Goal: Task Accomplishment & Management: Manage account settings

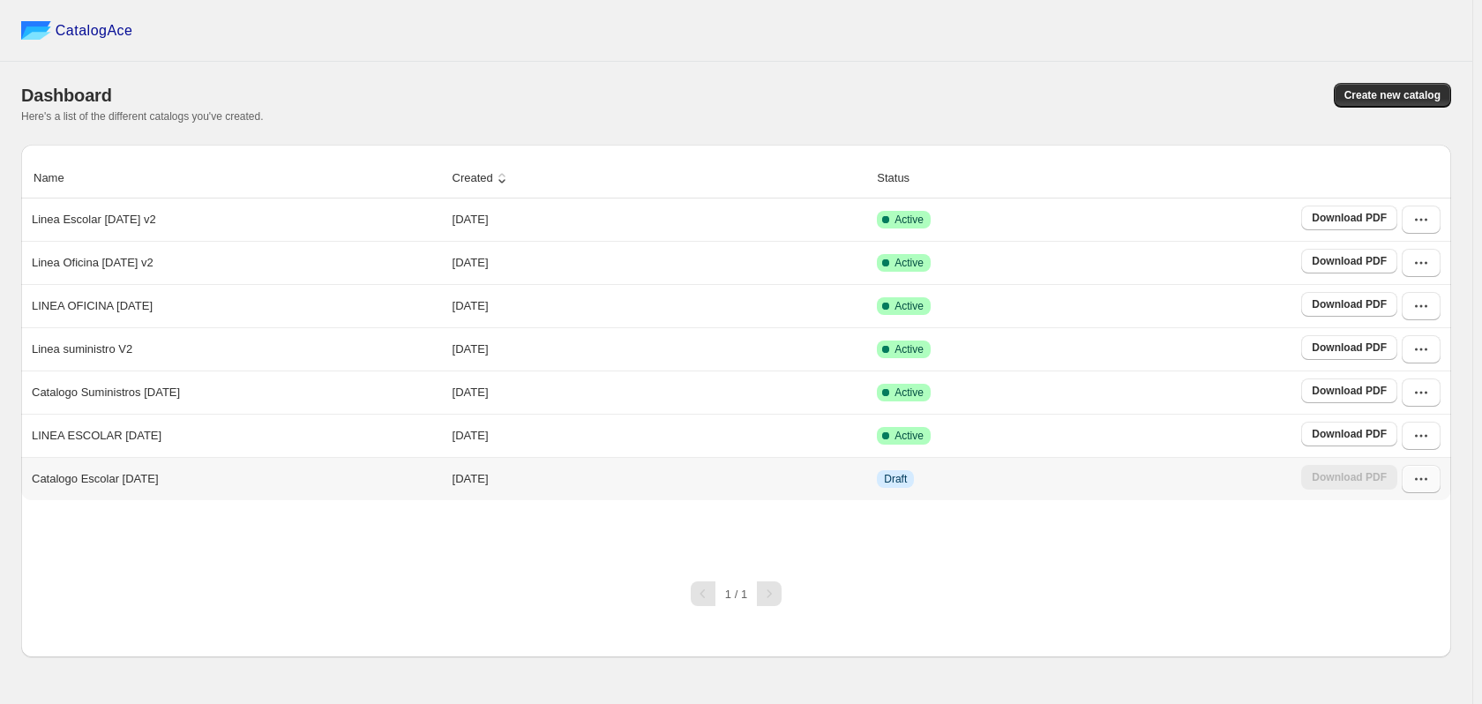
click at [1416, 476] on icon "button" at bounding box center [1421, 479] width 18 height 18
click at [1394, 344] on span "Edit" at bounding box center [1419, 353] width 90 height 18
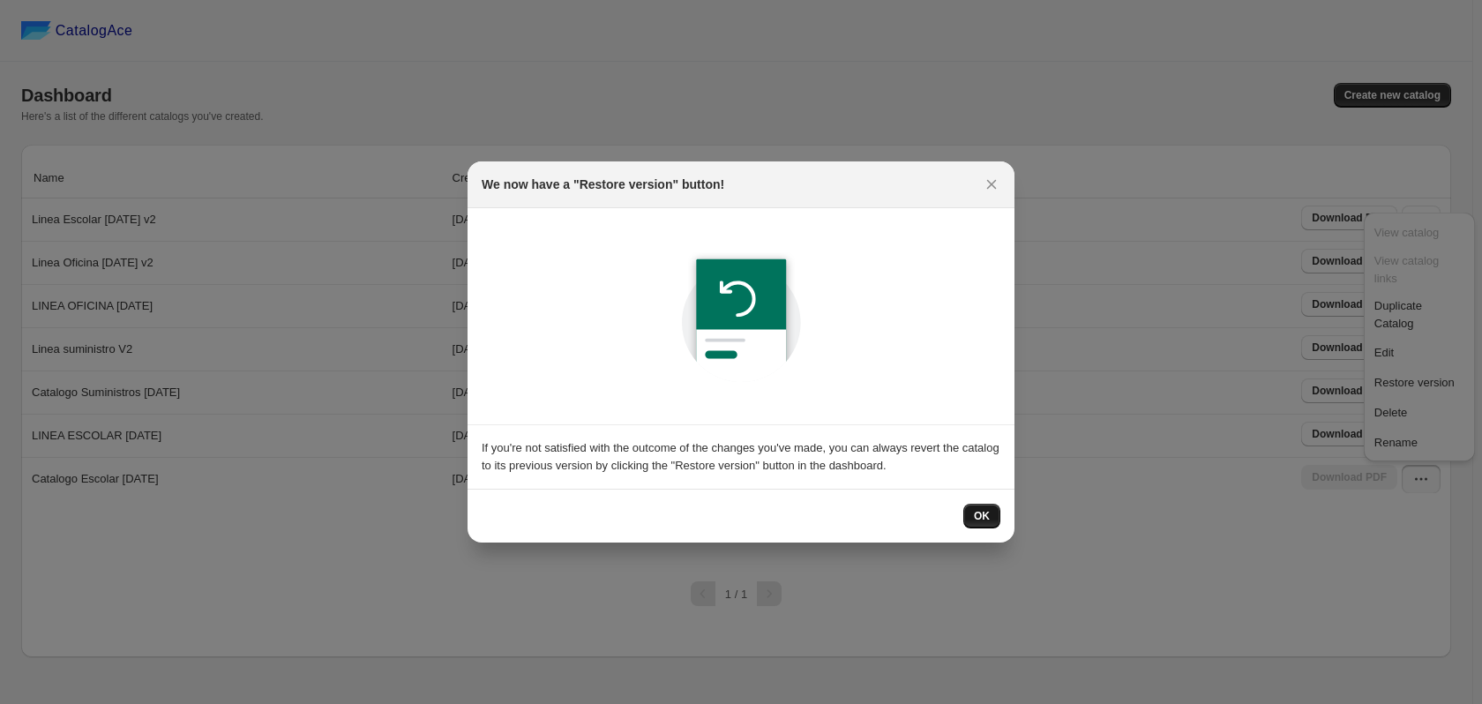
click at [971, 513] on button "OK" at bounding box center [981, 516] width 37 height 25
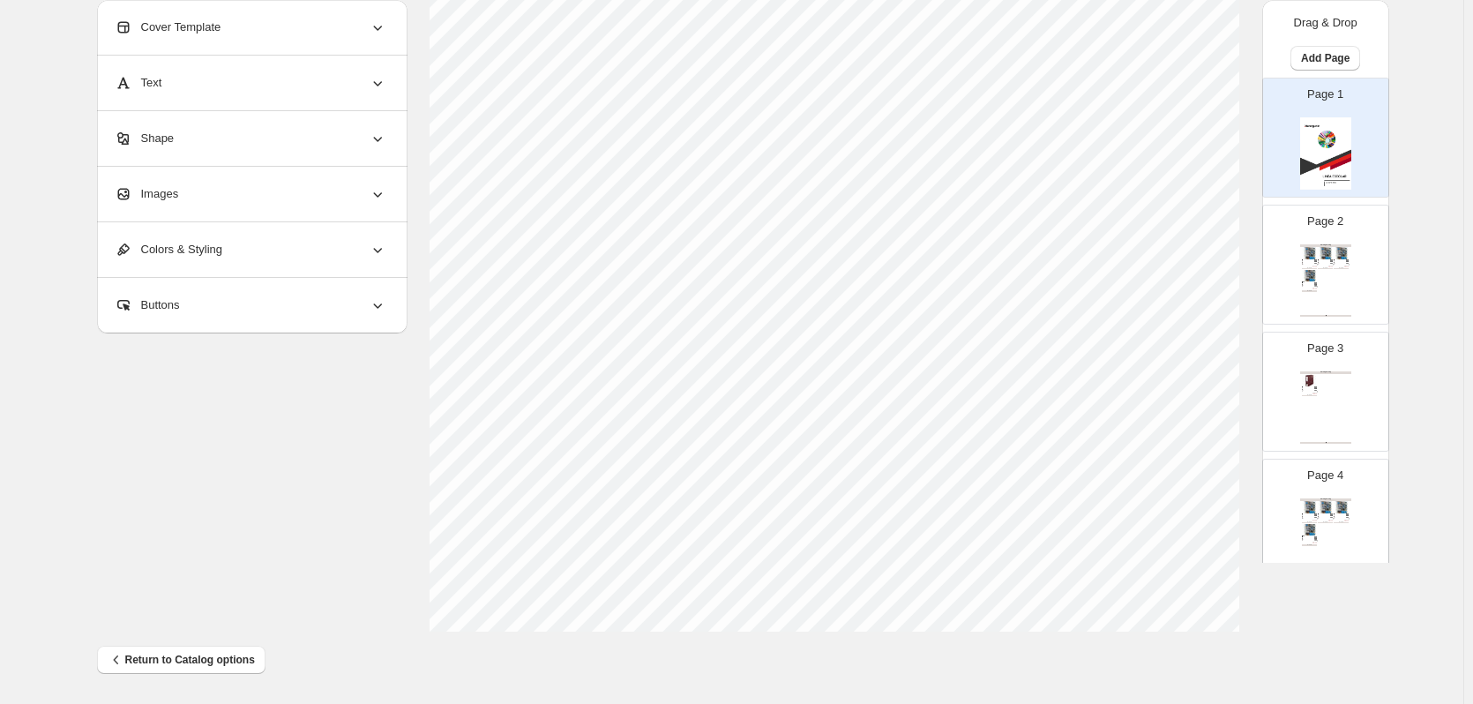
click at [1346, 267] on div "$ 4090" at bounding box center [1345, 267] width 5 height 1
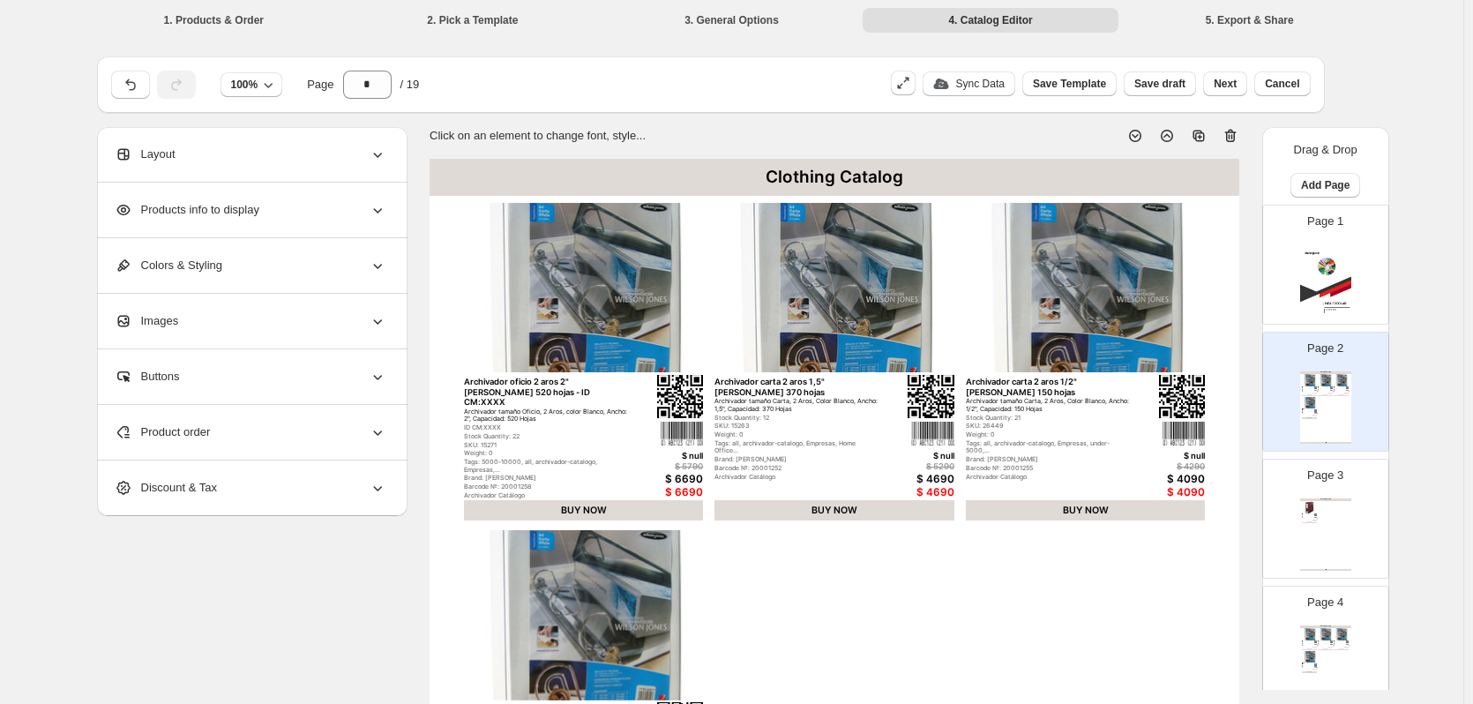
click at [1233, 136] on icon at bounding box center [1232, 136] width 2 height 5
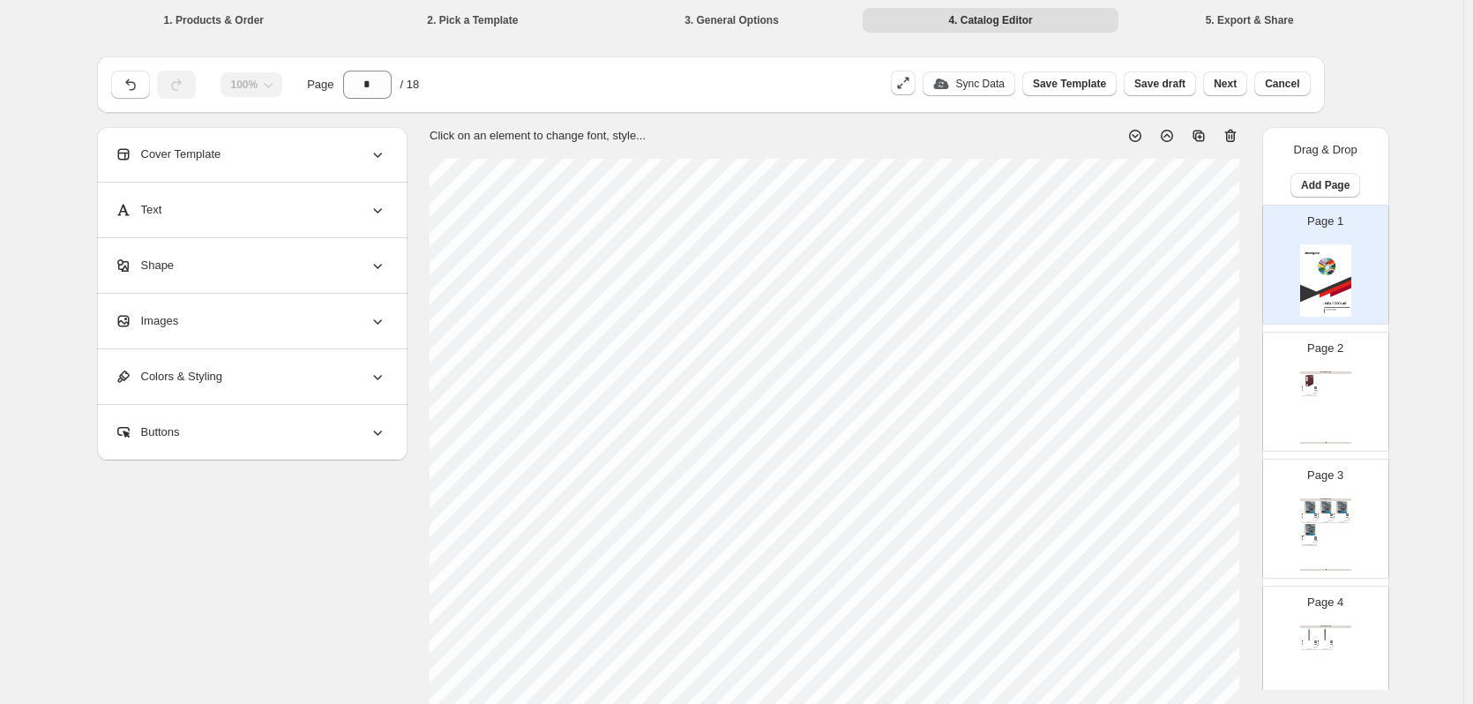
click at [1334, 384] on div "Clothing Catalog Archivador oficio ancho burdeo 518-h Archivador ancho oficio, …" at bounding box center [1325, 407] width 51 height 72
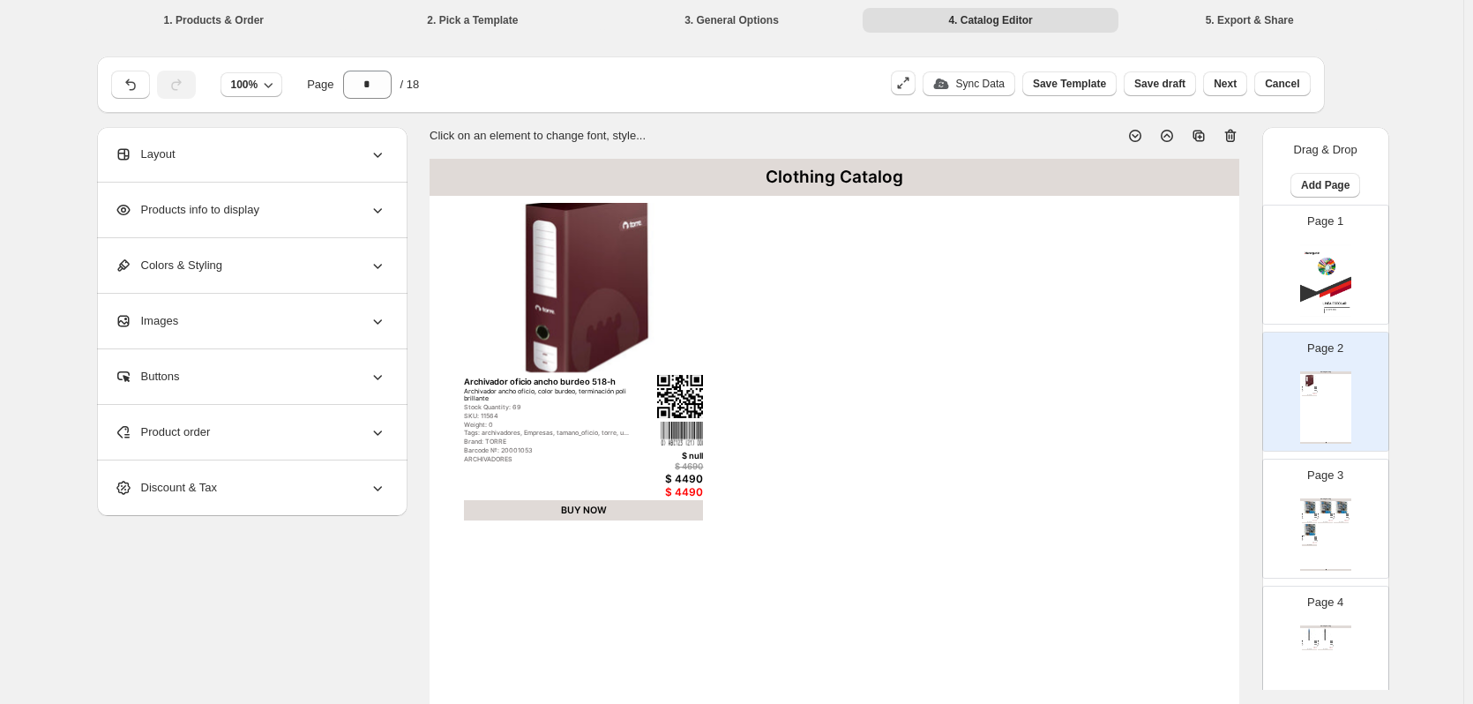
click at [1238, 139] on icon at bounding box center [1231, 136] width 18 height 18
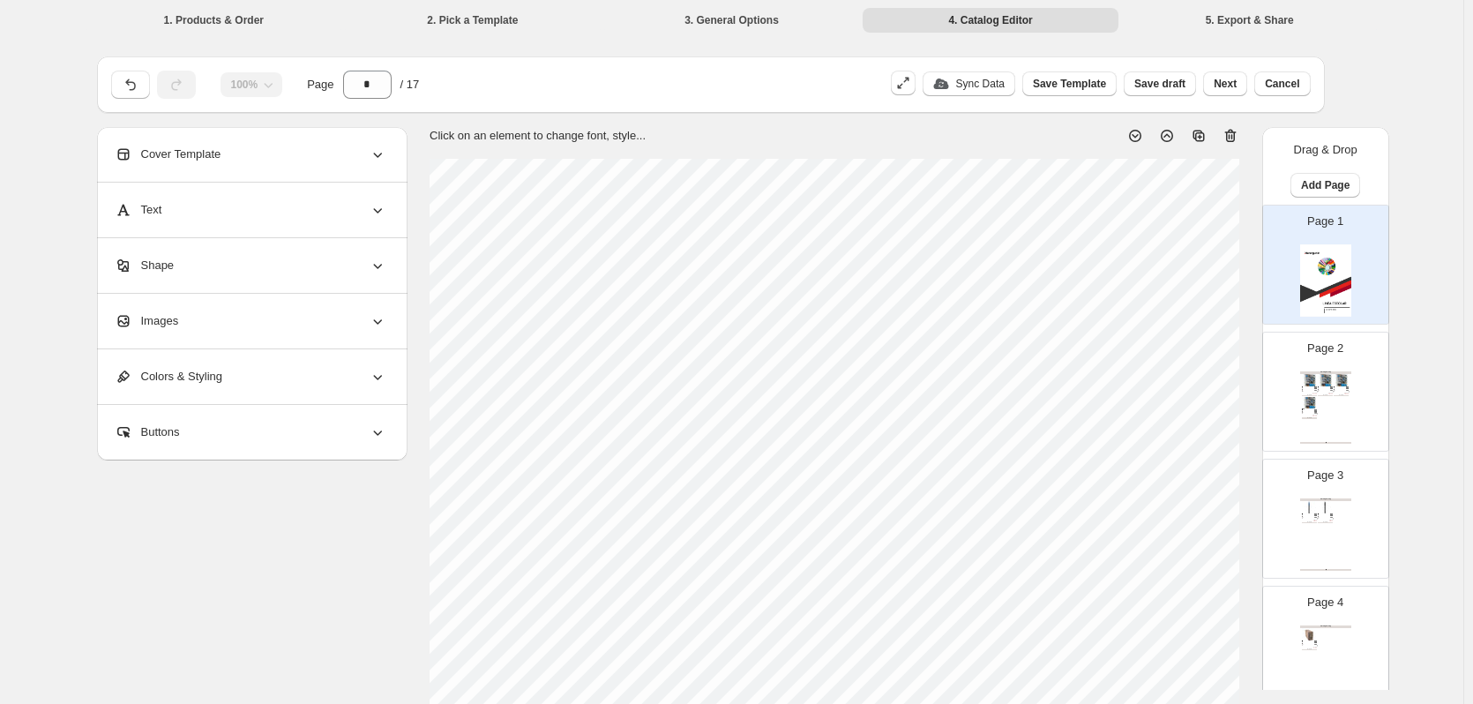
click at [1336, 412] on div "Clothing Catalog Archivador oficio 2 aros 2" blanco wilson jones 520 hojas - ID…" at bounding box center [1325, 407] width 51 height 72
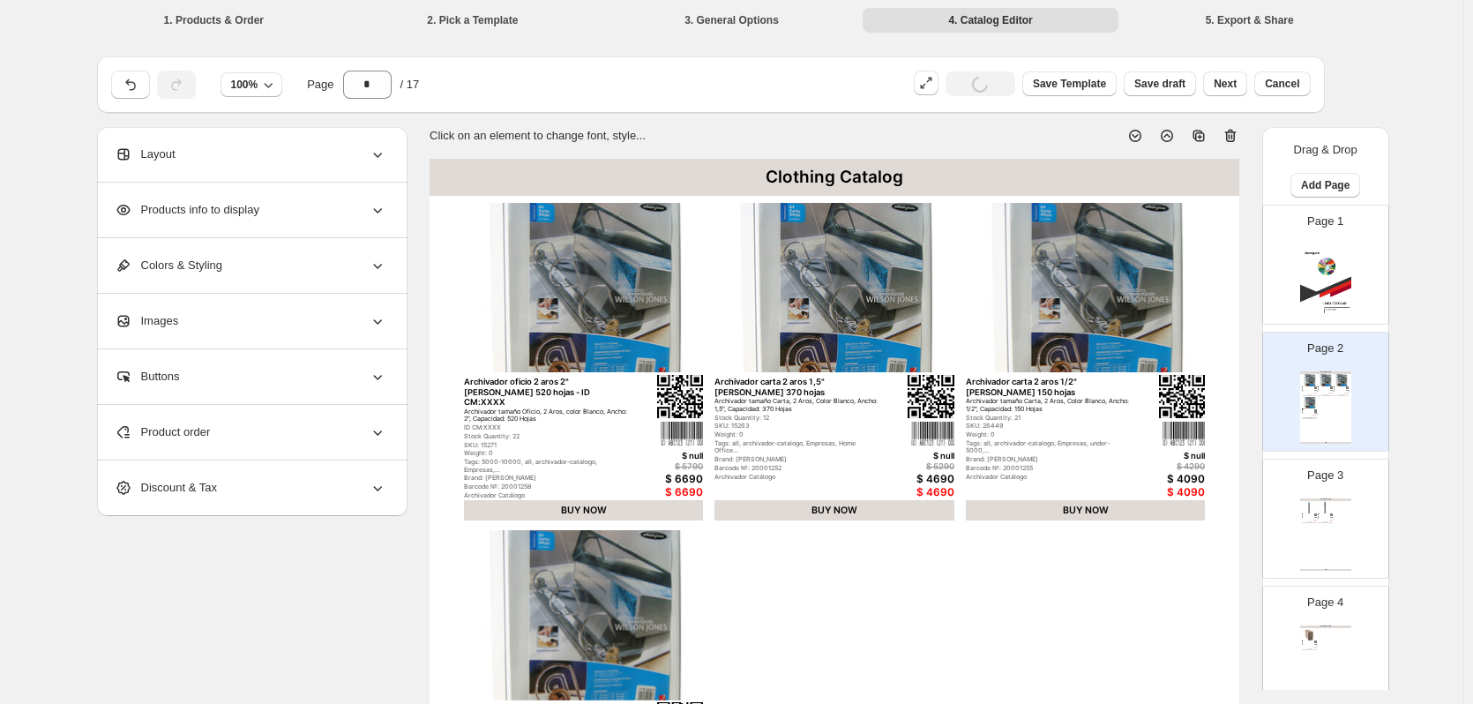
click at [1233, 136] on icon at bounding box center [1232, 136] width 2 height 5
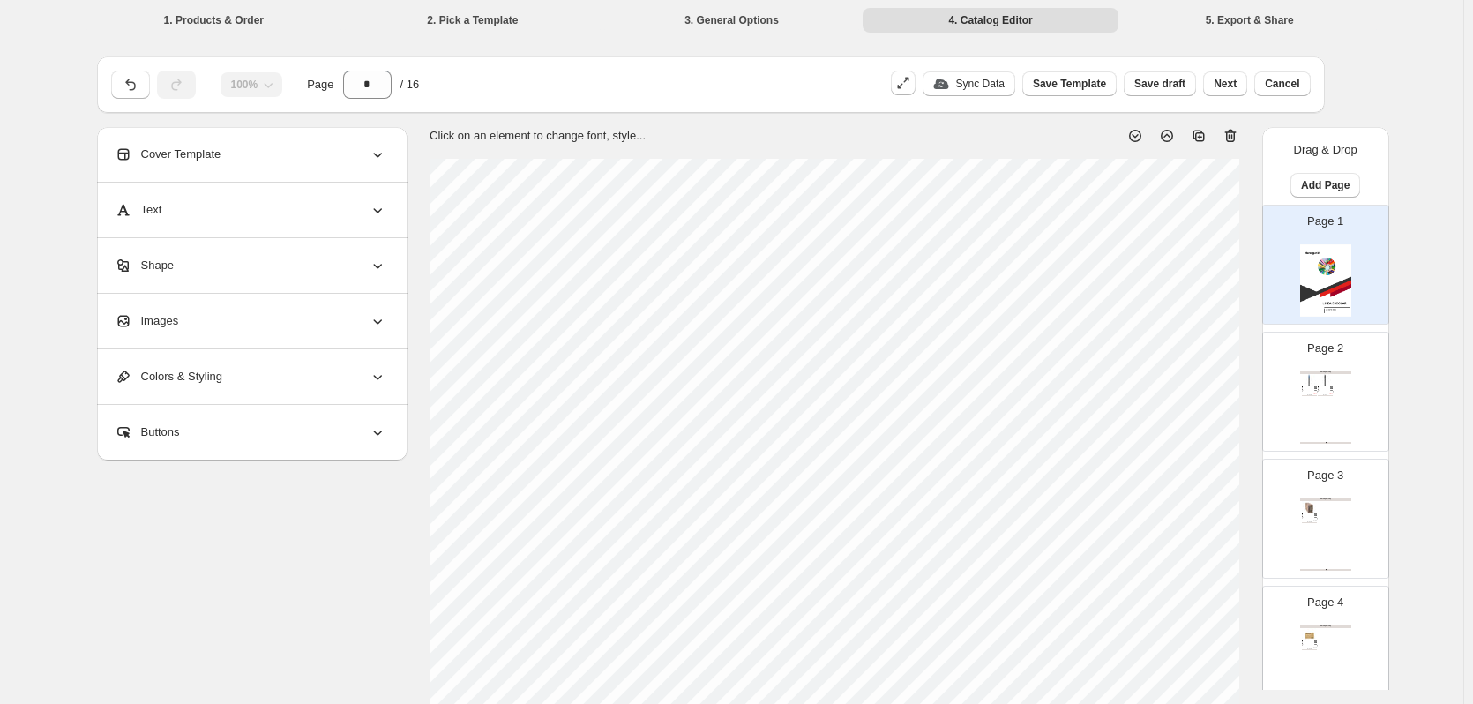
click at [1341, 401] on div "Clothing Catalog Bolígrafo azul makkuro pentel Boligrafo tinta gel azul, secado…" at bounding box center [1325, 407] width 51 height 72
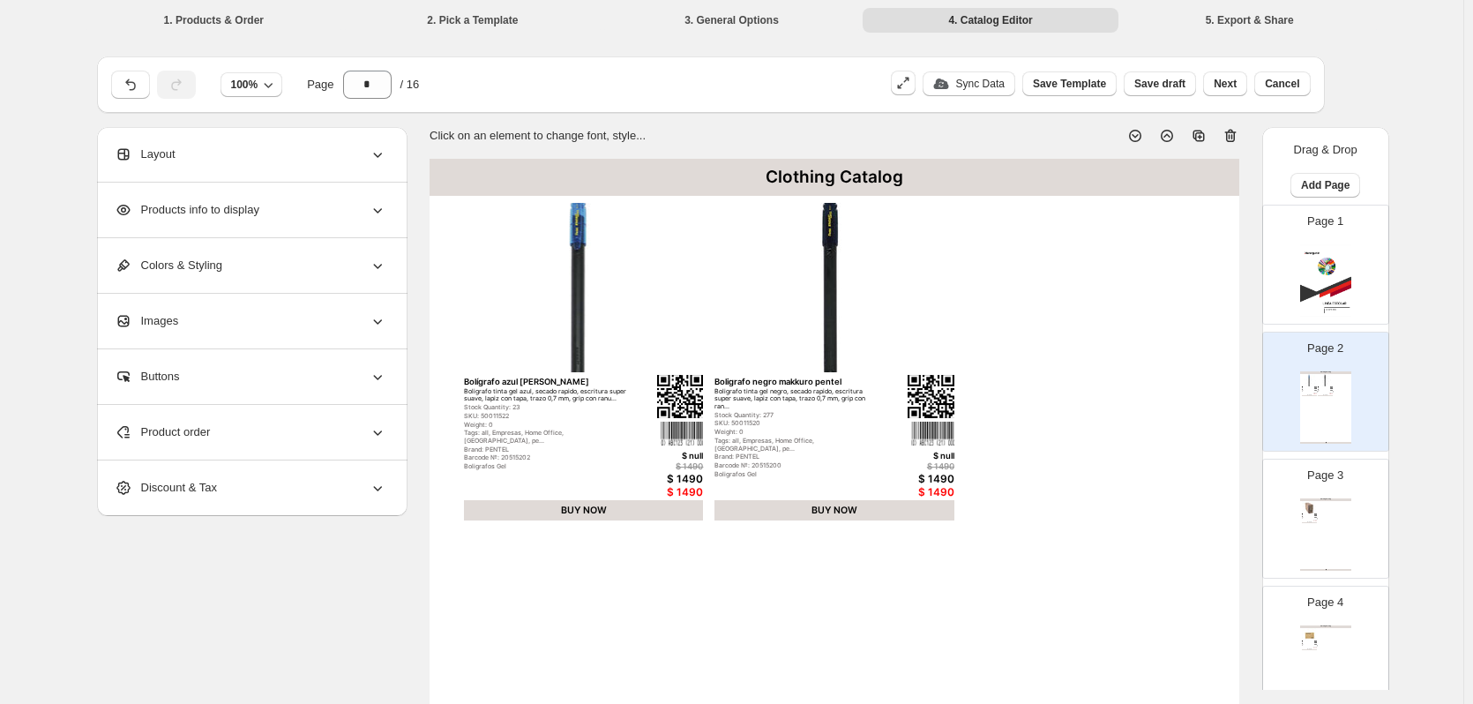
click at [1231, 137] on icon at bounding box center [1230, 136] width 2 height 5
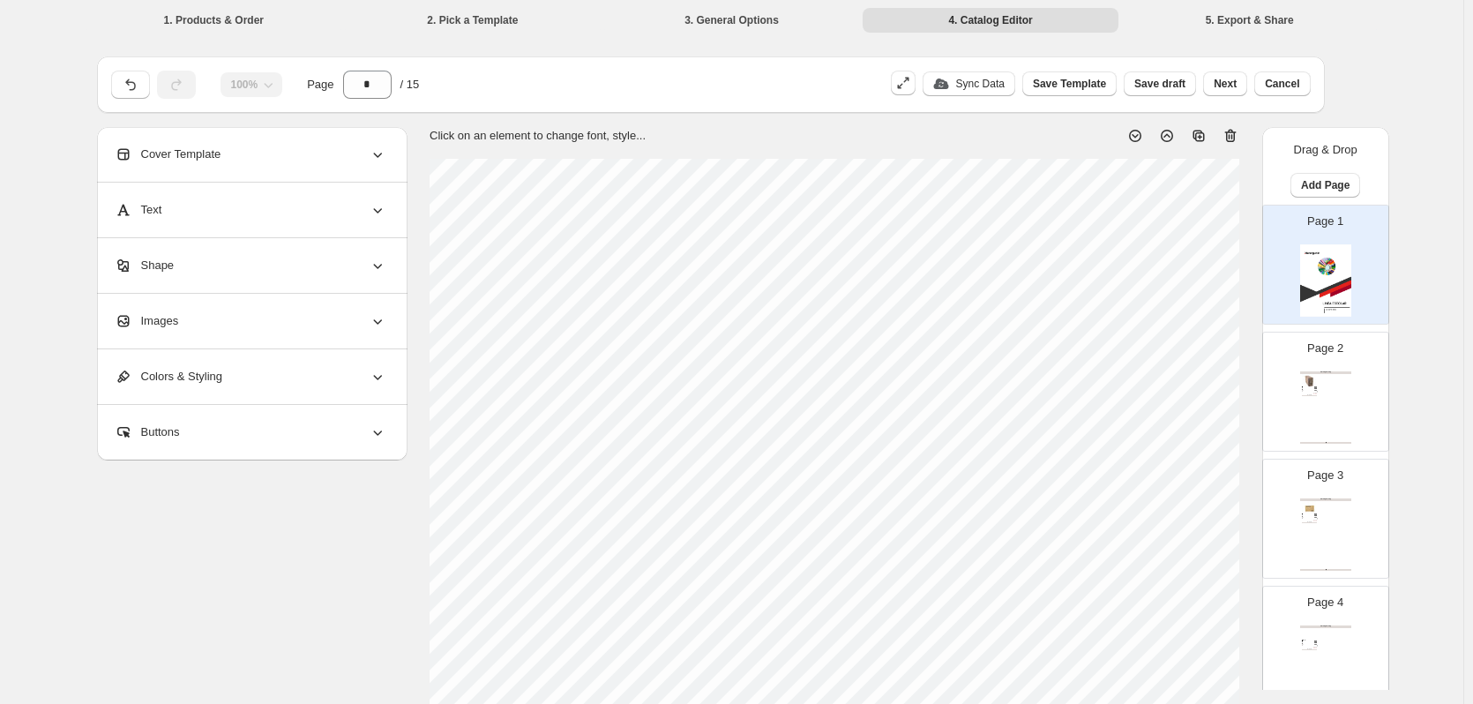
click at [1313, 375] on img at bounding box center [1309, 379] width 15 height 11
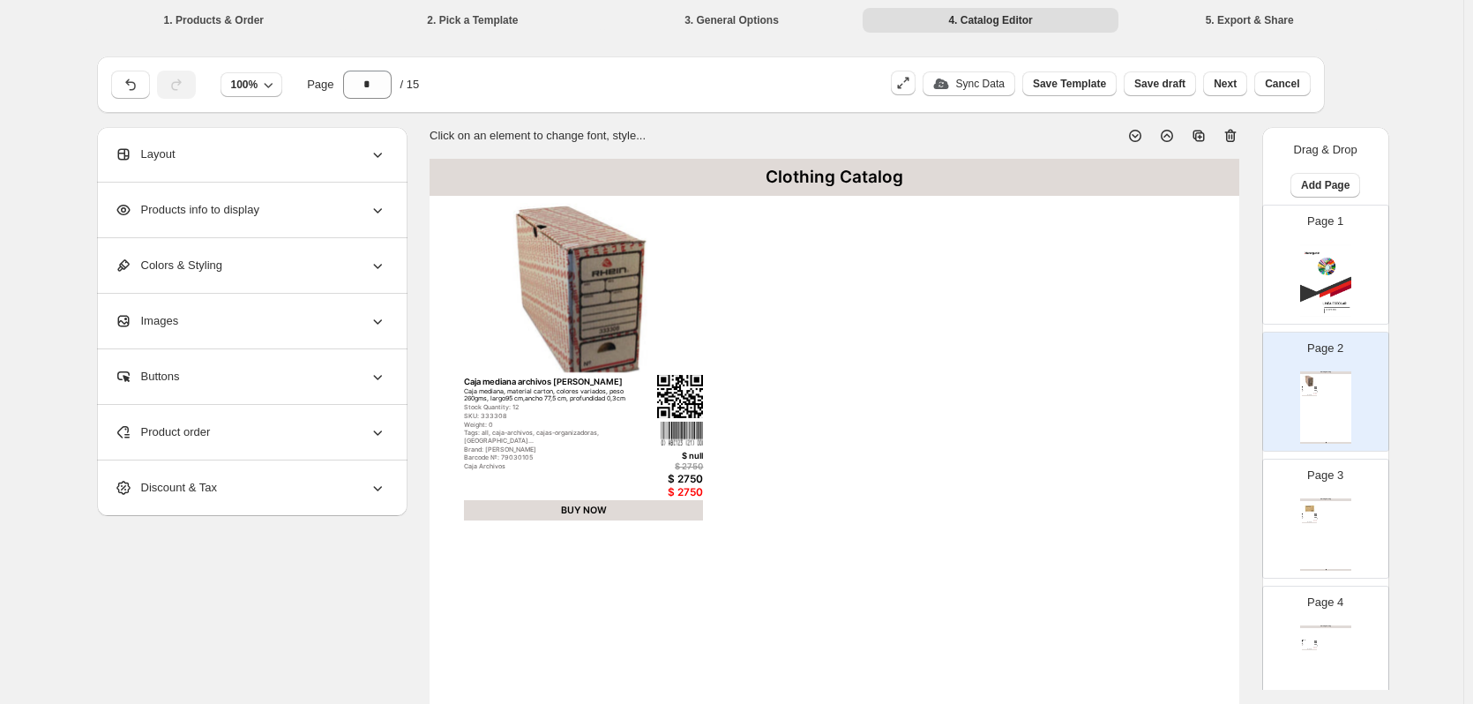
click at [1233, 138] on icon at bounding box center [1232, 136] width 2 height 5
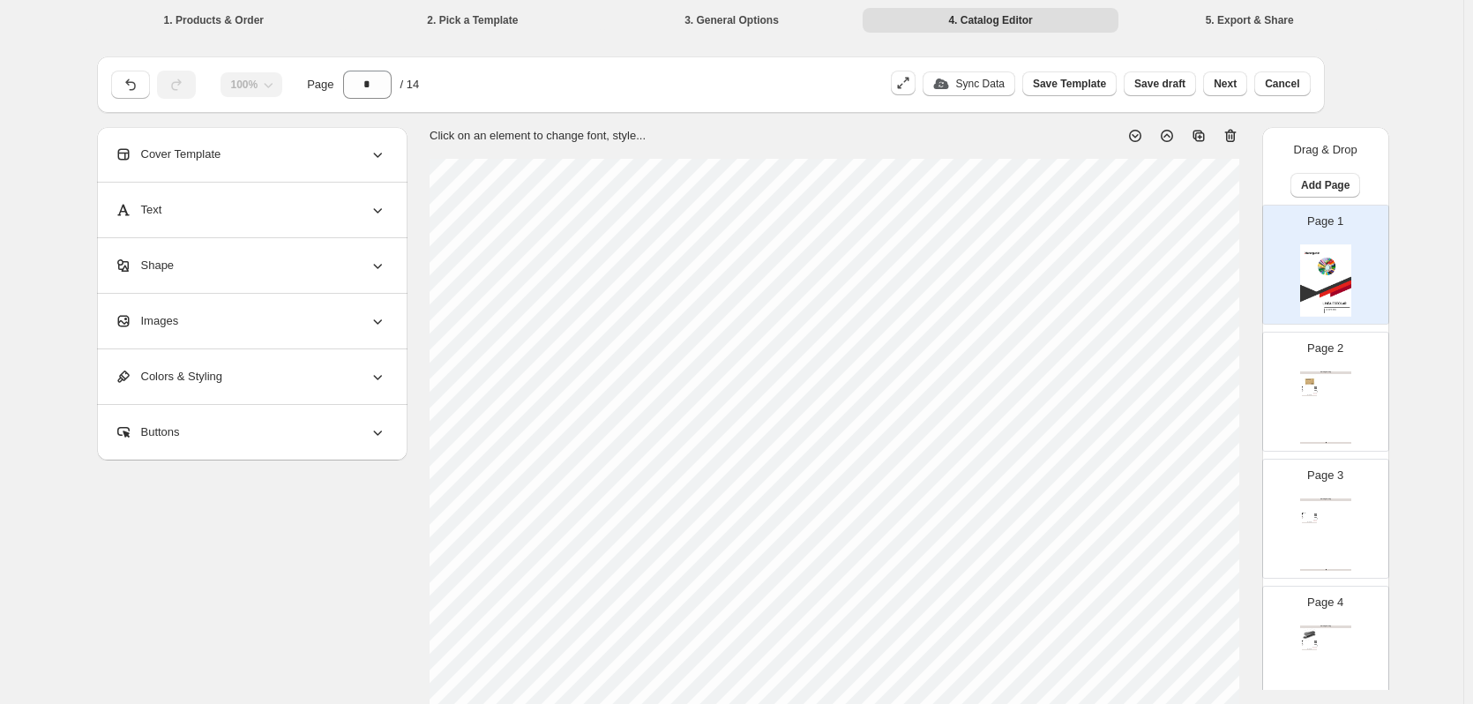
click at [1341, 409] on div "Clothing Catalog Carpeta colgante standard rhein Carpeta colgante carton kraft,…" at bounding box center [1325, 407] width 51 height 72
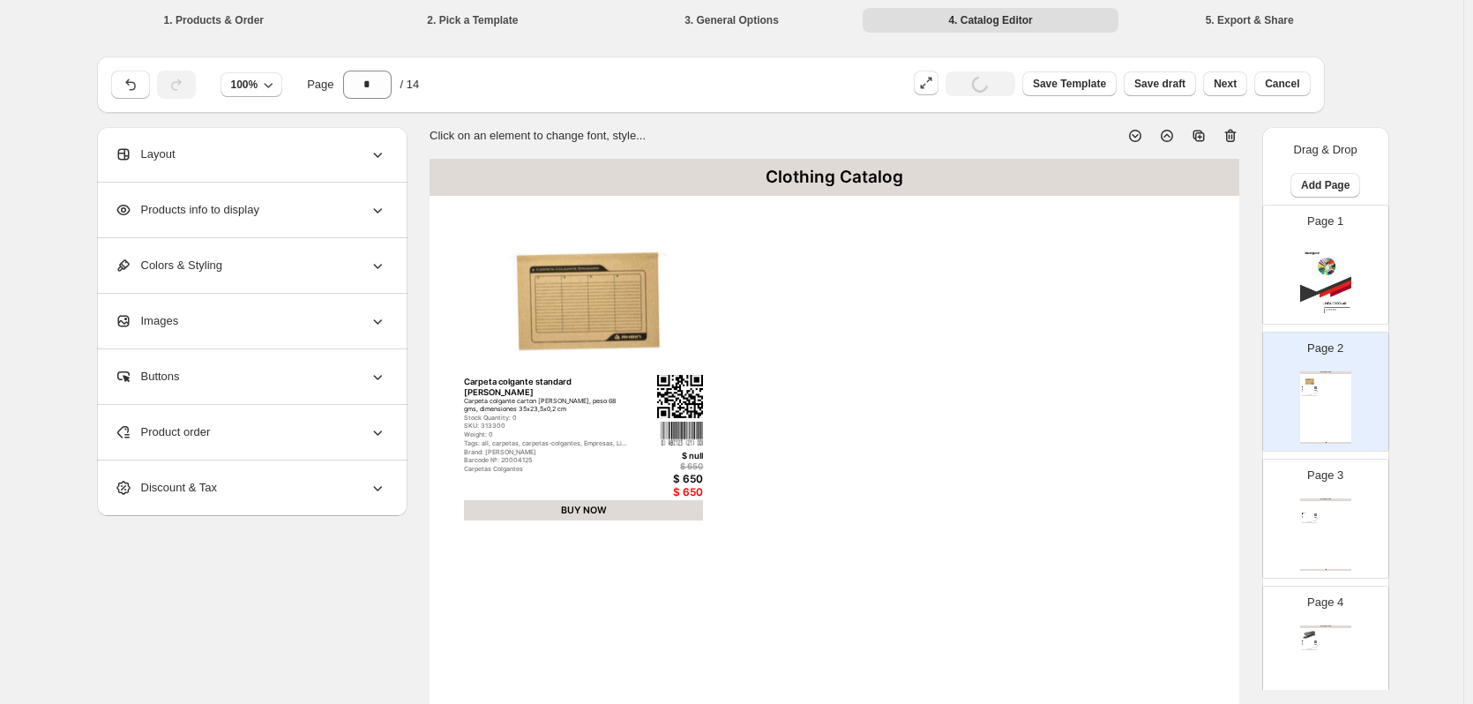
click at [1238, 138] on icon at bounding box center [1231, 136] width 18 height 18
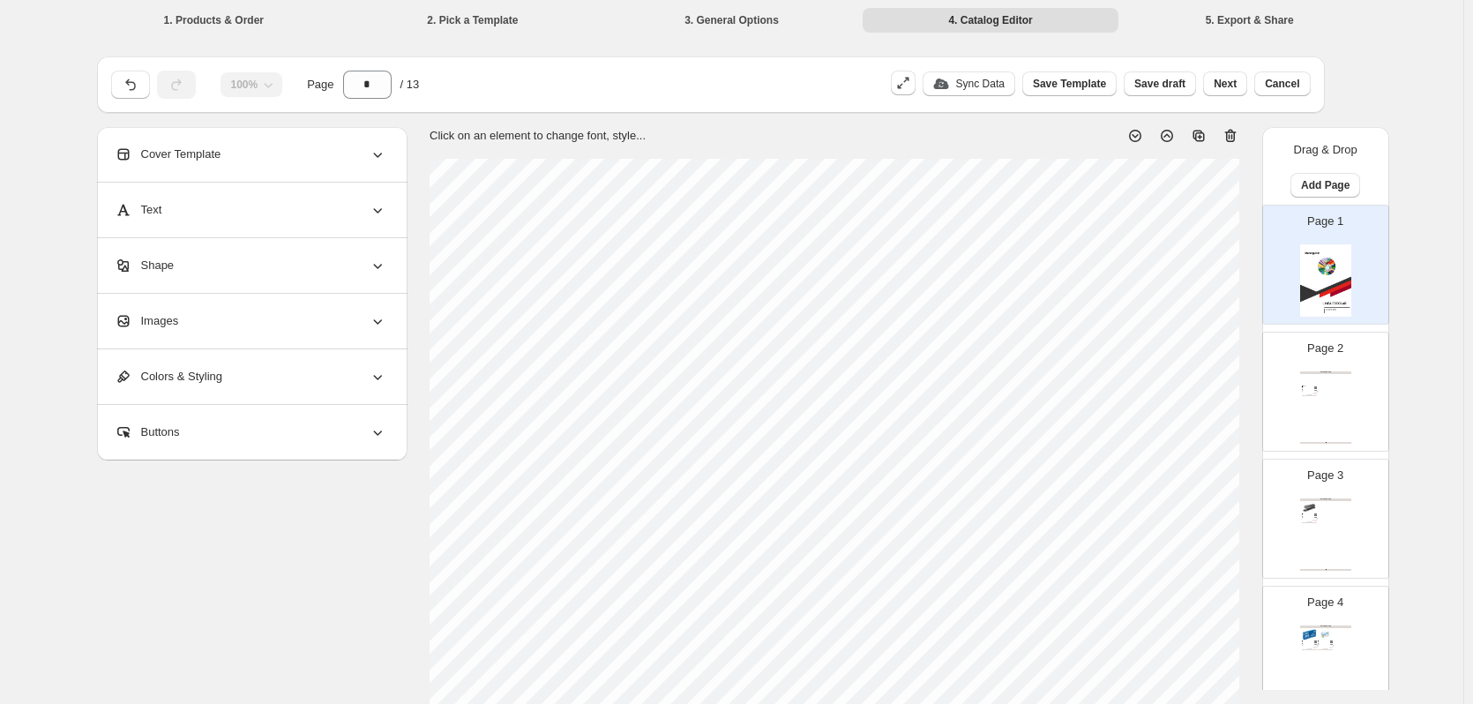
click at [1334, 386] on div "Clothing Catalog Cinta Adhesiva Masking Tape 24mm x 40mts Cinta de enmascarar c…" at bounding box center [1325, 407] width 51 height 72
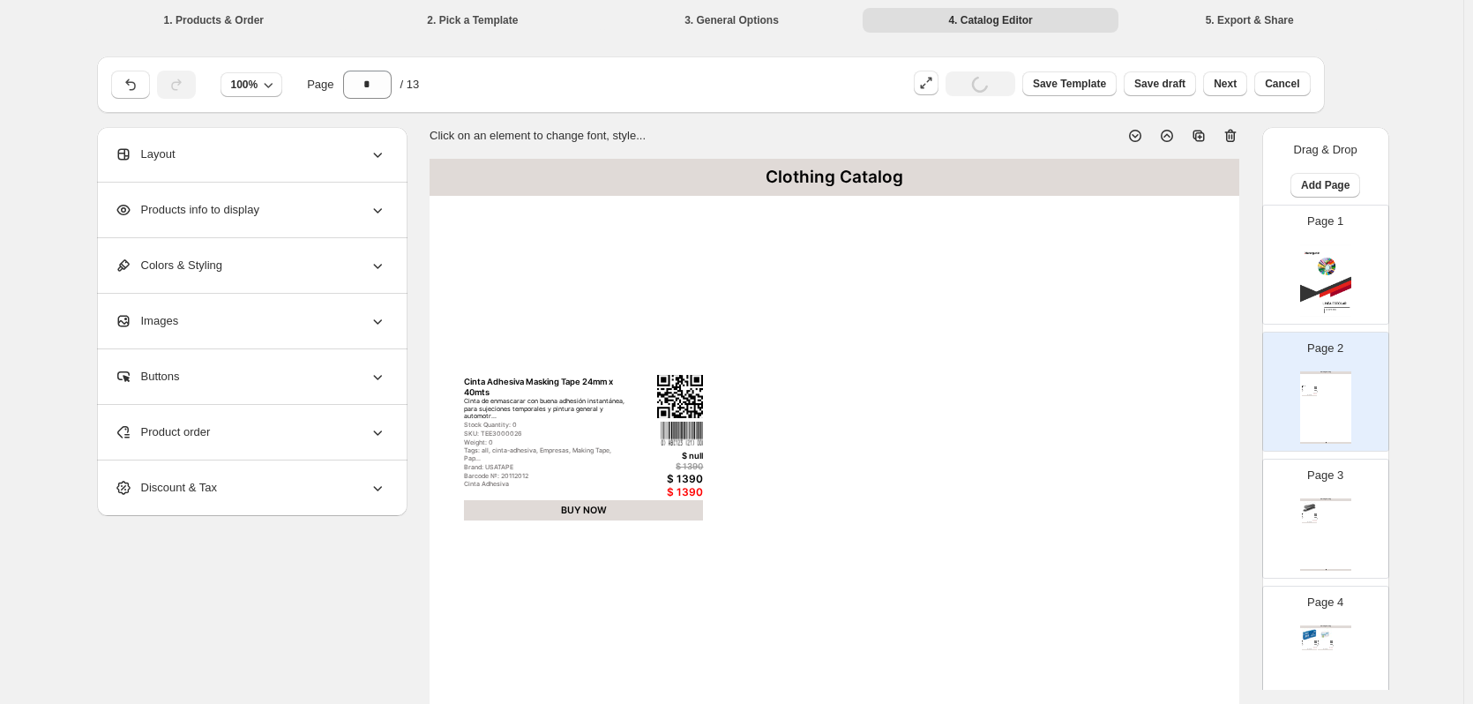
click at [1236, 131] on icon at bounding box center [1231, 136] width 18 height 18
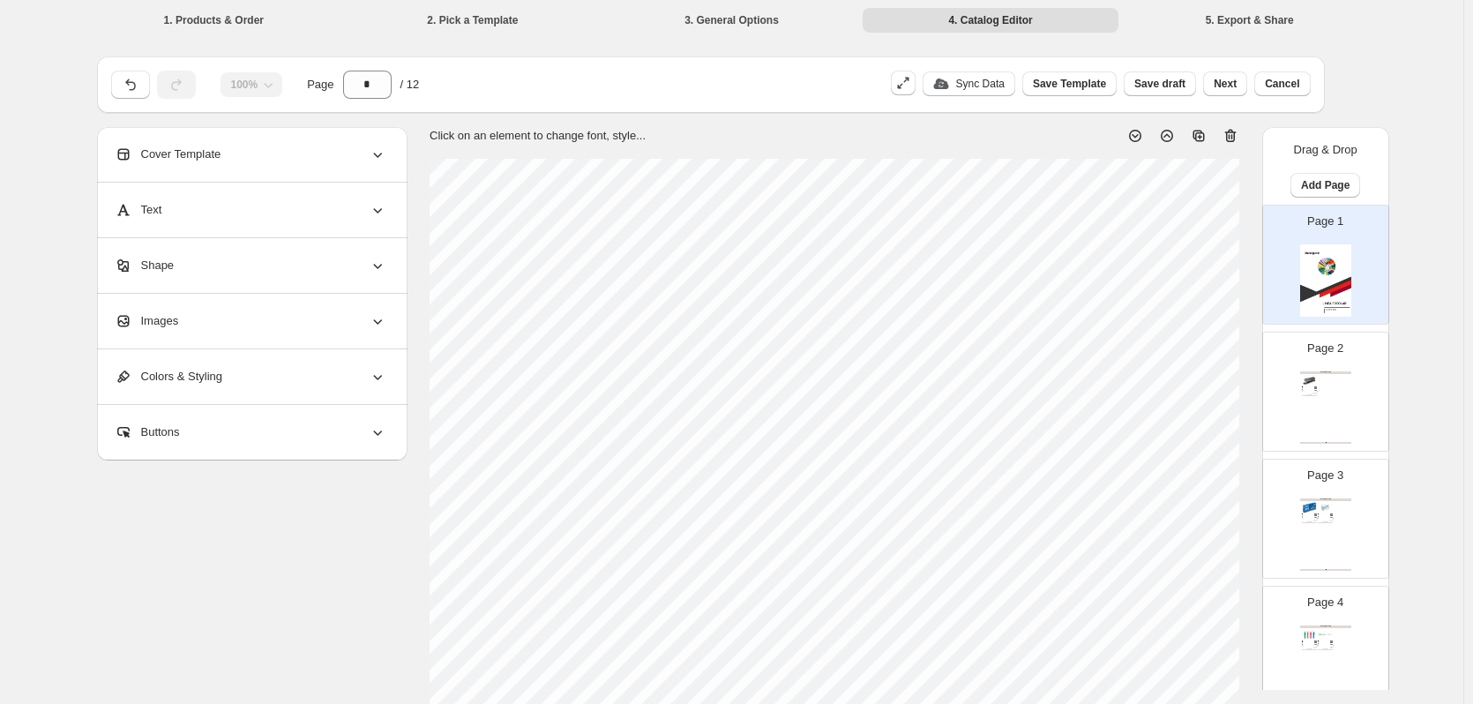
click at [1331, 393] on div "Clothing Catalog Corchetera mediana negro para 20 hojas rapid #fm14-n Usa corch…" at bounding box center [1325, 407] width 51 height 72
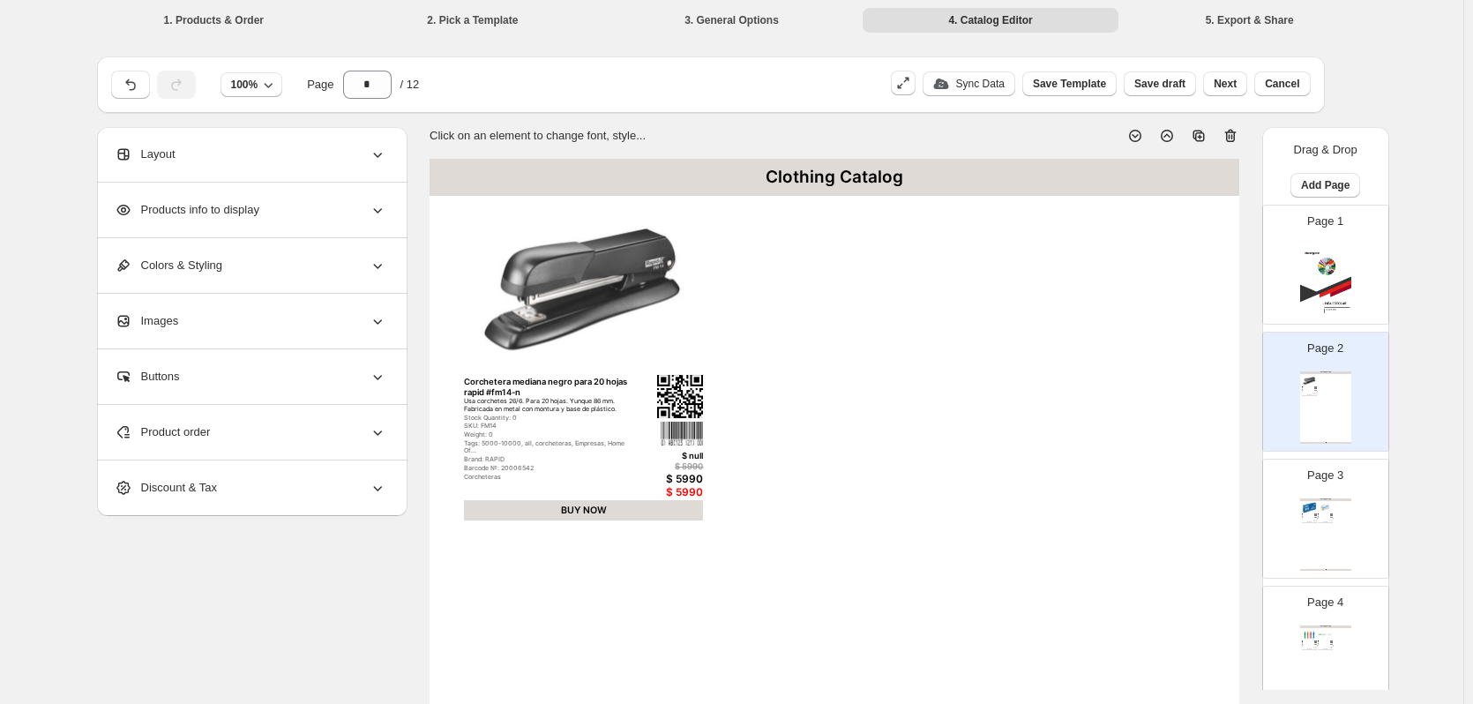
click at [1231, 138] on icon at bounding box center [1230, 136] width 11 height 13
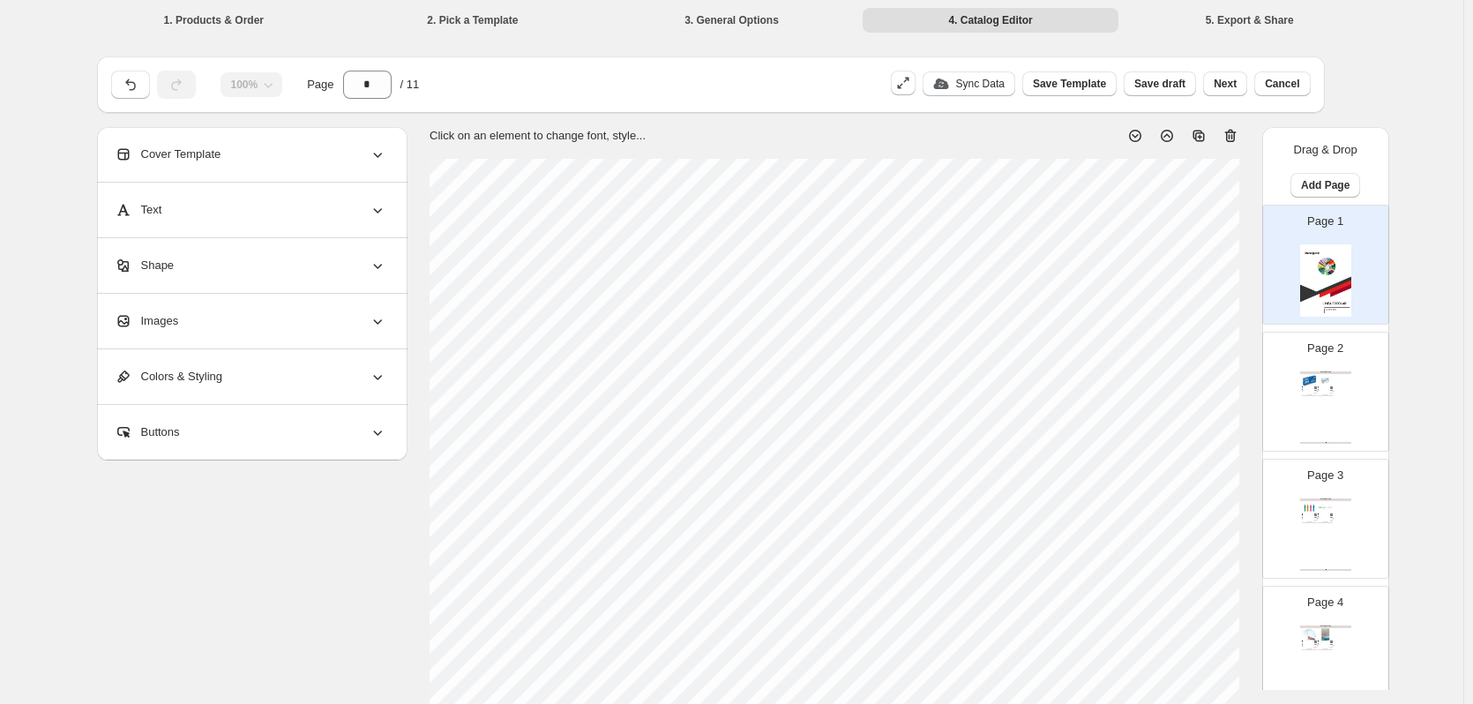
click at [1306, 408] on div "Clothing Catalog Corchetes 26/6 5000 unidades para 20 hojas rapid rapid #26/6-5…" at bounding box center [1325, 407] width 51 height 72
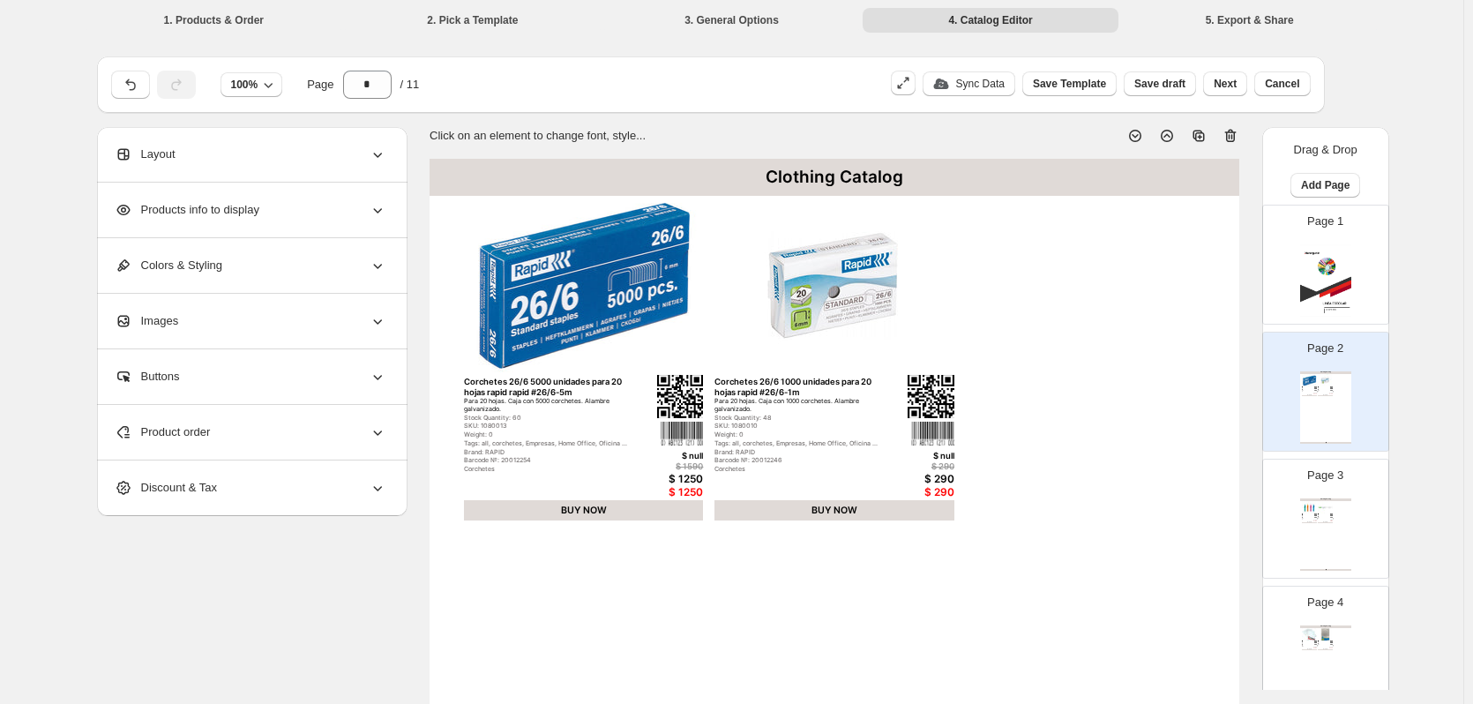
click at [1229, 133] on icon at bounding box center [1231, 136] width 18 height 18
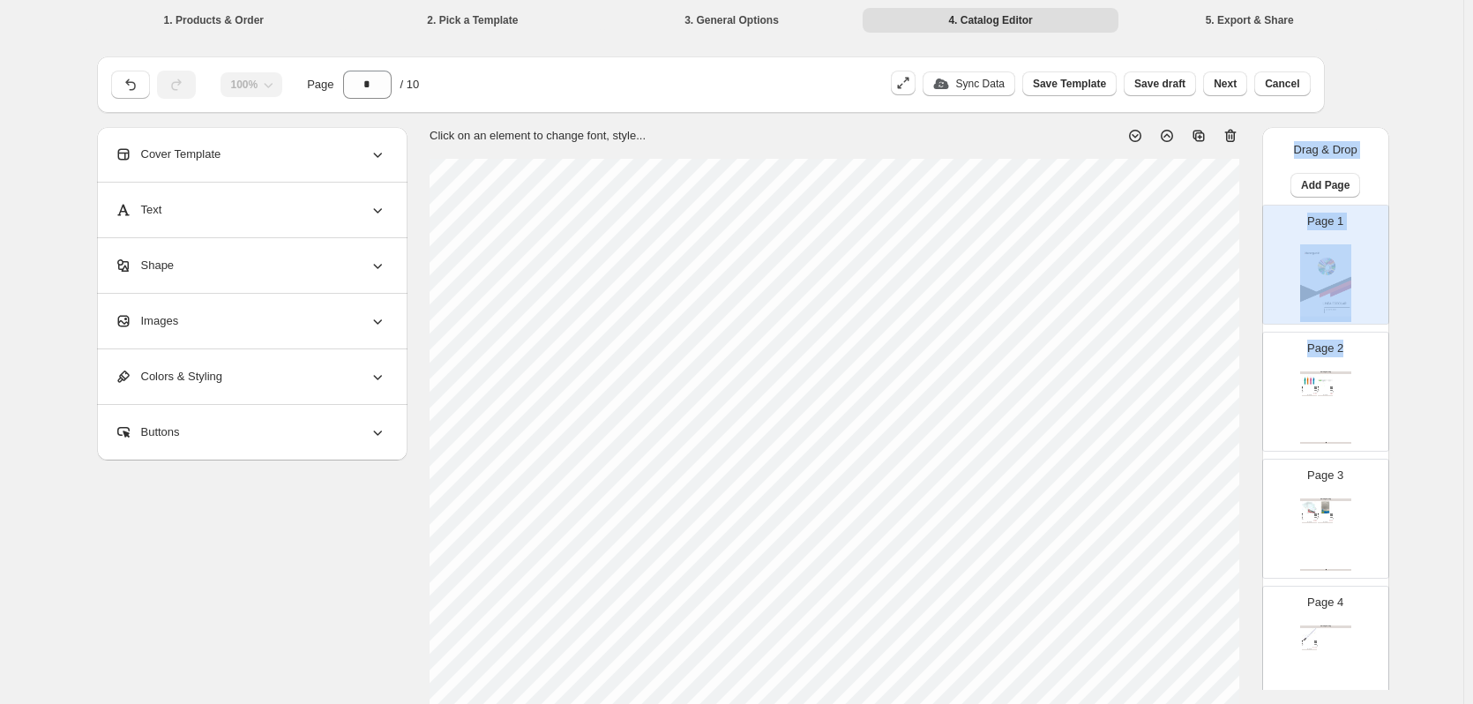
click at [1341, 407] on div "Clothing Catalog Cinta correctora retráctil Cinta correctora x 6 Mtrs. Punta me…" at bounding box center [1325, 407] width 51 height 72
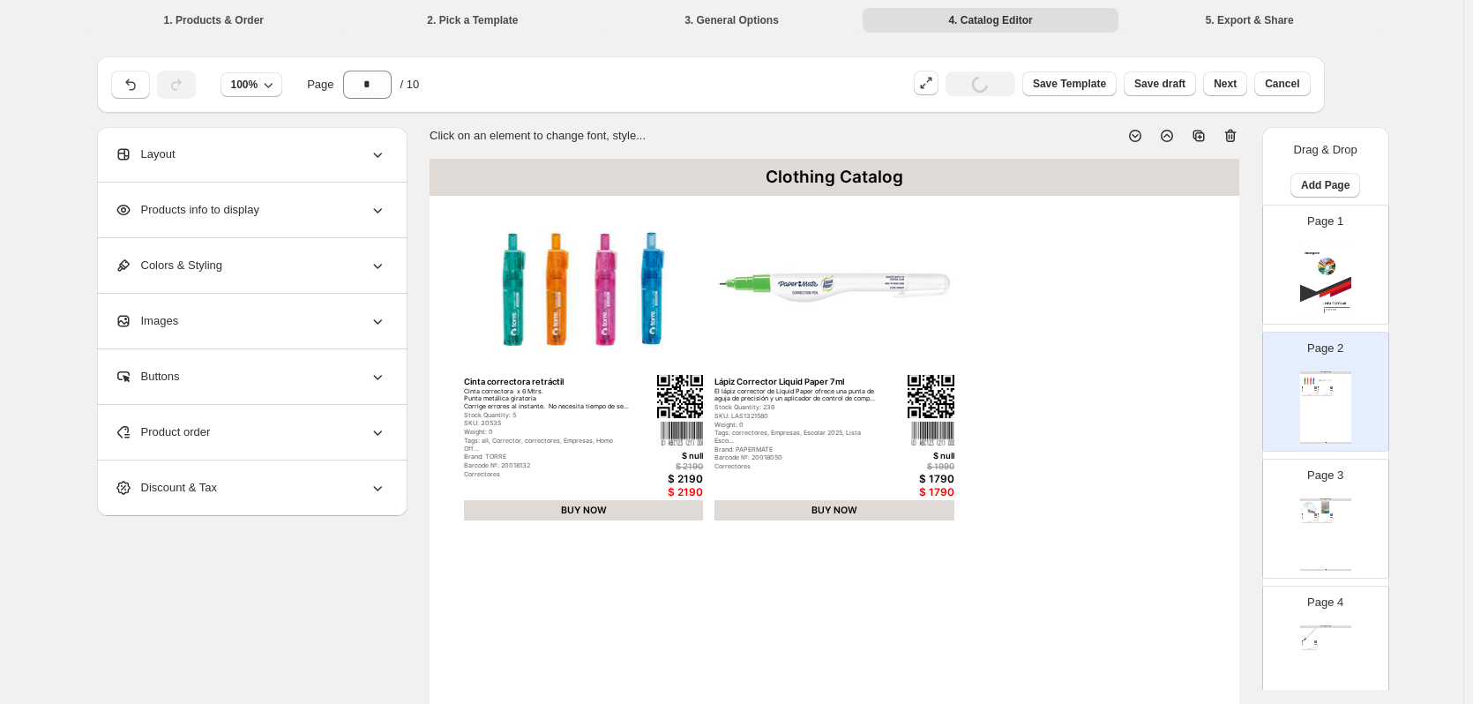
click at [1425, 475] on div "**********" at bounding box center [731, 639] width 1463 height 1279
click at [1364, 421] on div "Page 2 Clothing Catalog Cinta correctora retráctil Cinta correctora x 6 Mtrs. P…" at bounding box center [1318, 384] width 111 height 118
click at [1353, 484] on div "Page 3 Clothing Catalog Fundas Archivo Transparentes Oficio Ribete Blanco 10 Un…" at bounding box center [1318, 512] width 111 height 118
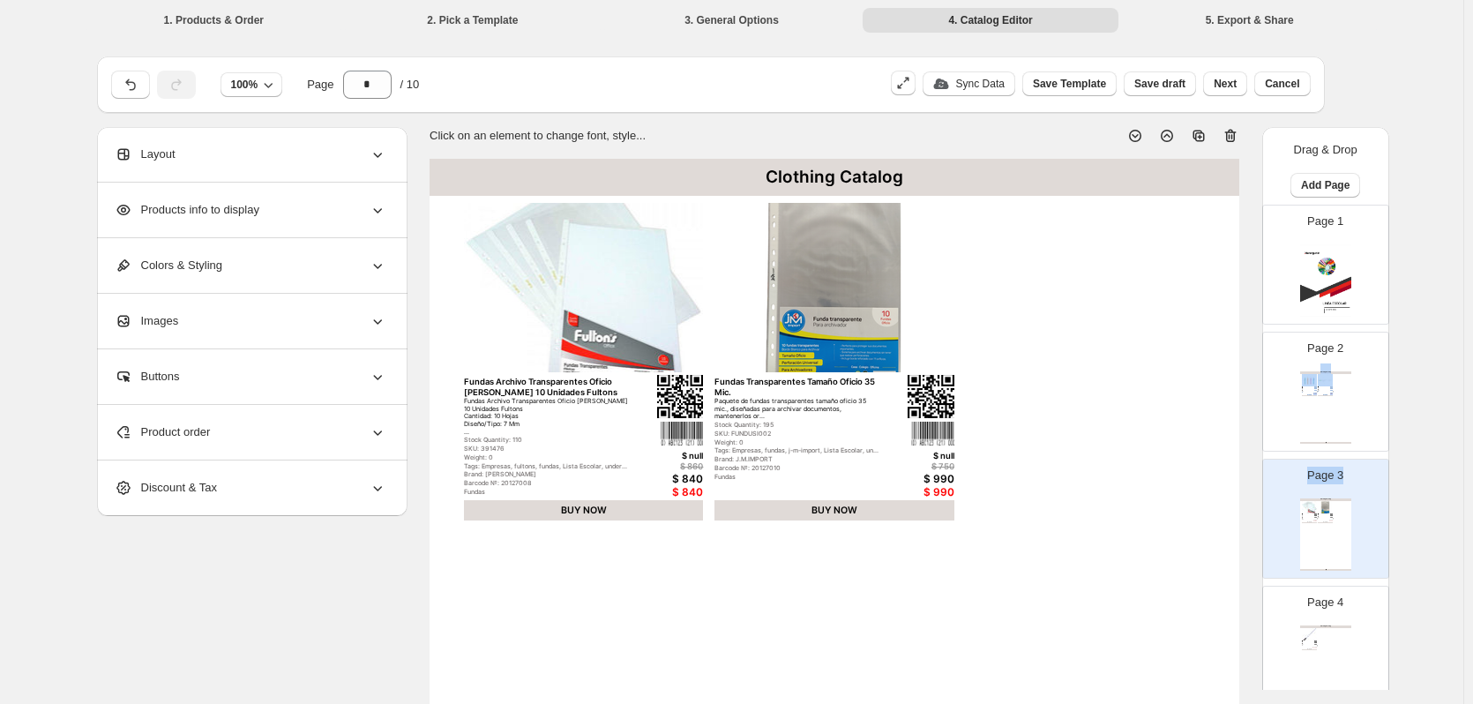
click at [1334, 414] on div "Clothing Catalog Cinta correctora retráctil Cinta correctora x 6 Mtrs. Punta me…" at bounding box center [1325, 407] width 51 height 72
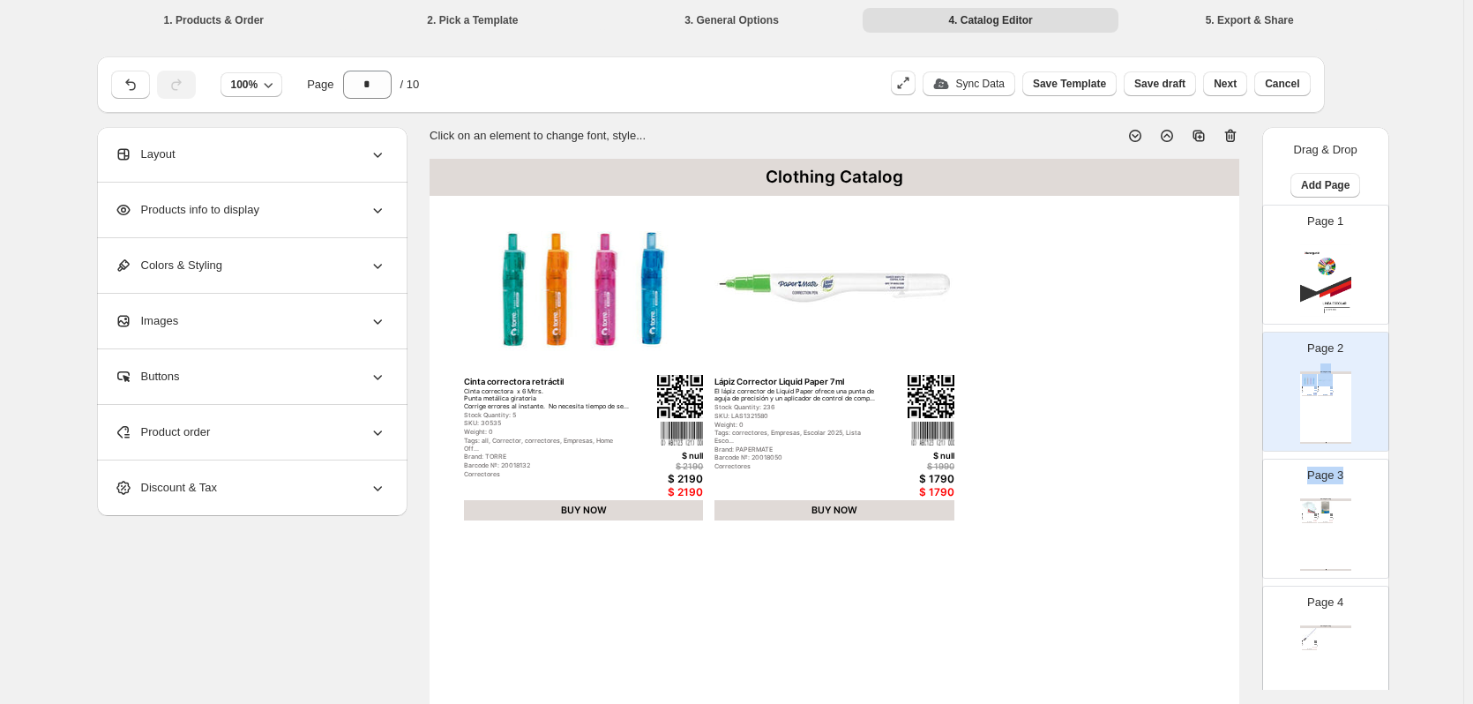
click at [1313, 483] on p "Page 3" at bounding box center [1325, 476] width 36 height 18
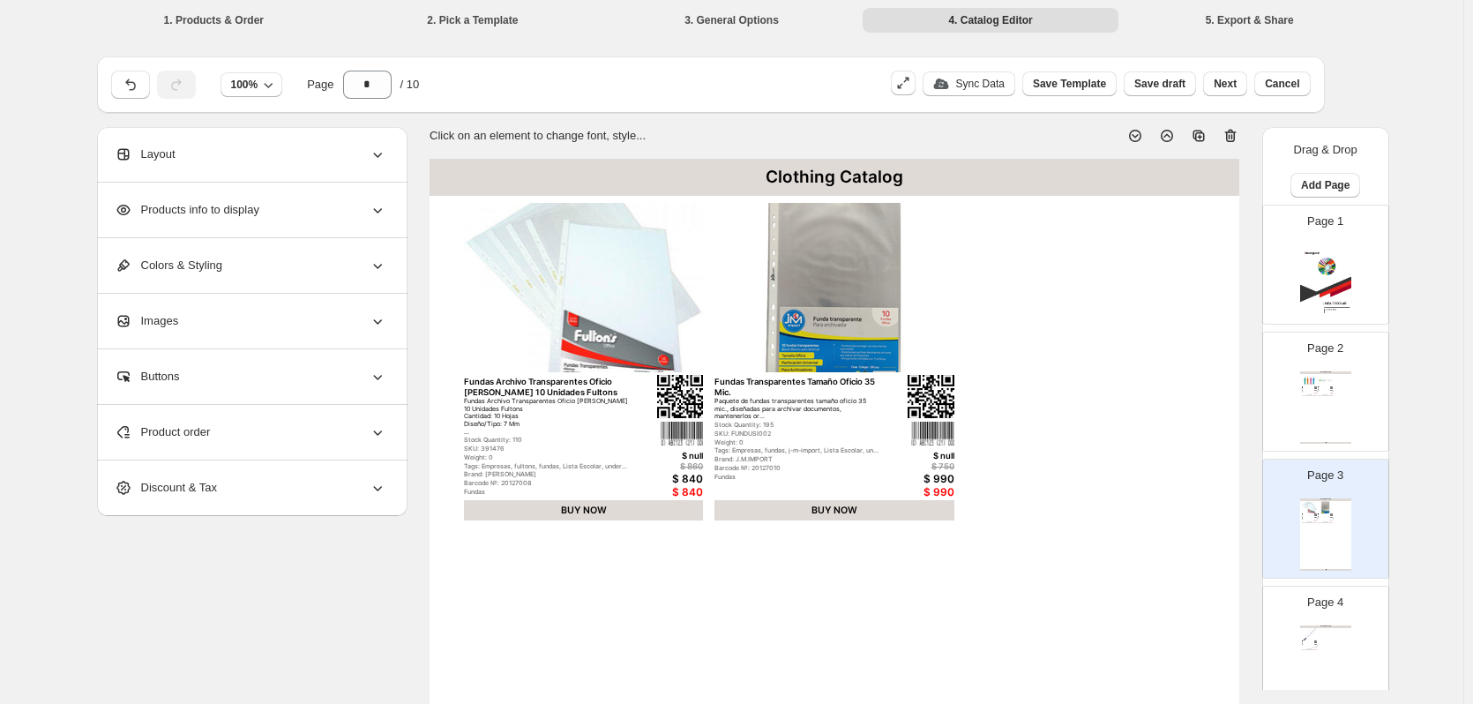
click at [1236, 131] on icon at bounding box center [1230, 136] width 11 height 13
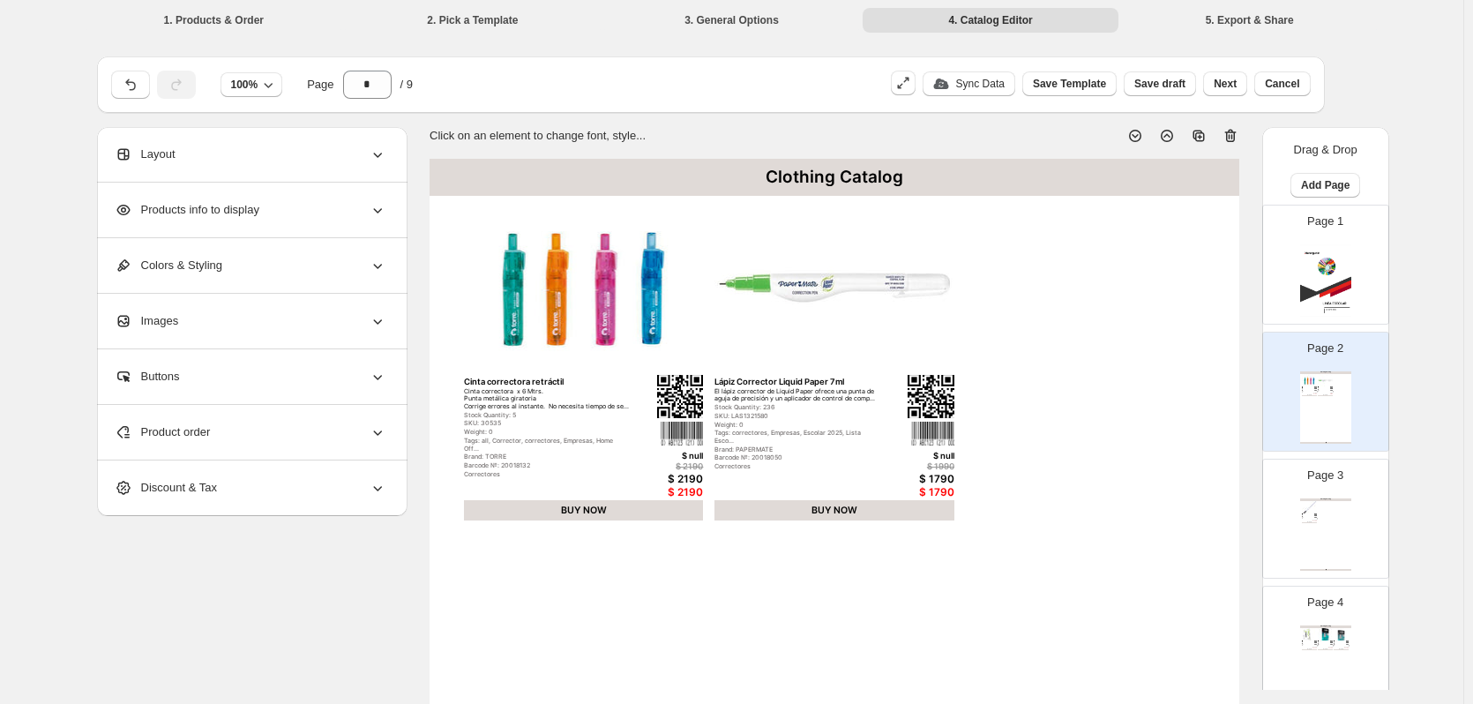
click at [1339, 423] on div "Clothing Catalog Cinta correctora retráctil Cinta correctora x 6 Mtrs. Punta me…" at bounding box center [1325, 407] width 51 height 72
click at [1234, 139] on icon at bounding box center [1231, 136] width 18 height 18
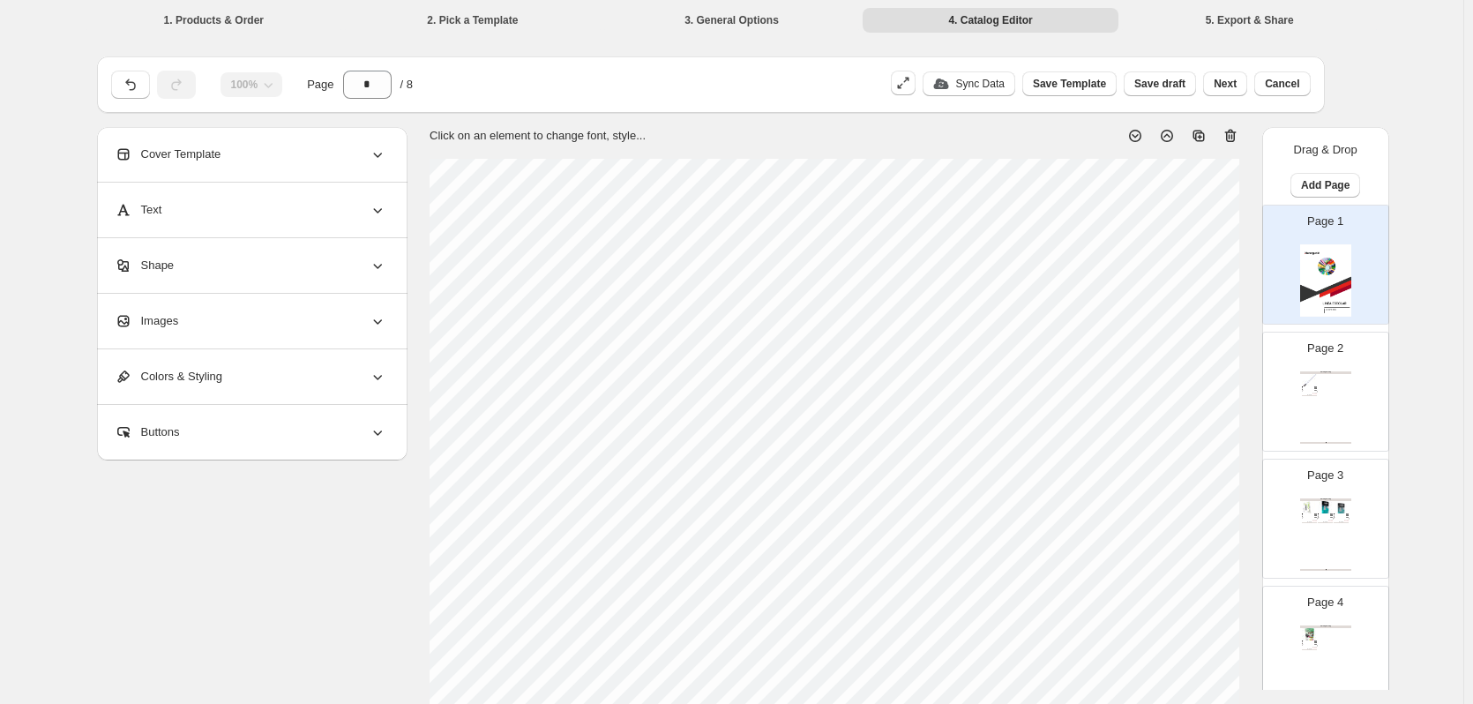
click at [1324, 405] on div "Clothing Catalog Forro Adhesivo 45 cm x 1.5 m Transparente Forro Plástico Autoa…" at bounding box center [1325, 407] width 51 height 72
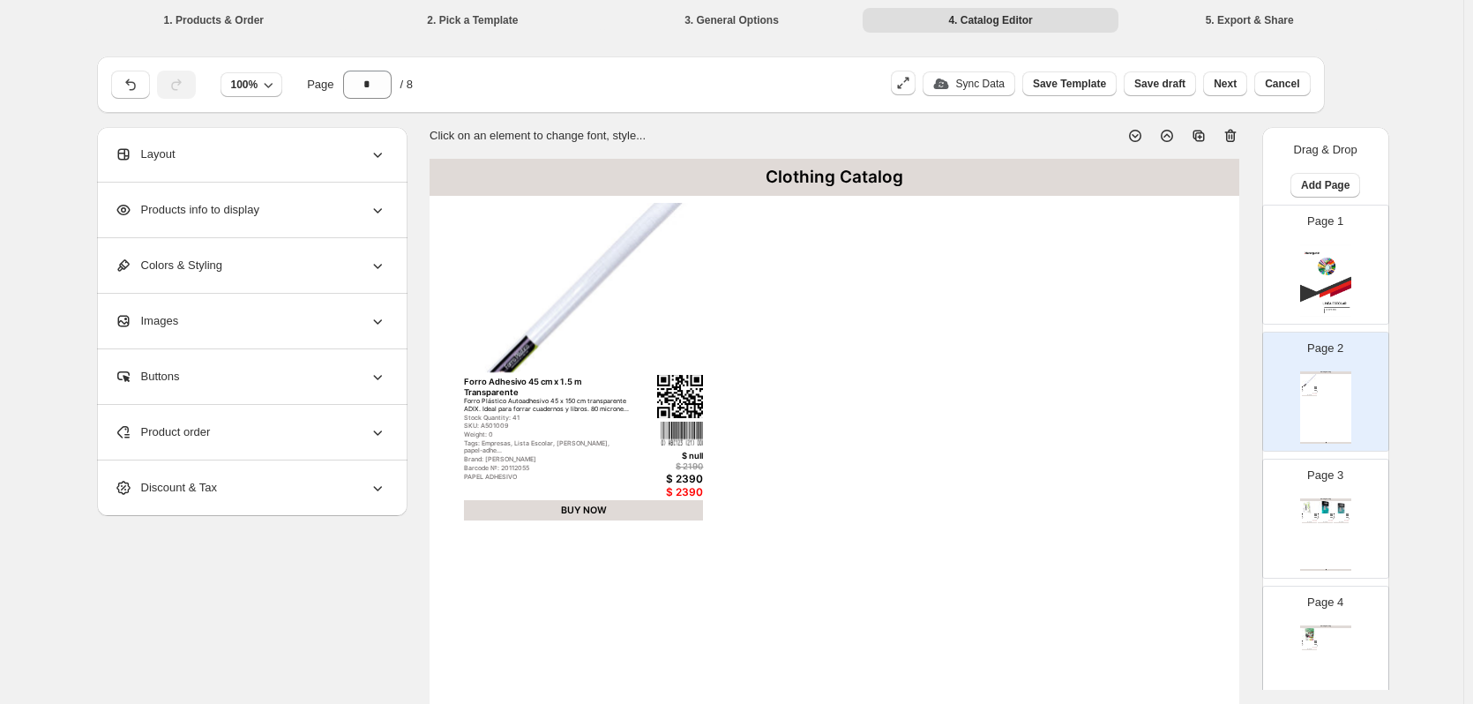
click at [1237, 138] on icon at bounding box center [1230, 136] width 11 height 13
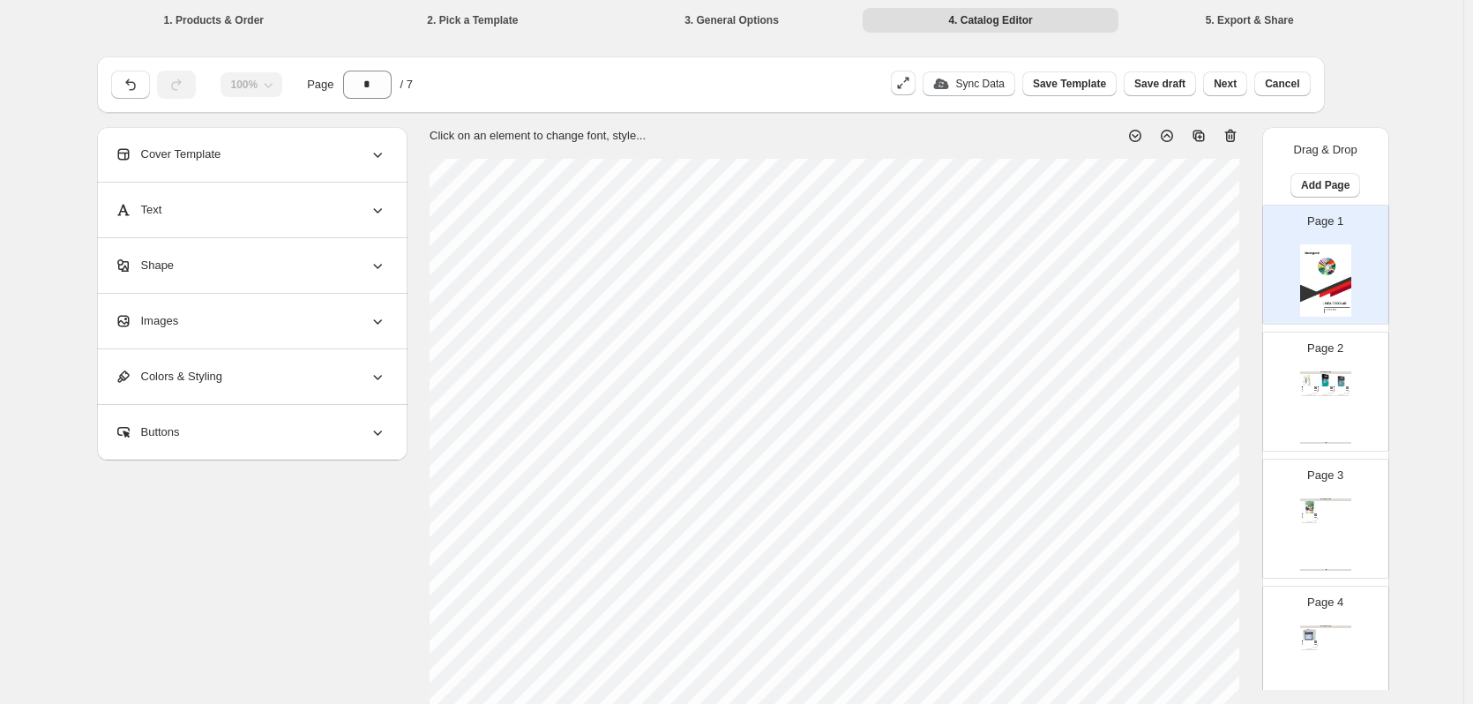
click at [1321, 358] on div "Page 2 Clothing Catalog Papel Fotocopia Epaper Oficiio 75 g 500 Hojas La Resma …" at bounding box center [1318, 384] width 111 height 118
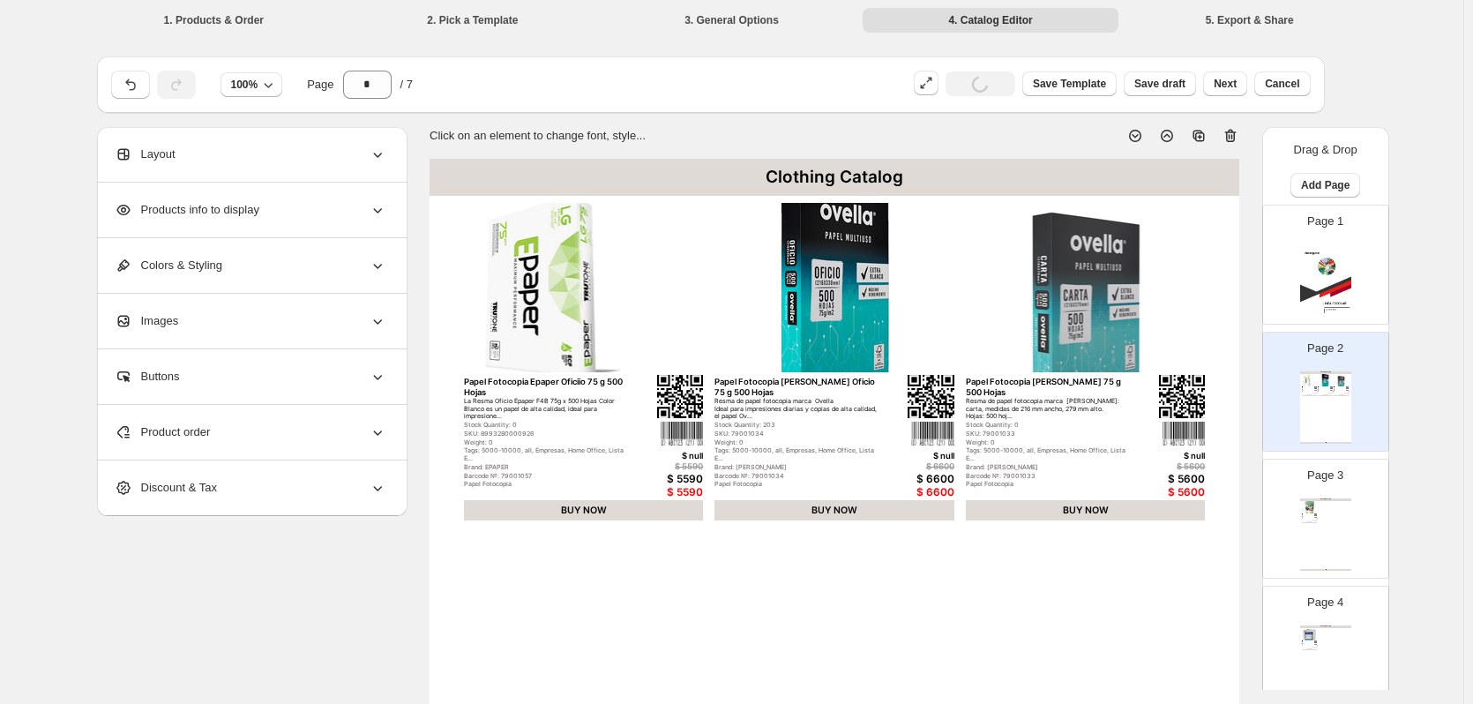
click at [1231, 138] on icon at bounding box center [1230, 136] width 2 height 5
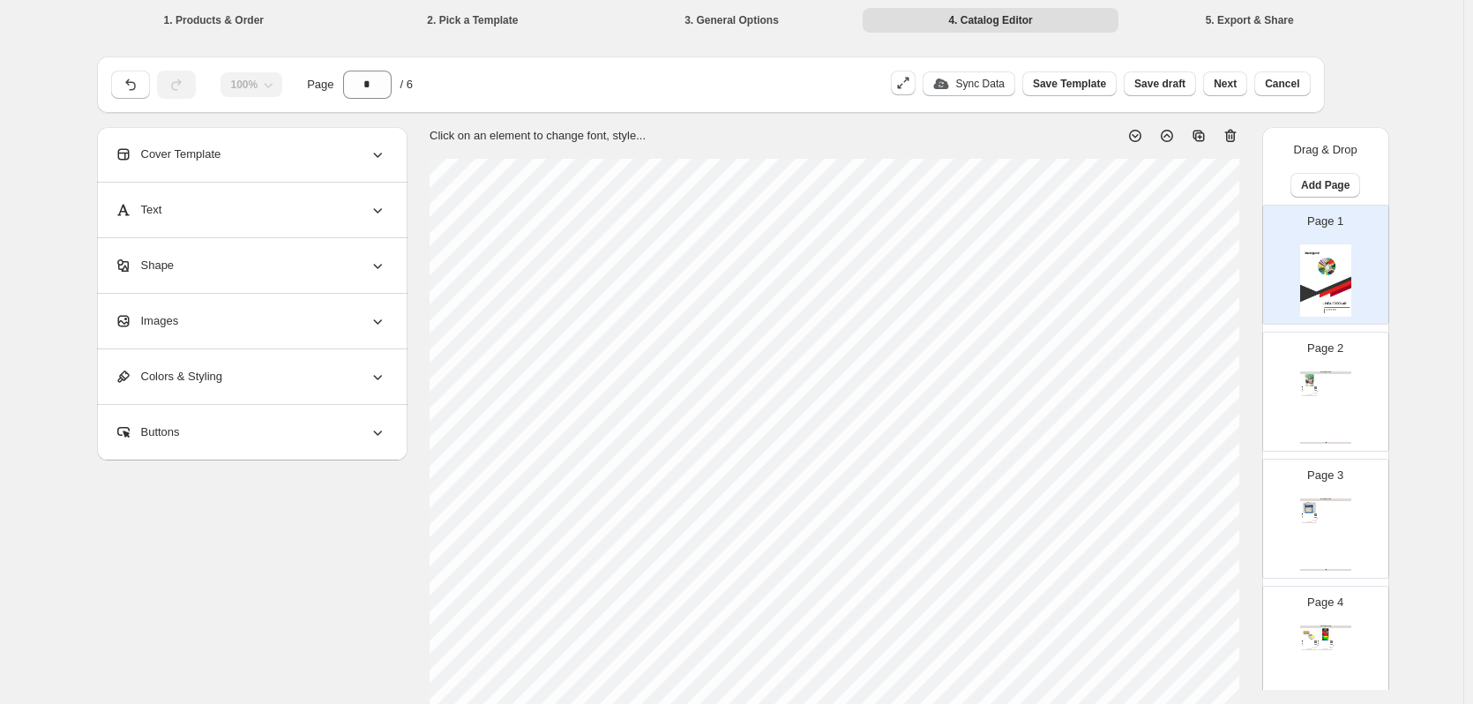
click at [1324, 405] on div "Clothing Catalog Papel fotografico tamaño a4 brillante 200 g Papel fotografico …" at bounding box center [1325, 407] width 51 height 72
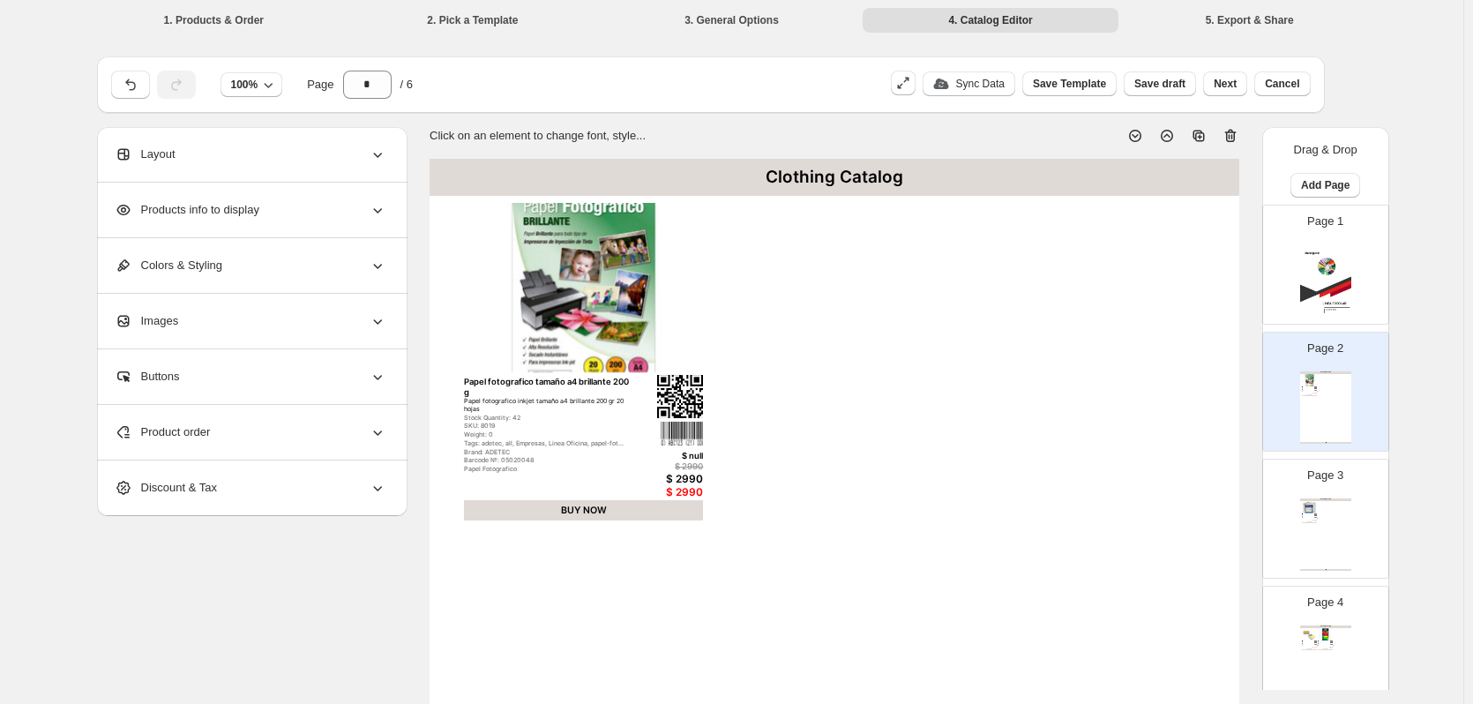
click at [1235, 136] on icon at bounding box center [1231, 136] width 18 height 18
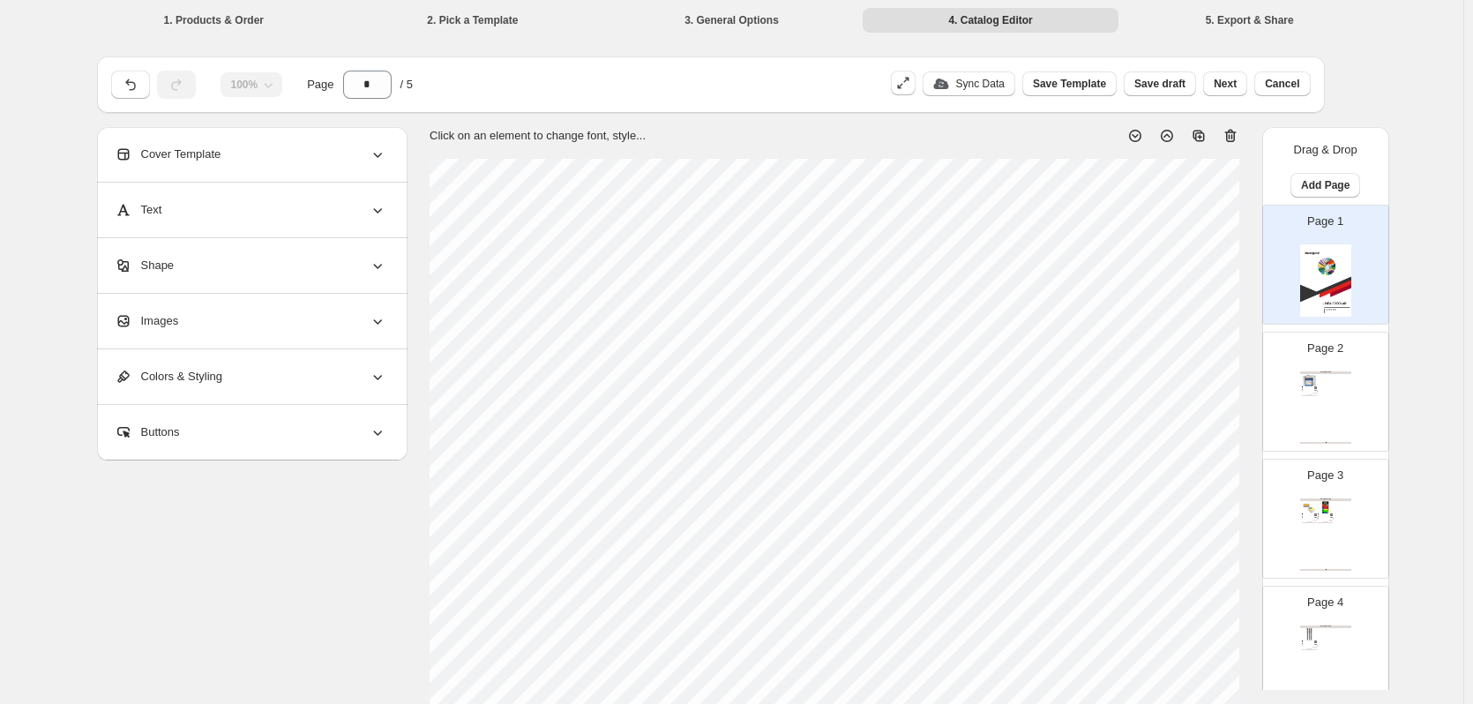
click at [1331, 408] on div "Clothing Catalog Pizarra Magnética Blanca 35,6 x 28 cm Organiza, recuerda, apre…" at bounding box center [1325, 407] width 51 height 72
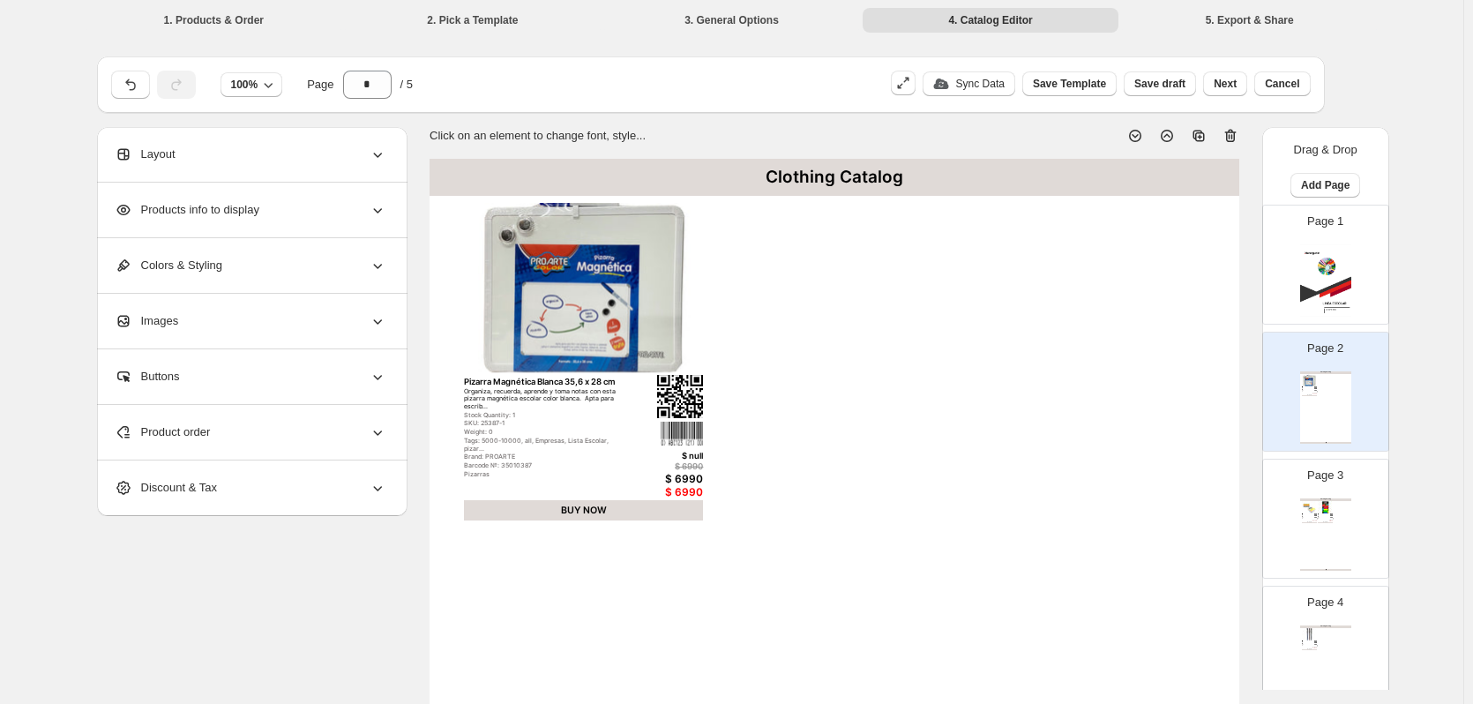
click at [1237, 132] on icon at bounding box center [1230, 136] width 11 height 13
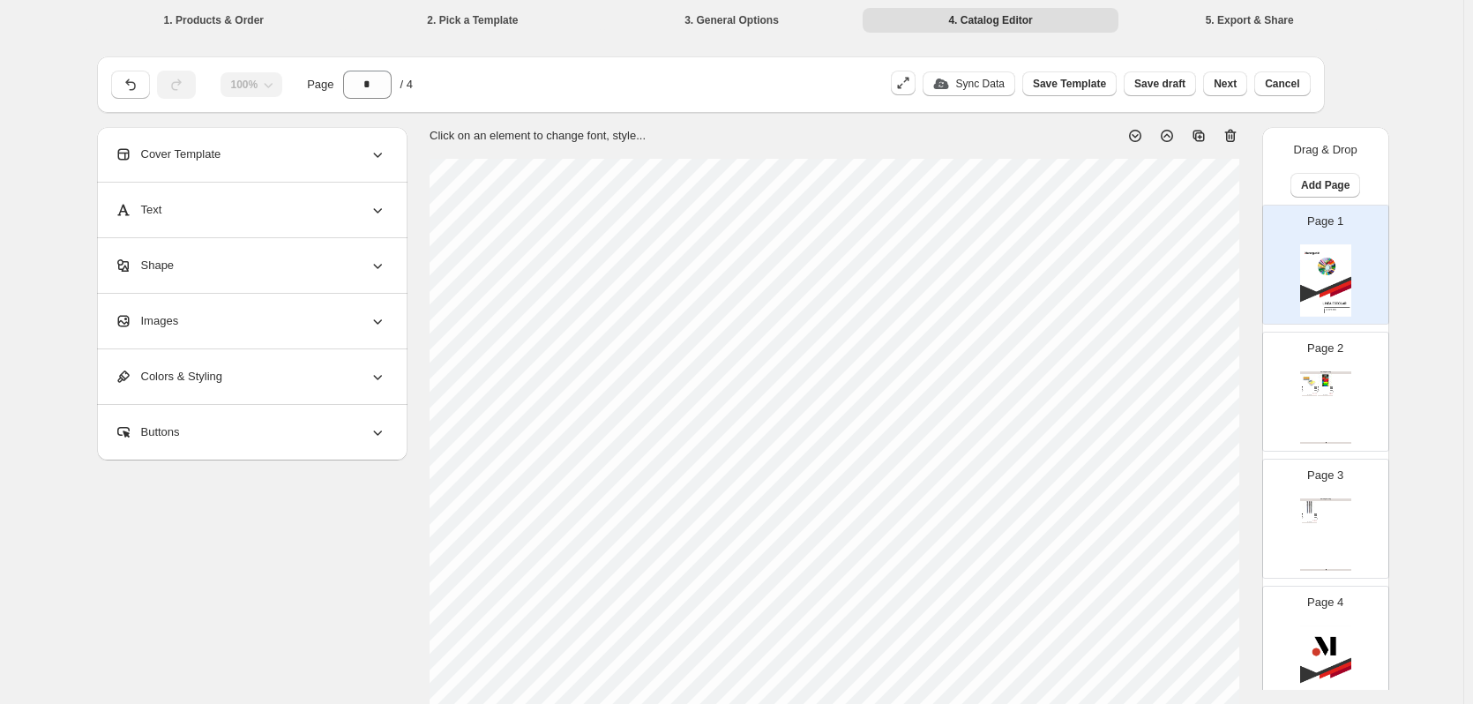
click at [1351, 421] on div "Page 2 Clothing Catalog Notas Adhesivas Colores Neón 75 x 75 cms Notas Adhesiva…" at bounding box center [1318, 384] width 111 height 118
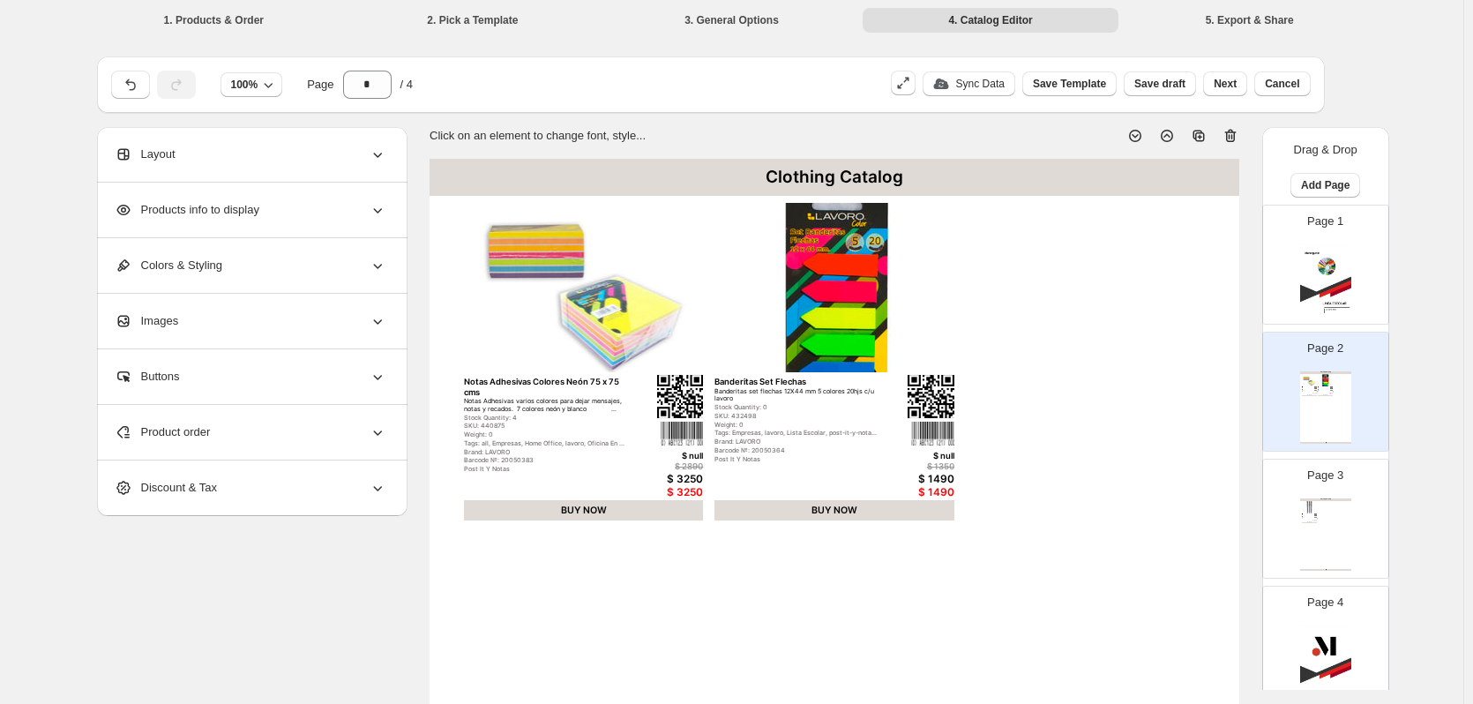
click at [1236, 131] on icon at bounding box center [1231, 136] width 18 height 18
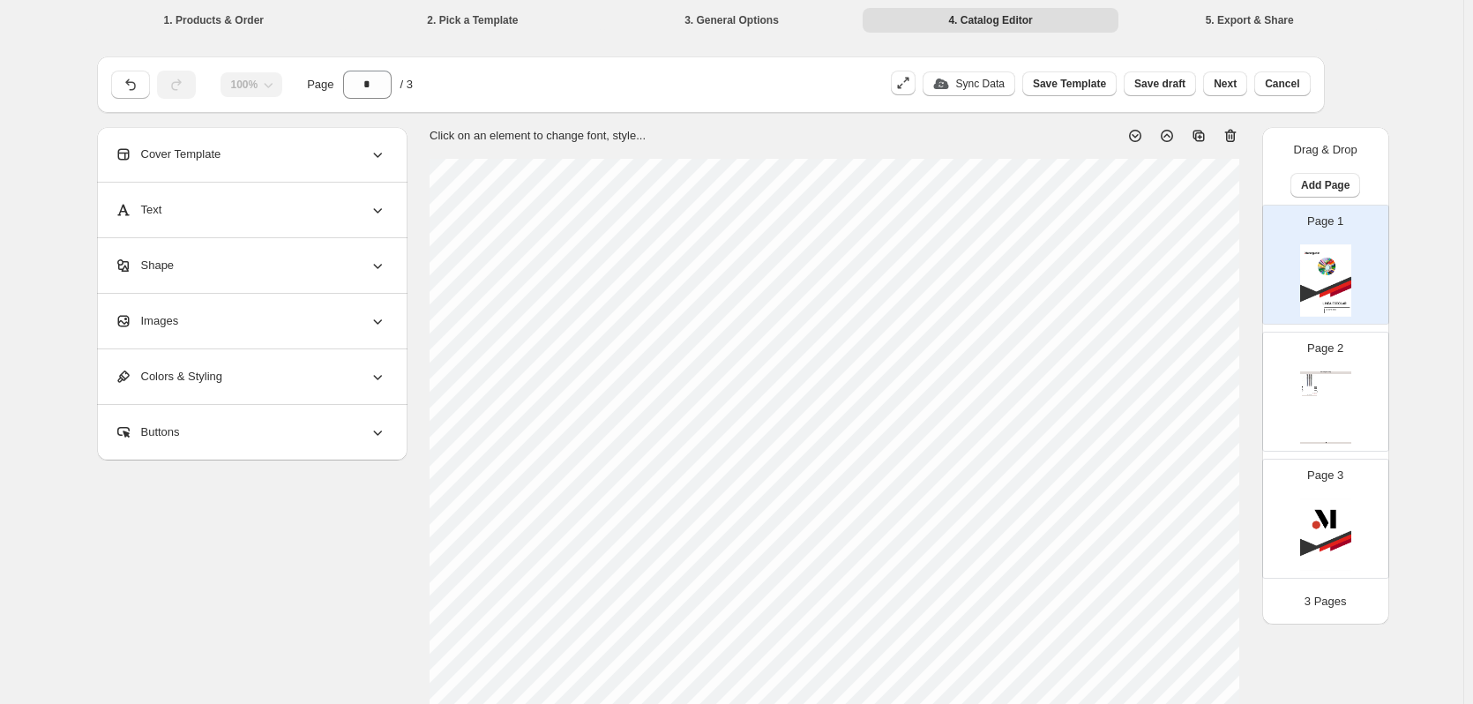
click at [1337, 385] on div "Clothing Catalog Roller negro energel 0,7 pentel Boligrafo roller pentel trazo …" at bounding box center [1325, 407] width 51 height 72
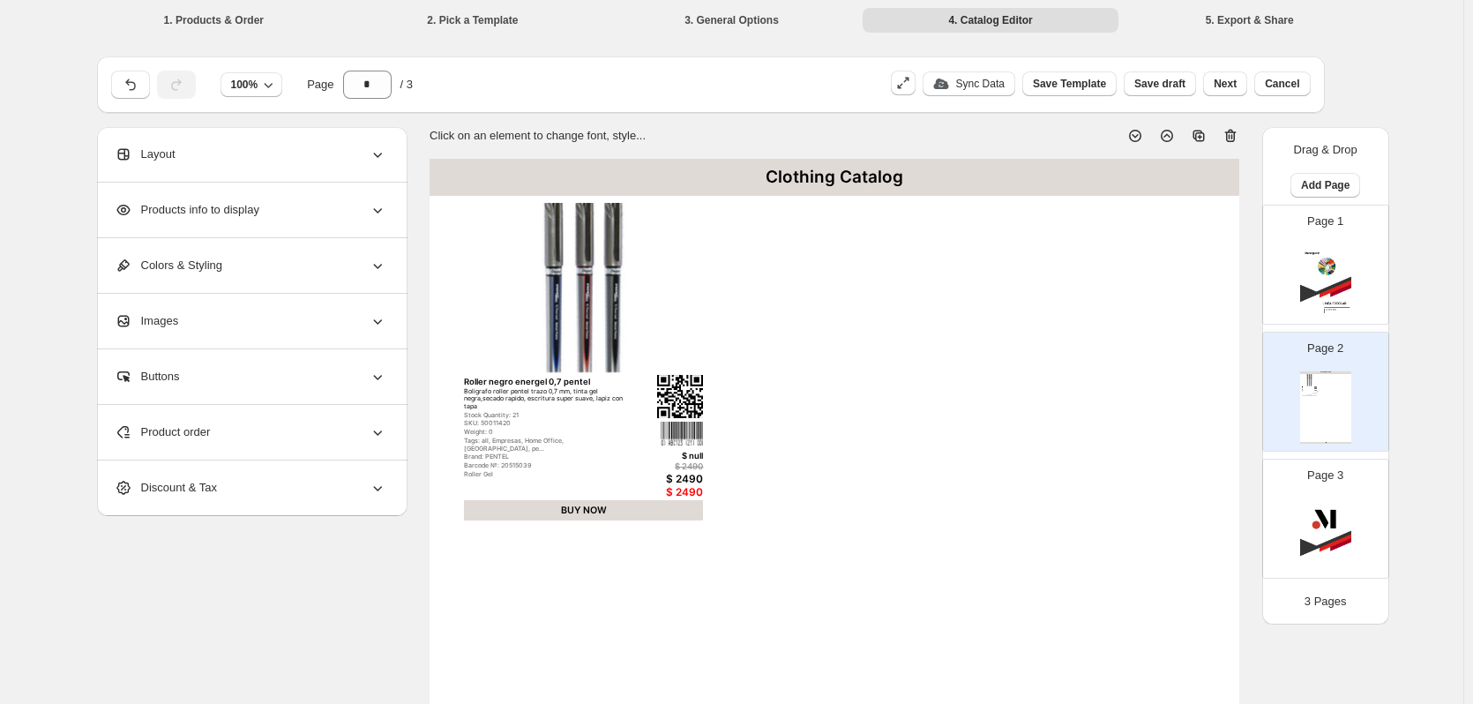
click at [1237, 139] on icon at bounding box center [1231, 136] width 18 height 18
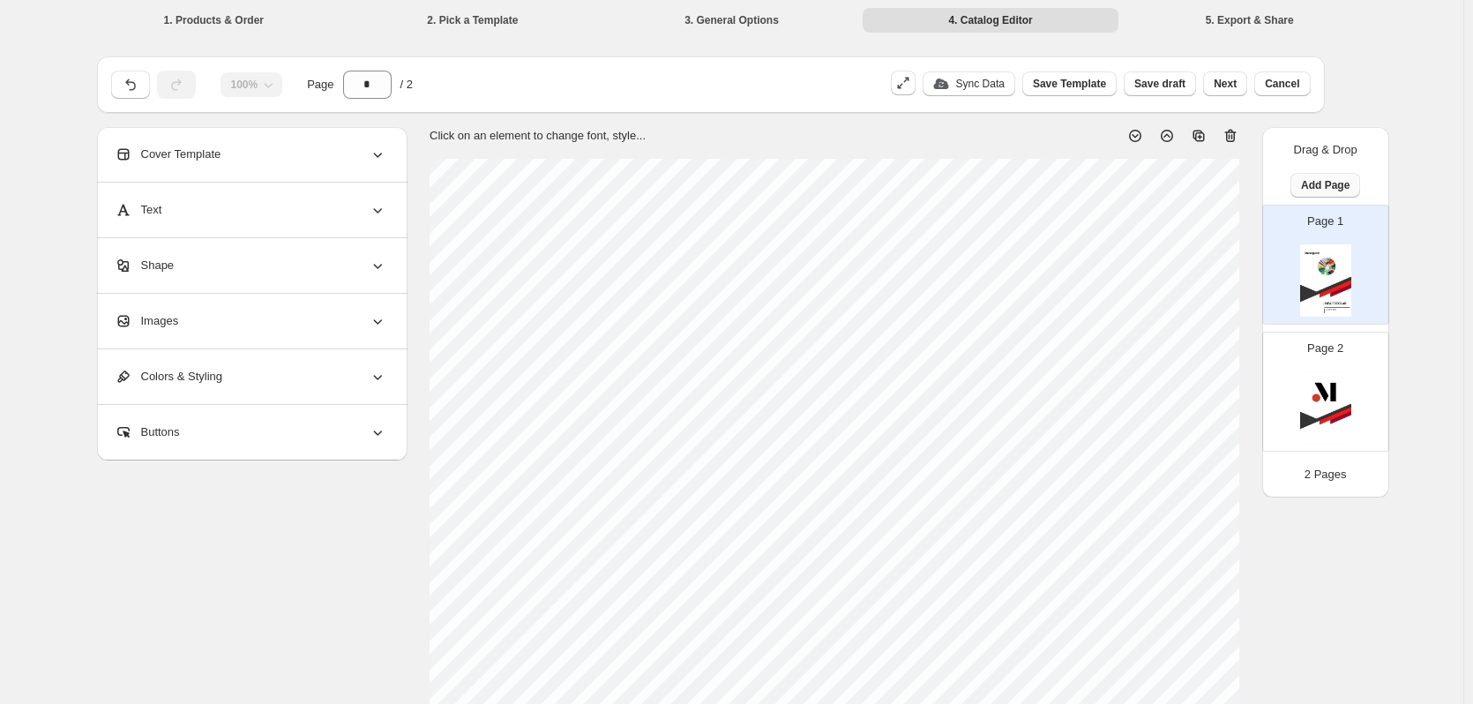
click at [1330, 185] on span "Add Page" at bounding box center [1325, 185] width 49 height 14
click at [1341, 257] on span "Product Grid Page" at bounding box center [1330, 251] width 94 height 13
click at [1350, 385] on div "Clothing Catalog Clothing Catalog | Page undefined" at bounding box center [1325, 407] width 51 height 72
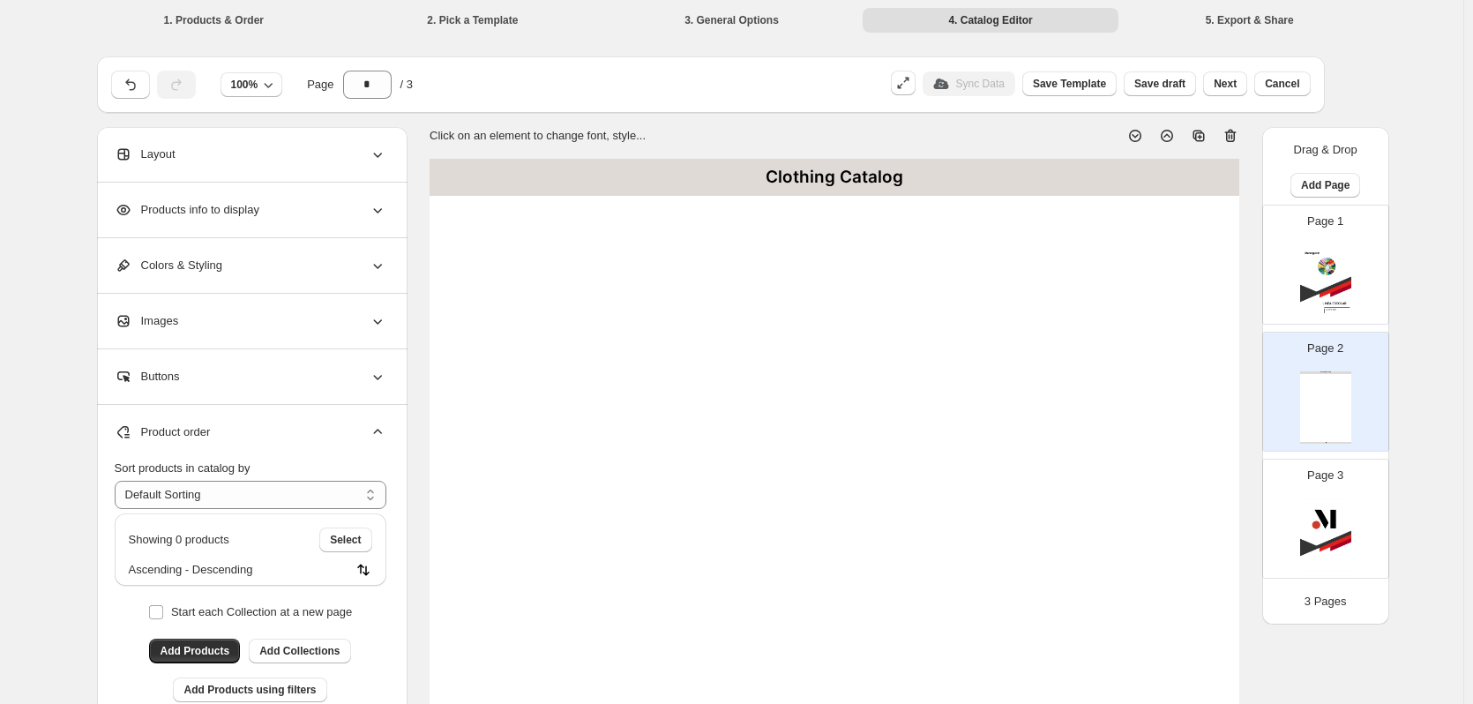
click at [280, 154] on div "Layout" at bounding box center [251, 154] width 272 height 55
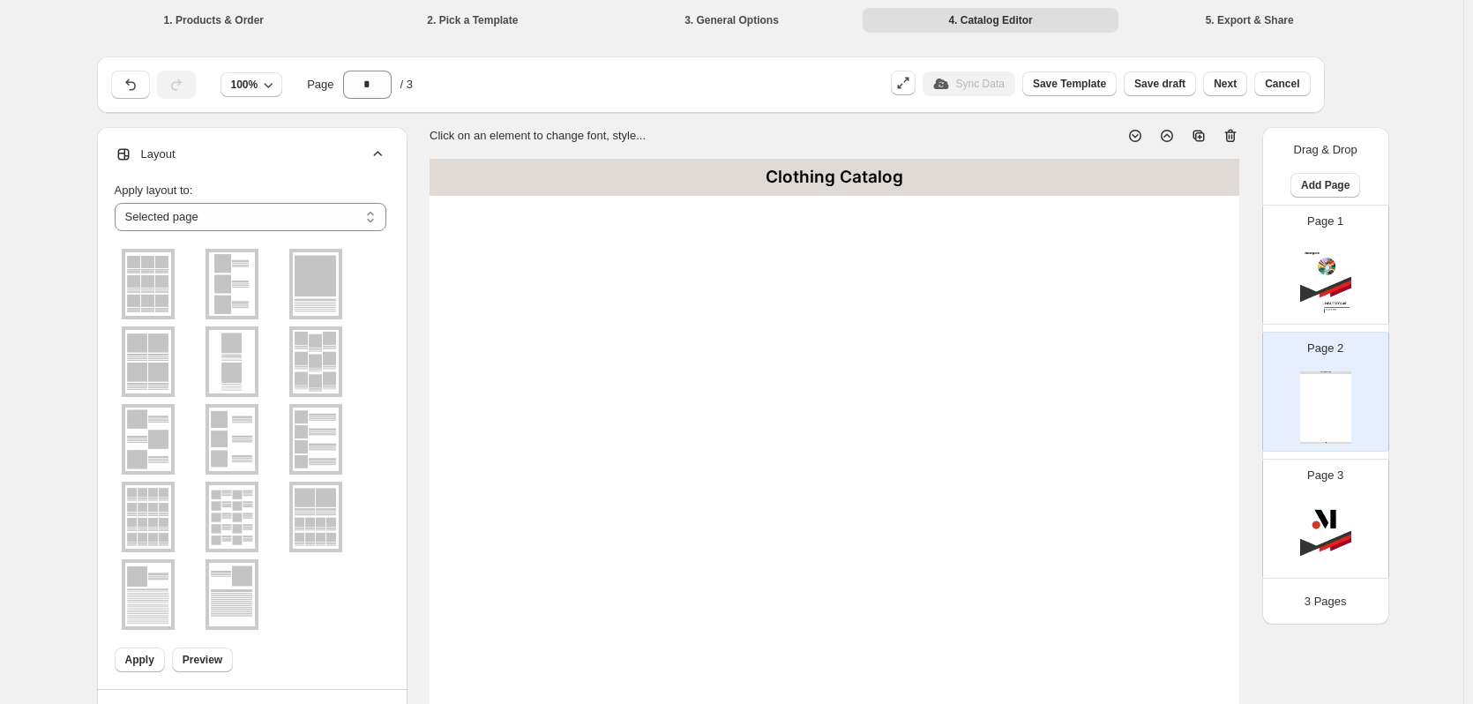
click at [171, 274] on img at bounding box center [148, 284] width 46 height 64
click at [173, 276] on div at bounding box center [148, 284] width 53 height 71
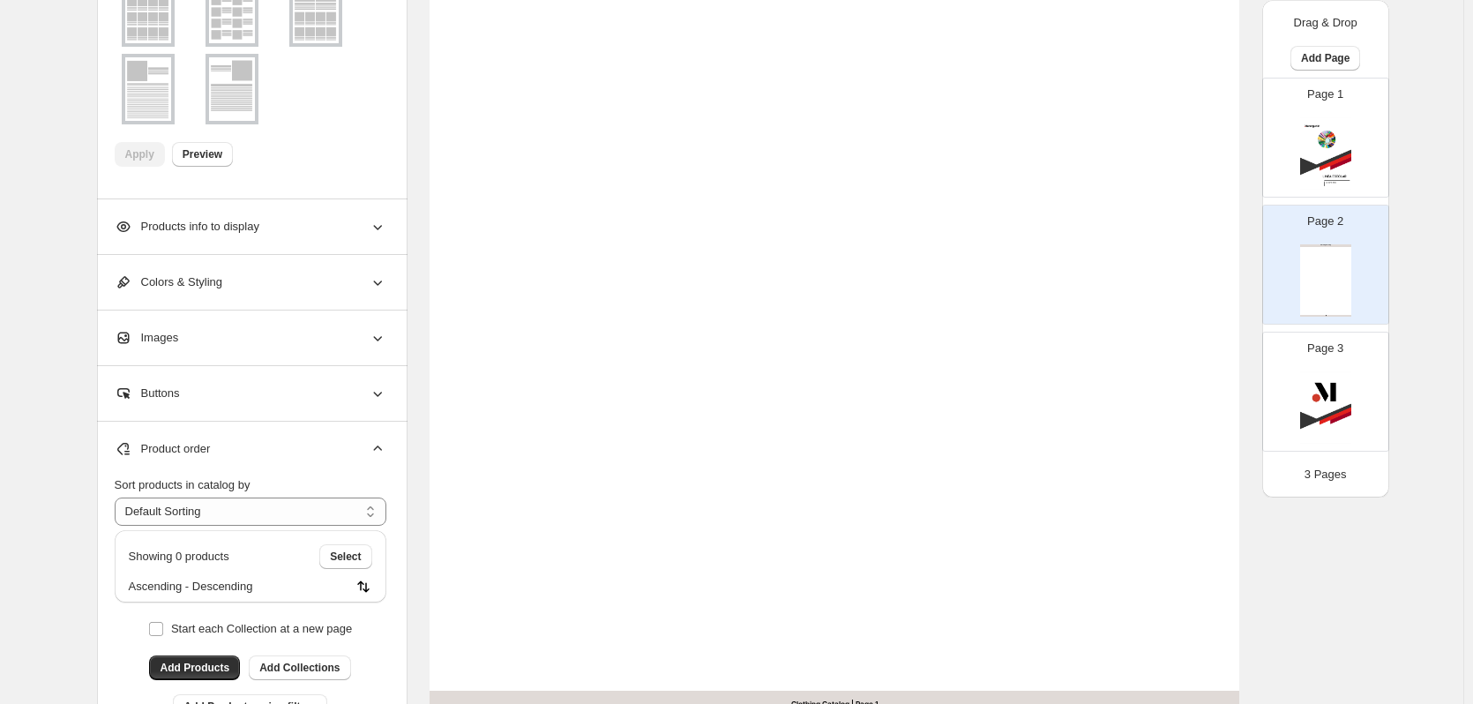
scroll to position [529, 0]
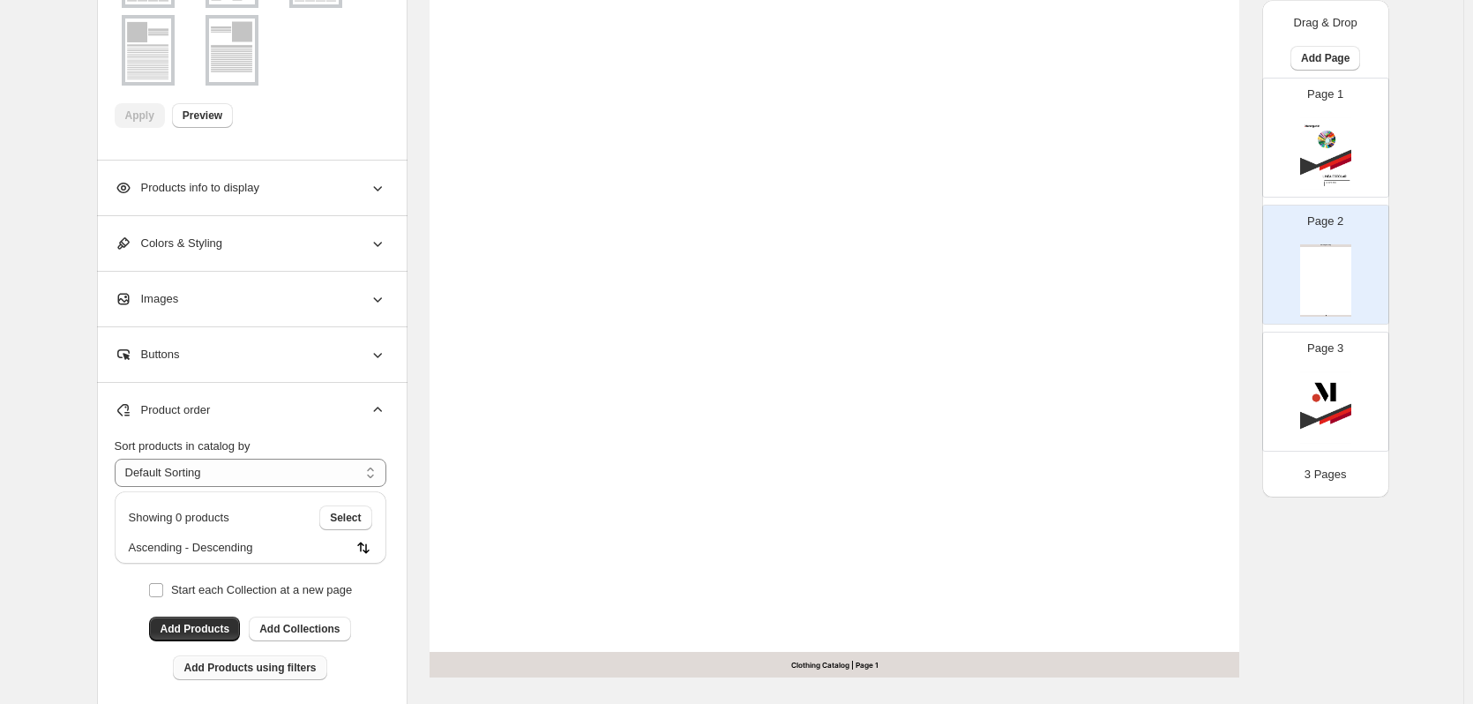
click at [236, 666] on span "Add Products using filters" at bounding box center [249, 668] width 132 height 14
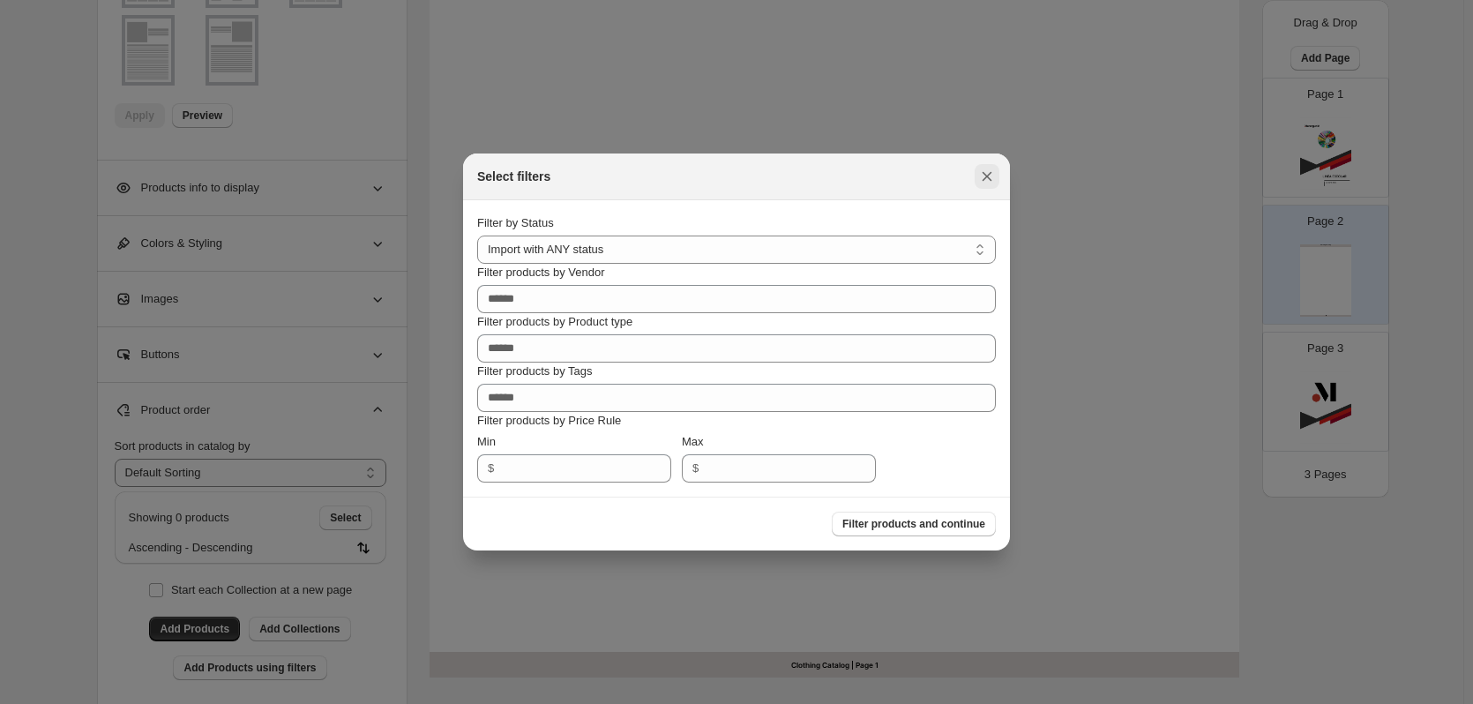
click at [986, 176] on icon ":r1f:" at bounding box center [988, 177] width 10 height 10
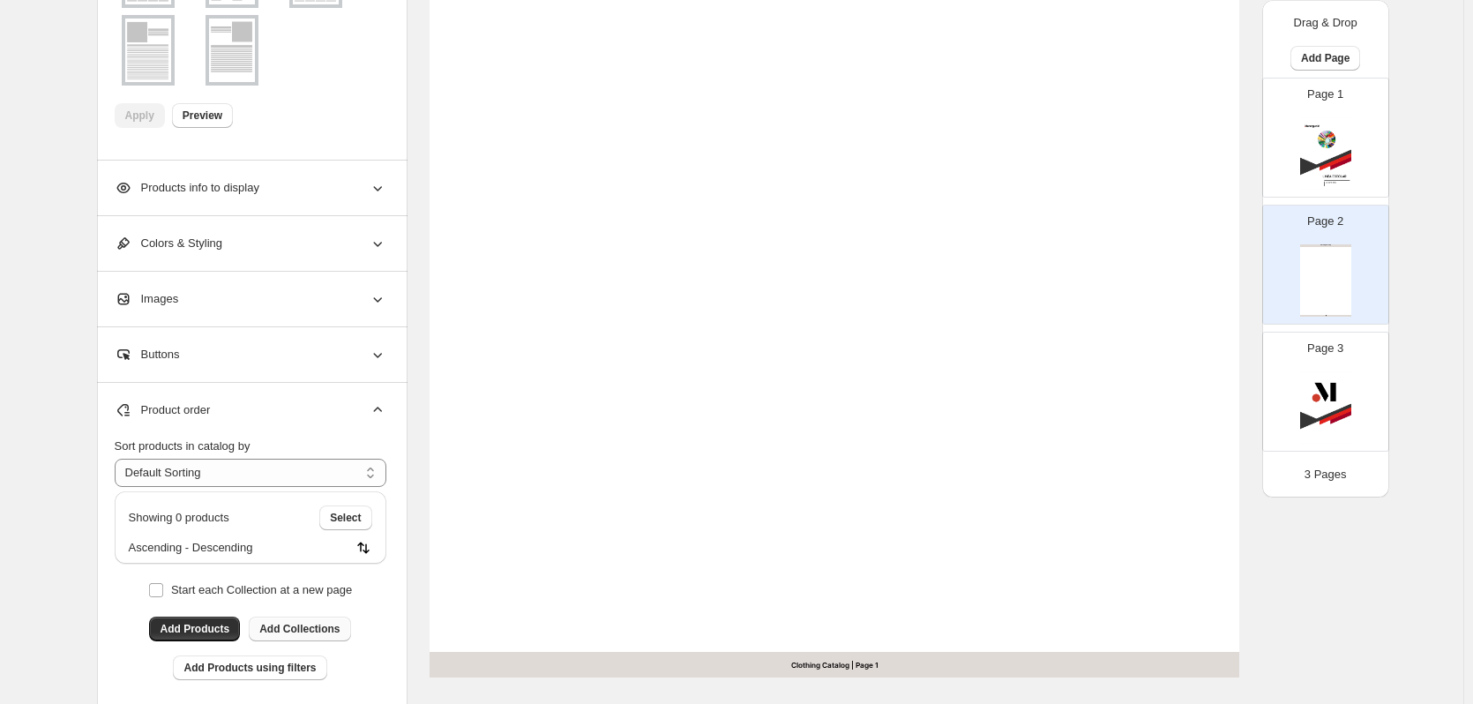
click at [321, 632] on span "Add Collections" at bounding box center [299, 629] width 80 height 14
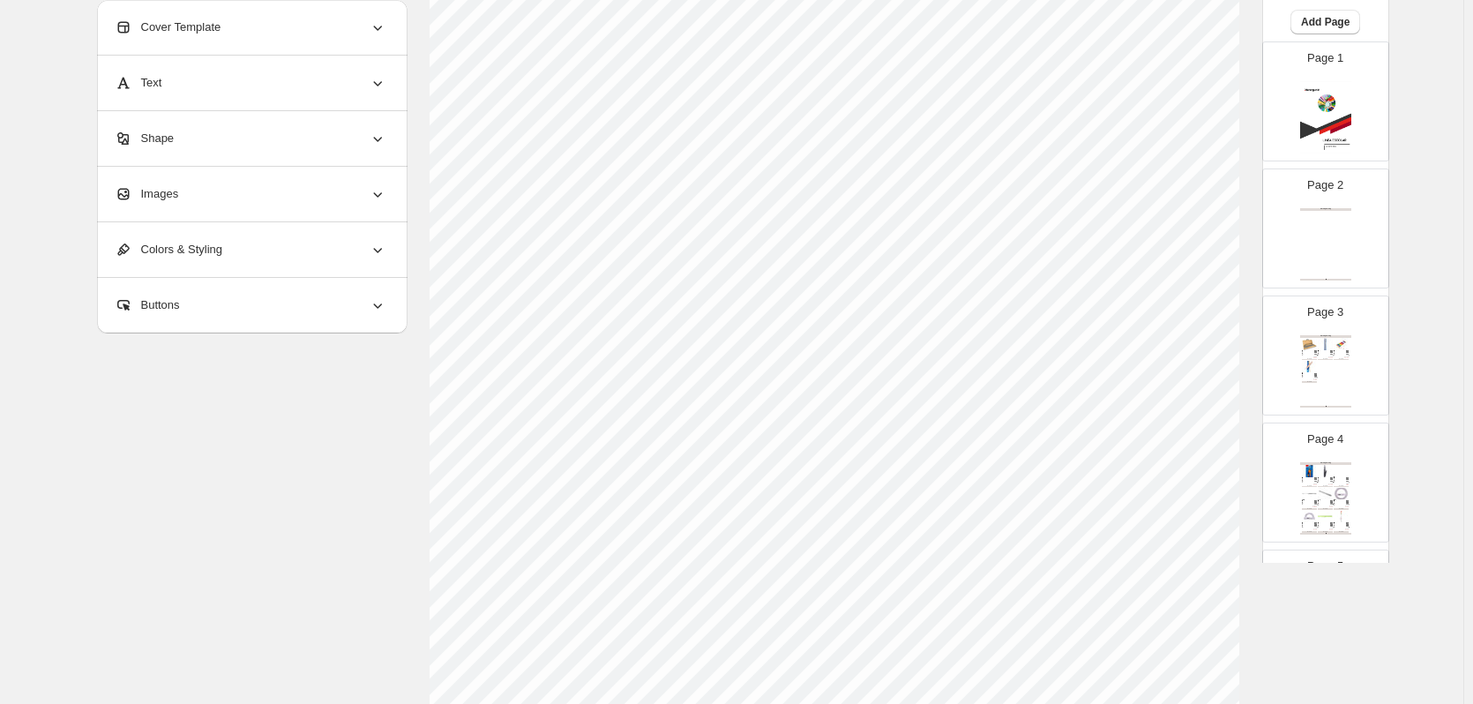
scroll to position [23, 0]
click at [1328, 236] on div "Clothing Catalog Clothing Catalog | Page undefined" at bounding box center [1325, 257] width 51 height 72
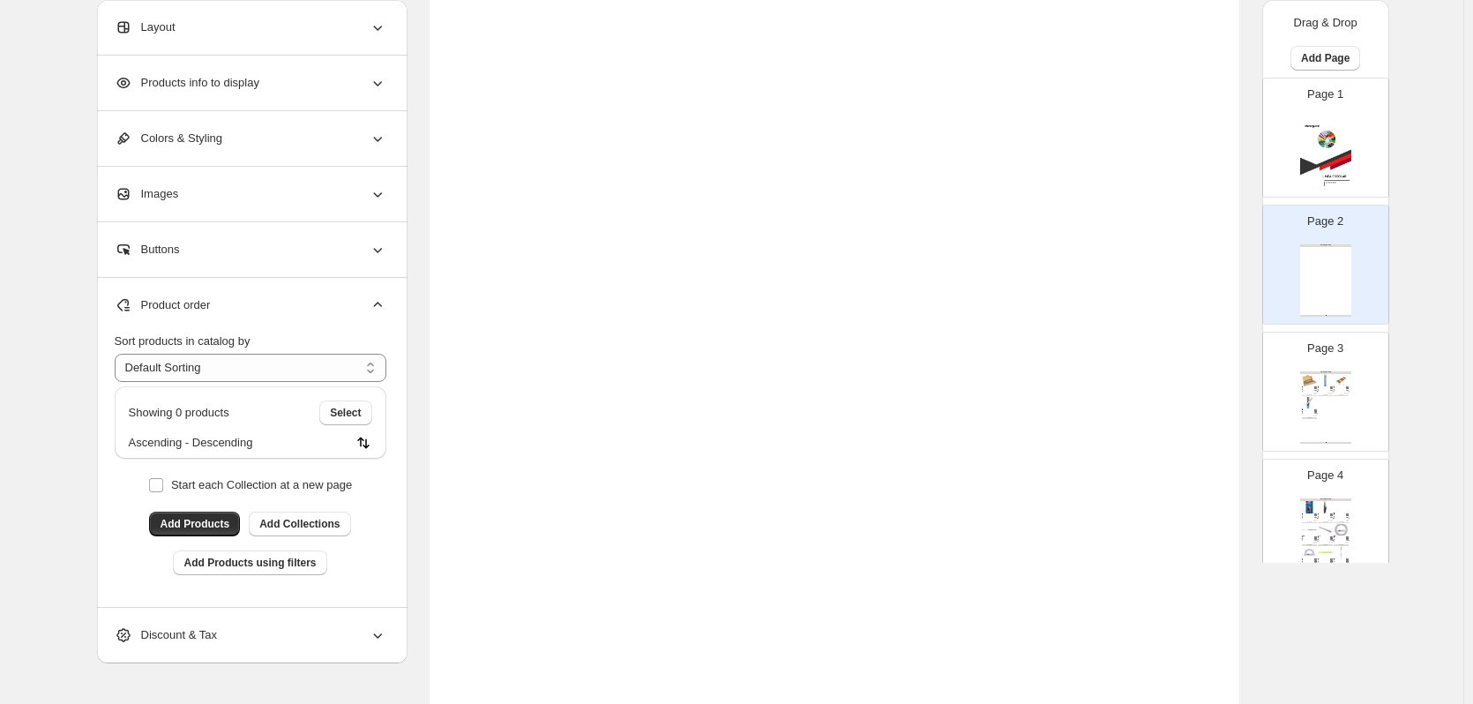
scroll to position [88, 0]
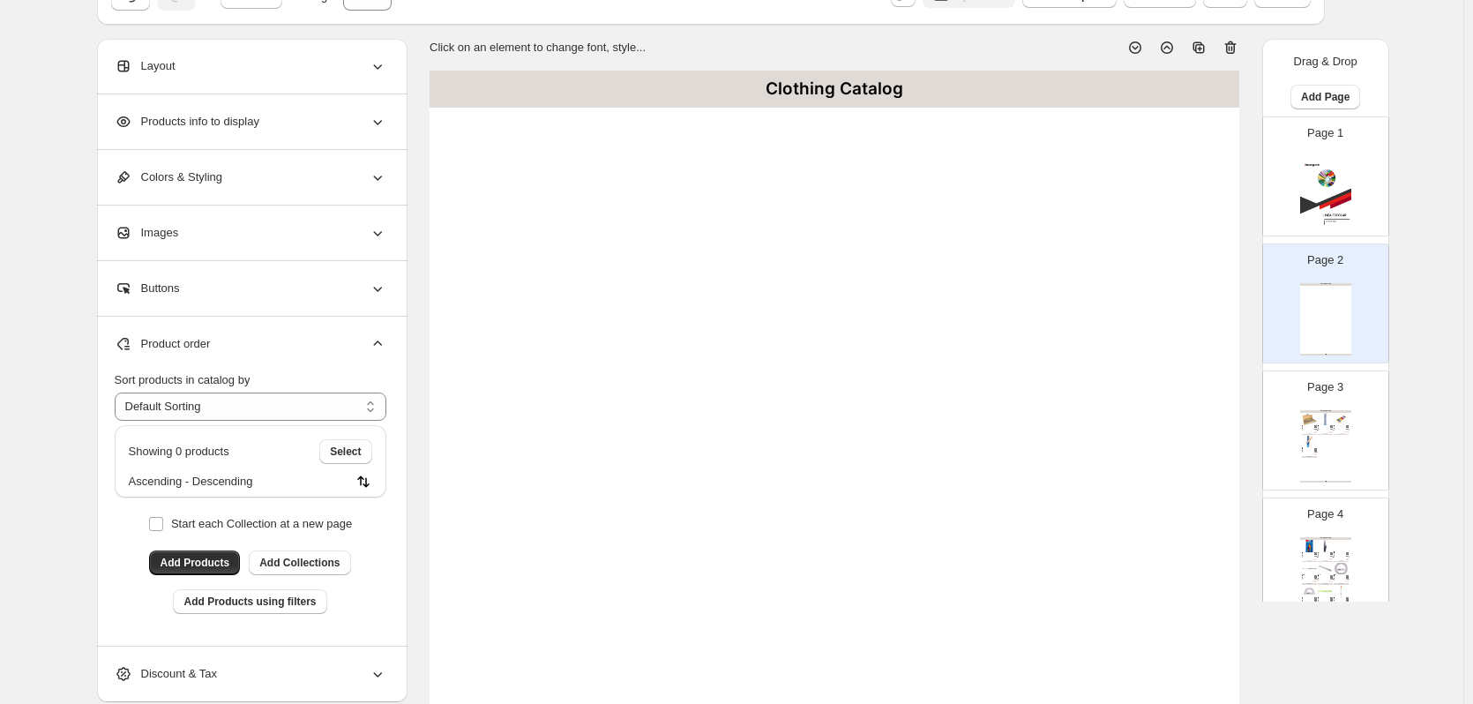
click at [1232, 49] on icon at bounding box center [1231, 48] width 18 height 18
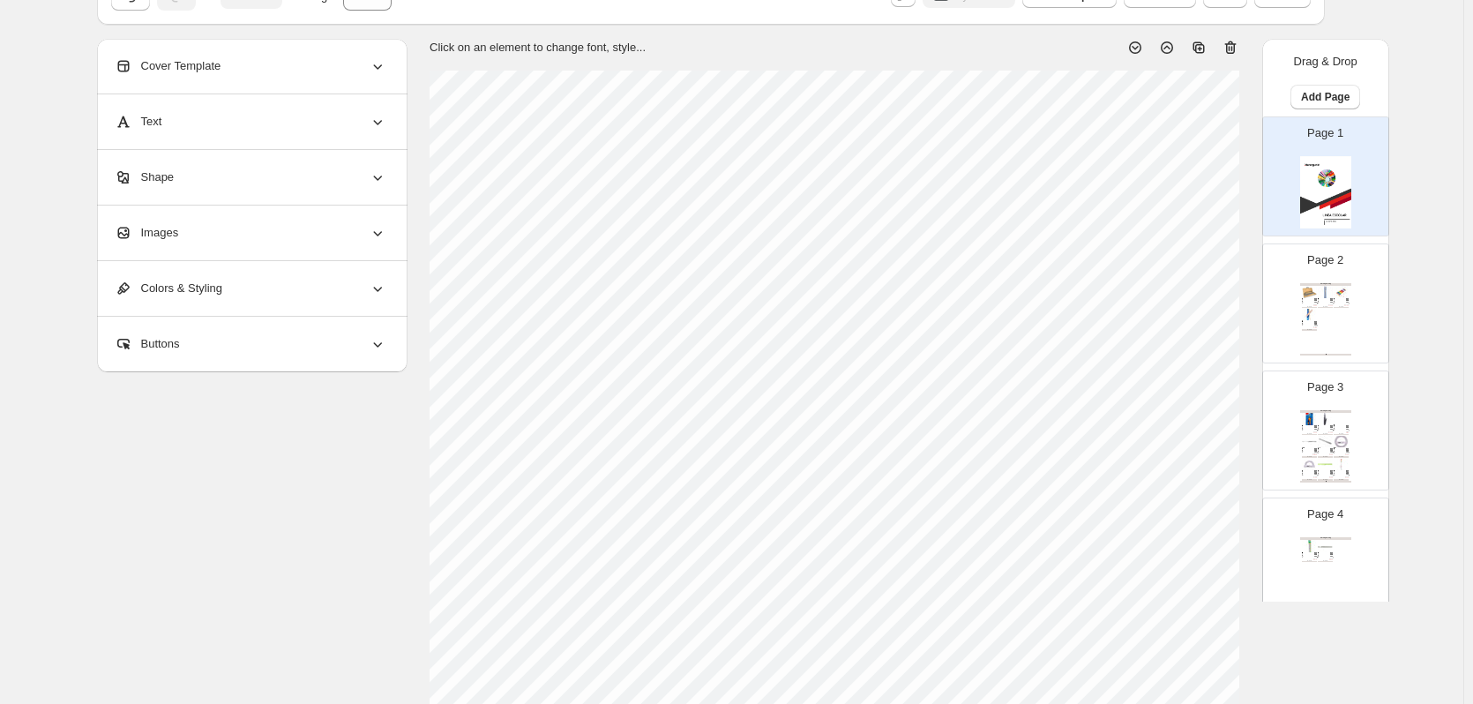
click at [1339, 330] on div "Clothing Catalog Metalófono 13 notas metálico / maleta madera Metalofono de 13 …" at bounding box center [1325, 319] width 51 height 72
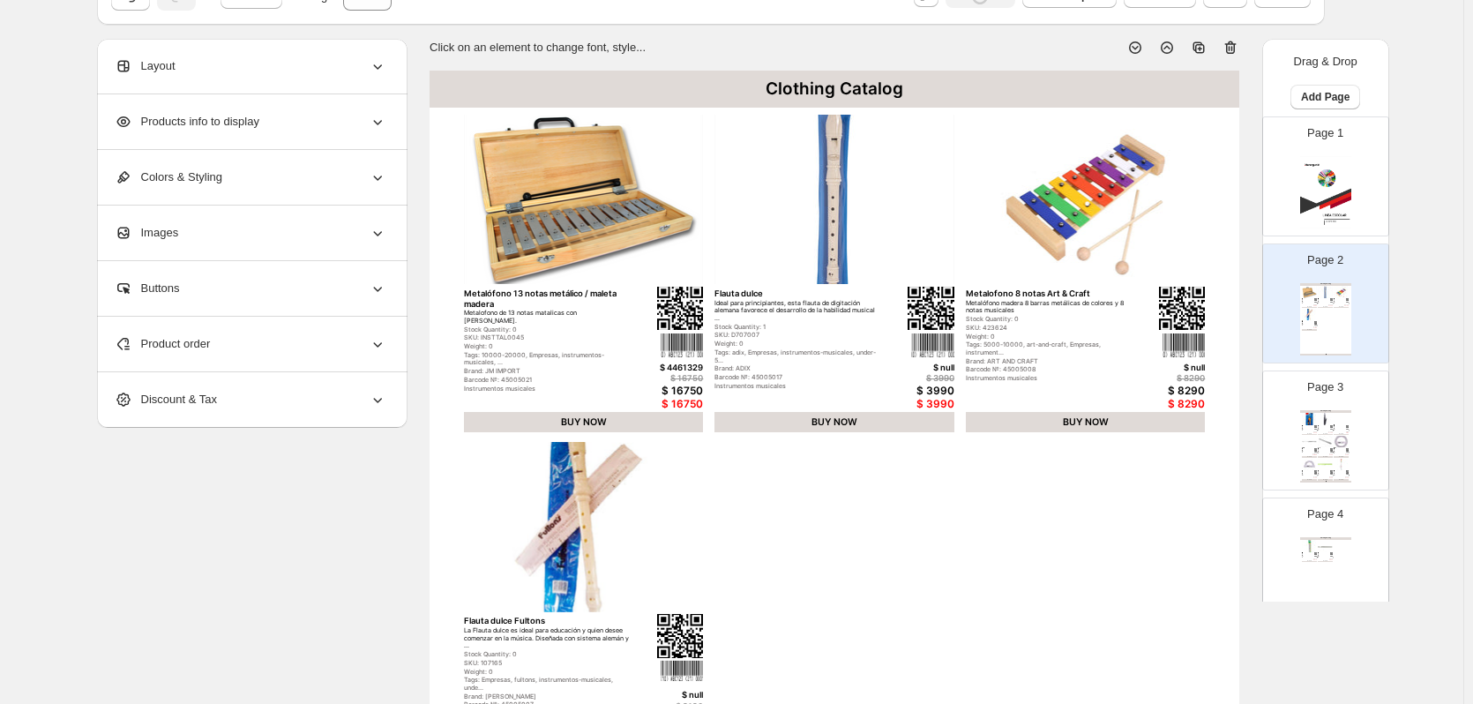
click at [1321, 430] on div "Barcode №: 20870332" at bounding box center [1323, 430] width 11 height 1
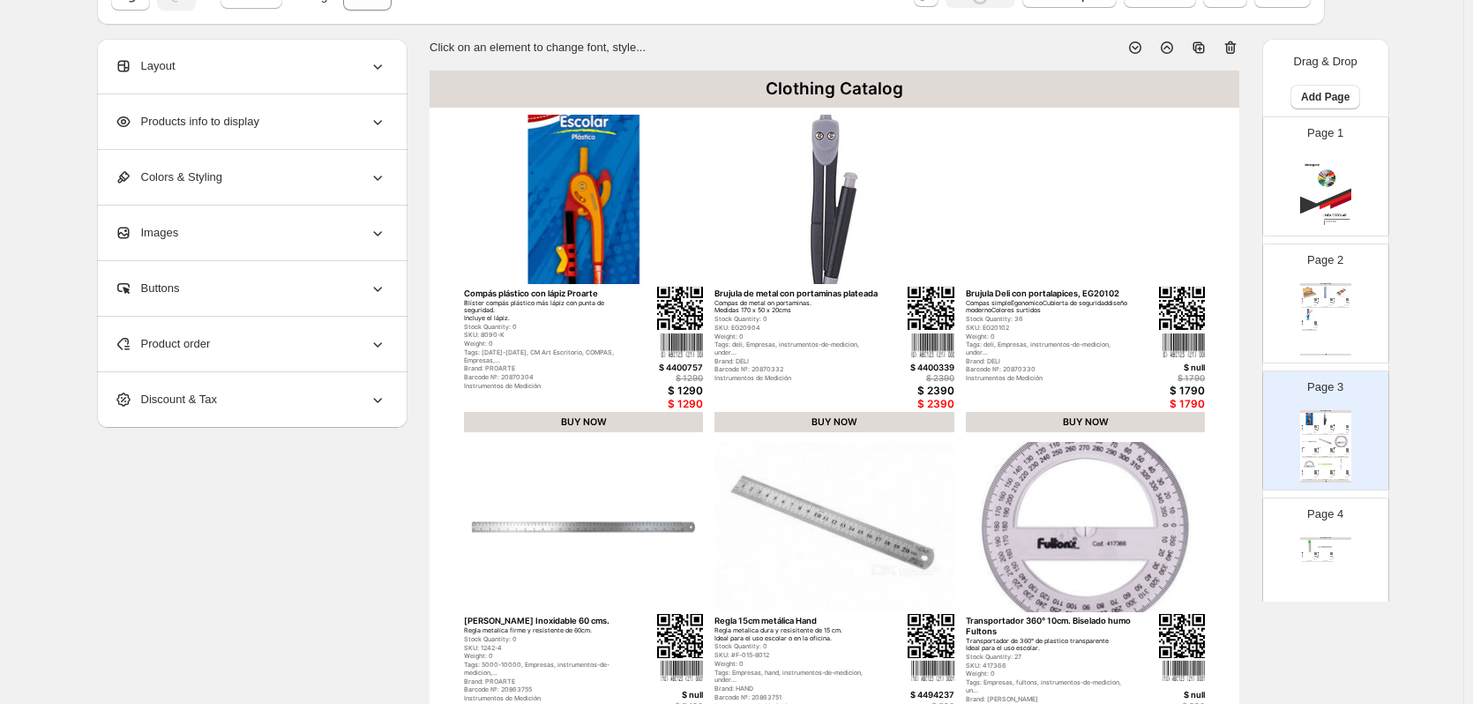
click at [1317, 516] on p "Page 4" at bounding box center [1325, 514] width 36 height 18
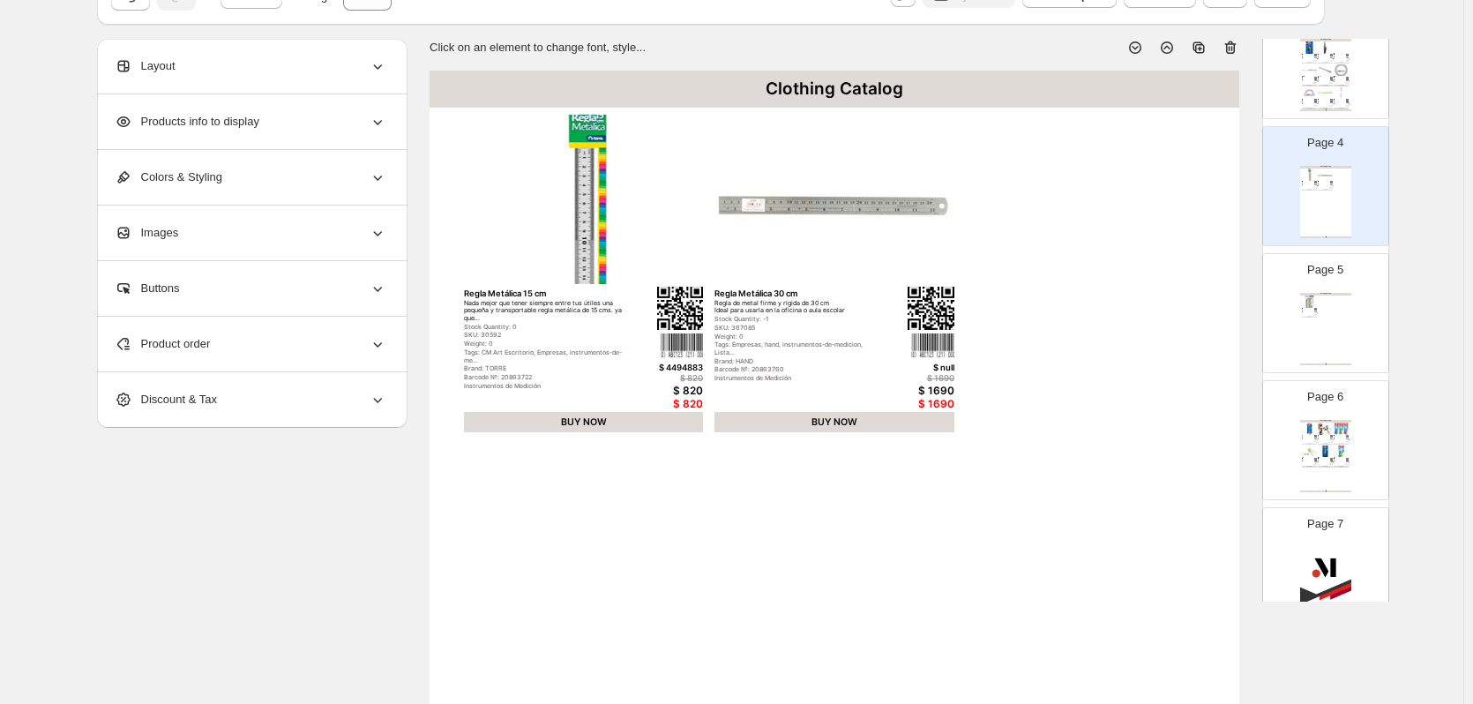
scroll to position [383, 0]
click at [1321, 445] on img at bounding box center [1325, 439] width 15 height 11
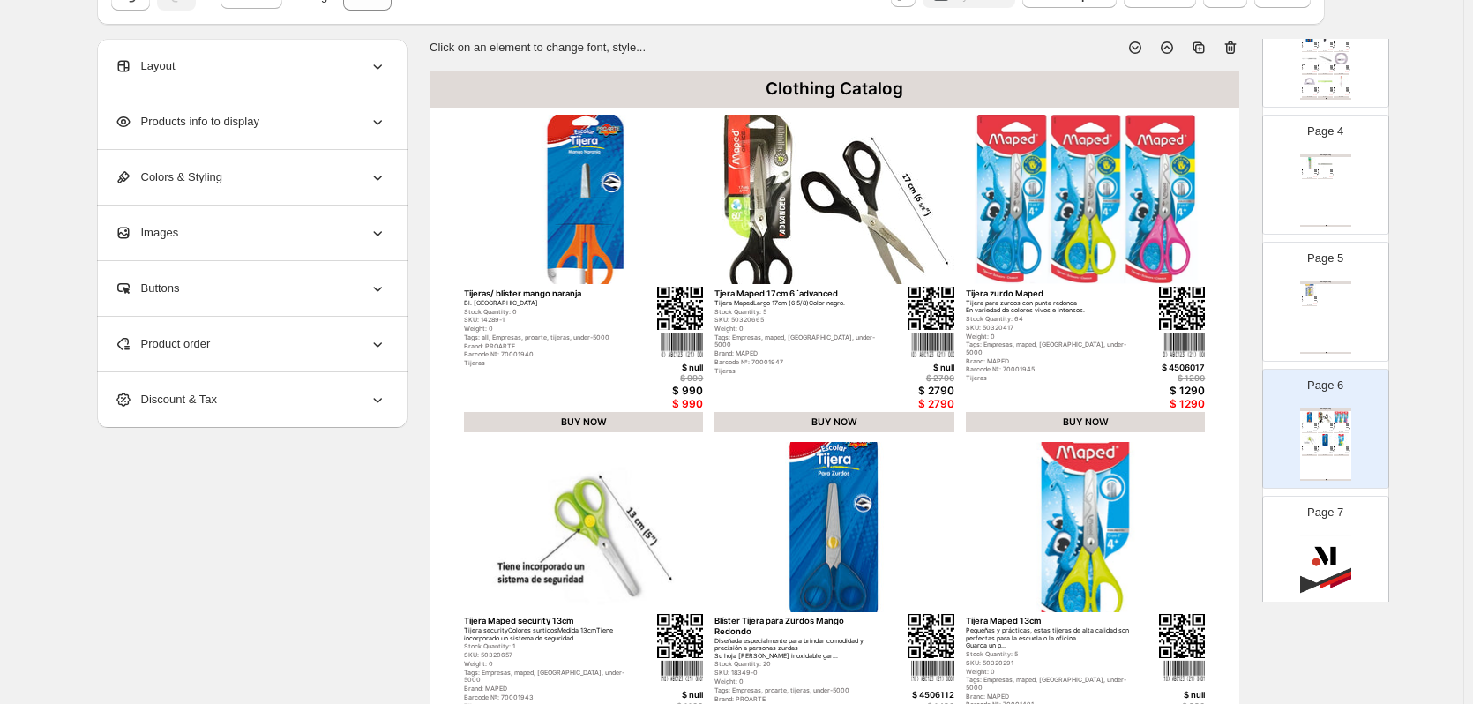
click at [266, 117] on div "Products info to display" at bounding box center [251, 121] width 272 height 55
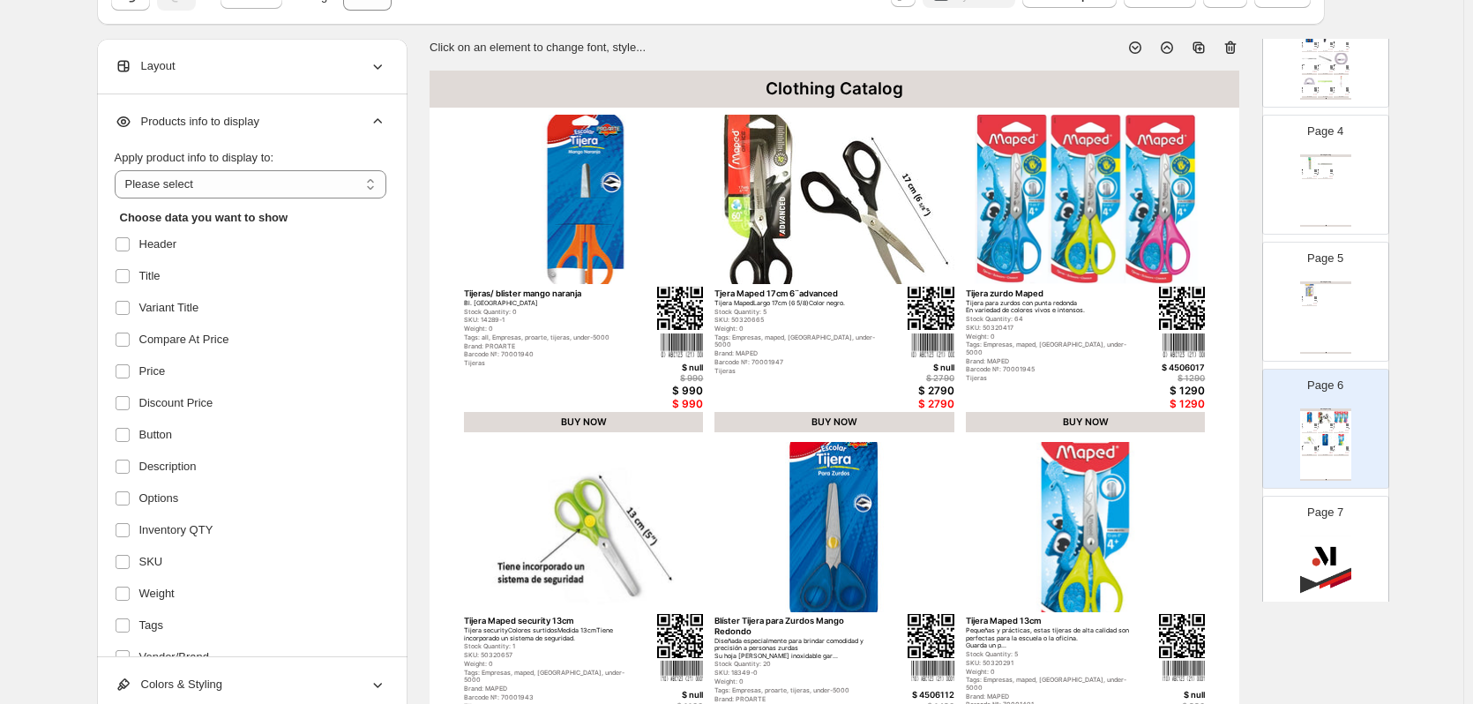
click at [266, 117] on div "Products info to display" at bounding box center [251, 121] width 272 height 55
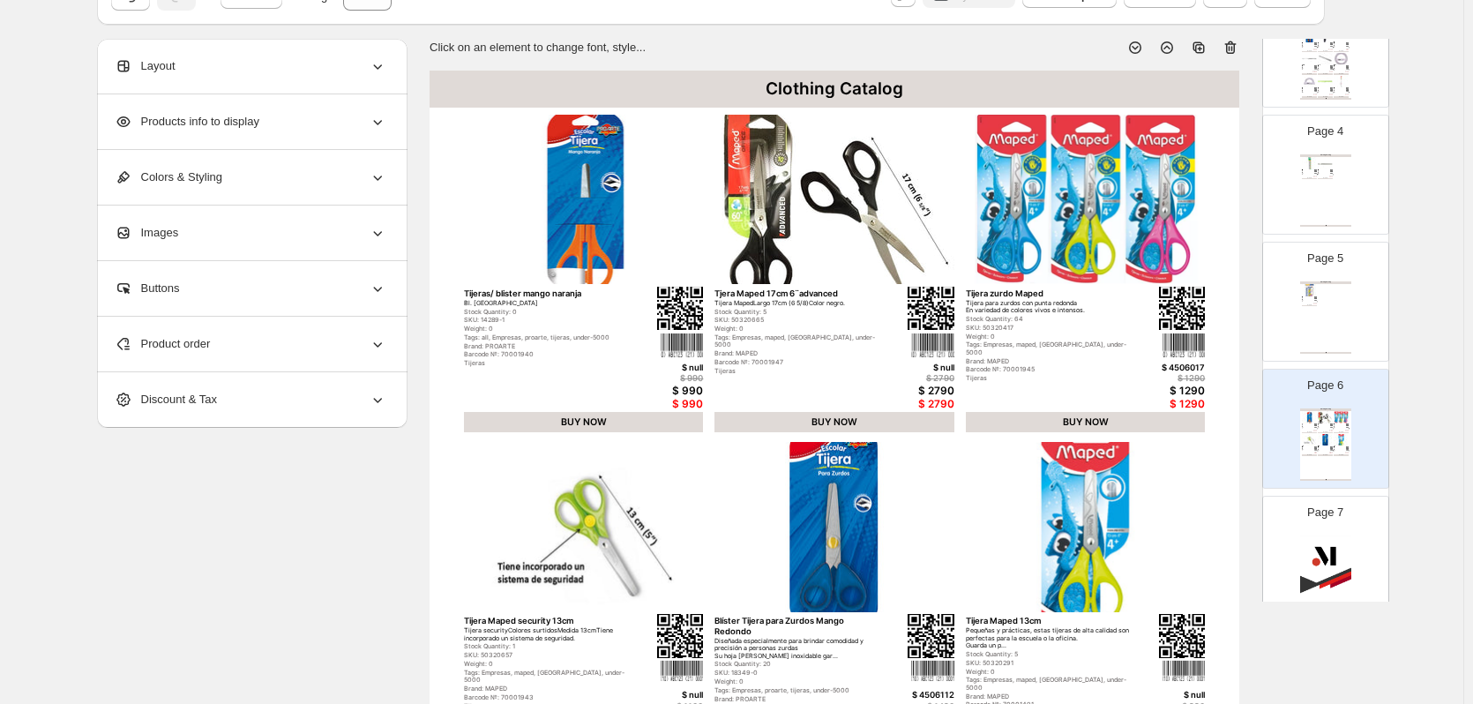
click at [244, 342] on div "Product order" at bounding box center [251, 344] width 272 height 55
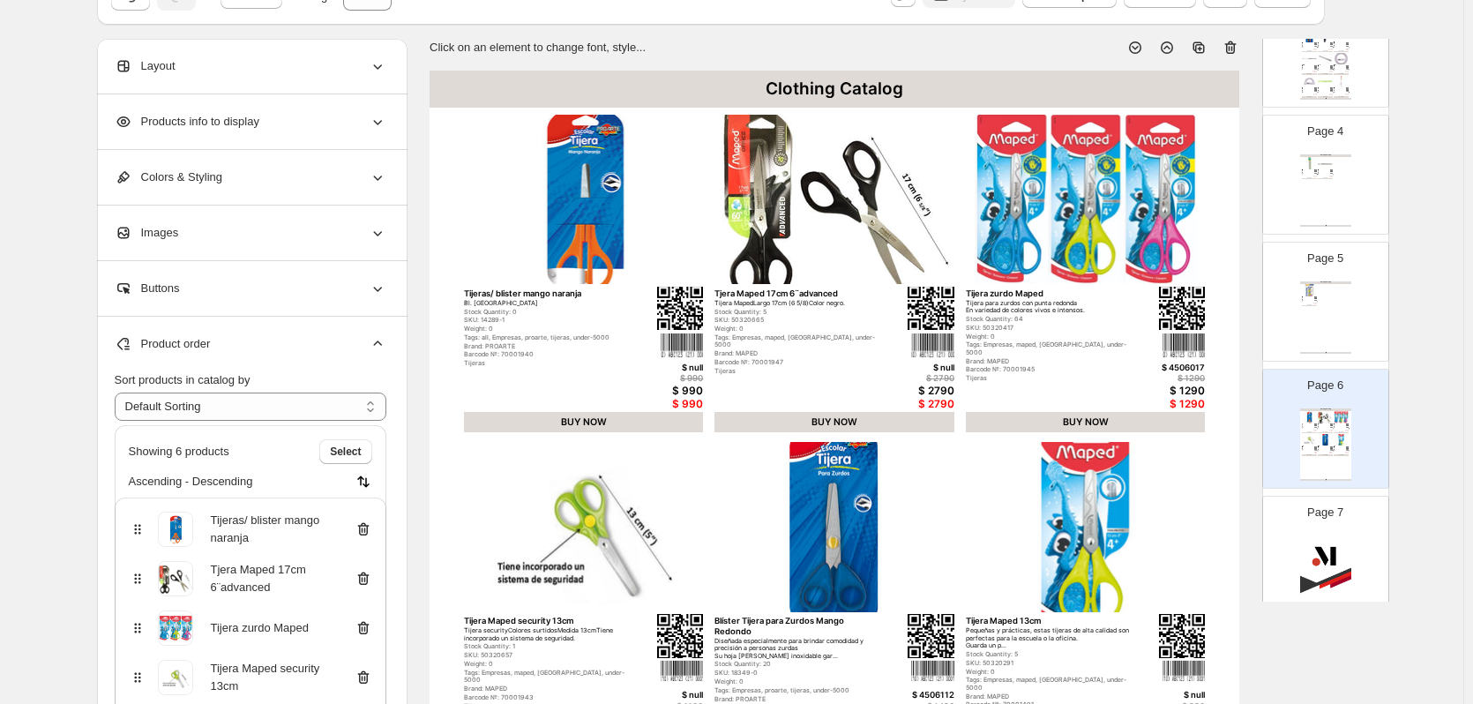
click at [333, 337] on div "Product order" at bounding box center [251, 344] width 272 height 55
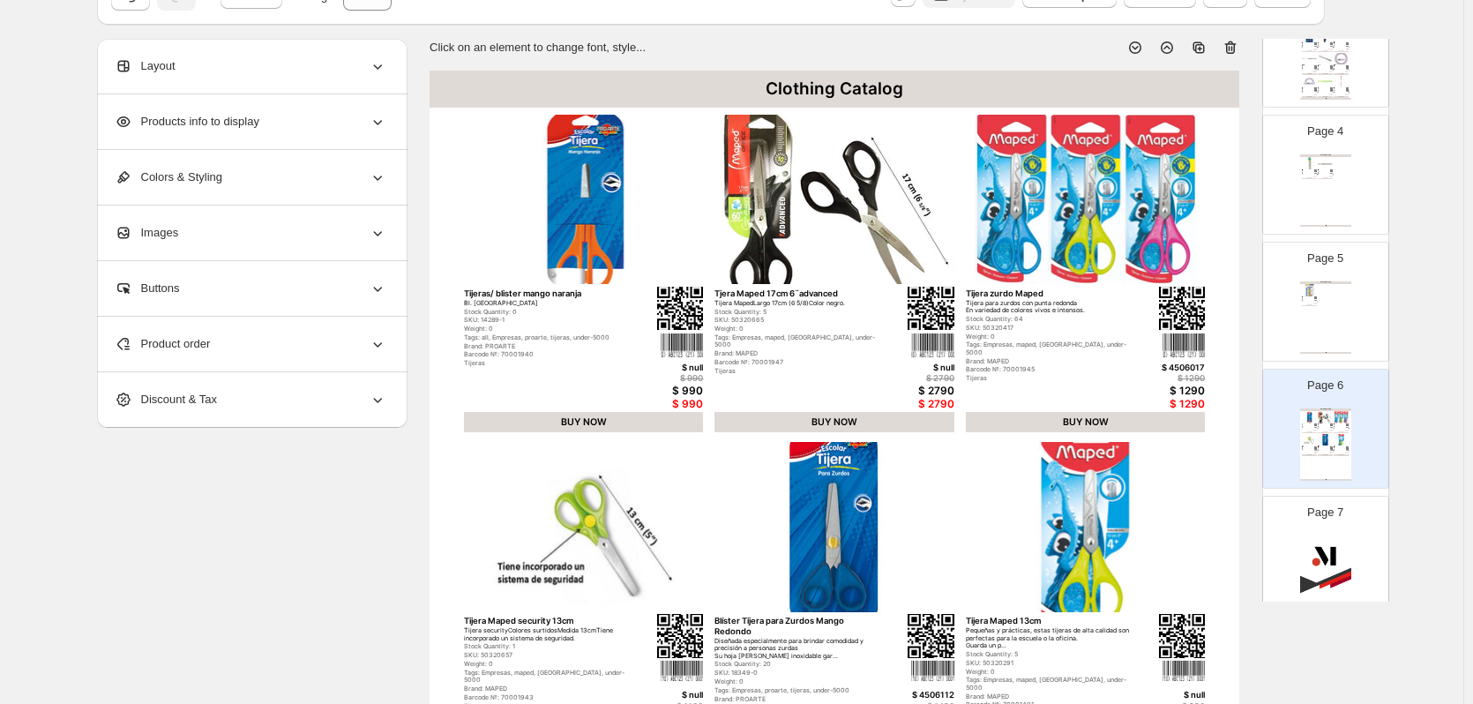
click at [311, 359] on div "Product order" at bounding box center [251, 344] width 272 height 55
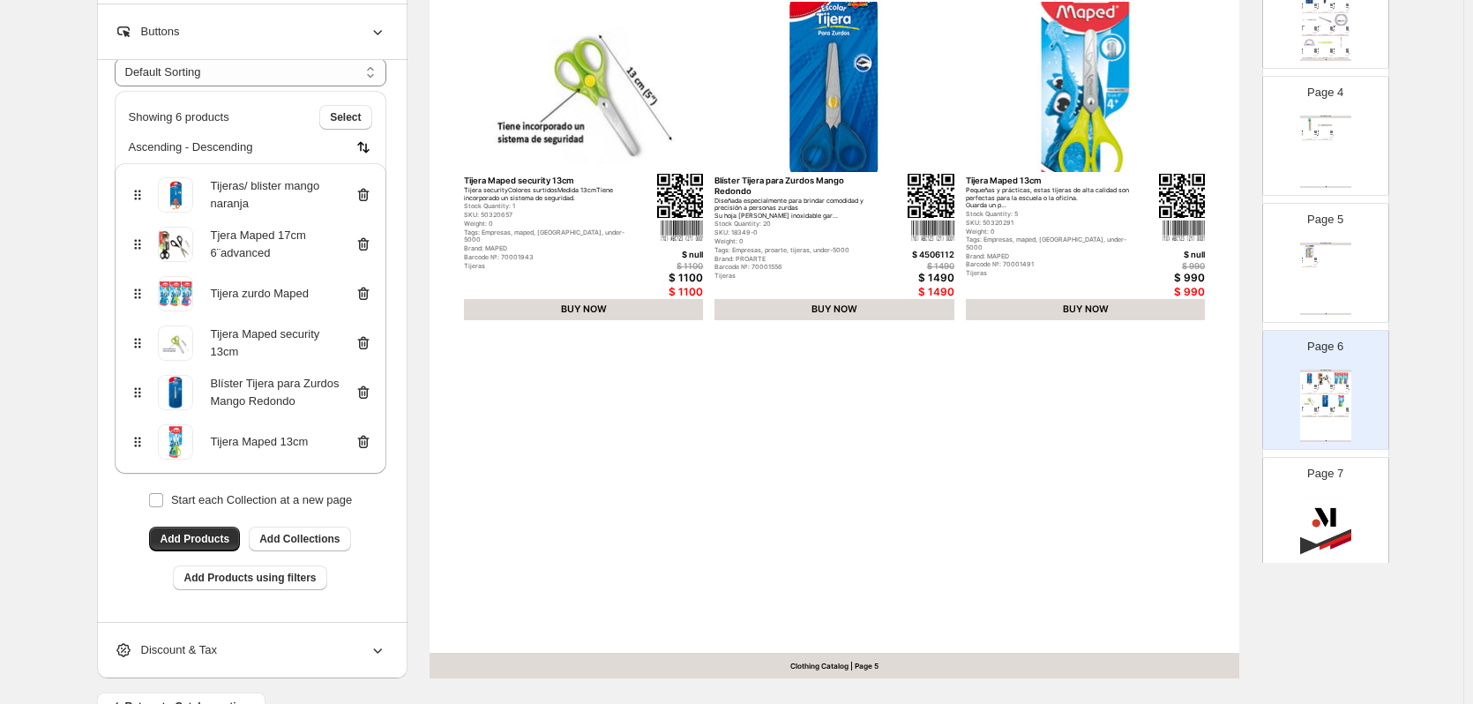
scroll to position [529, 0]
click at [325, 537] on span "Add Collections" at bounding box center [299, 538] width 80 height 14
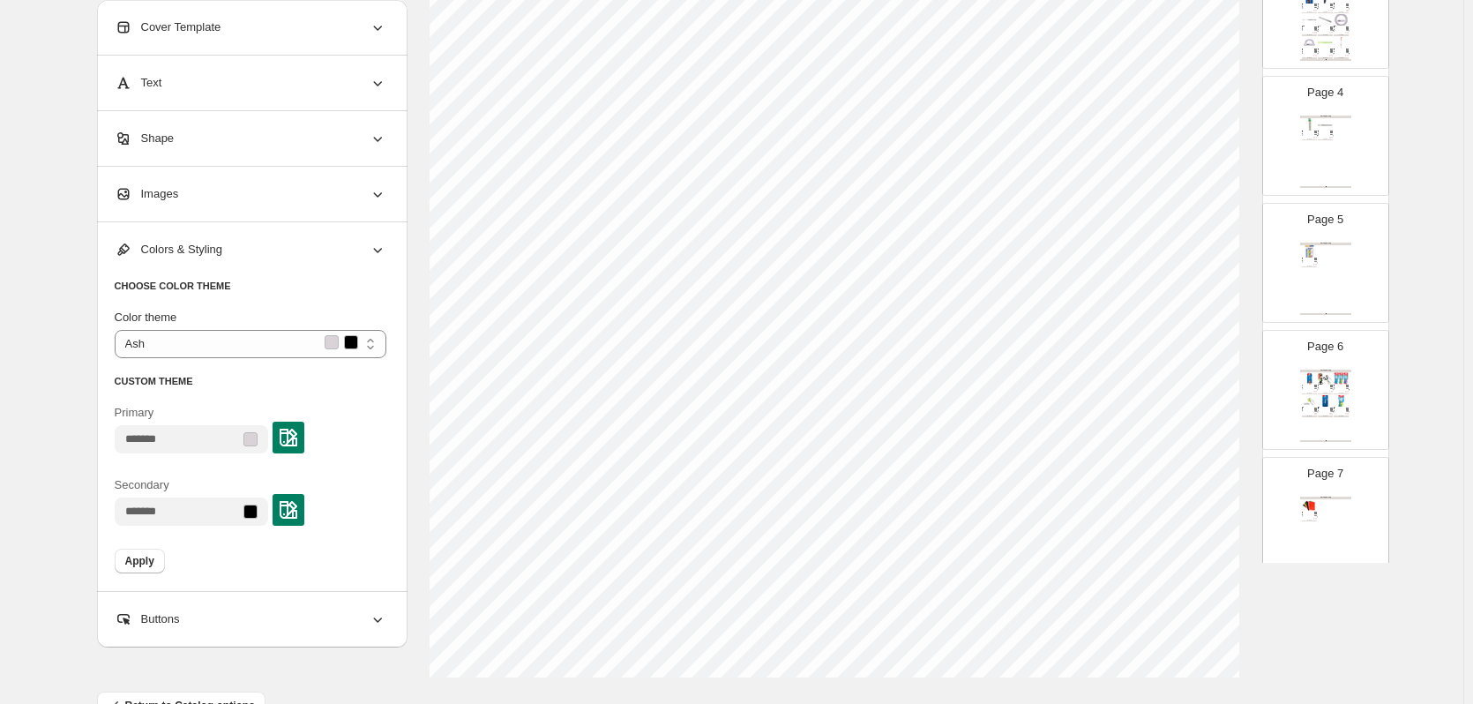
scroll to position [0, 0]
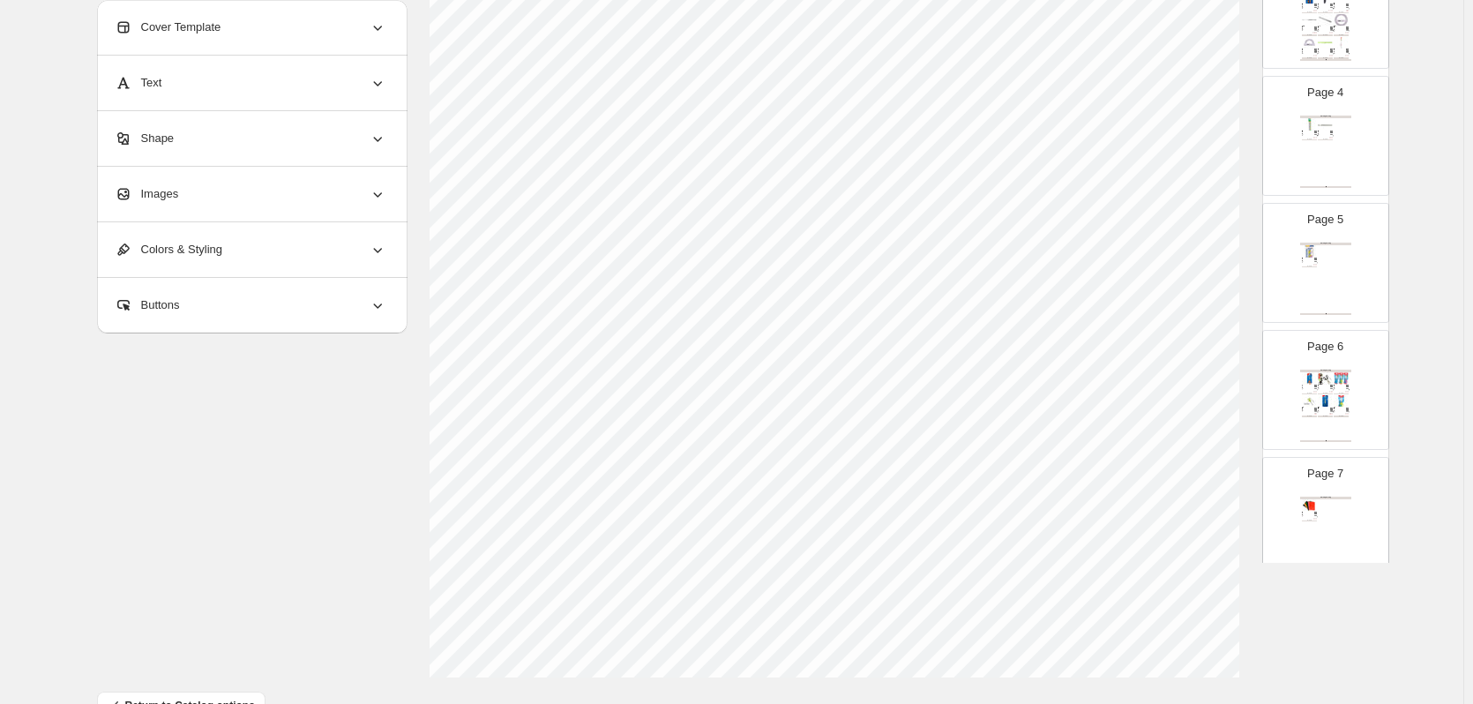
click at [1321, 262] on div "Clothing Catalog Tabla periodica Adetec adhesiva, Tabla con todos los elementos…" at bounding box center [1325, 279] width 51 height 72
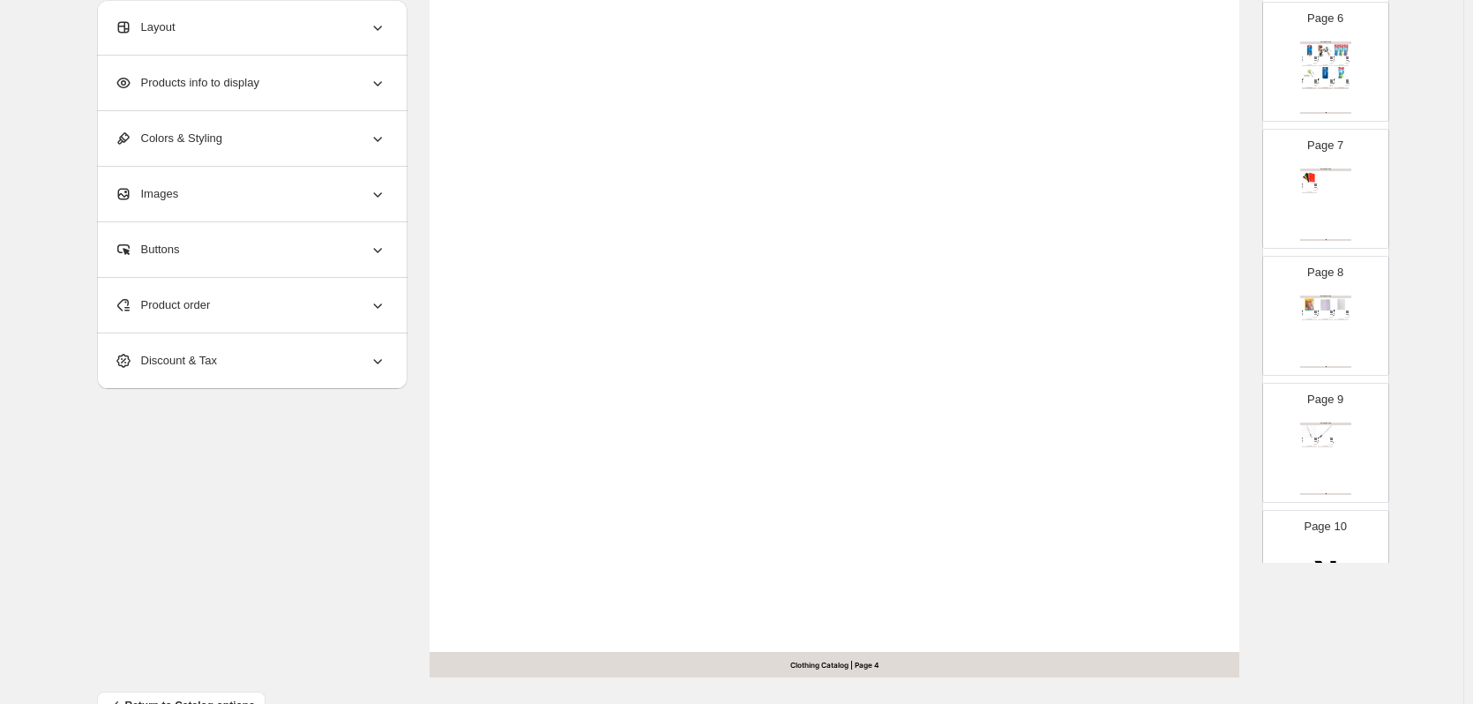
scroll to position [471, 0]
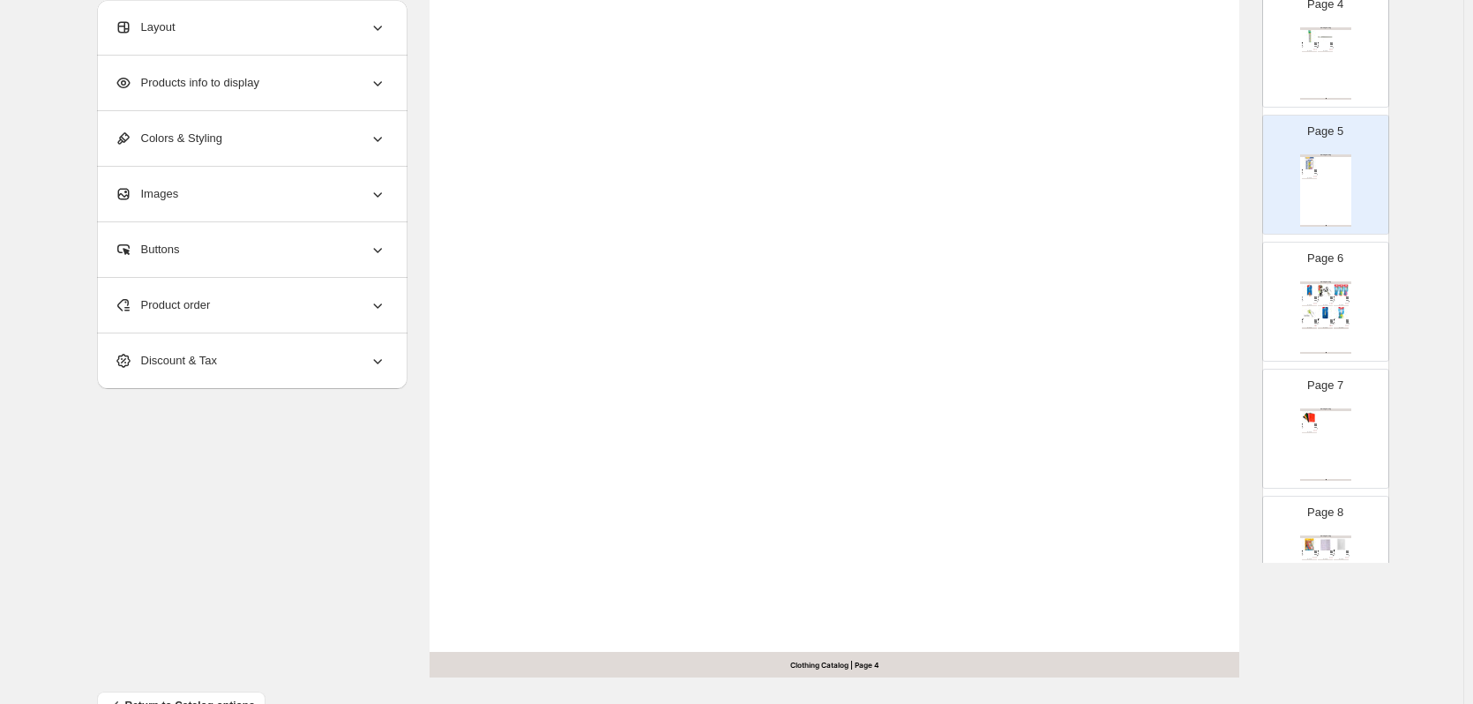
click at [1336, 314] on img at bounding box center [1341, 312] width 15 height 11
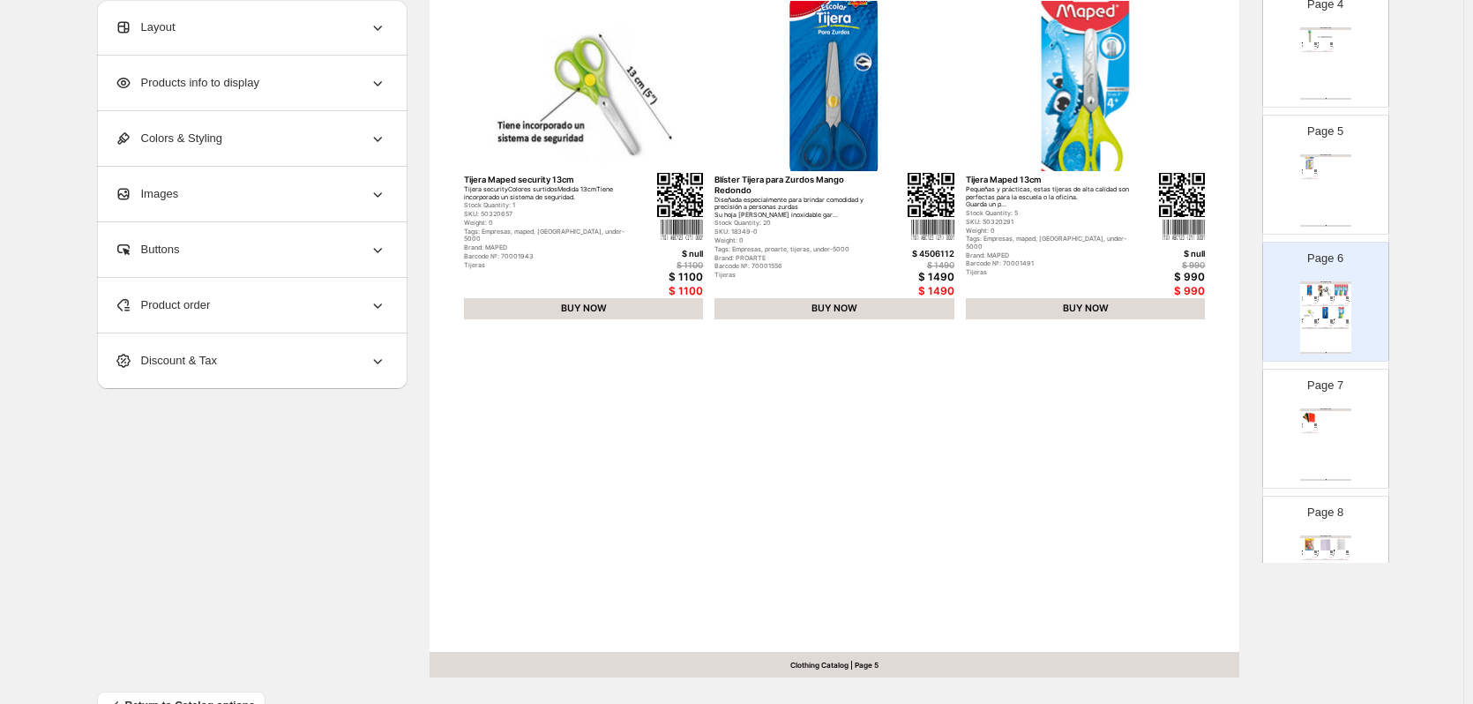
click at [1313, 405] on div "Page 7 Clothing Catalog Carpeta Escolar Plastificada Oficio Carpeta Escolar par…" at bounding box center [1318, 422] width 111 height 118
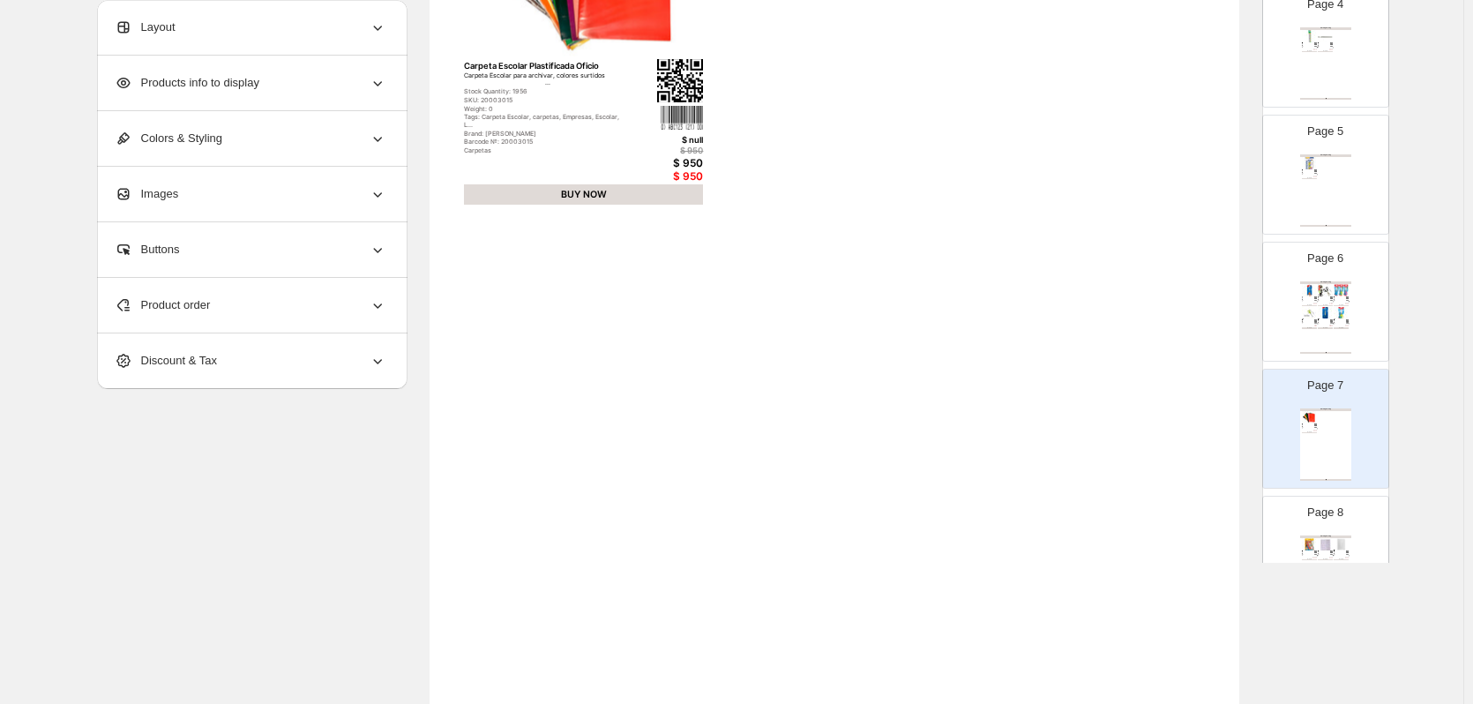
scroll to position [88, 0]
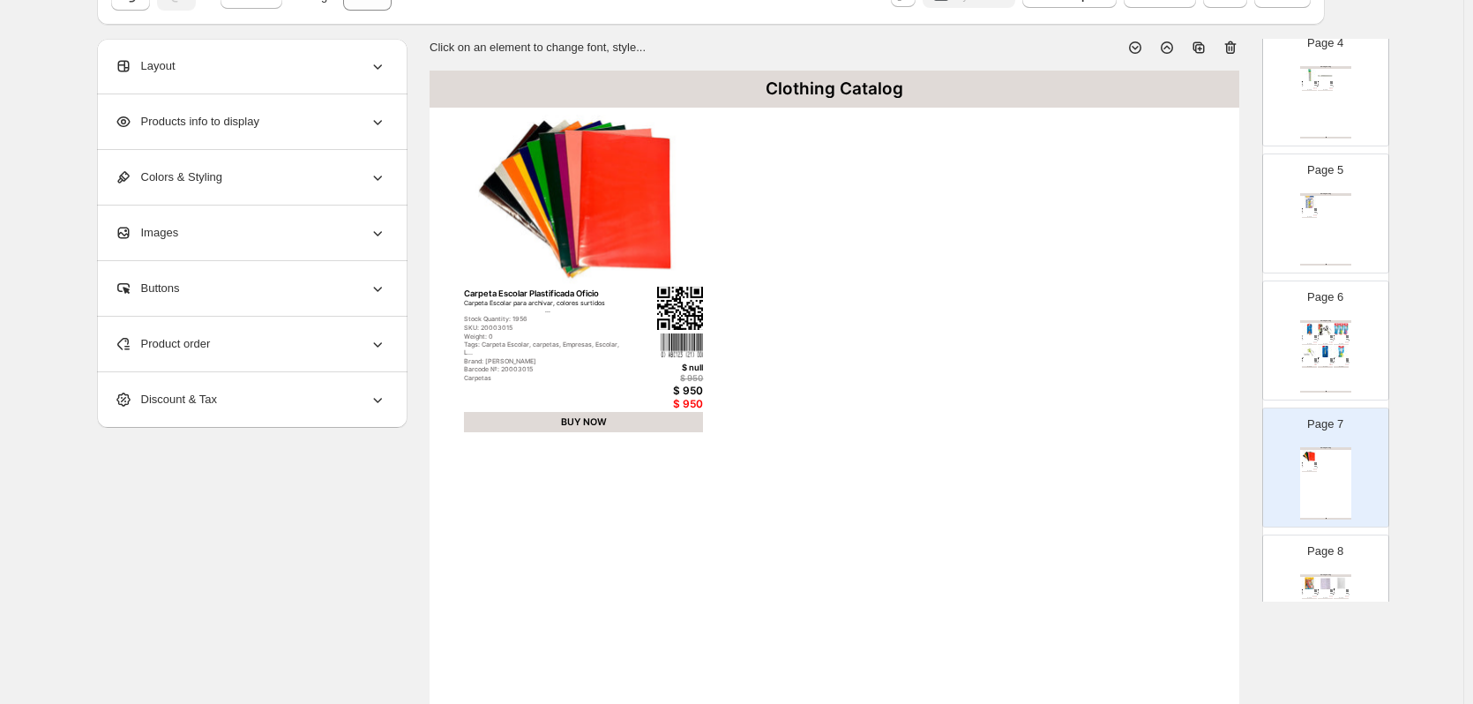
click at [1337, 572] on div "Page 8 Clothing Catalog Forro autoadhesivo en pliego mix 10 colores Forro autoa…" at bounding box center [1318, 587] width 111 height 118
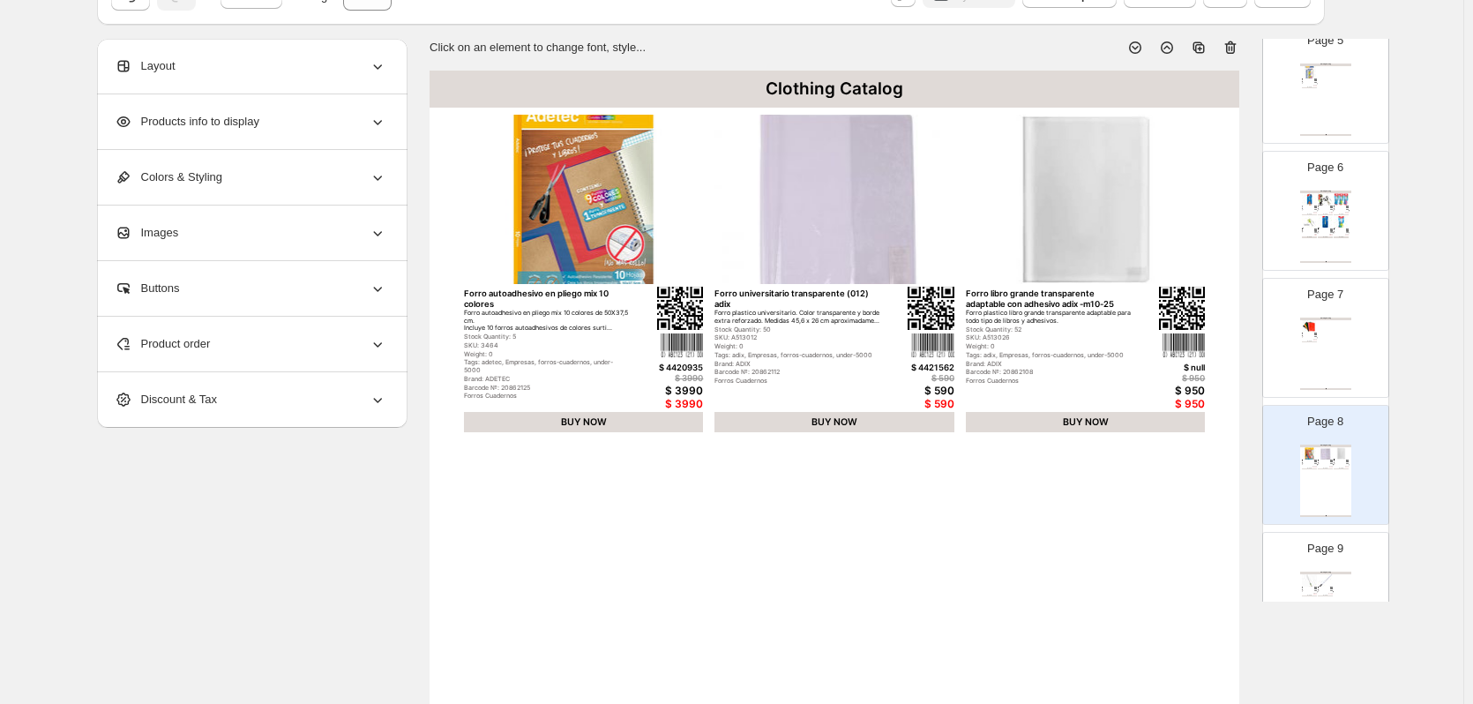
scroll to position [647, 0]
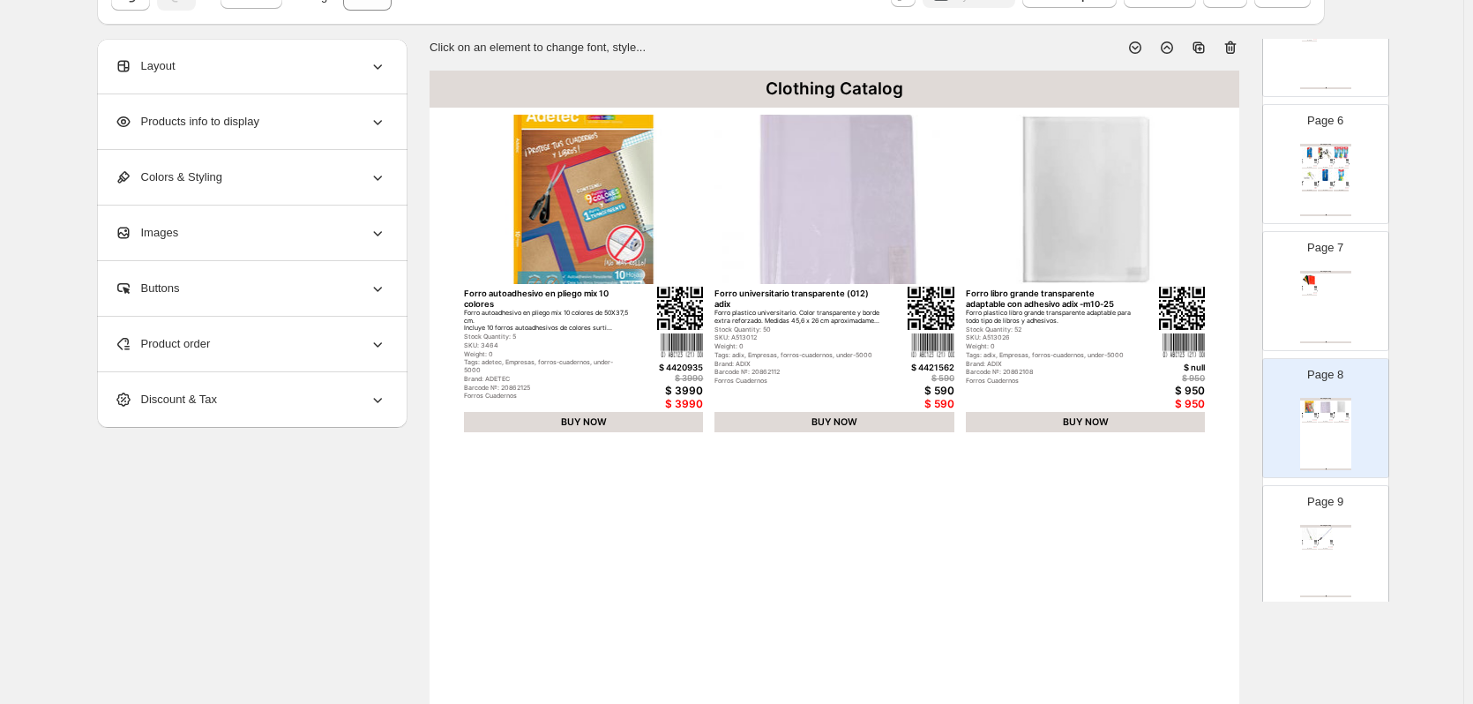
click at [1326, 541] on div "Con un grosor de 80 micrones, este forro es ideal para mantener tus materiales …" at bounding box center [1323, 541] width 11 height 1
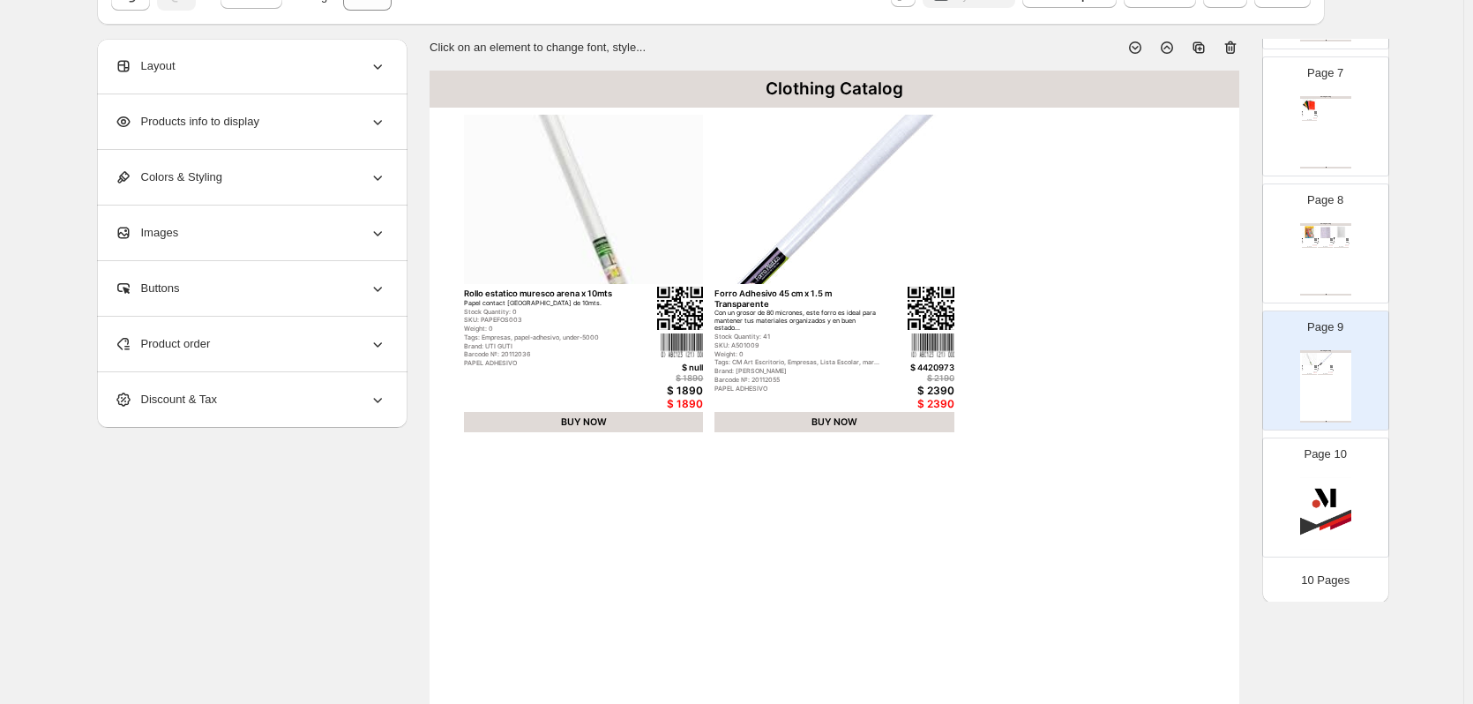
scroll to position [824, 0]
click at [1319, 513] on img at bounding box center [1325, 511] width 51 height 72
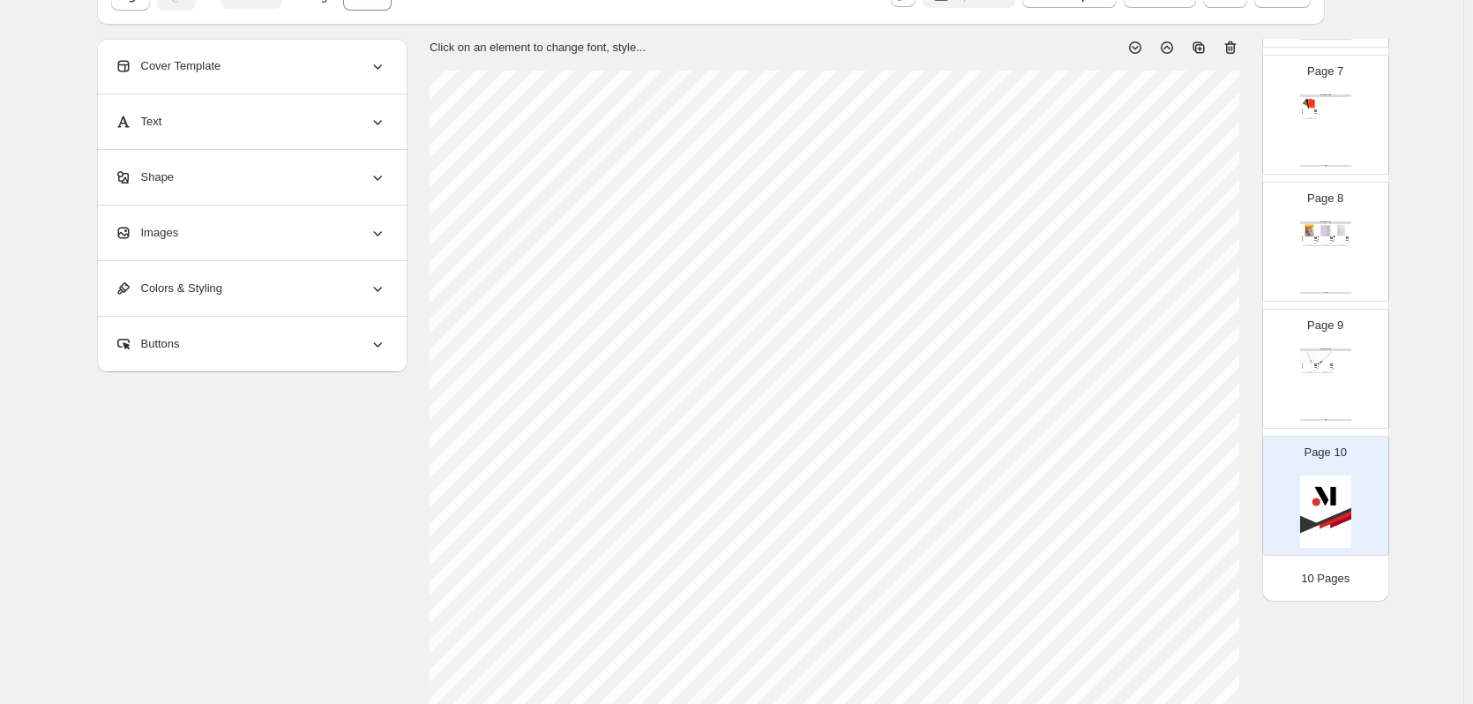
click at [1316, 422] on div "Page 9 Clothing Catalog Rollo estatico muresco arena x 10mts Papel contact esta…" at bounding box center [1325, 369] width 125 height 118
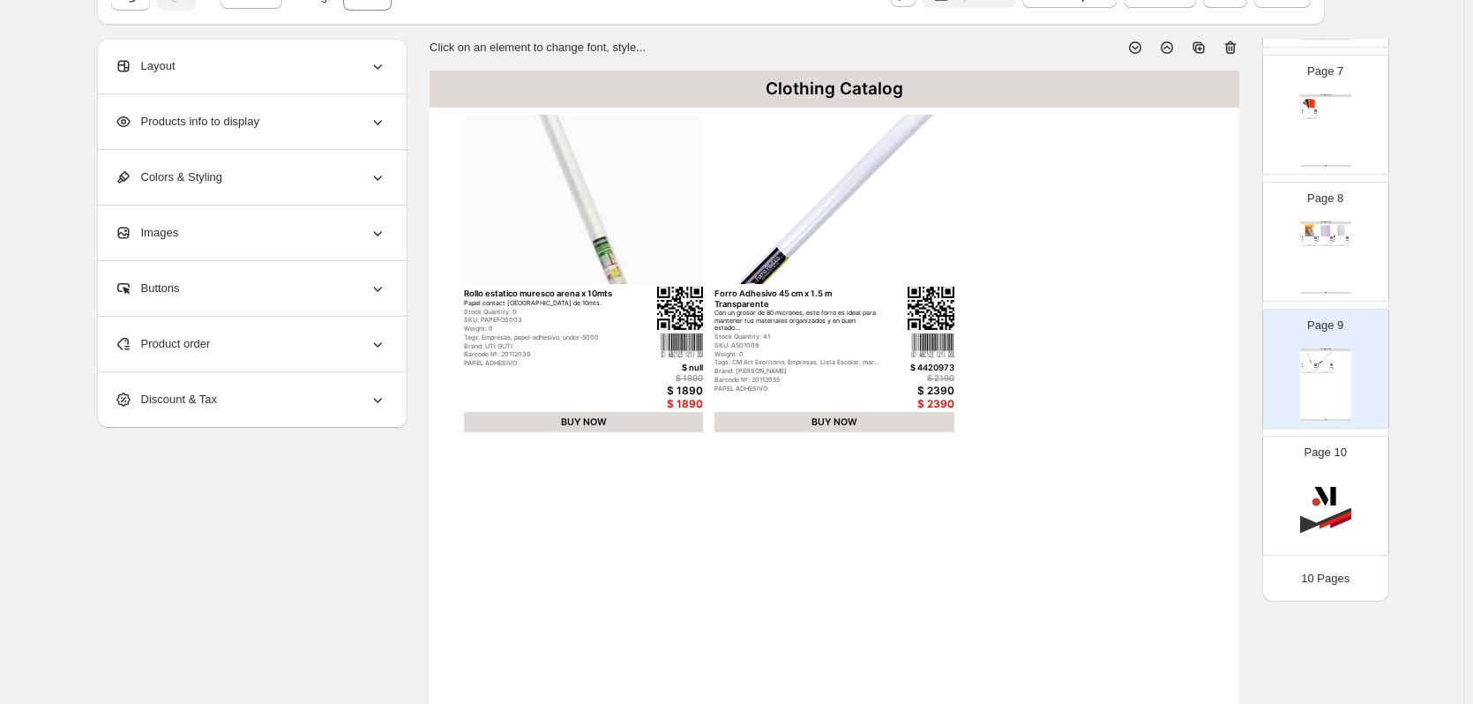
click at [260, 334] on div "Product order" at bounding box center [251, 344] width 272 height 55
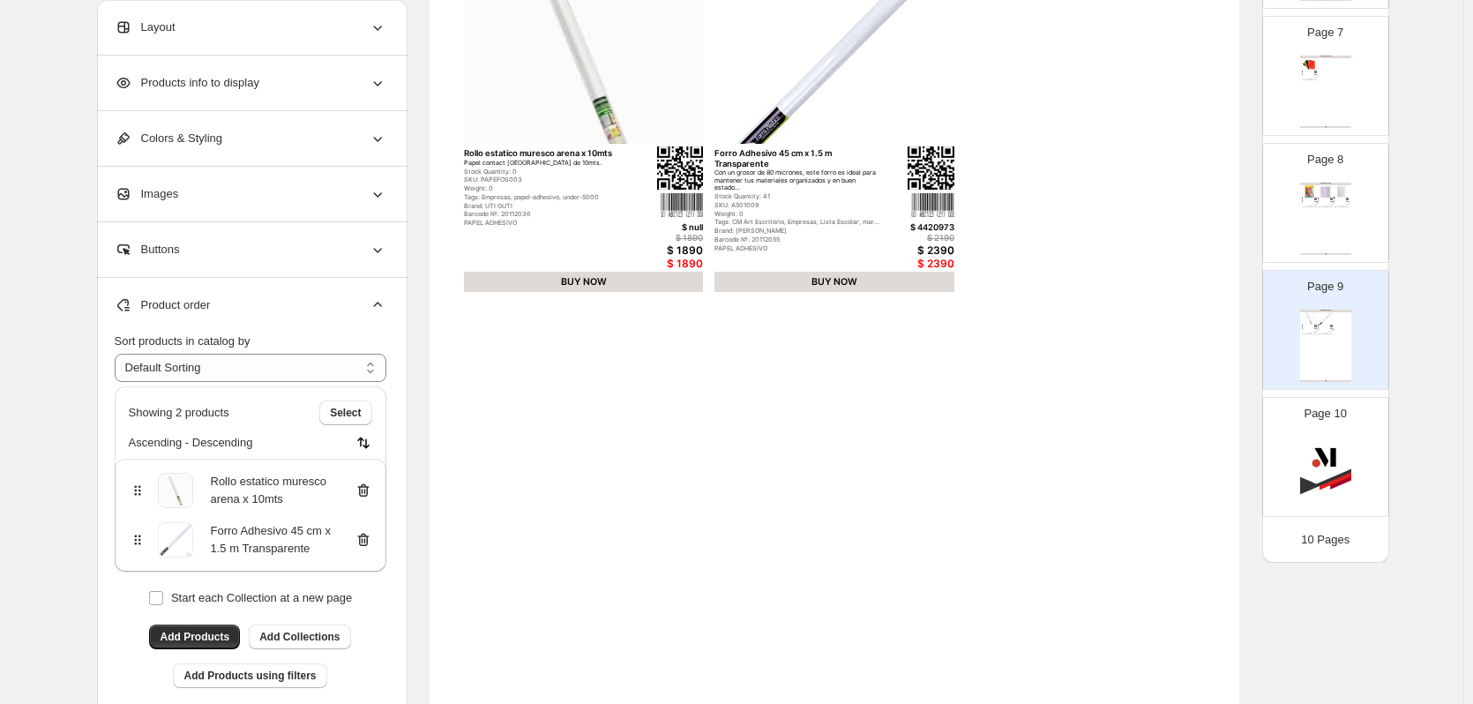
scroll to position [353, 0]
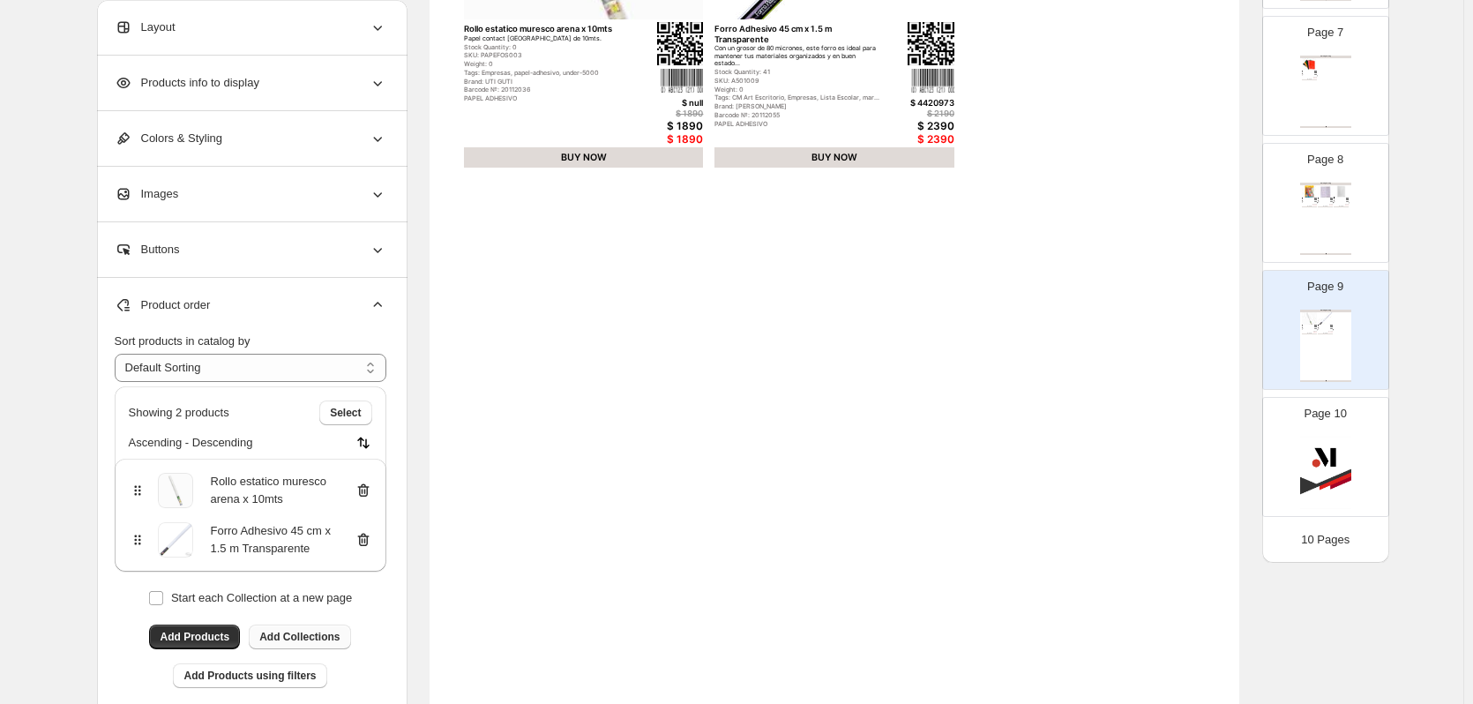
click at [333, 634] on span "Add Collections" at bounding box center [299, 637] width 80 height 14
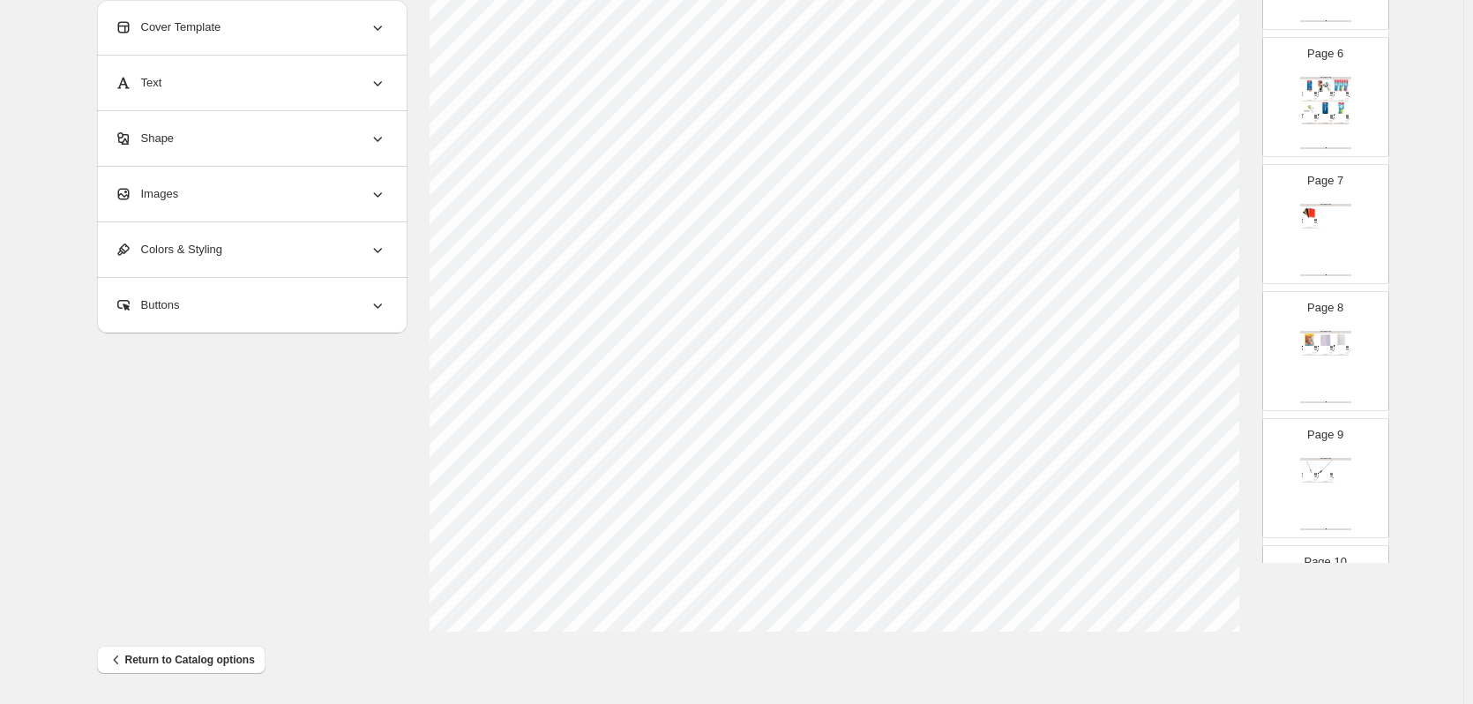
scroll to position [773, 0]
click at [1333, 377] on div "Clothing Catalog Rollo estatico muresco arena x 10mts Papel contact estatico ar…" at bounding box center [1325, 397] width 51 height 72
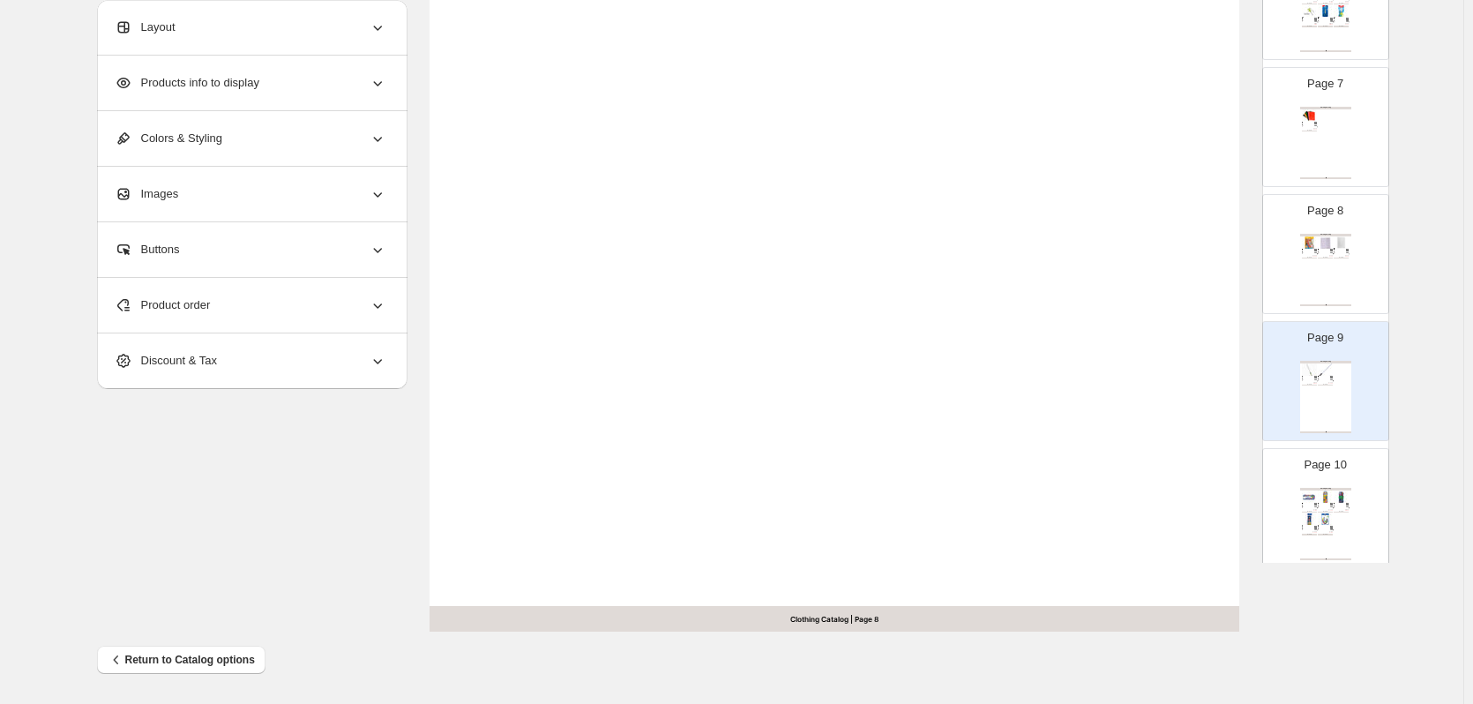
click at [1334, 492] on img at bounding box center [1341, 495] width 15 height 11
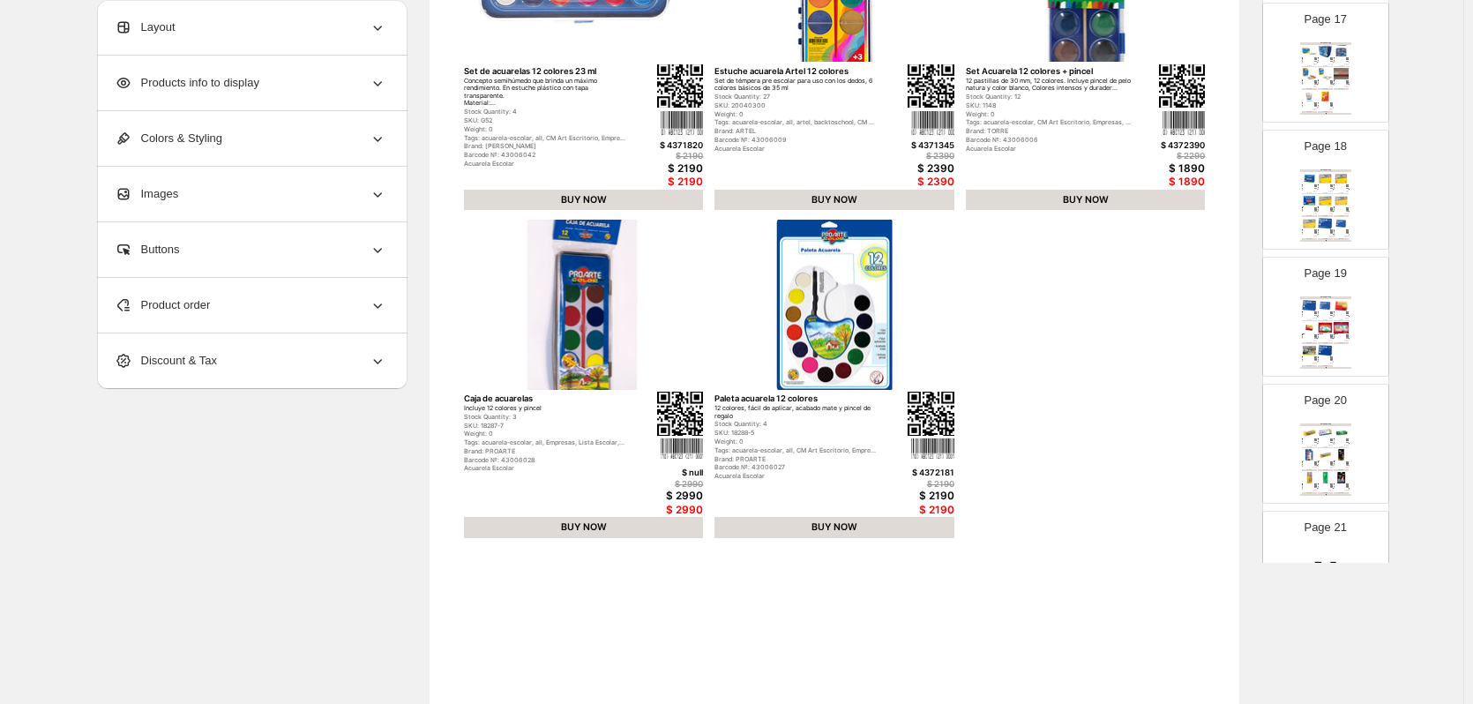
scroll to position [2221, 0]
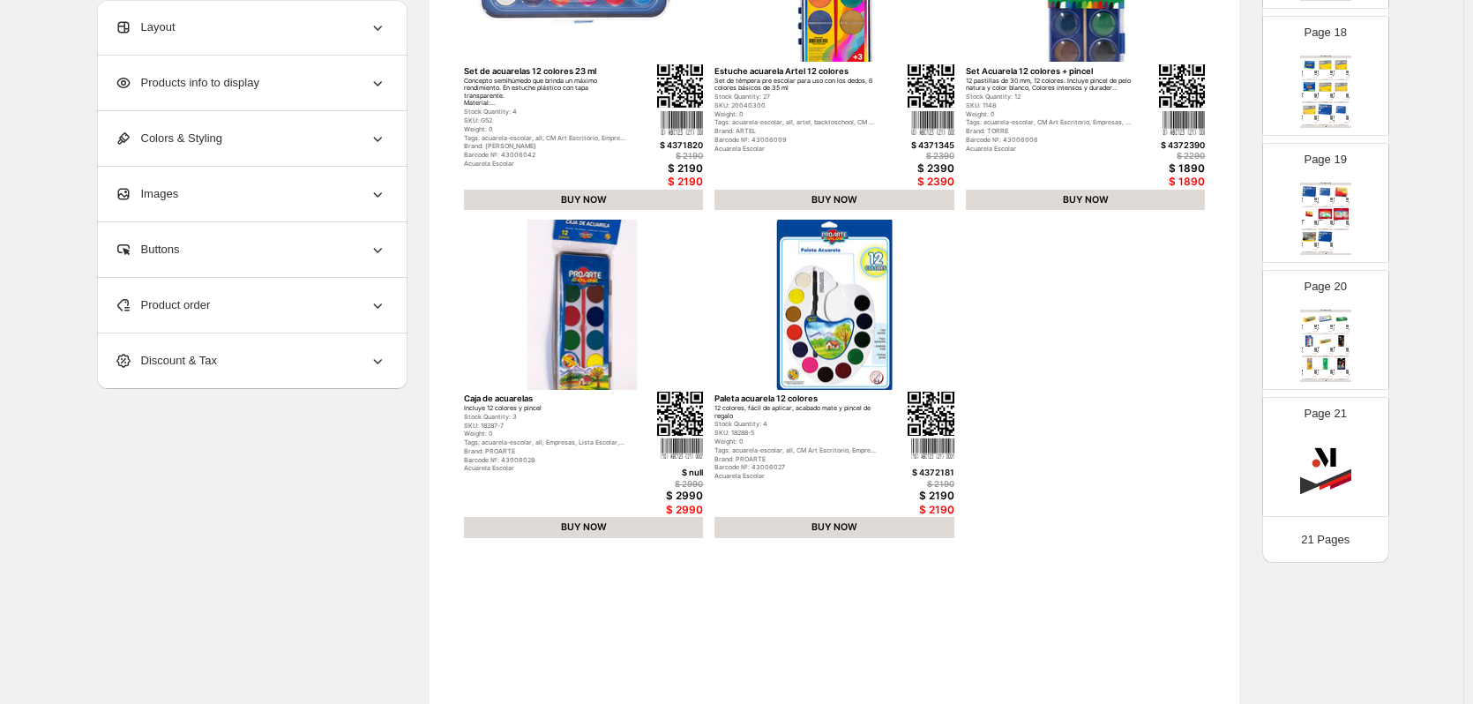
click at [1328, 368] on img at bounding box center [1325, 363] width 15 height 11
type input "**"
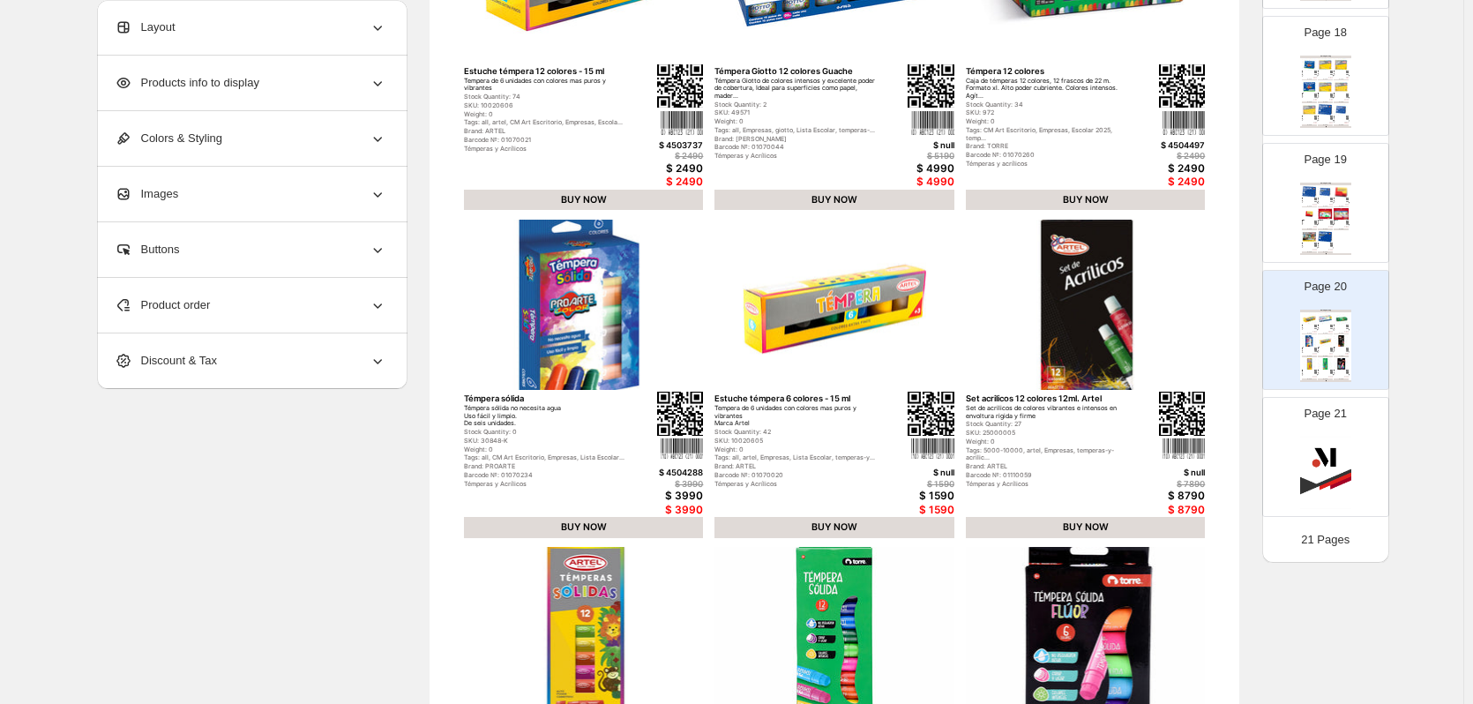
click at [161, 301] on span "Product order" at bounding box center [163, 305] width 96 height 18
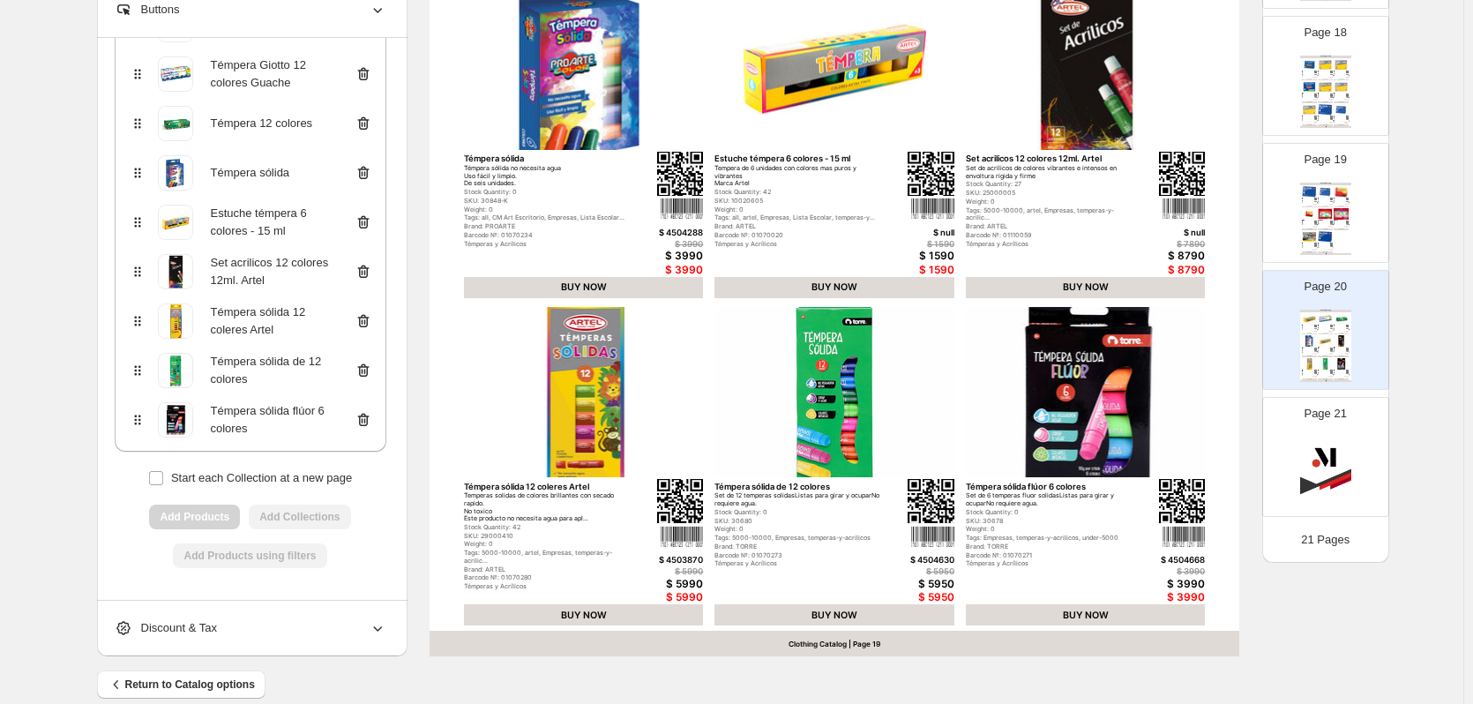
scroll to position [575, 0]
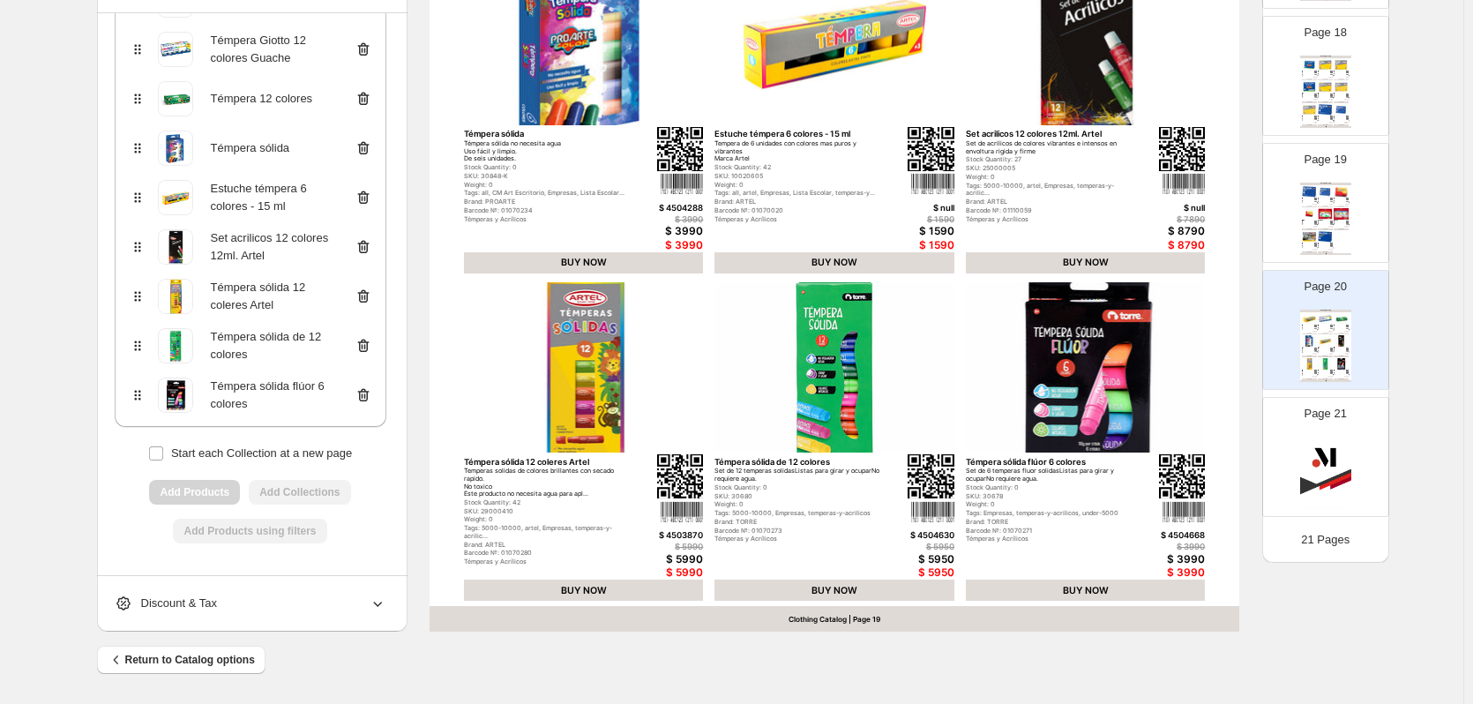
click at [378, 476] on div "**********" at bounding box center [251, 208] width 272 height 733
click at [370, 505] on div "**********" at bounding box center [251, 208] width 272 height 733
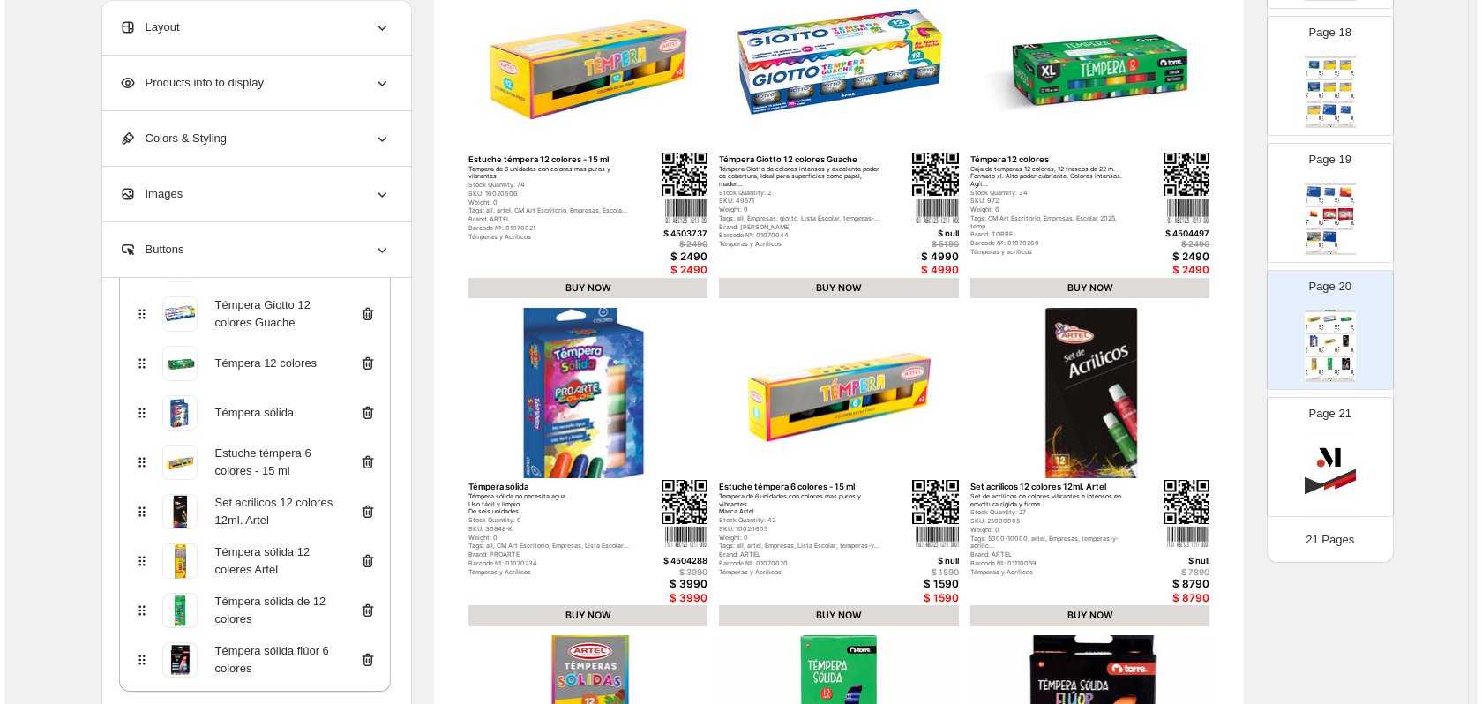
scroll to position [0, 0]
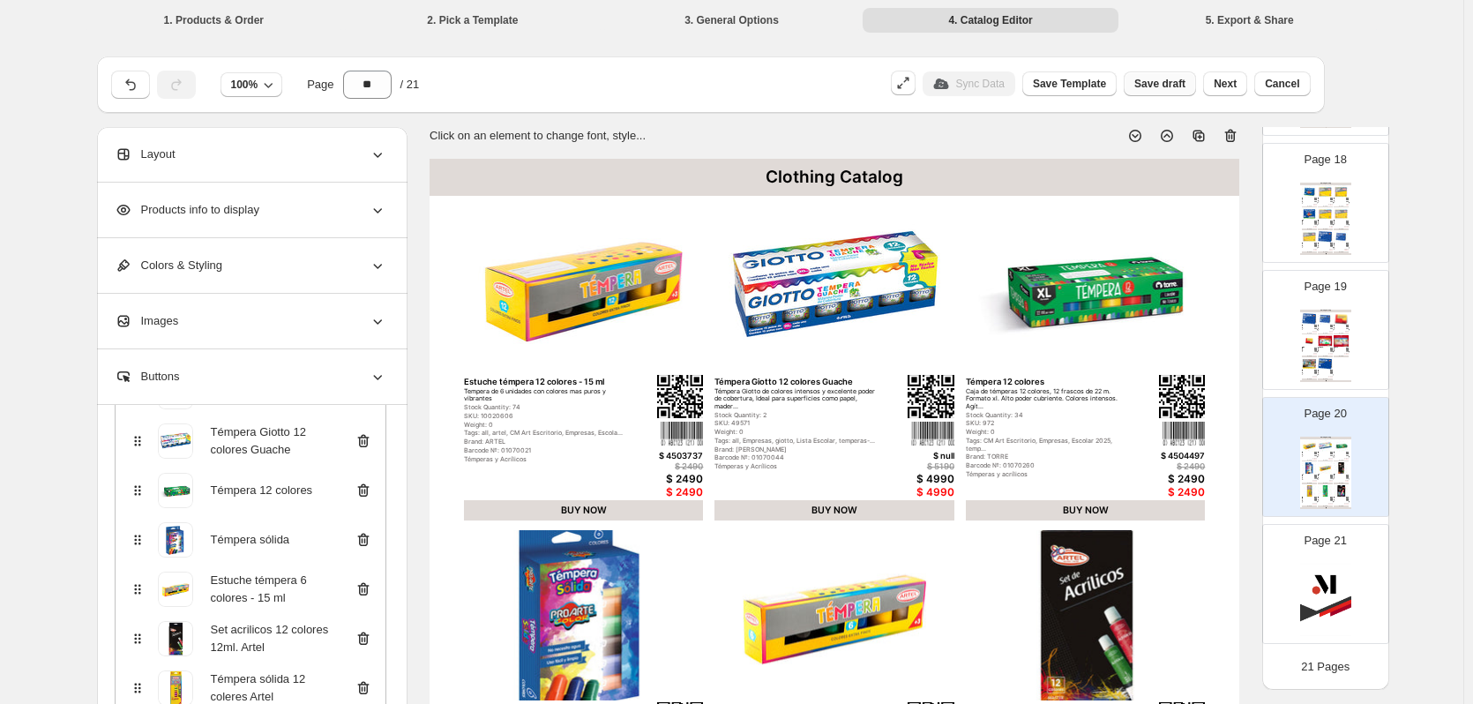
click at [1175, 84] on span "Save draft" at bounding box center [1159, 84] width 51 height 14
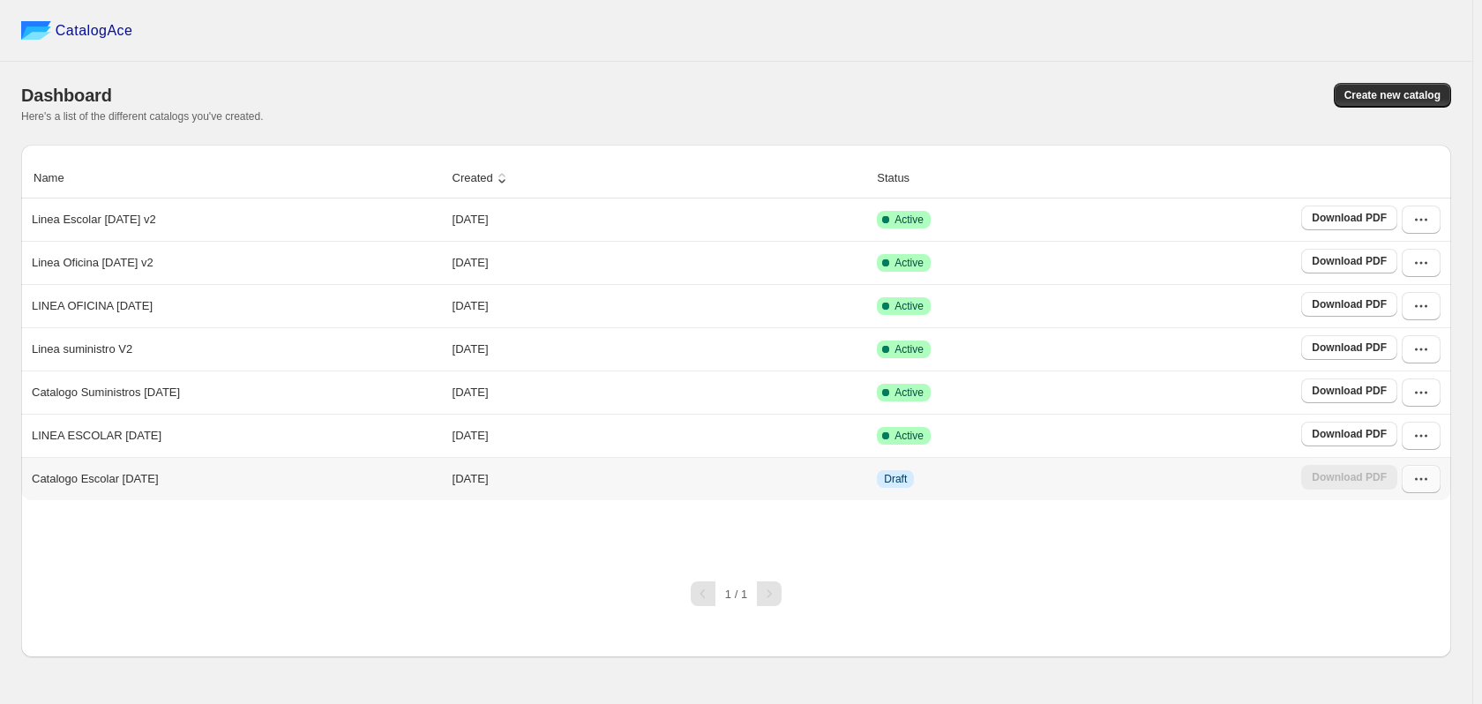
click at [1420, 482] on icon "button" at bounding box center [1421, 479] width 18 height 18
click at [1415, 300] on span "Duplicate Catalog" at bounding box center [1419, 314] width 90 height 35
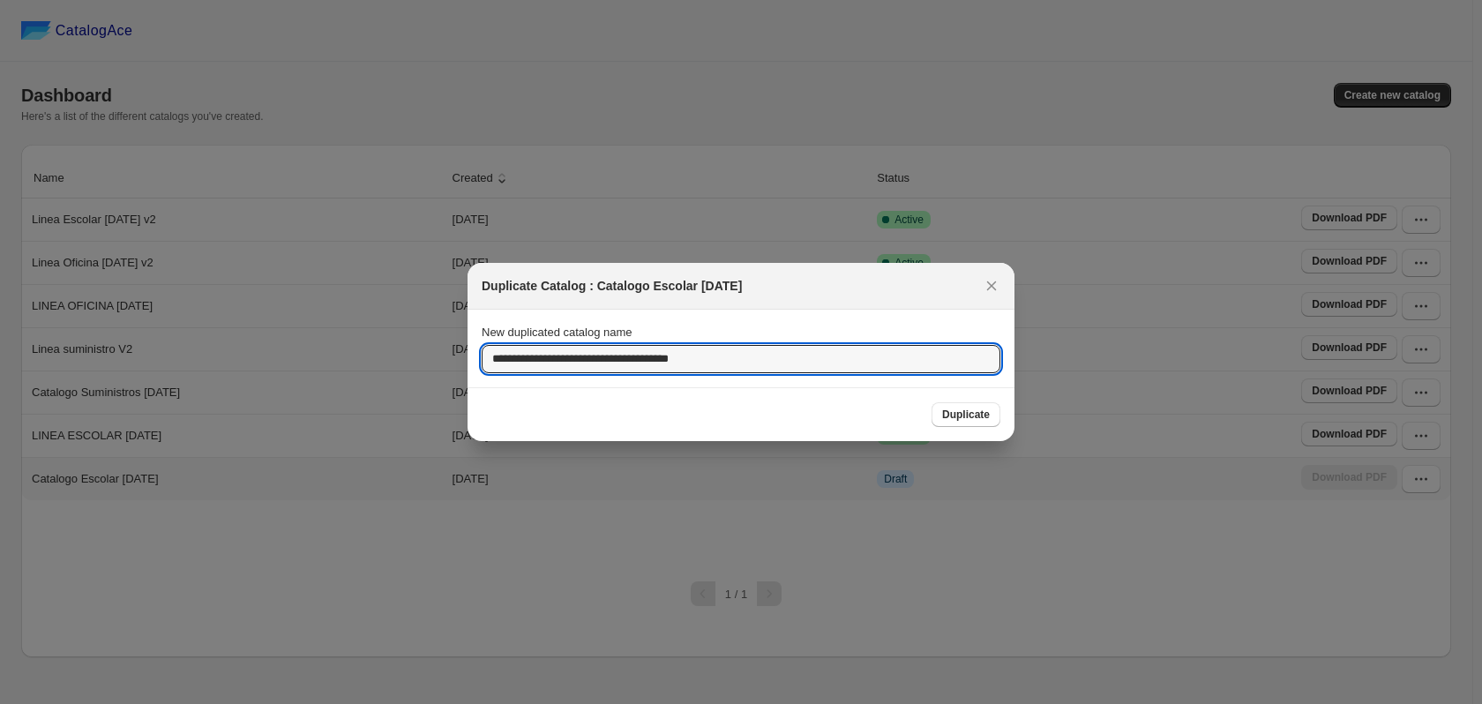
drag, startPoint x: 538, startPoint y: 359, endPoint x: 435, endPoint y: 361, distance: 103.2
click at [435, 703] on div "**********" at bounding box center [741, 704] width 1482 height 0
click at [518, 355] on input "**********" at bounding box center [741, 359] width 519 height 28
drag, startPoint x: 531, startPoint y: 361, endPoint x: 405, endPoint y: 360, distance: 126.1
click at [405, 703] on div "**********" at bounding box center [741, 704] width 1482 height 0
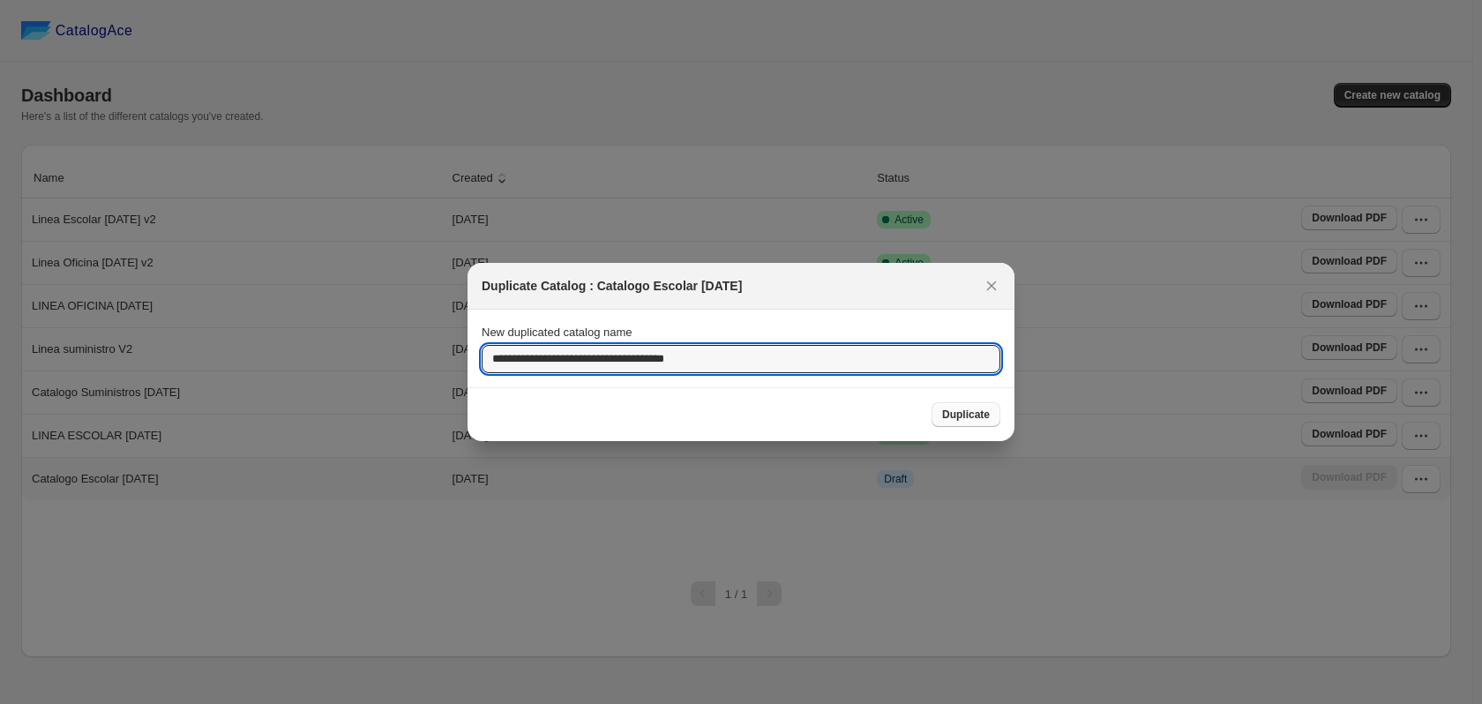
type input "**********"
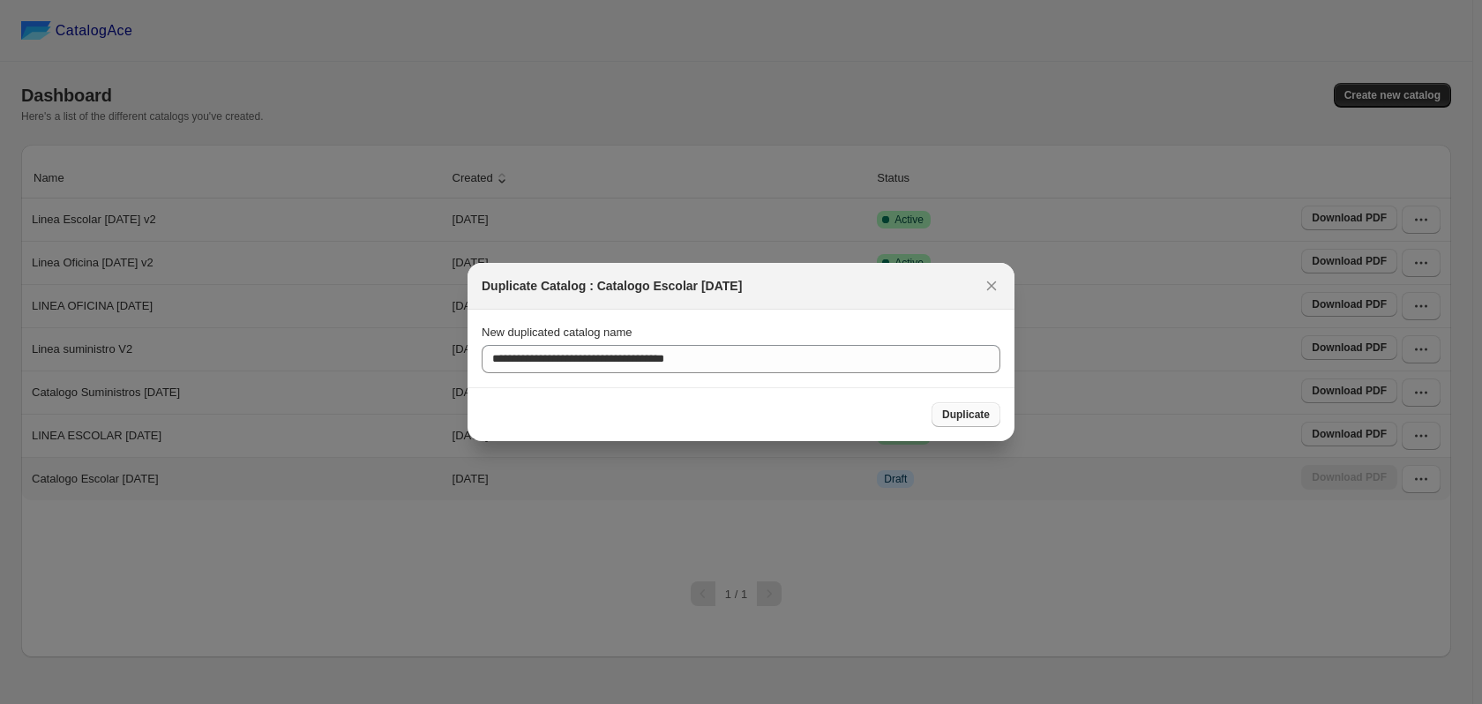
click at [975, 415] on span "Duplicate" at bounding box center [966, 415] width 48 height 14
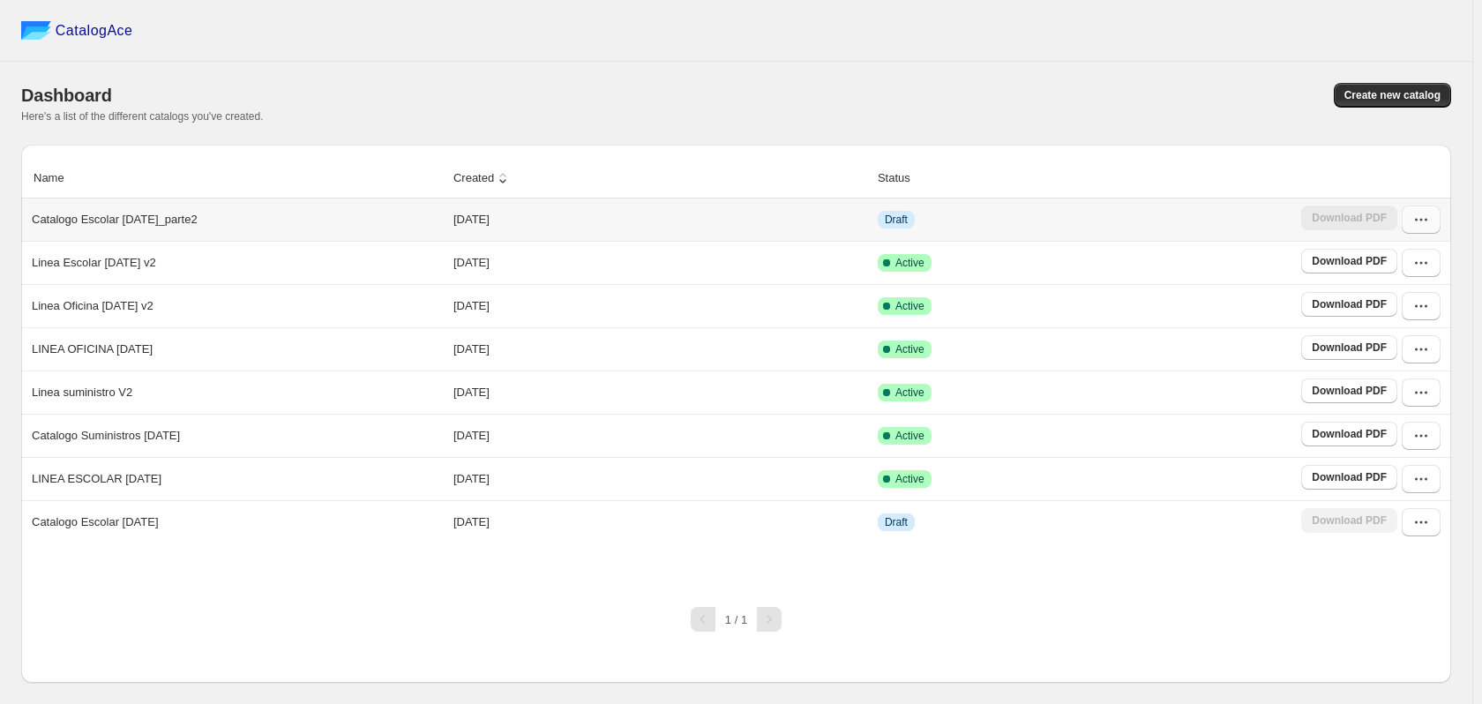
click at [1425, 221] on icon "button" at bounding box center [1421, 220] width 18 height 18
click at [1404, 370] on span "Edit" at bounding box center [1419, 379] width 90 height 18
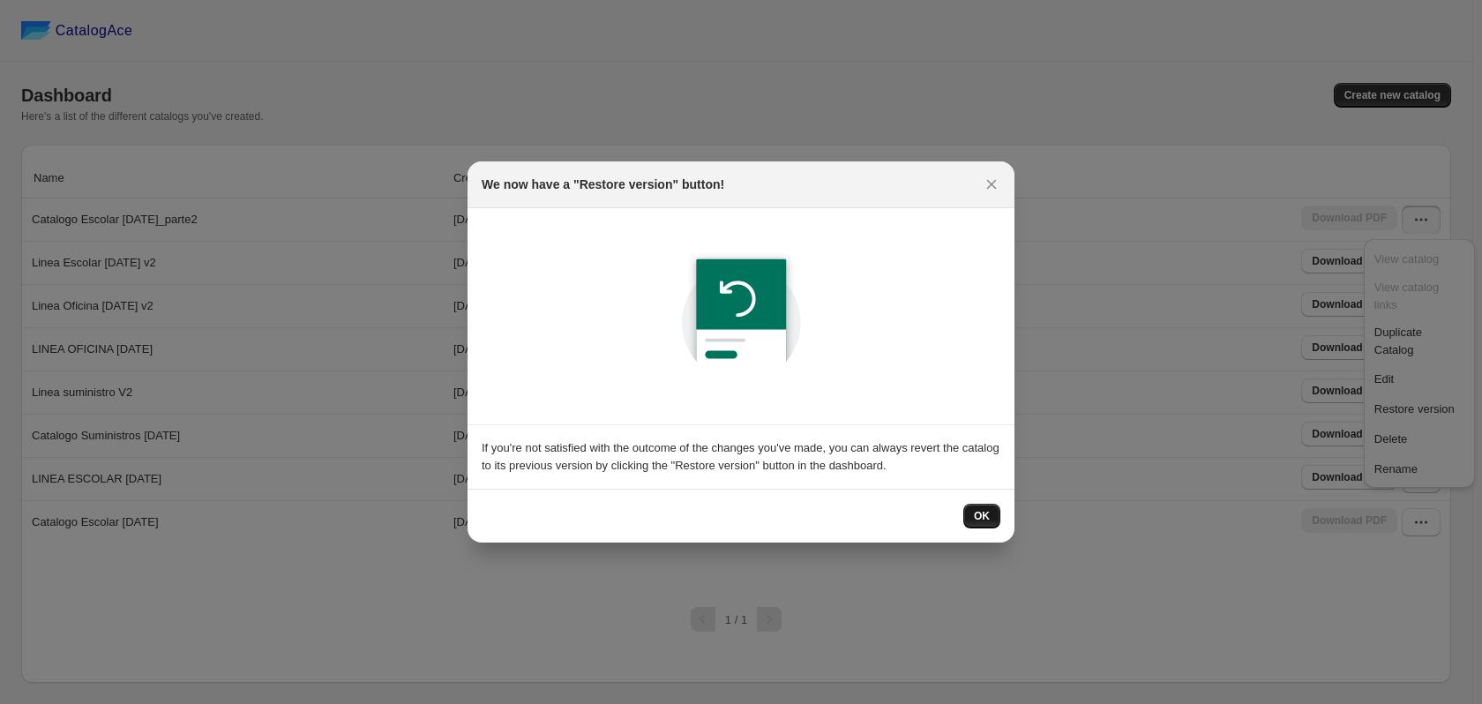
click at [976, 516] on span "OK" at bounding box center [982, 516] width 16 height 14
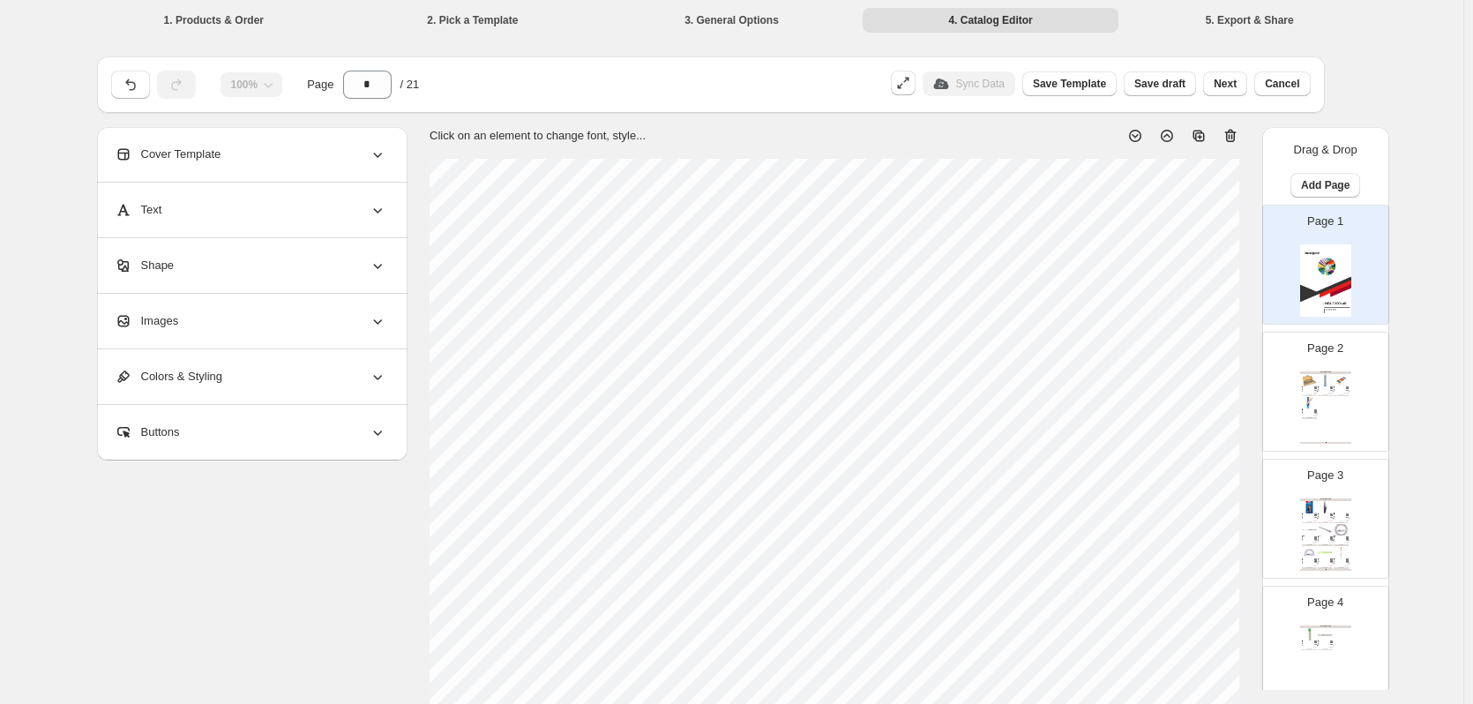
click at [1334, 408] on div "Clothing Catalog Metalófono 13 notas metálico / maleta madera Metalofono de 13 …" at bounding box center [1325, 407] width 51 height 72
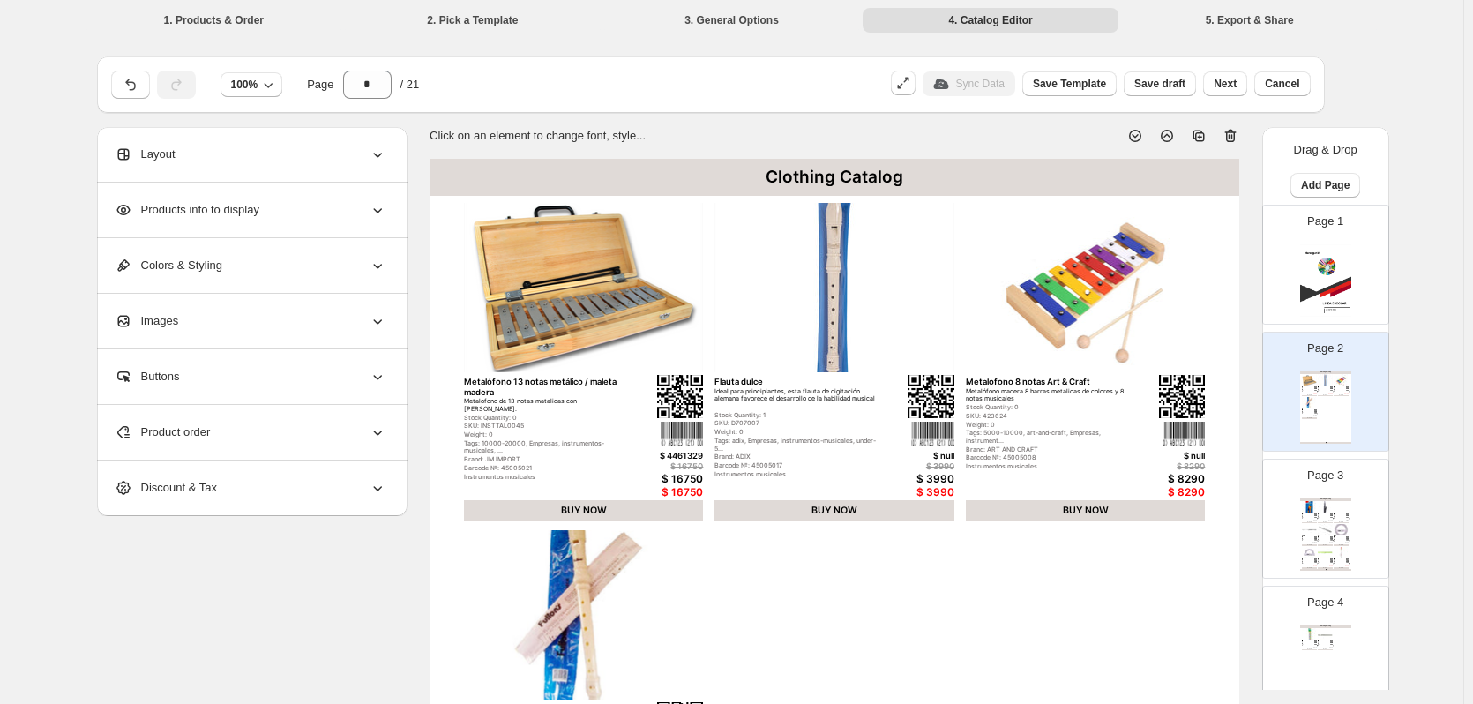
drag, startPoint x: 1334, startPoint y: 408, endPoint x: 1056, endPoint y: 591, distance: 333.0
click at [1056, 591] on div "Clothing Catalog Metalófono 13 notas metálico / maleta madera Metalofono de 13 …" at bounding box center [835, 683] width 810 height 1048
click at [1231, 138] on icon at bounding box center [1230, 136] width 2 height 5
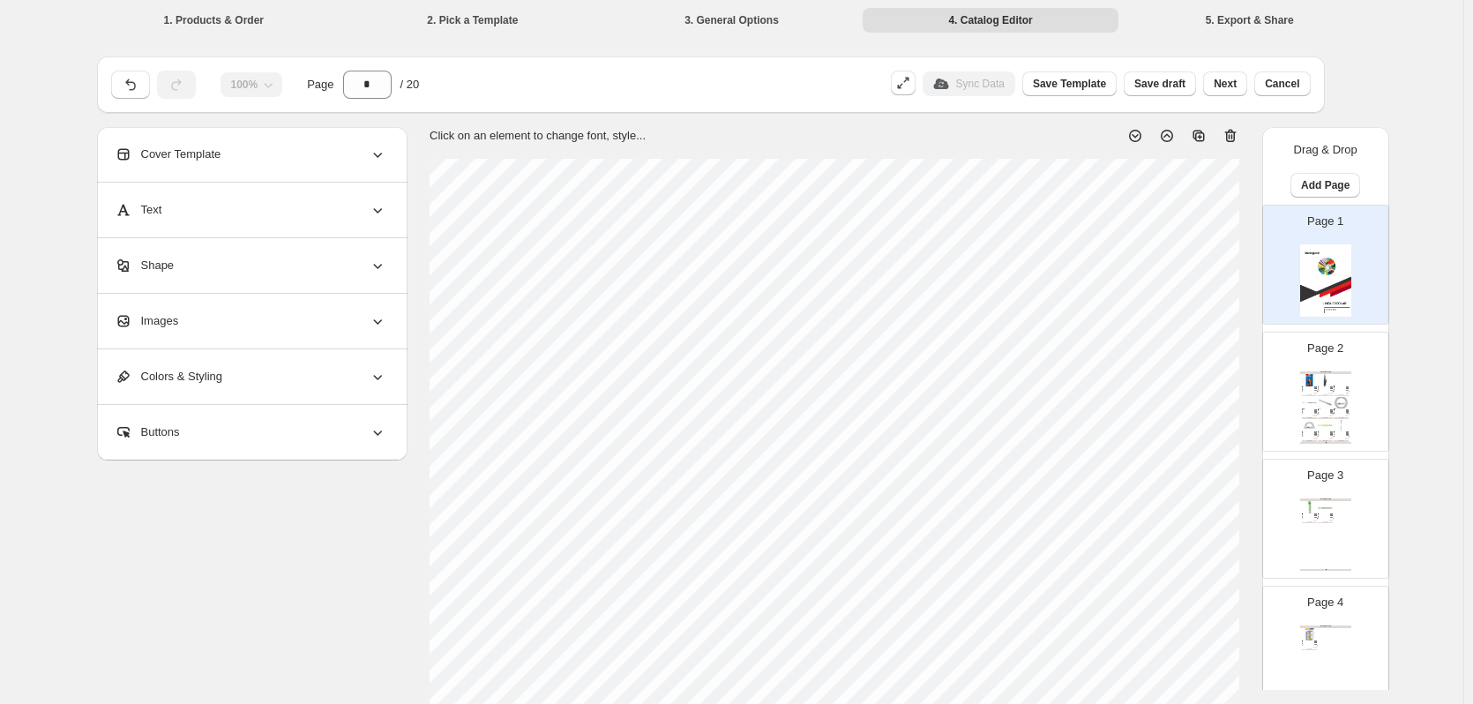
click at [1336, 392] on div "Barcode №: 20870330" at bounding box center [1339, 391] width 11 height 1
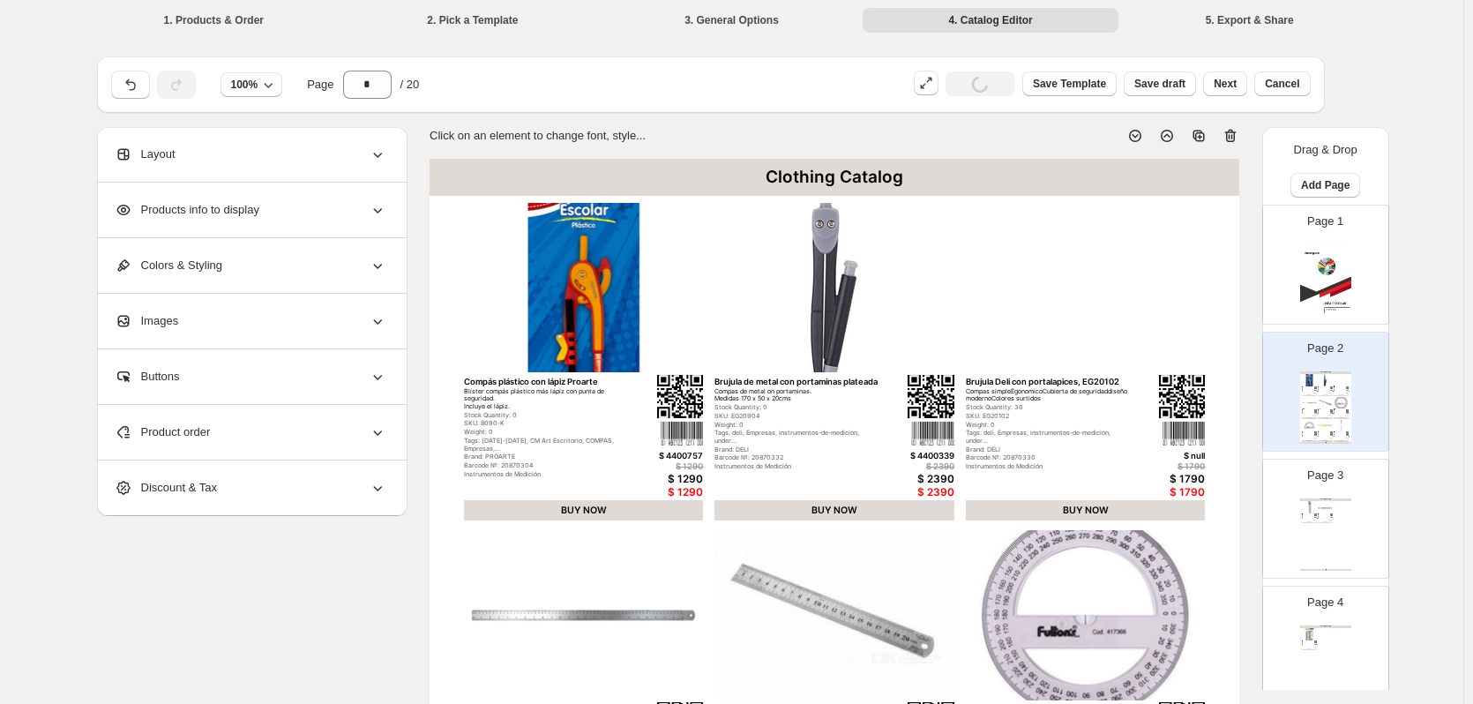
click at [1237, 135] on icon at bounding box center [1230, 136] width 11 height 13
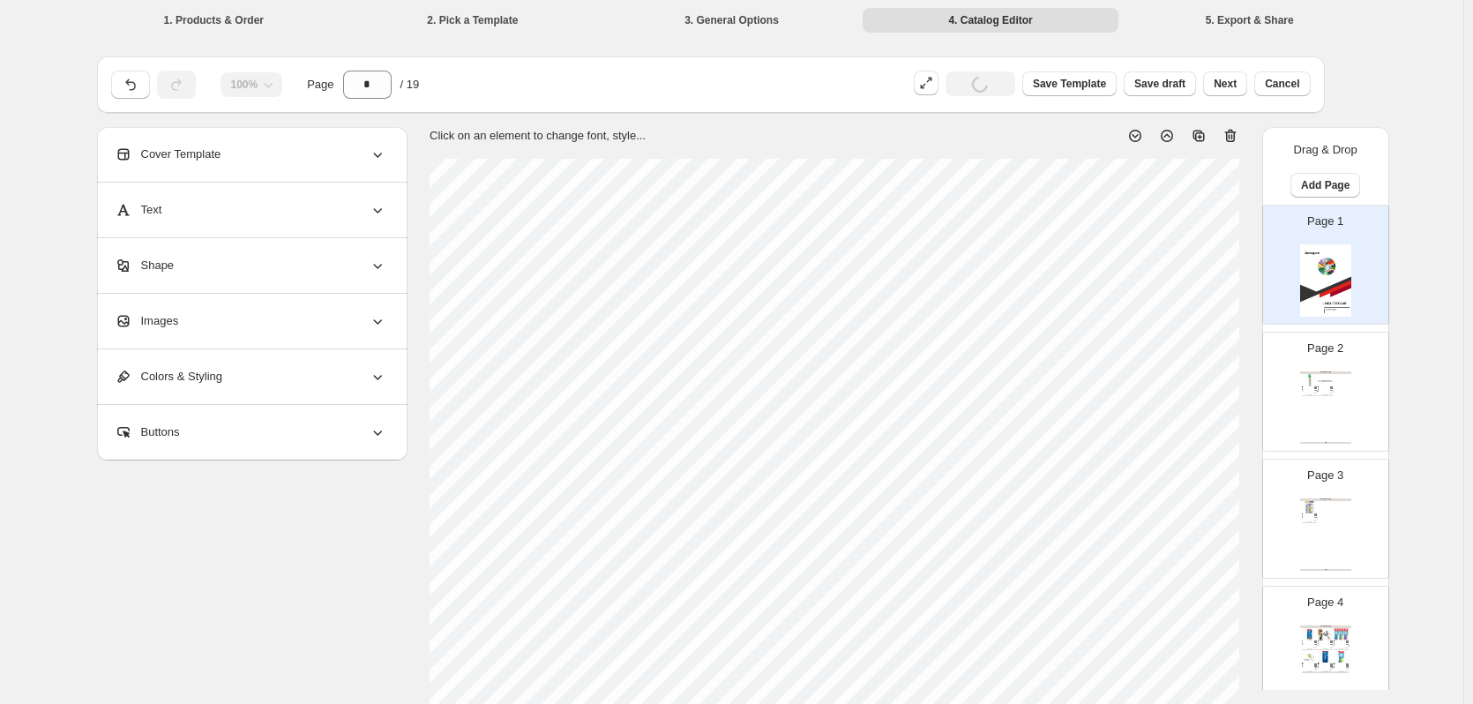
click at [1328, 382] on img at bounding box center [1325, 379] width 15 height 11
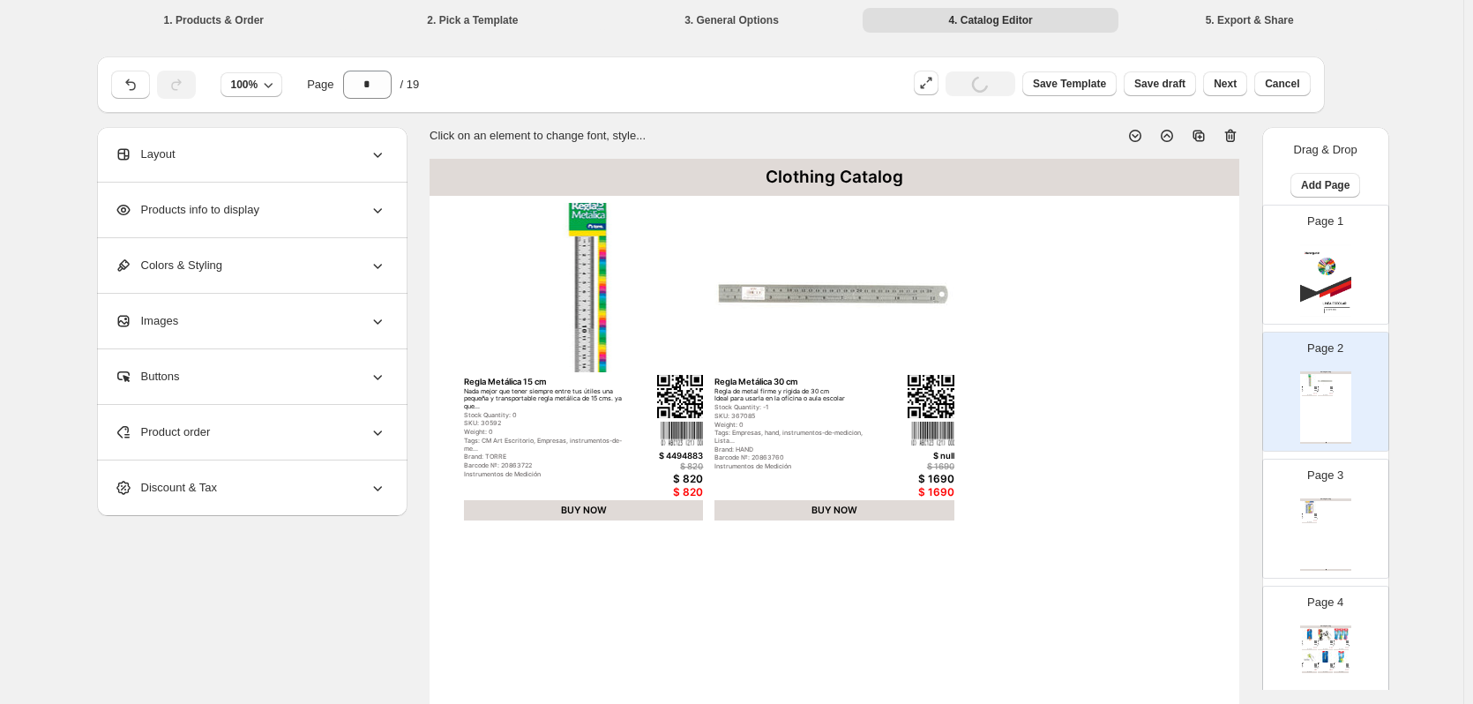
click at [1231, 127] on icon at bounding box center [1231, 136] width 18 height 18
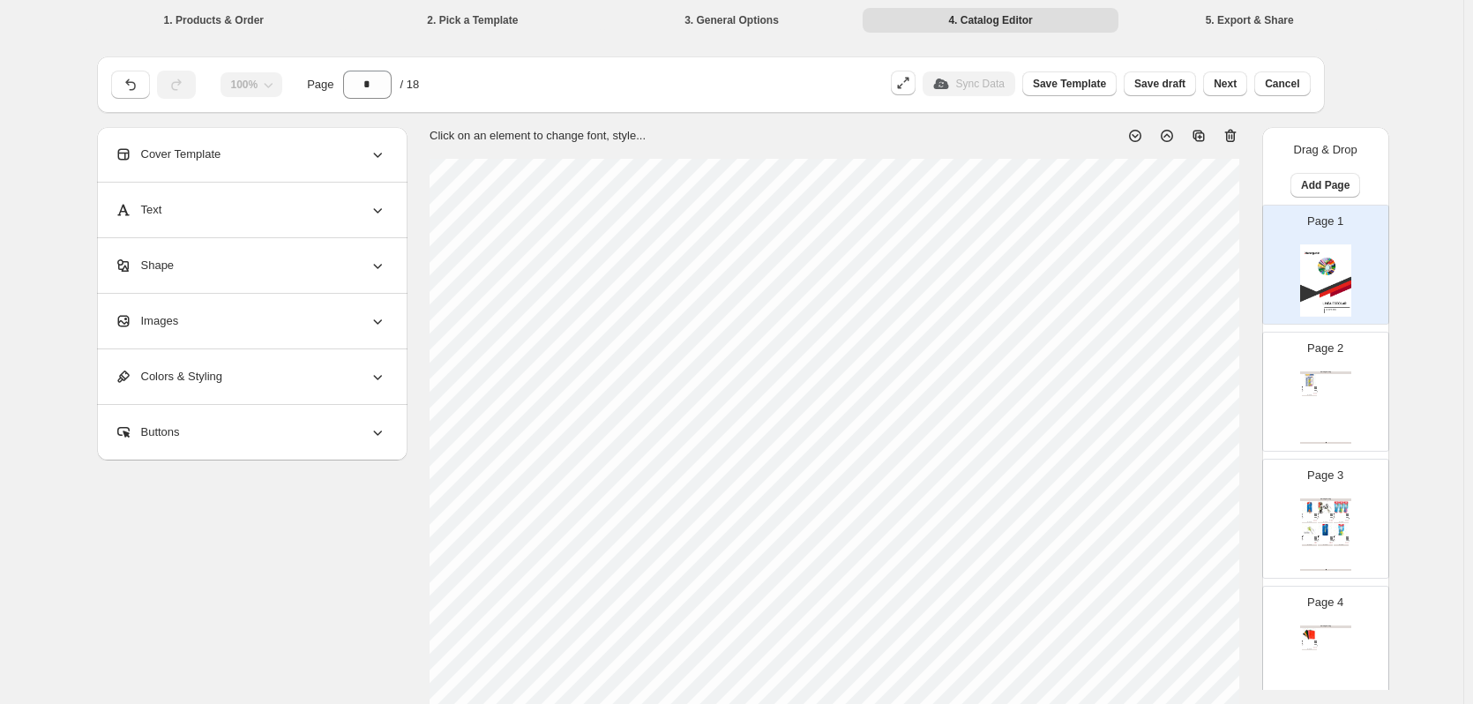
click at [1304, 385] on img at bounding box center [1309, 379] width 15 height 11
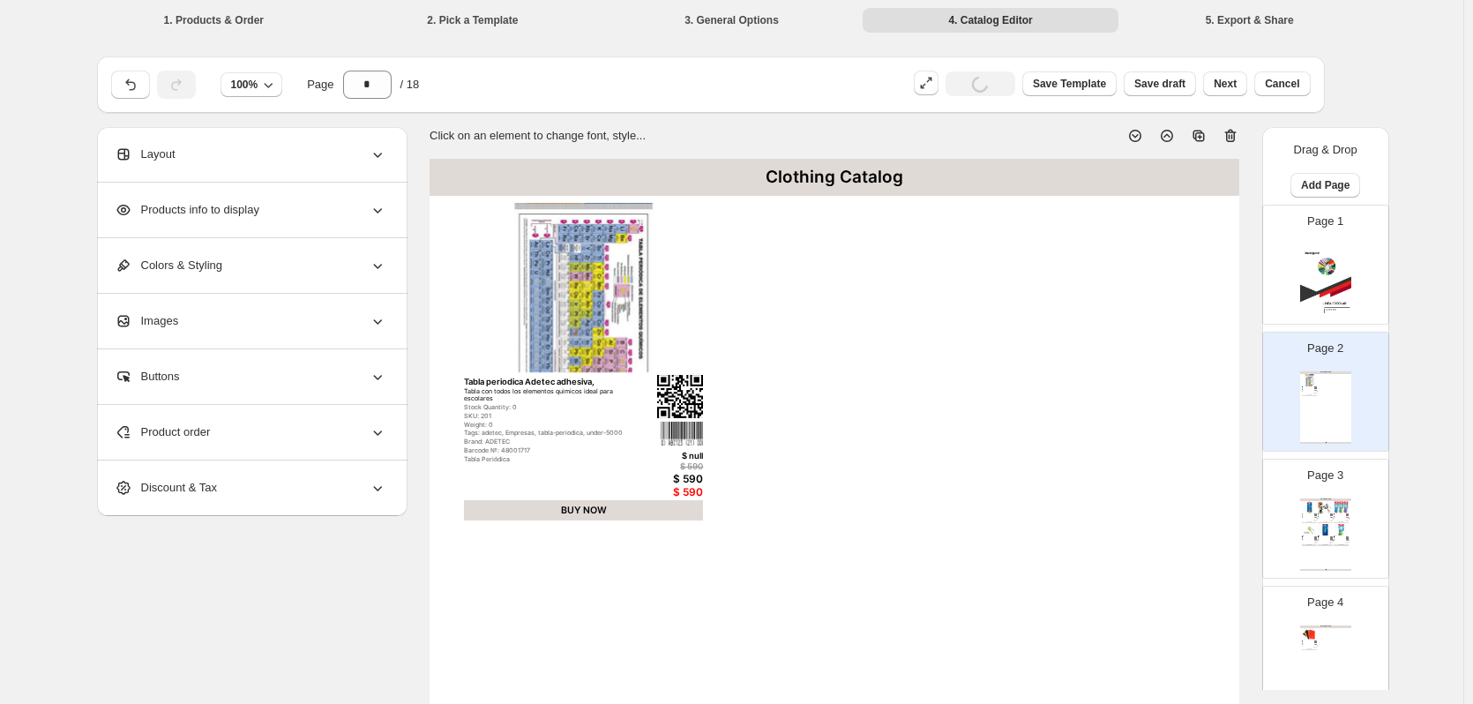
click at [1232, 134] on icon at bounding box center [1231, 136] width 18 height 18
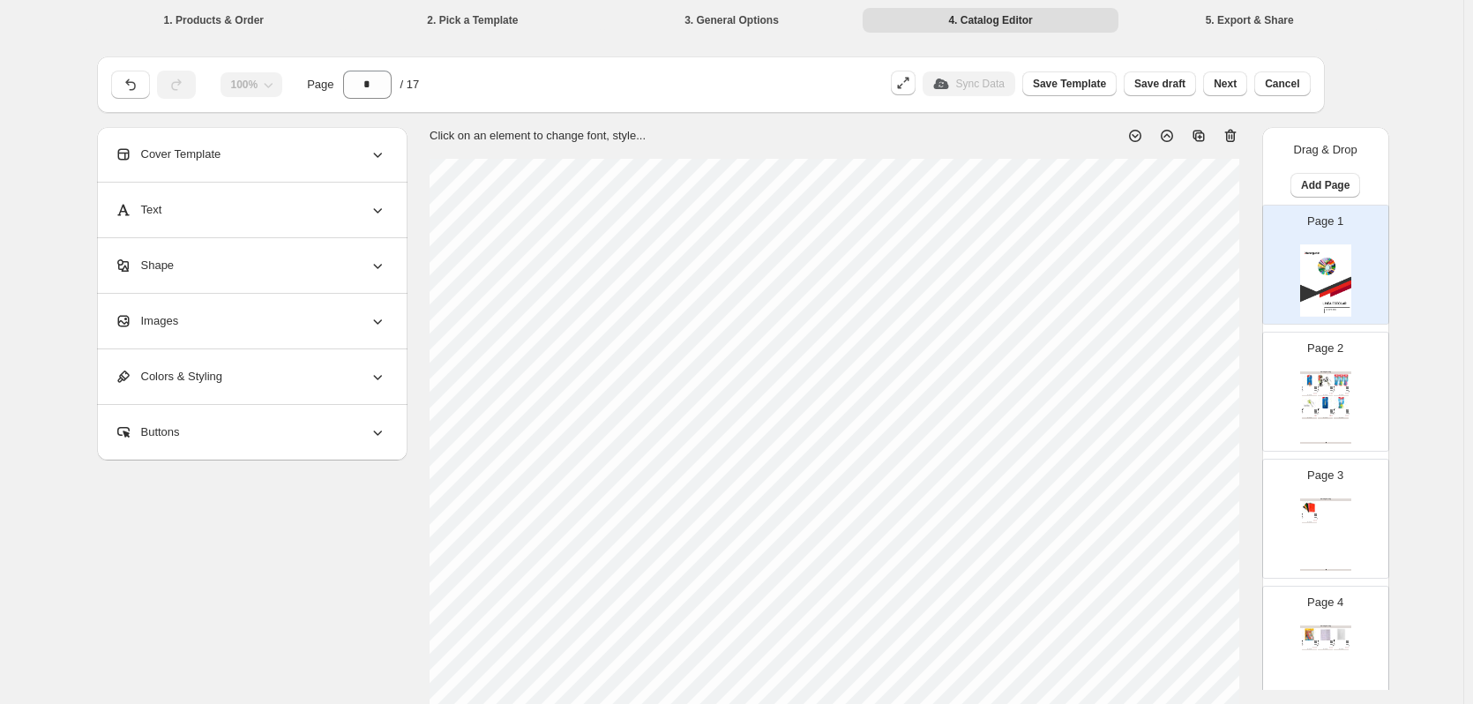
click at [1318, 401] on img at bounding box center [1325, 402] width 15 height 11
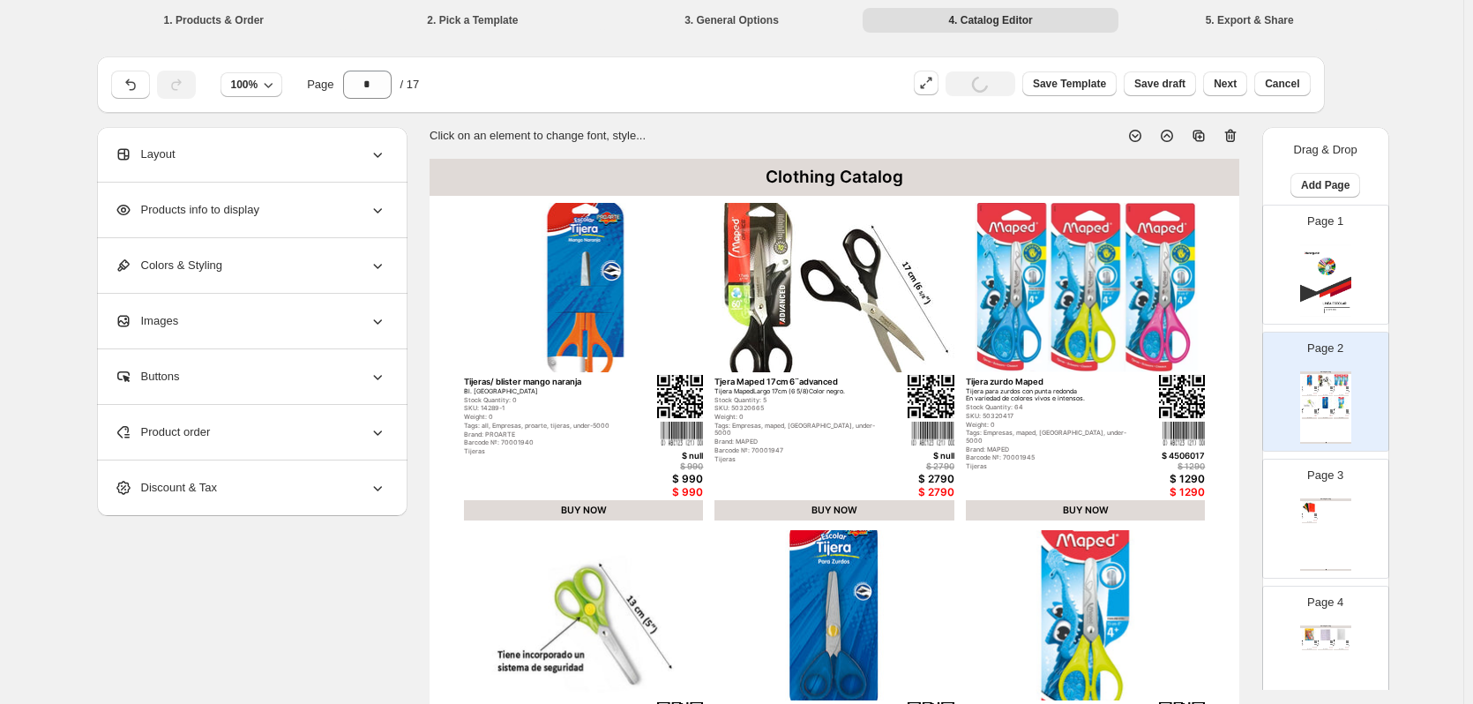
click at [1237, 132] on icon at bounding box center [1230, 136] width 11 height 13
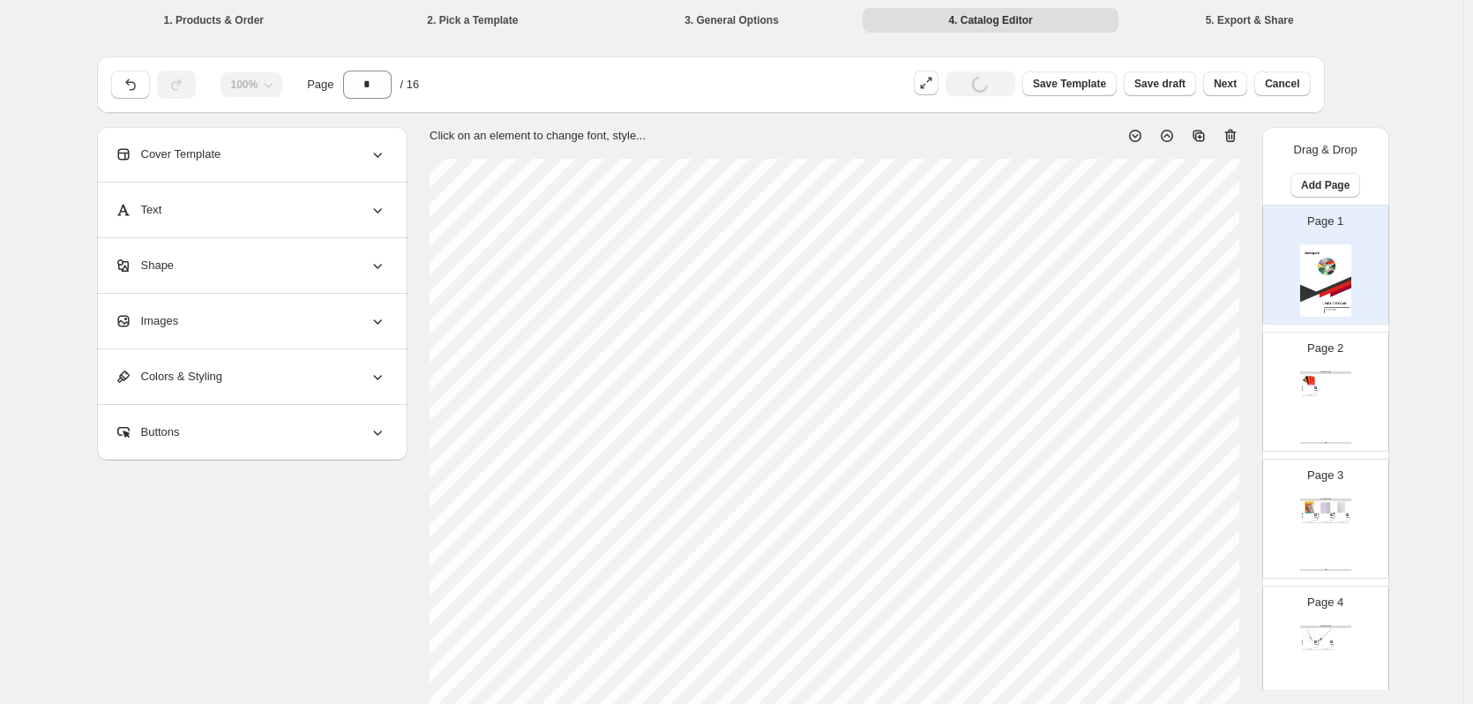
click at [1326, 398] on div "Clothing Catalog Carpeta Escolar Plastificada Oficio Carpeta Escolar para archi…" at bounding box center [1325, 407] width 51 height 72
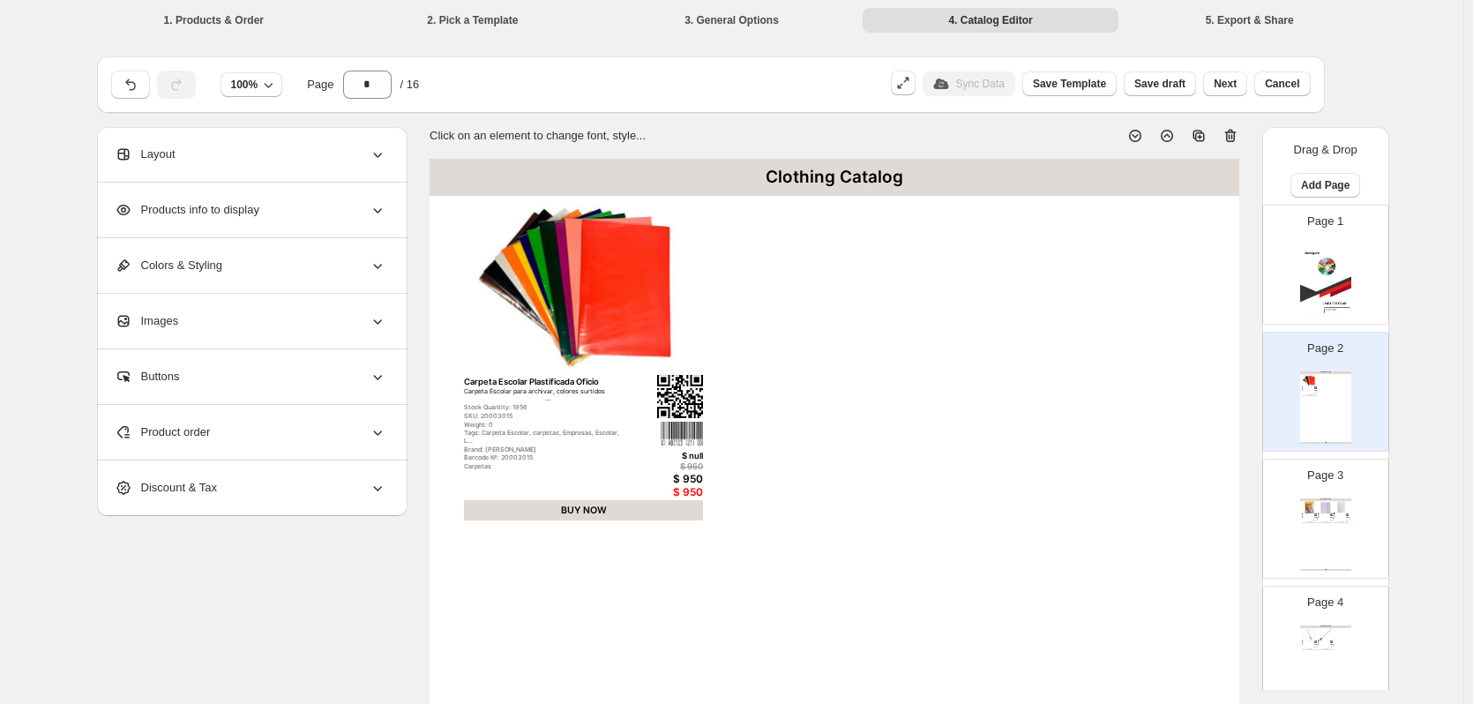
click at [1237, 138] on icon at bounding box center [1230, 136] width 11 height 13
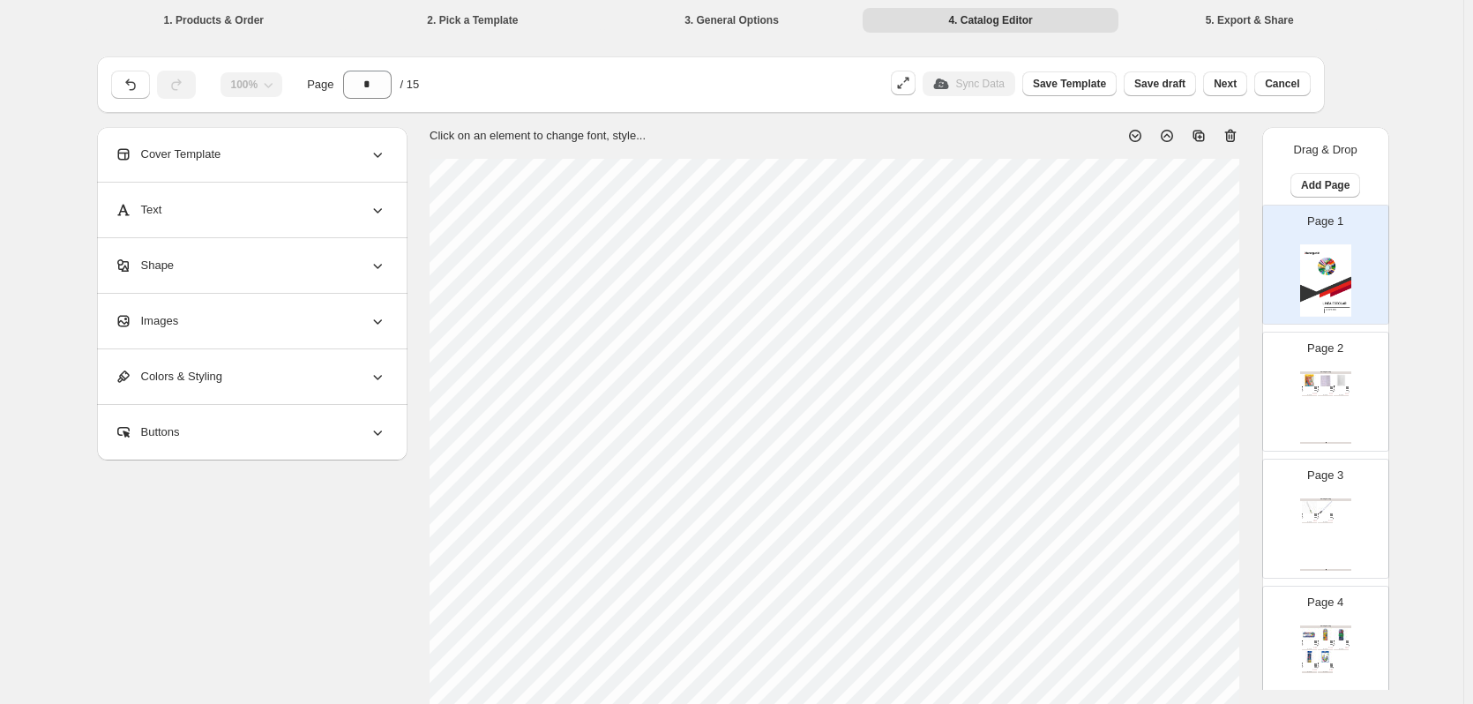
click at [1328, 420] on div "Clothing Catalog Forro autoadhesivo en pliego mix 10 colores Forro autoadhesivo…" at bounding box center [1325, 407] width 51 height 72
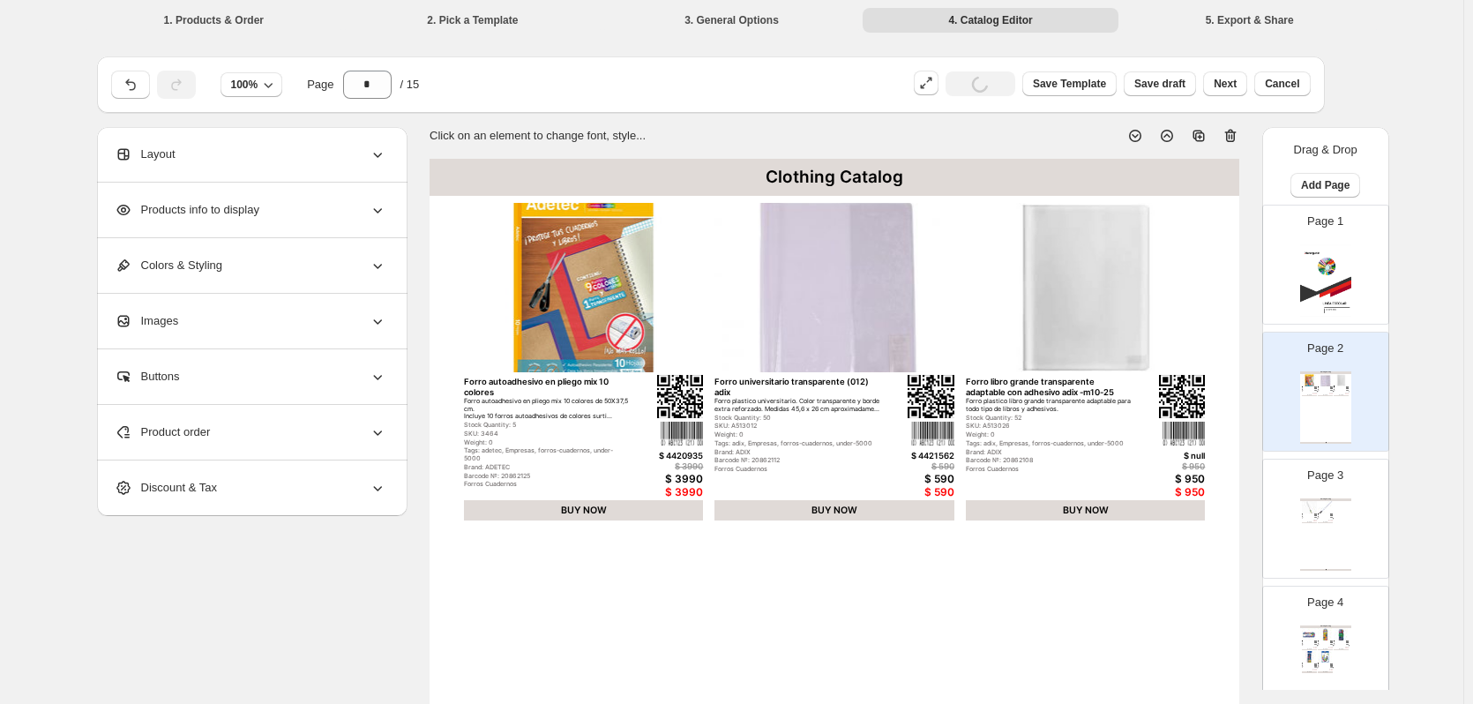
click at [1238, 137] on icon at bounding box center [1231, 136] width 18 height 18
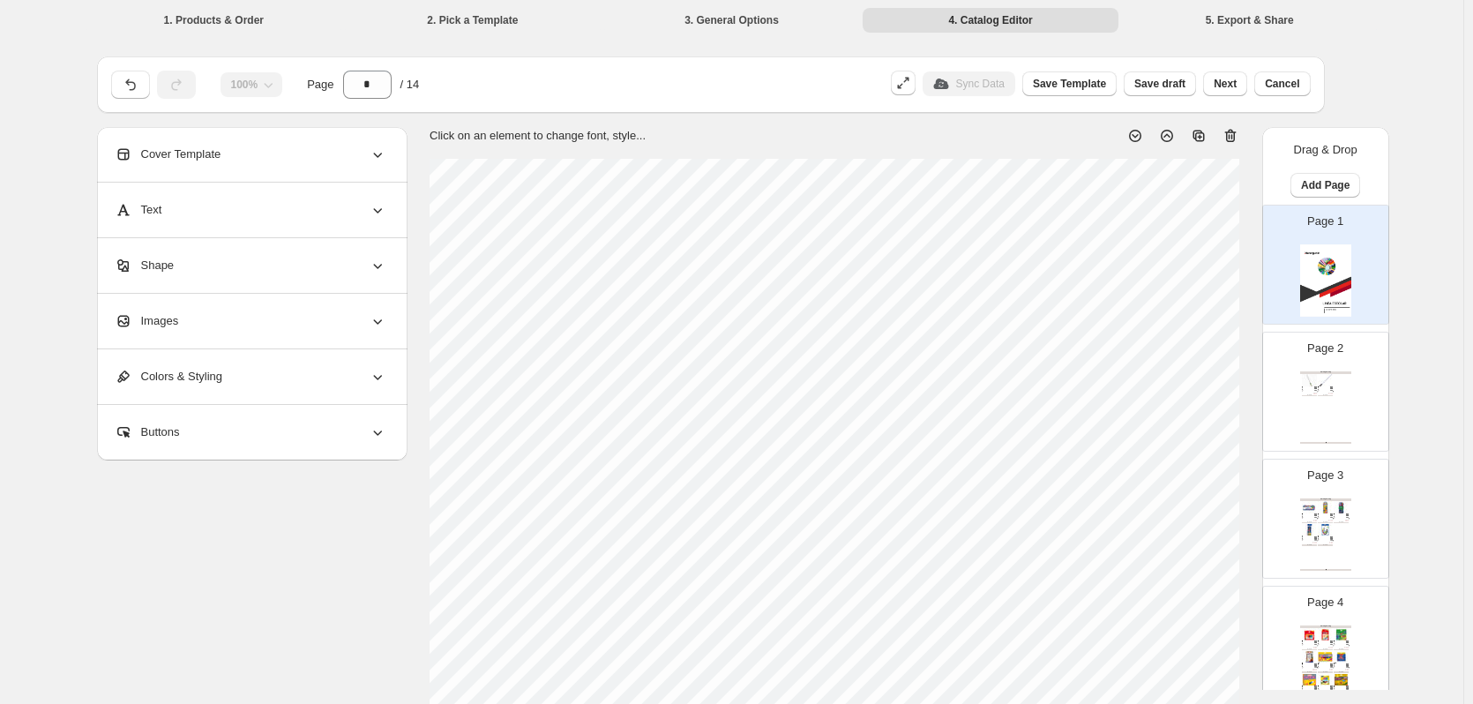
click at [1324, 399] on div "Clothing Catalog Rollo estatico muresco arena x 10mts Papel contact estatico ar…" at bounding box center [1325, 407] width 51 height 72
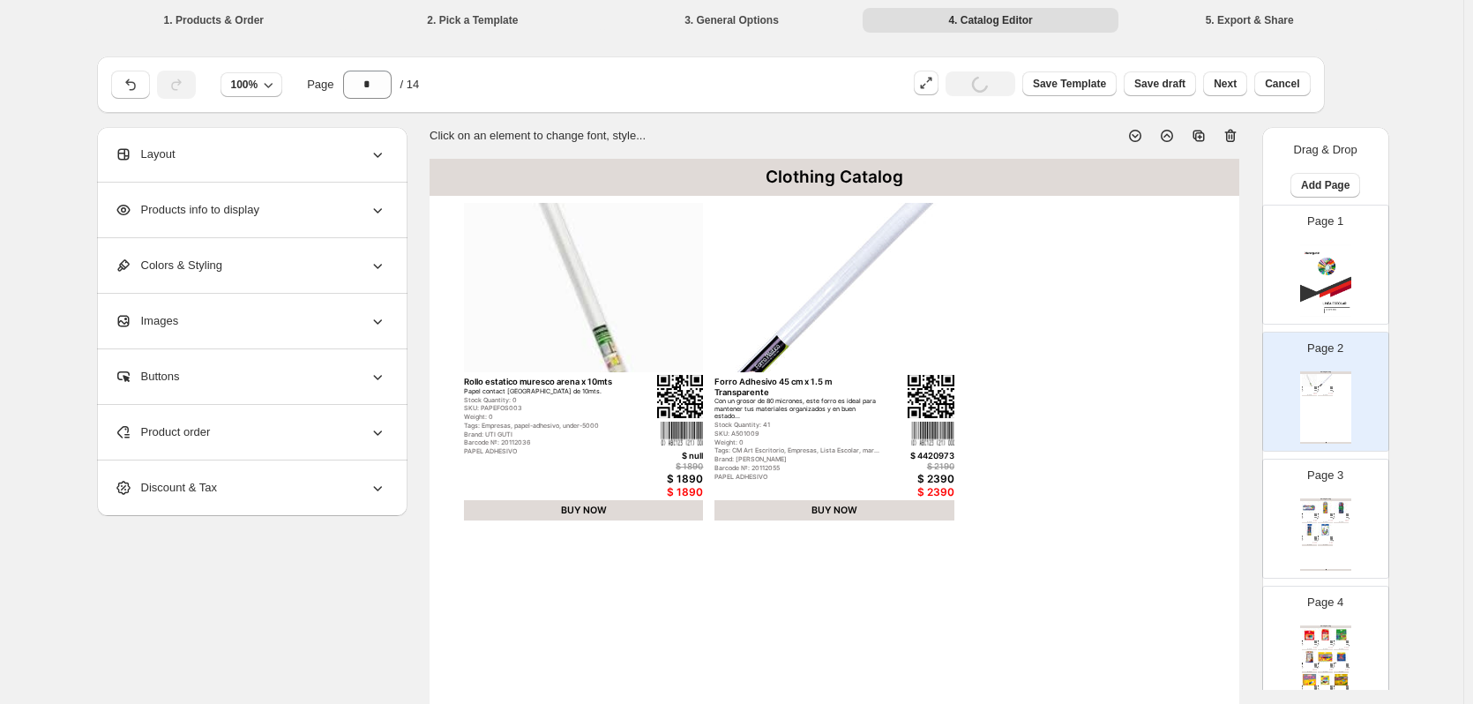
click at [1232, 138] on icon at bounding box center [1231, 136] width 18 height 18
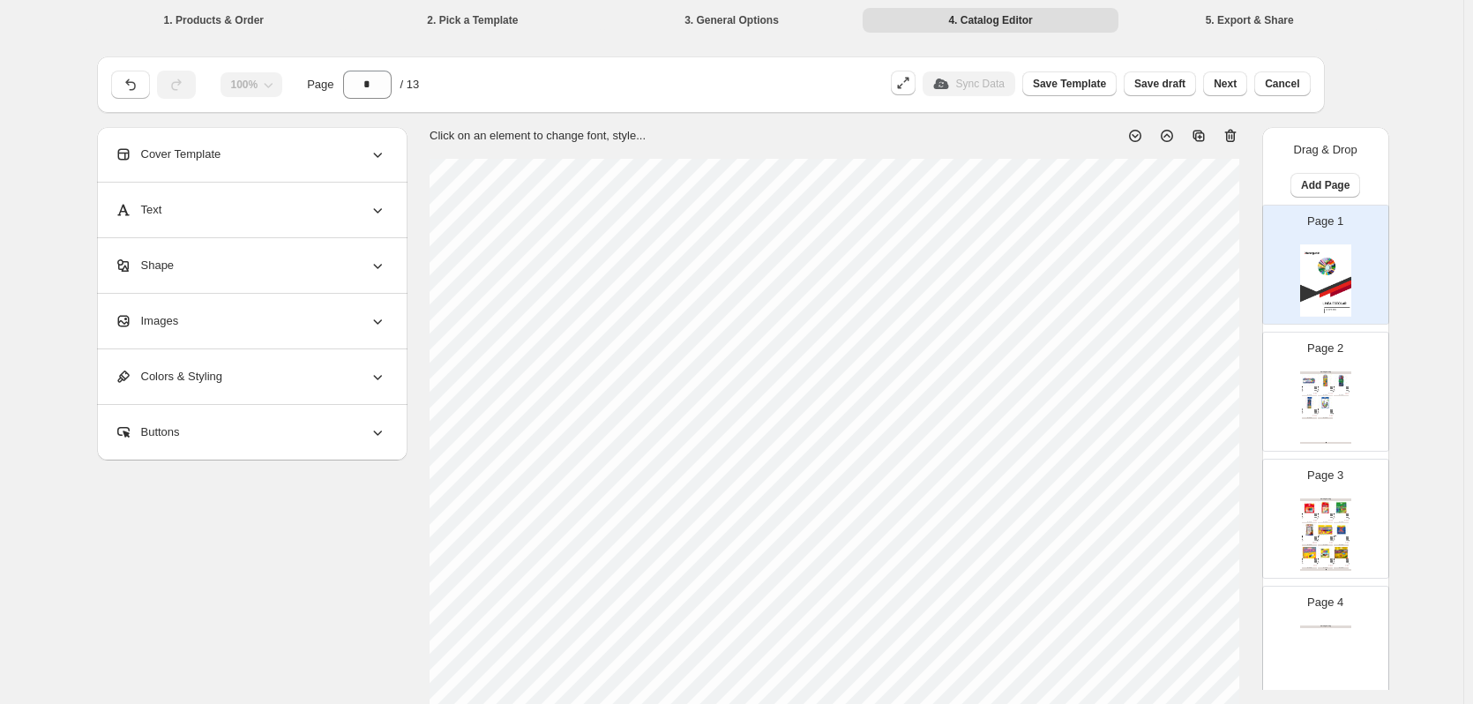
click at [1341, 417] on div "Clothing Catalog Set de acuarelas 12 colores 23 ml Concepto semihúmedo que brin…" at bounding box center [1325, 407] width 51 height 72
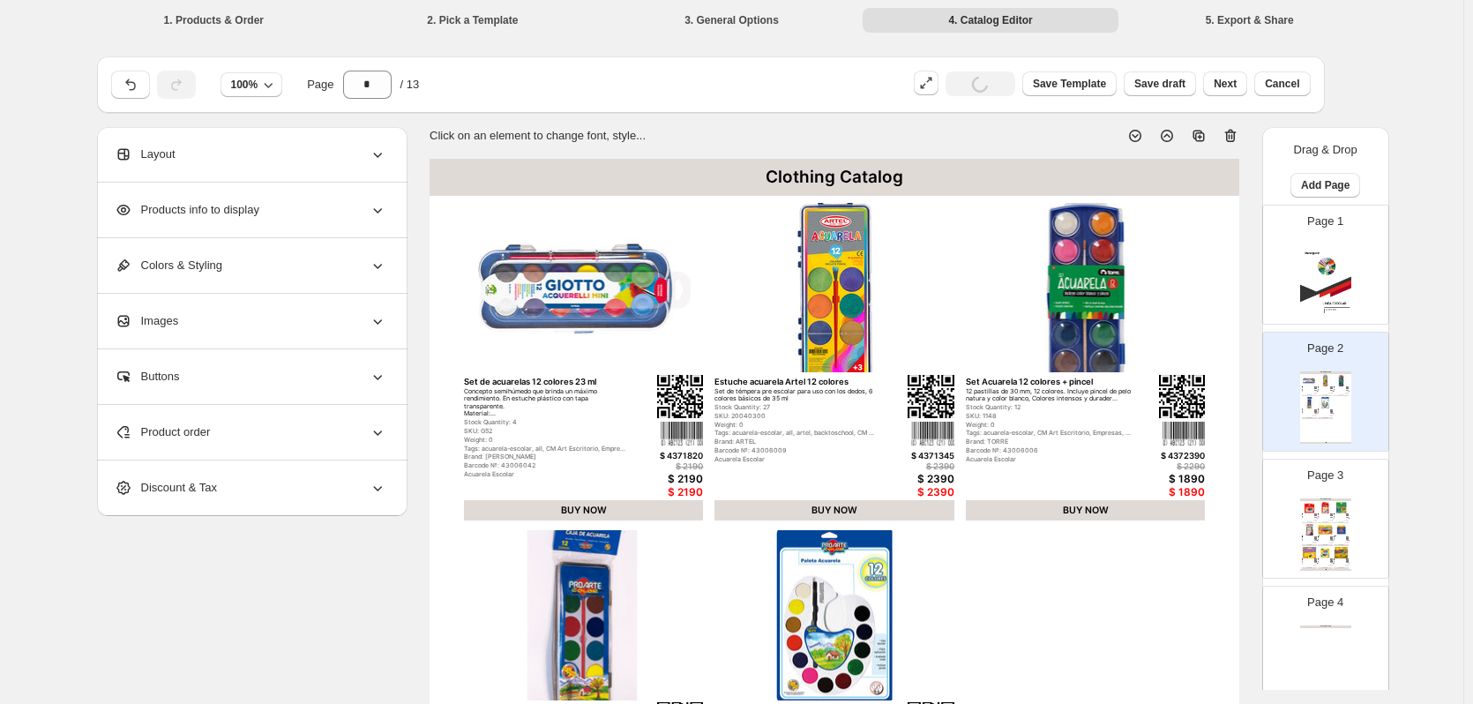
click at [1238, 135] on icon at bounding box center [1231, 136] width 18 height 18
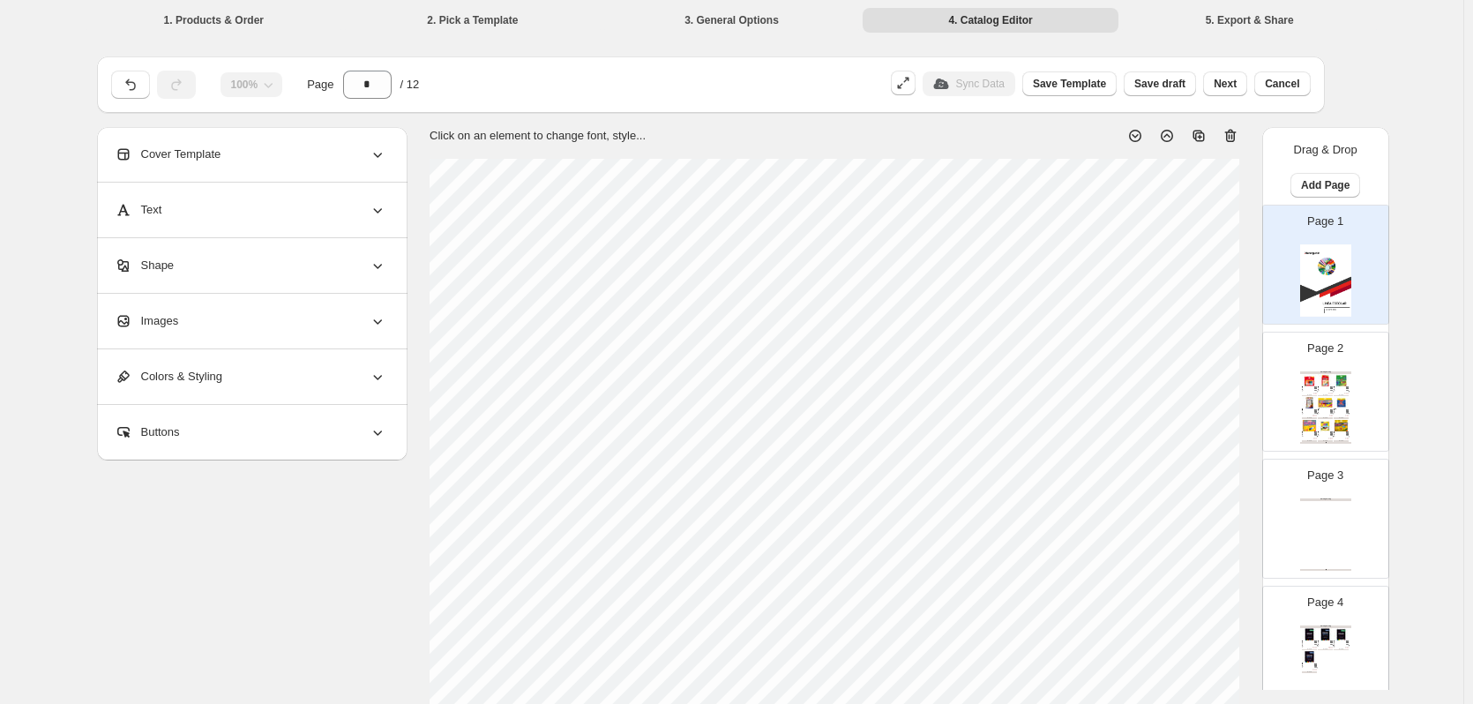
click at [1349, 405] on div "Clothing Catalog Set lápices de cera triangular jumbo 12 colores Estas tizas de…" at bounding box center [1325, 407] width 51 height 72
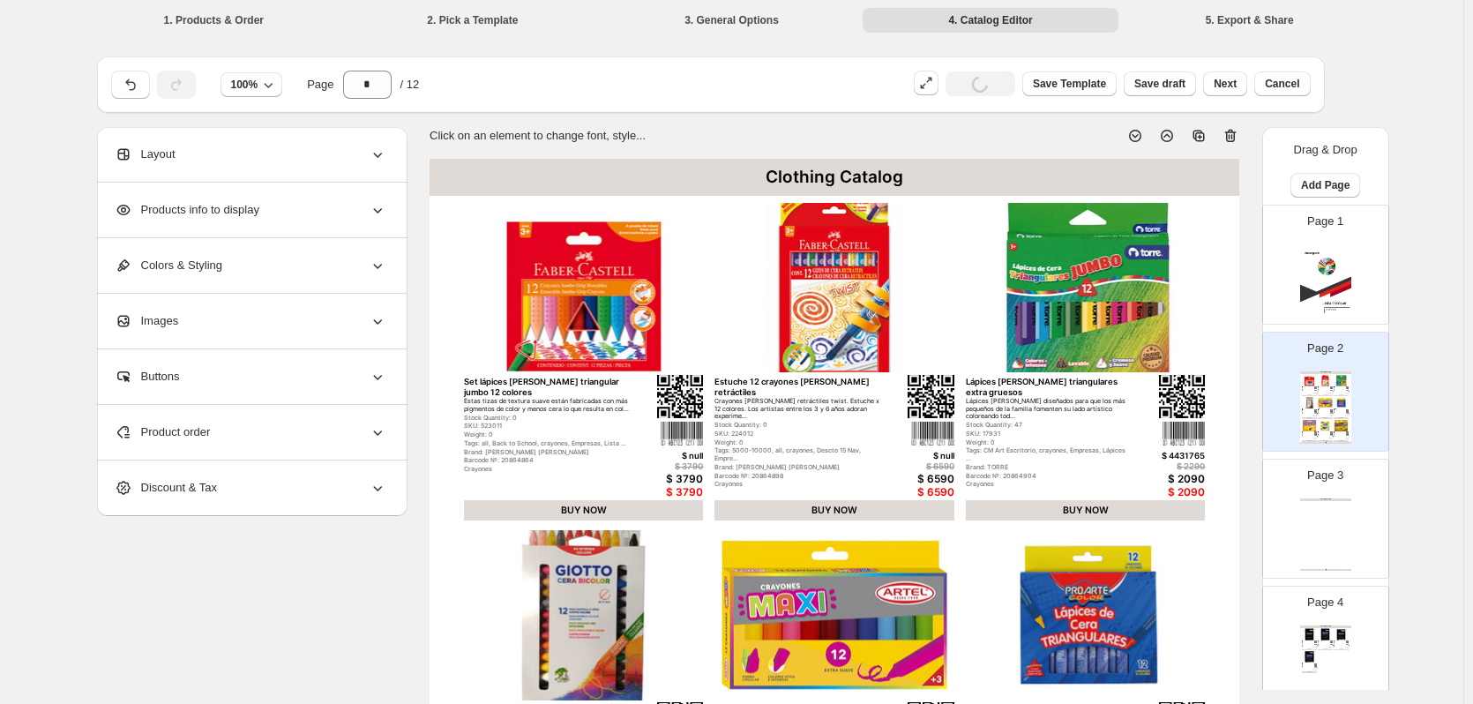
click at [1230, 139] on icon at bounding box center [1231, 136] width 18 height 18
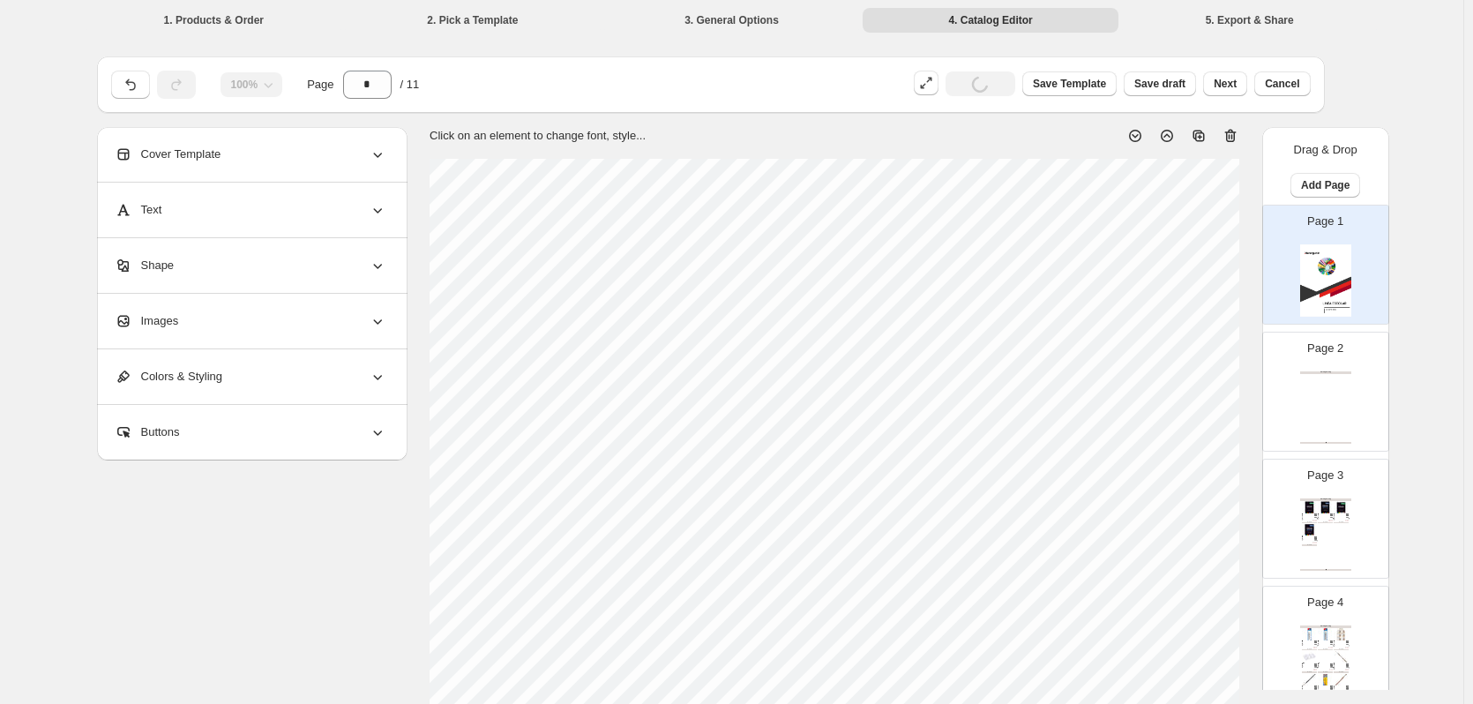
click at [1334, 411] on div "Clothing Catalog Clothing Catalog | Page undefined" at bounding box center [1325, 407] width 51 height 72
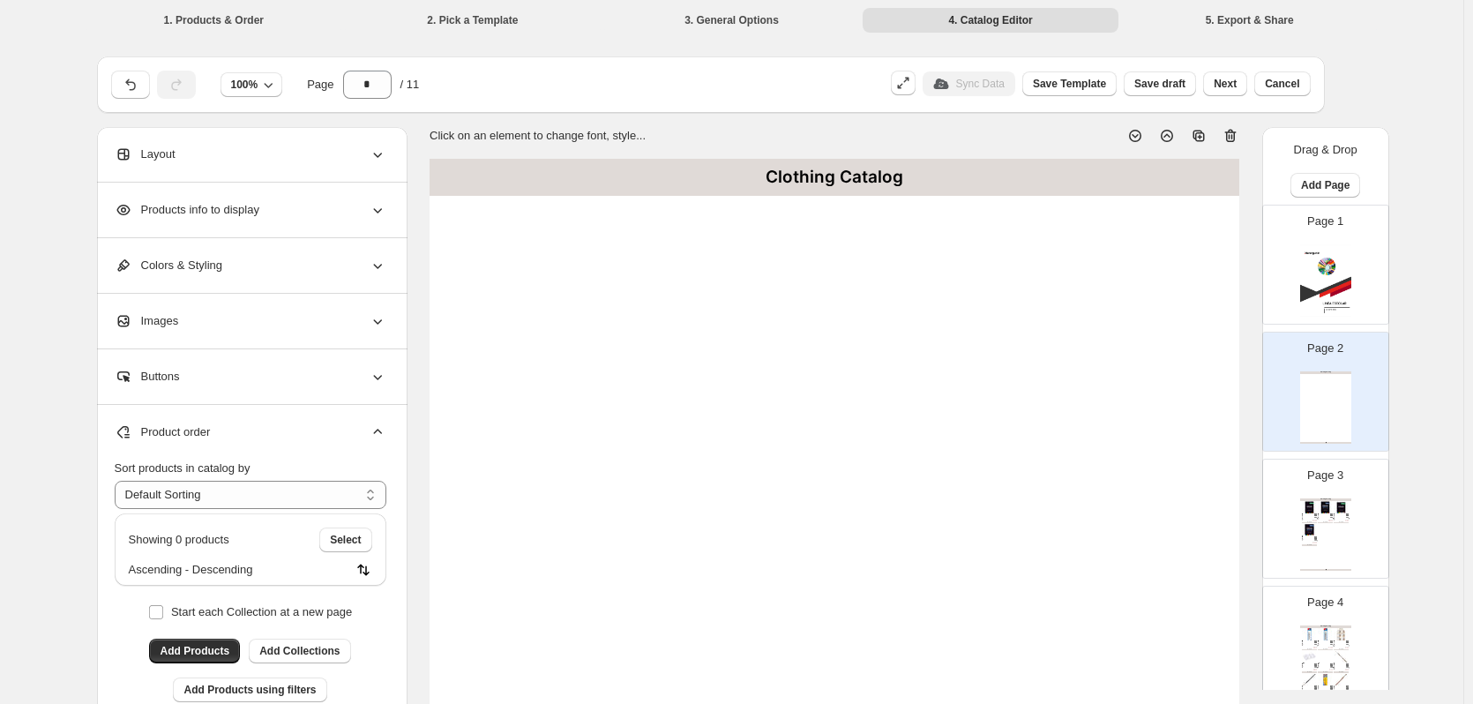
click at [1231, 135] on icon at bounding box center [1230, 136] width 11 height 13
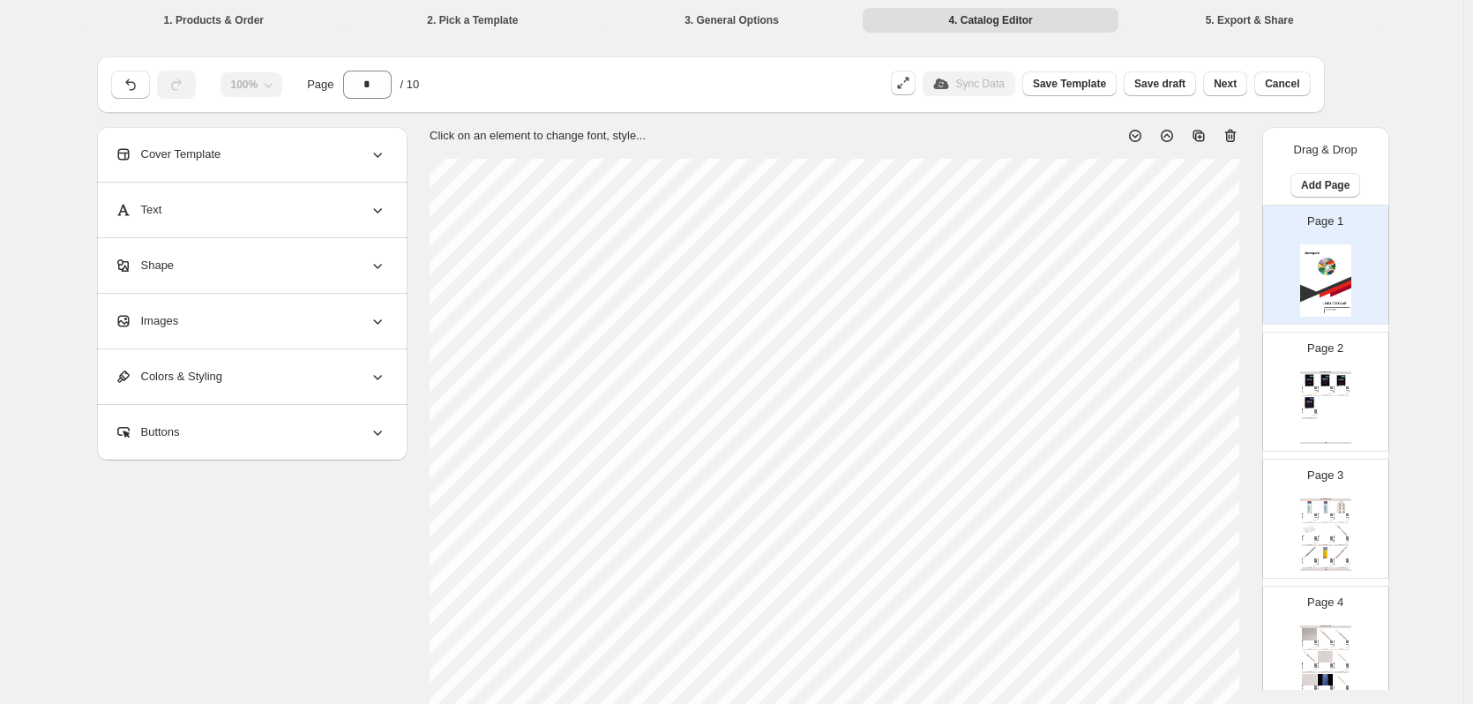
click at [1348, 389] on div "Clothing Catalog Croquera 100 hojas 21x32 cm Torre Croquera con hojas extra bla…" at bounding box center [1325, 407] width 51 height 72
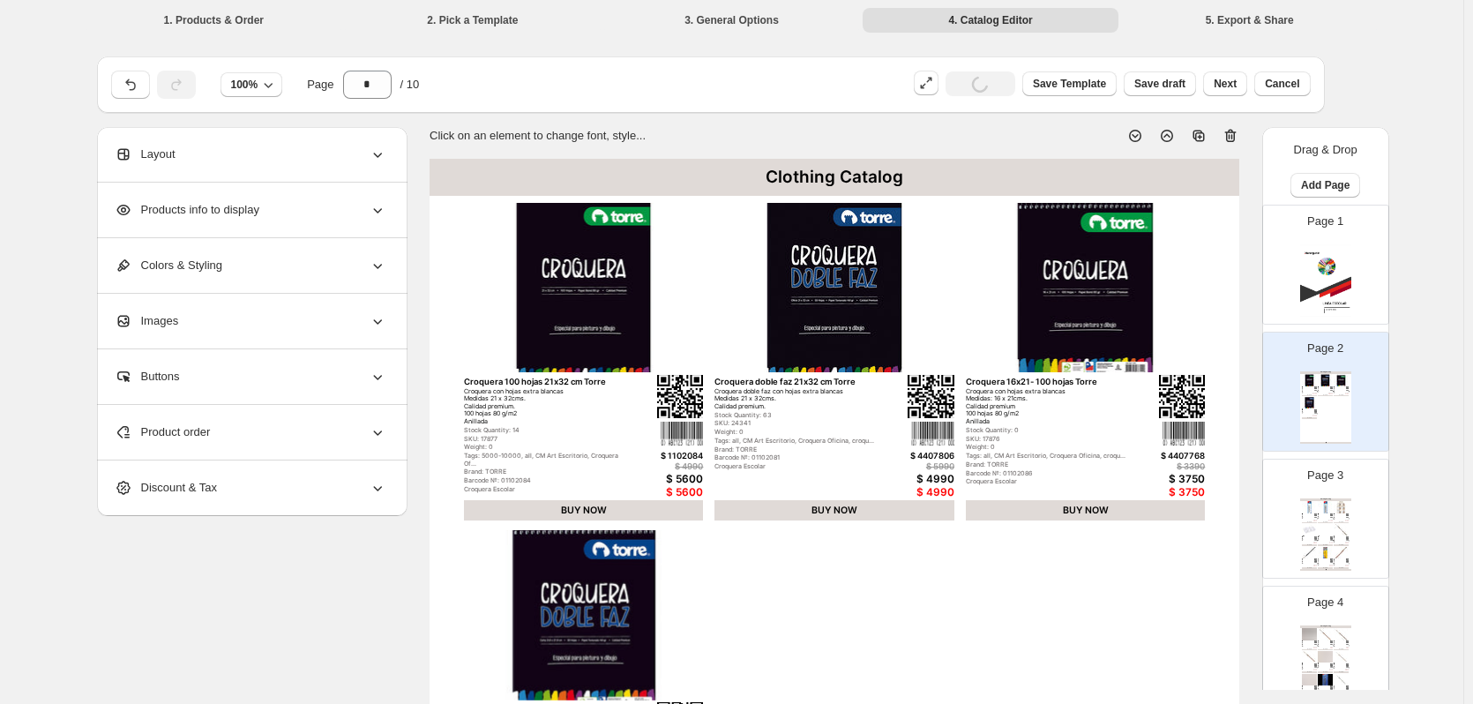
click at [1232, 134] on icon at bounding box center [1231, 136] width 18 height 18
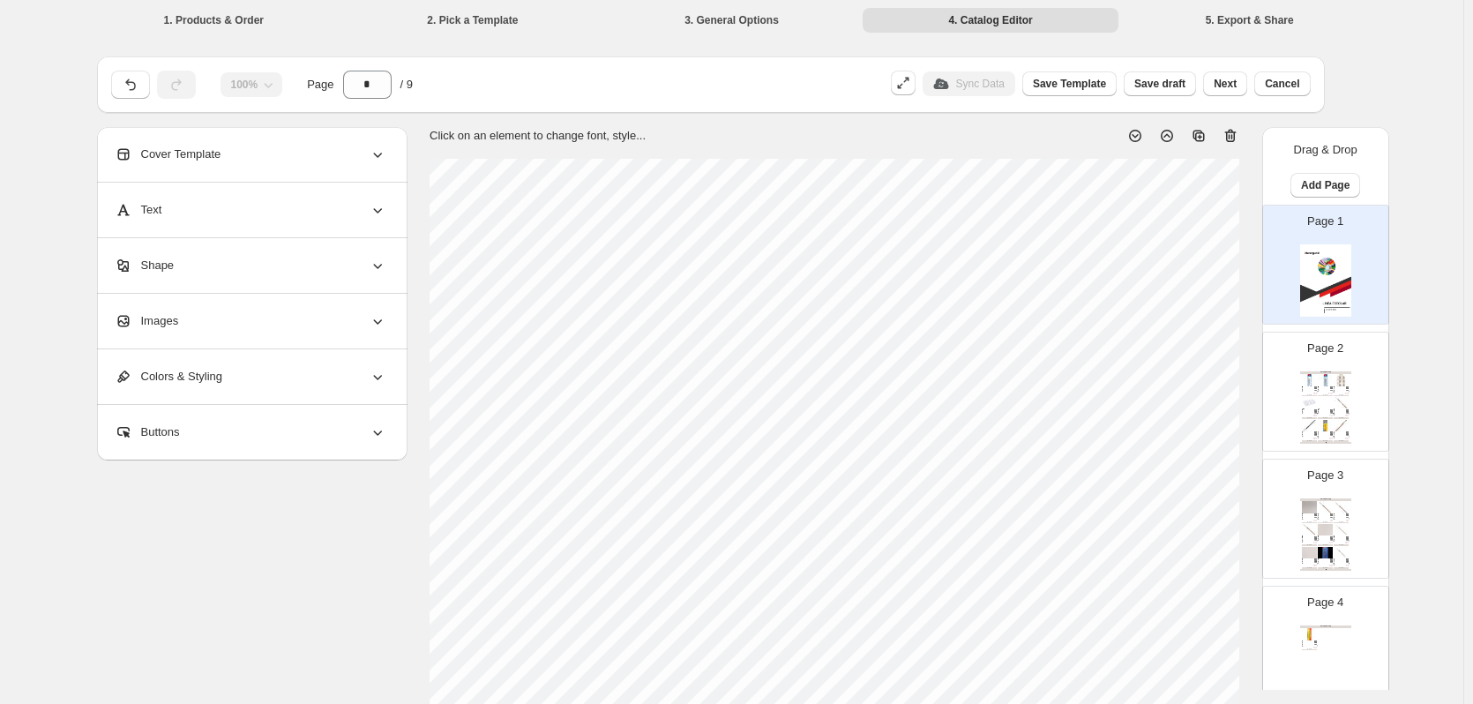
click at [1334, 422] on img at bounding box center [1341, 425] width 15 height 11
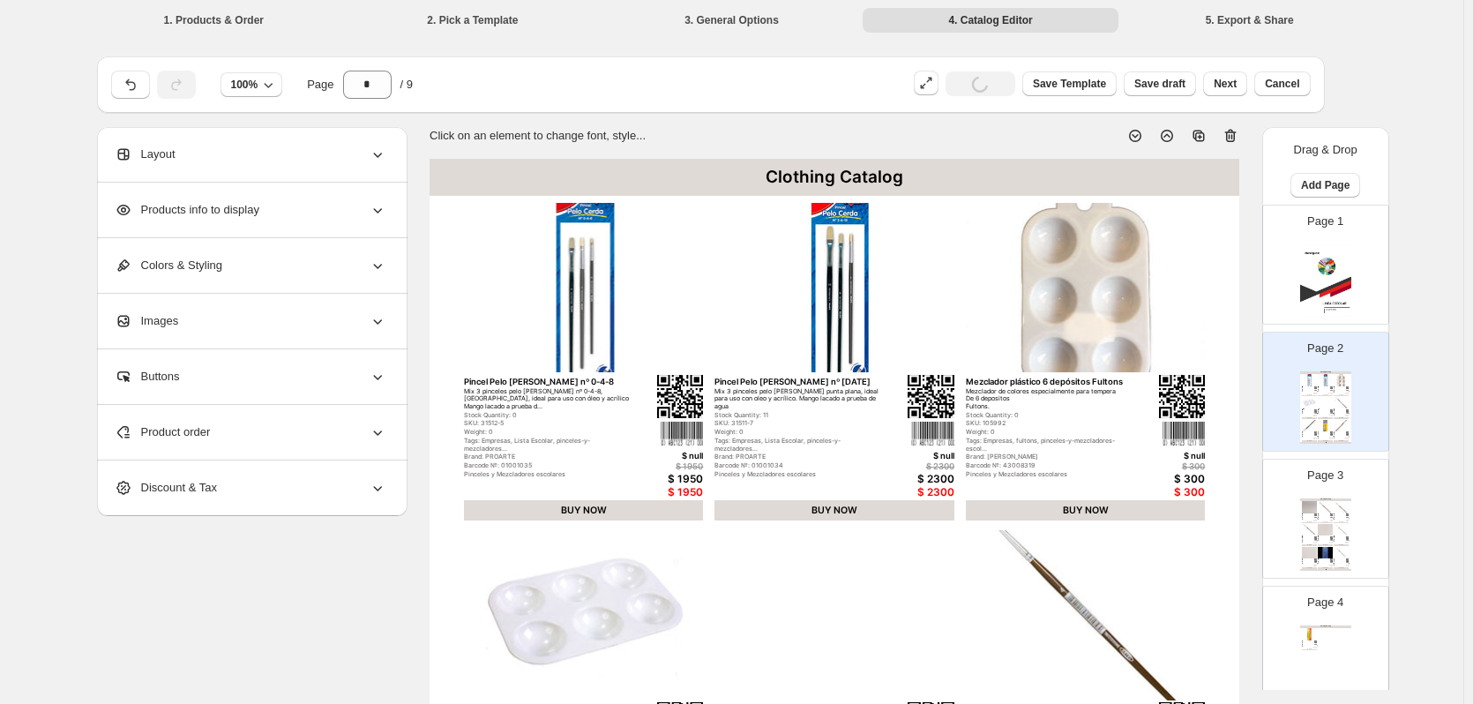
click at [1238, 133] on icon at bounding box center [1231, 136] width 18 height 18
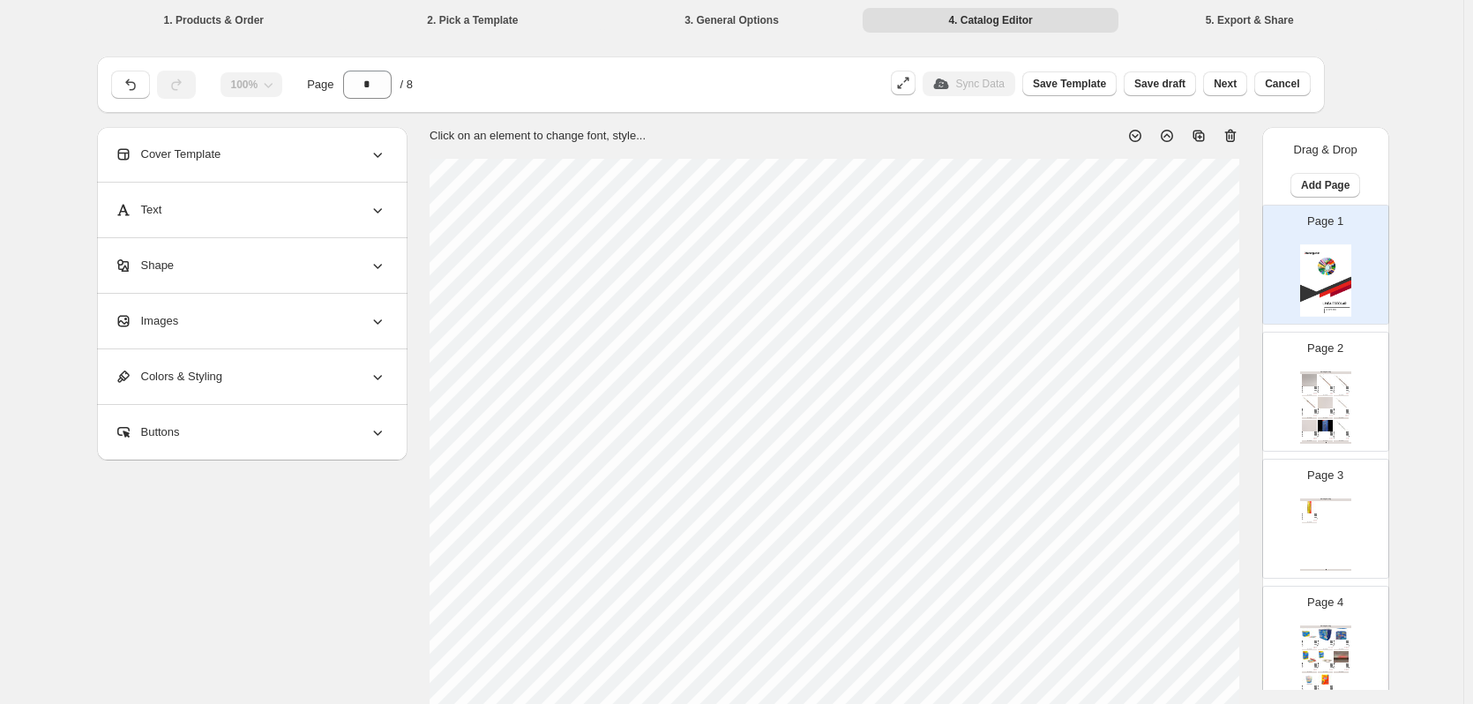
click at [1321, 404] on img at bounding box center [1325, 402] width 15 height 11
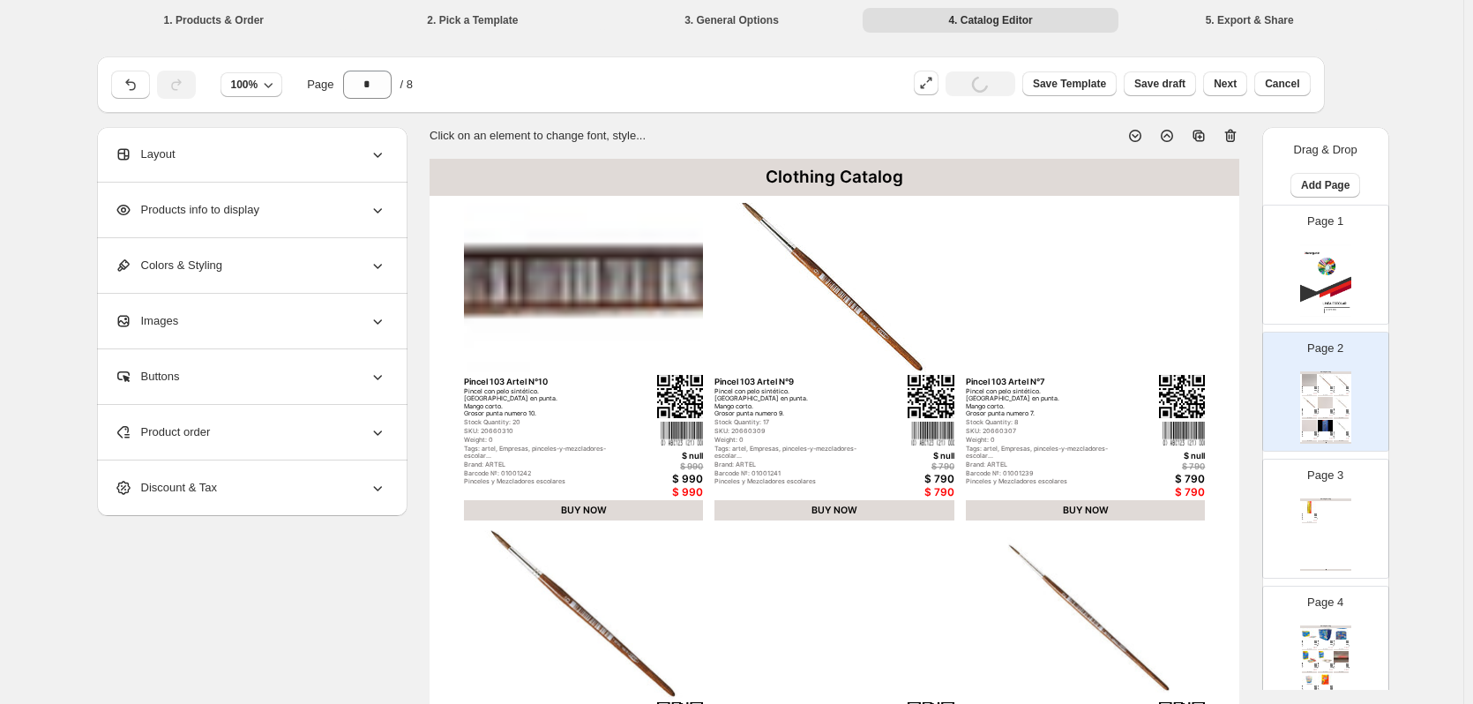
click at [1237, 133] on icon at bounding box center [1230, 136] width 11 height 13
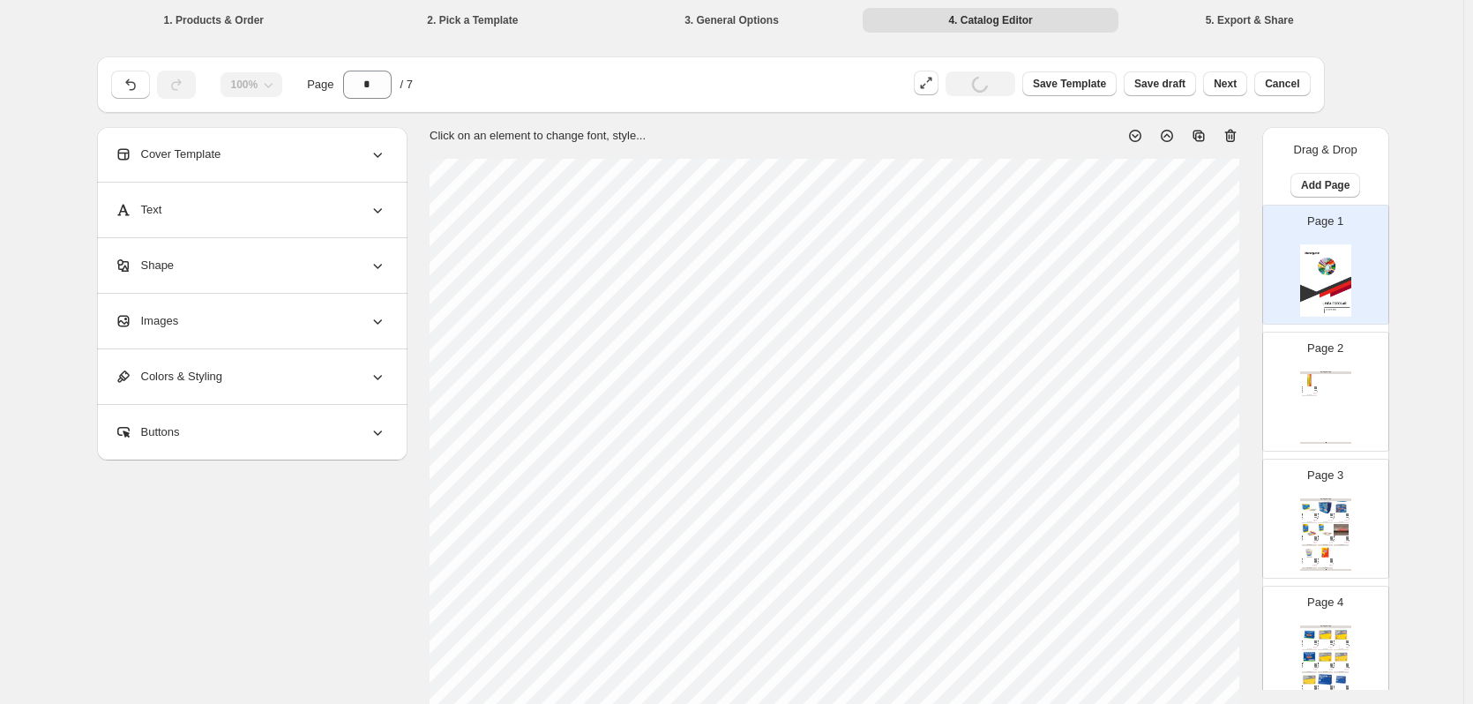
click at [1353, 408] on div "Page 2 Clothing Catalog Pinceles pelo natural 103-8 Pincel con pelo sintético. …" at bounding box center [1318, 384] width 111 height 118
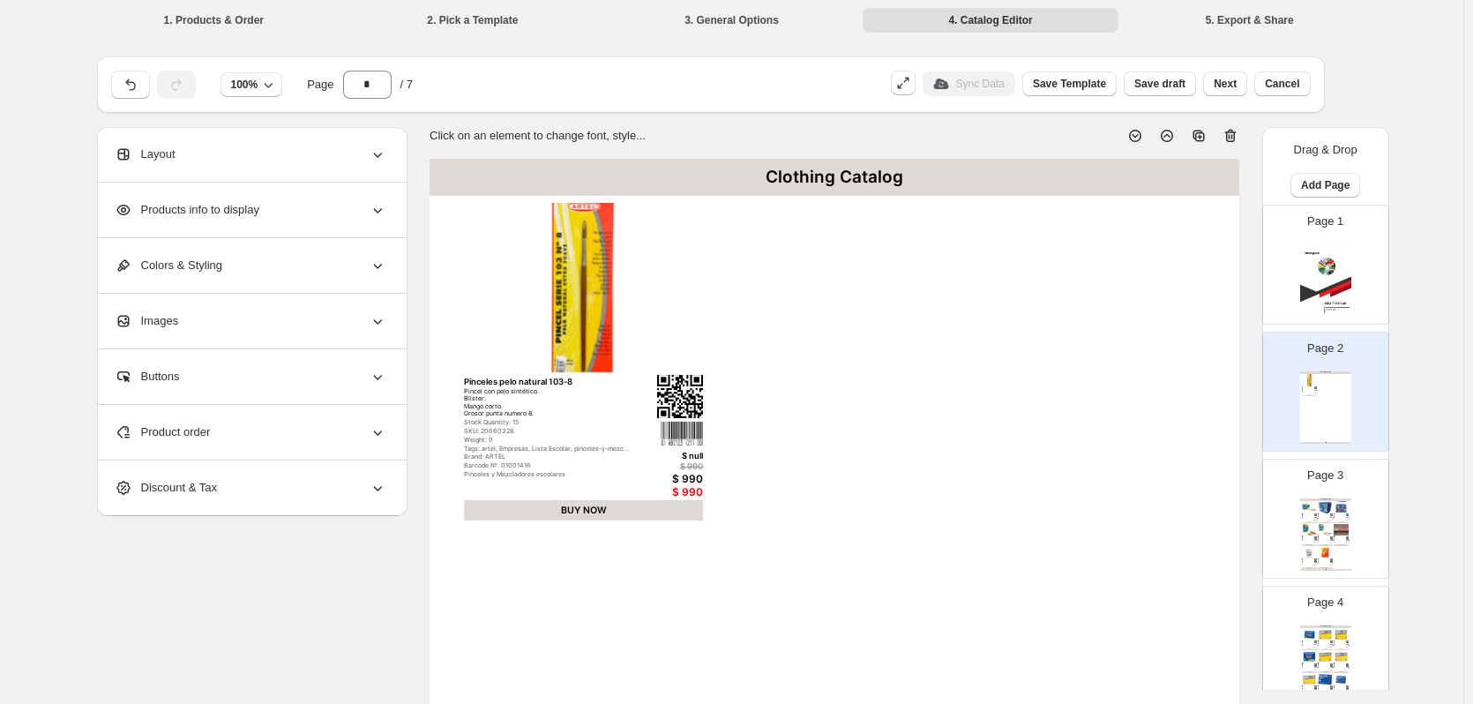
click at [1231, 138] on icon at bounding box center [1230, 136] width 2 height 5
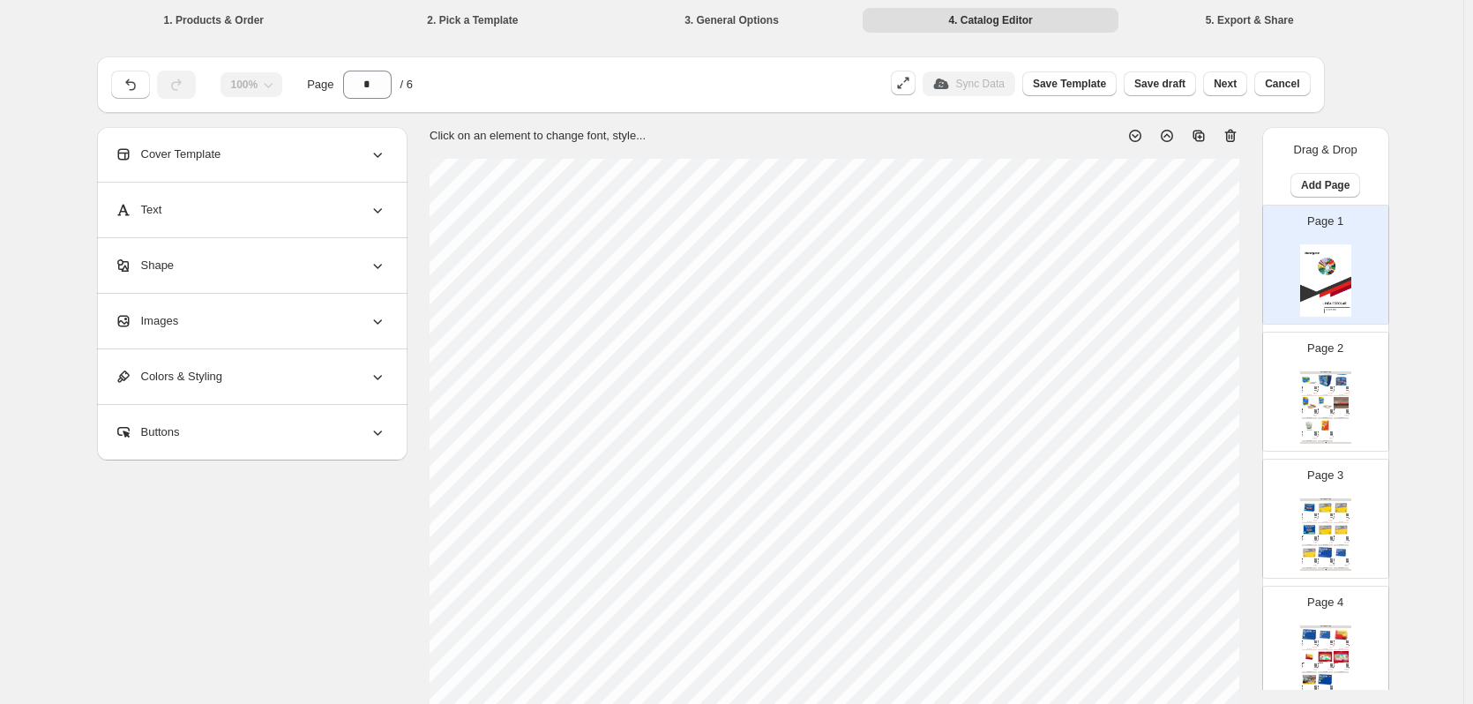
click at [1346, 415] on div "$ 2490" at bounding box center [1345, 415] width 5 height 1
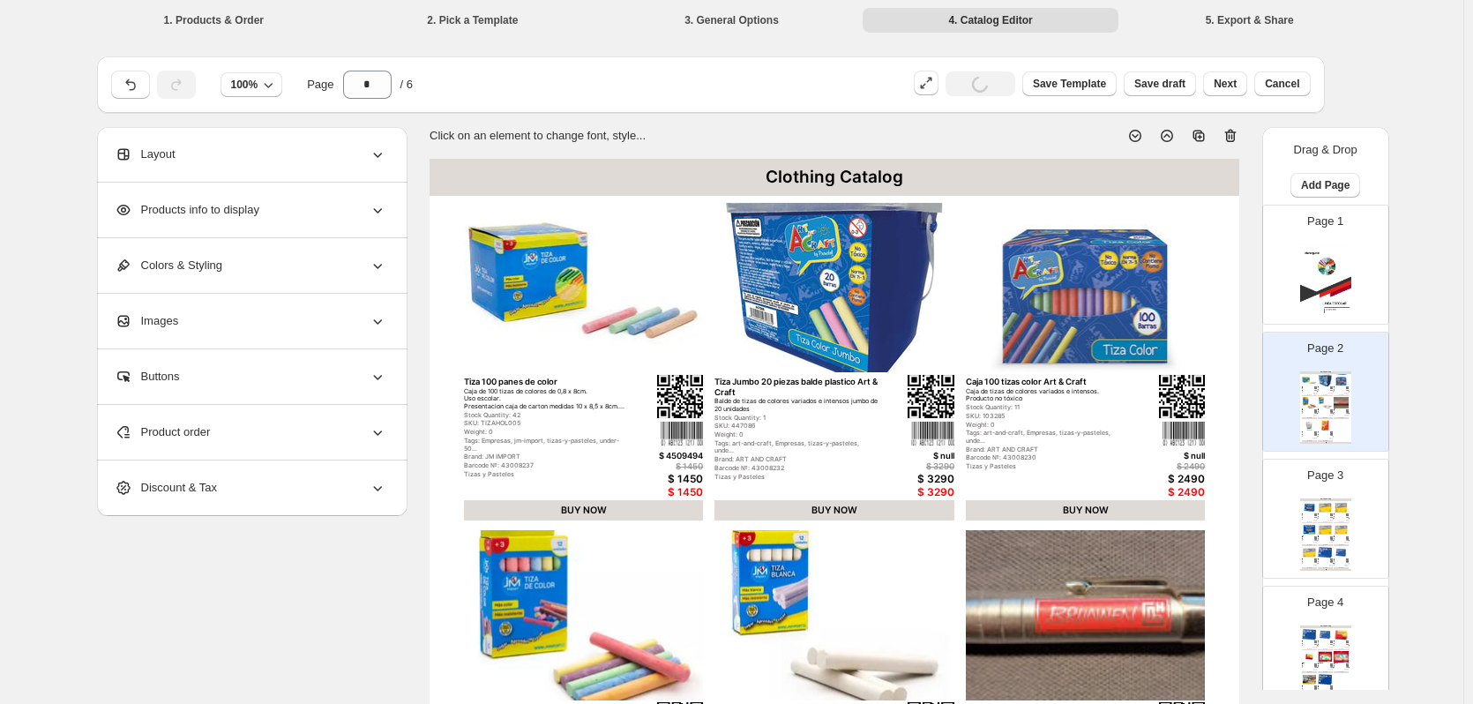
click at [1234, 131] on icon at bounding box center [1230, 136] width 11 height 13
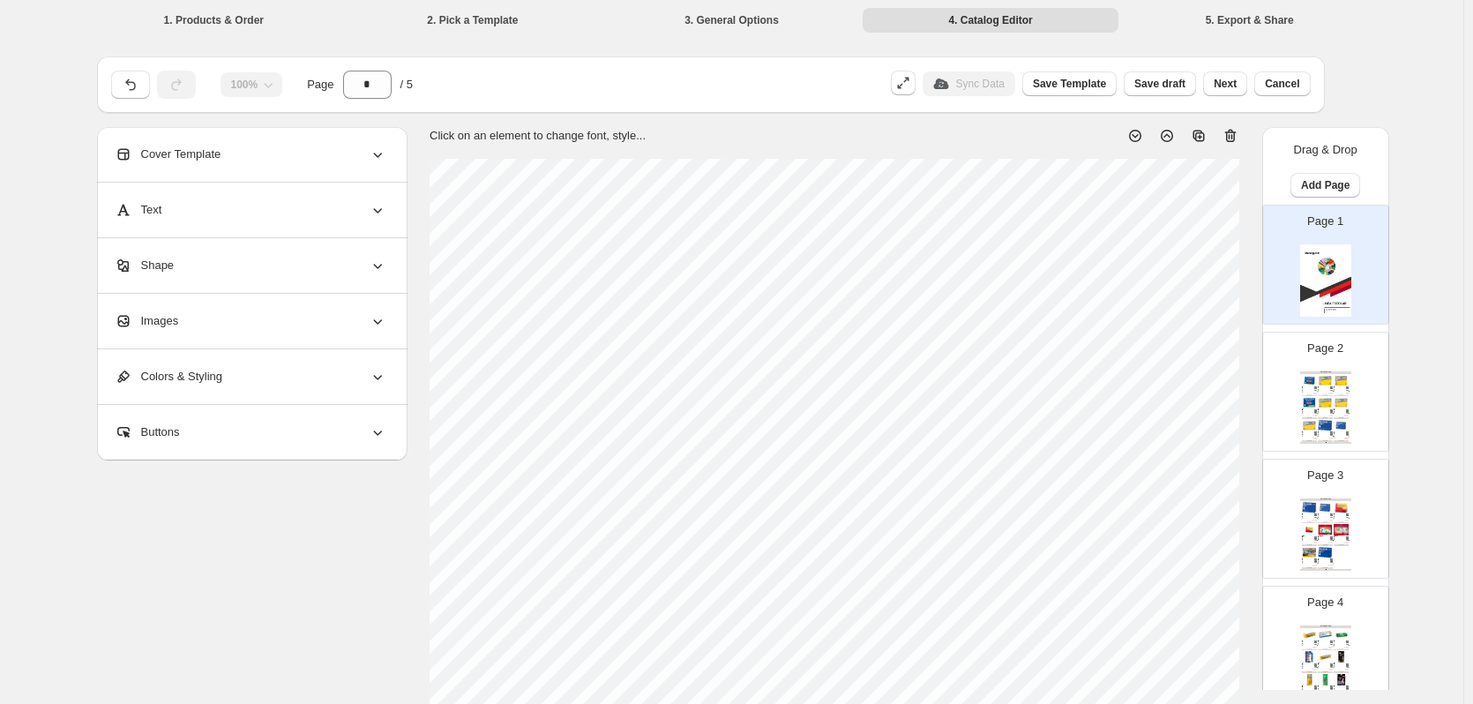
click at [1328, 422] on img at bounding box center [1325, 425] width 15 height 11
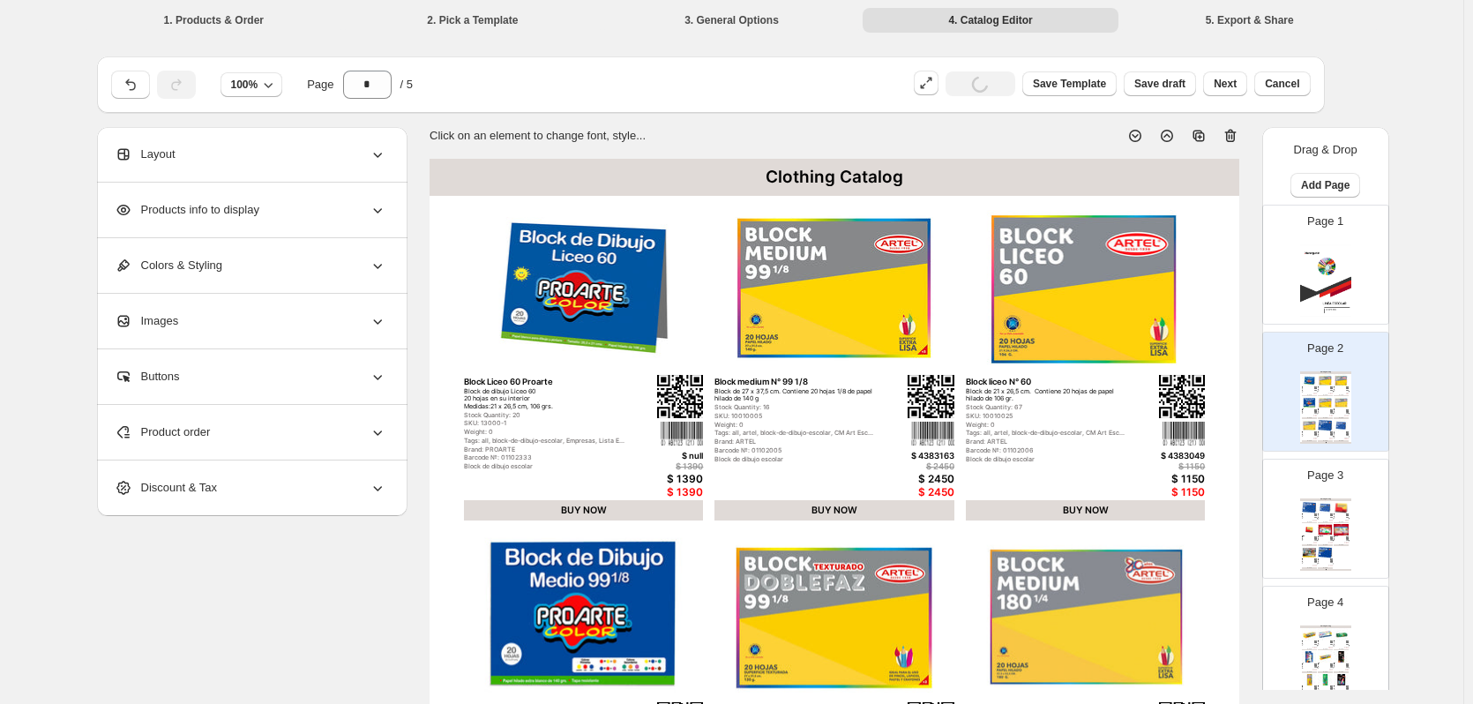
click at [1227, 136] on icon at bounding box center [1231, 136] width 18 height 18
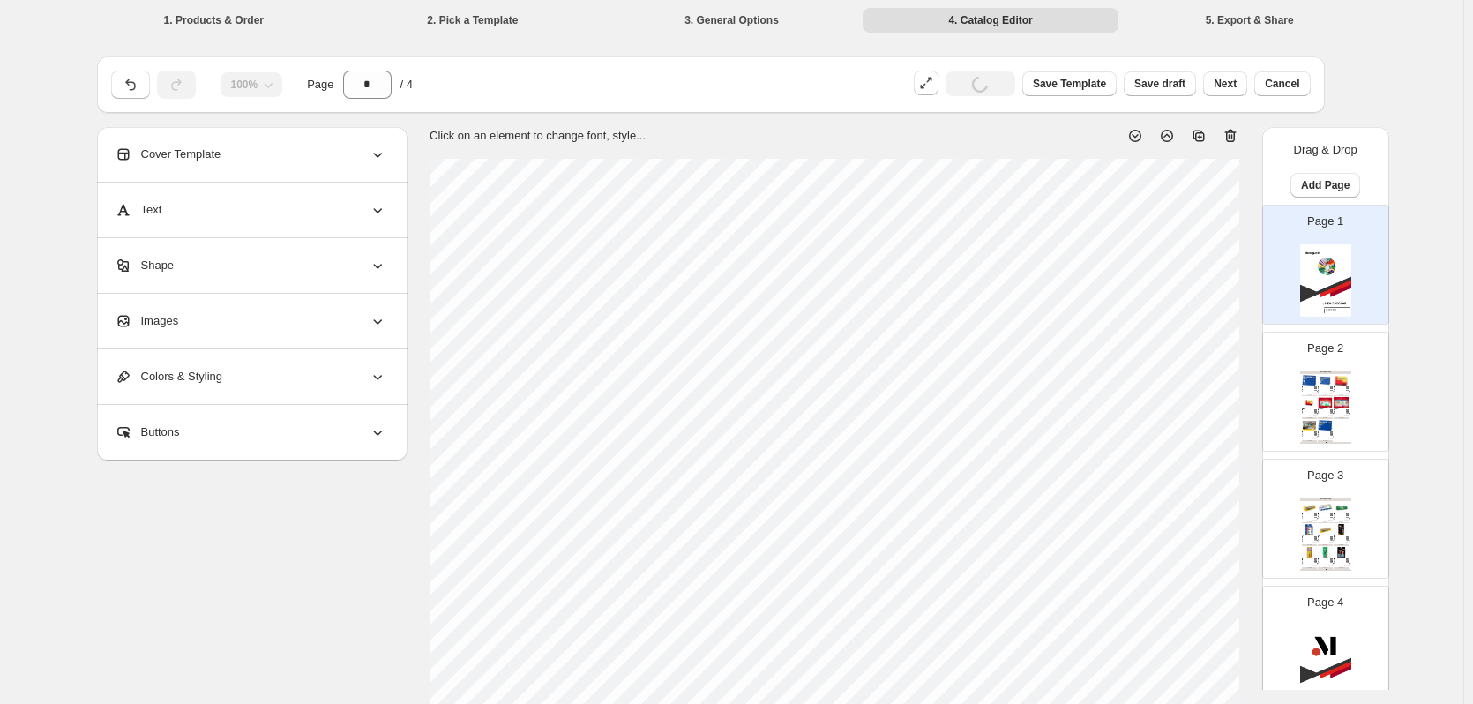
click at [1342, 413] on div "Tags: block-de-dibujo-escolar, Empresas, f-castell, f..." at bounding box center [1339, 412] width 11 height 1
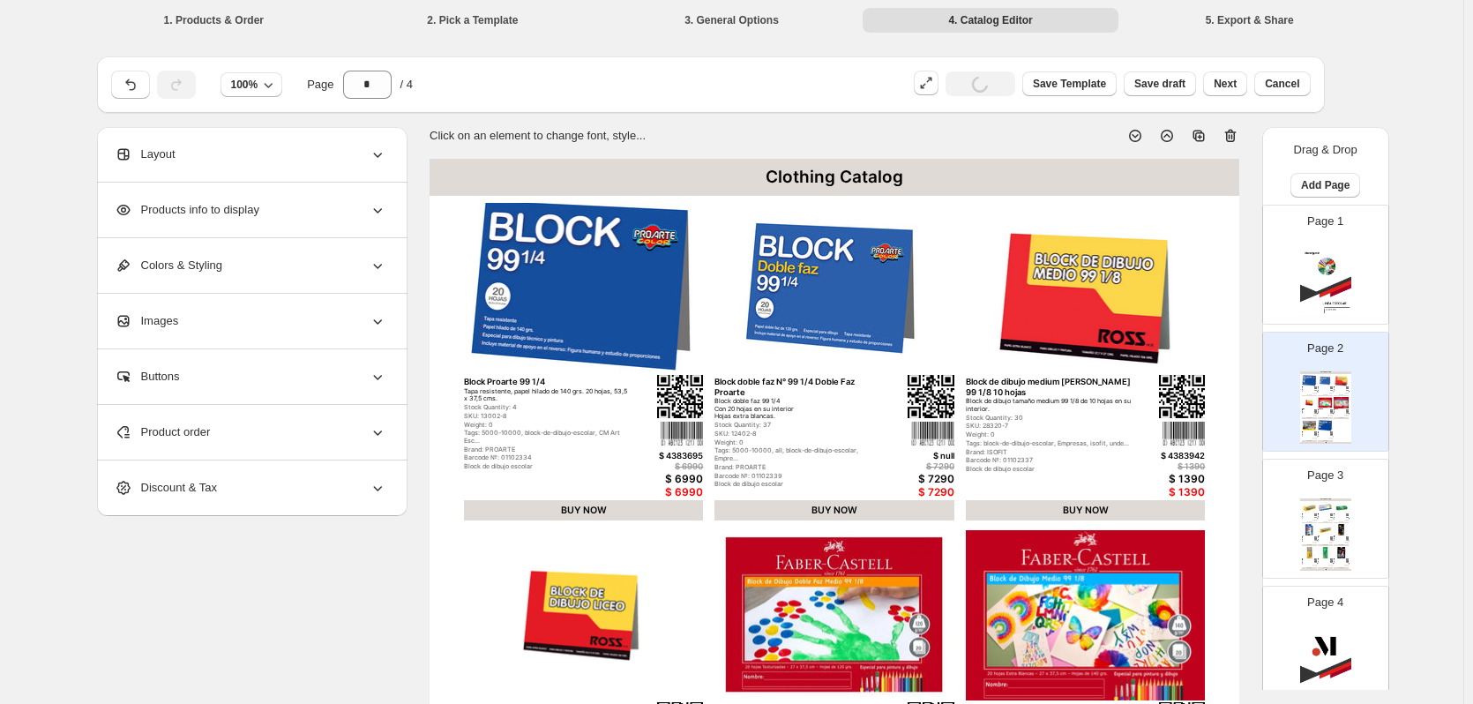
click at [1239, 134] on icon at bounding box center [1231, 136] width 18 height 18
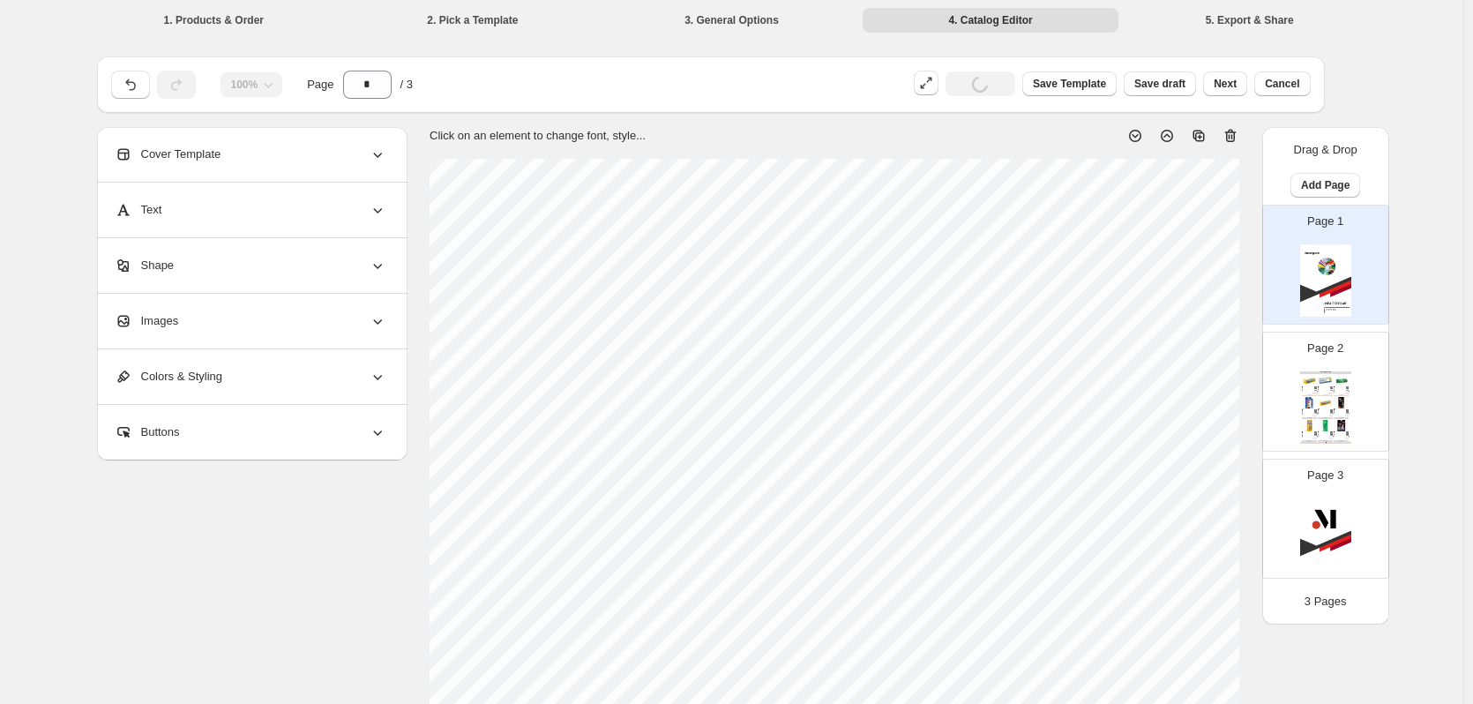
drag, startPoint x: 1329, startPoint y: 405, endPoint x: 1319, endPoint y: 360, distance: 46.2
click at [1330, 405] on img at bounding box center [1325, 402] width 15 height 11
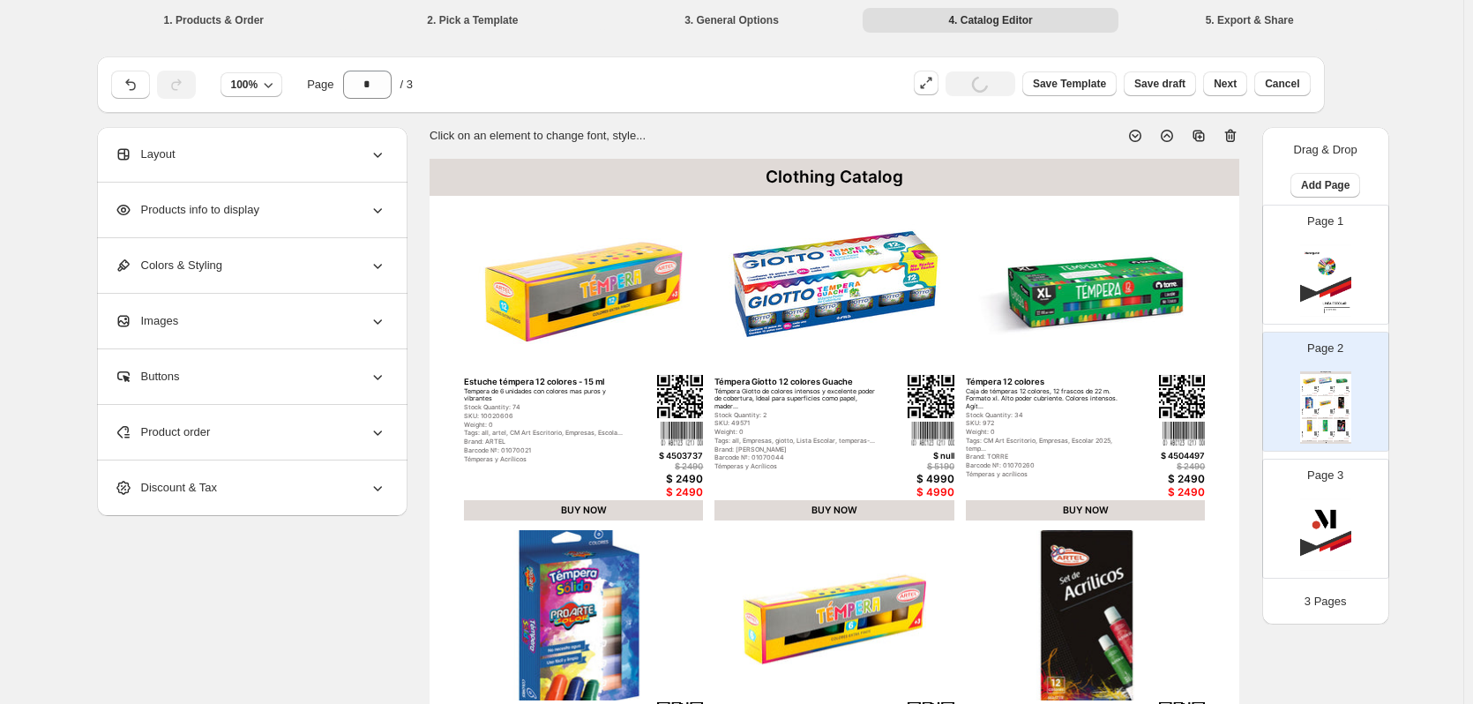
click at [1236, 134] on icon at bounding box center [1231, 136] width 18 height 18
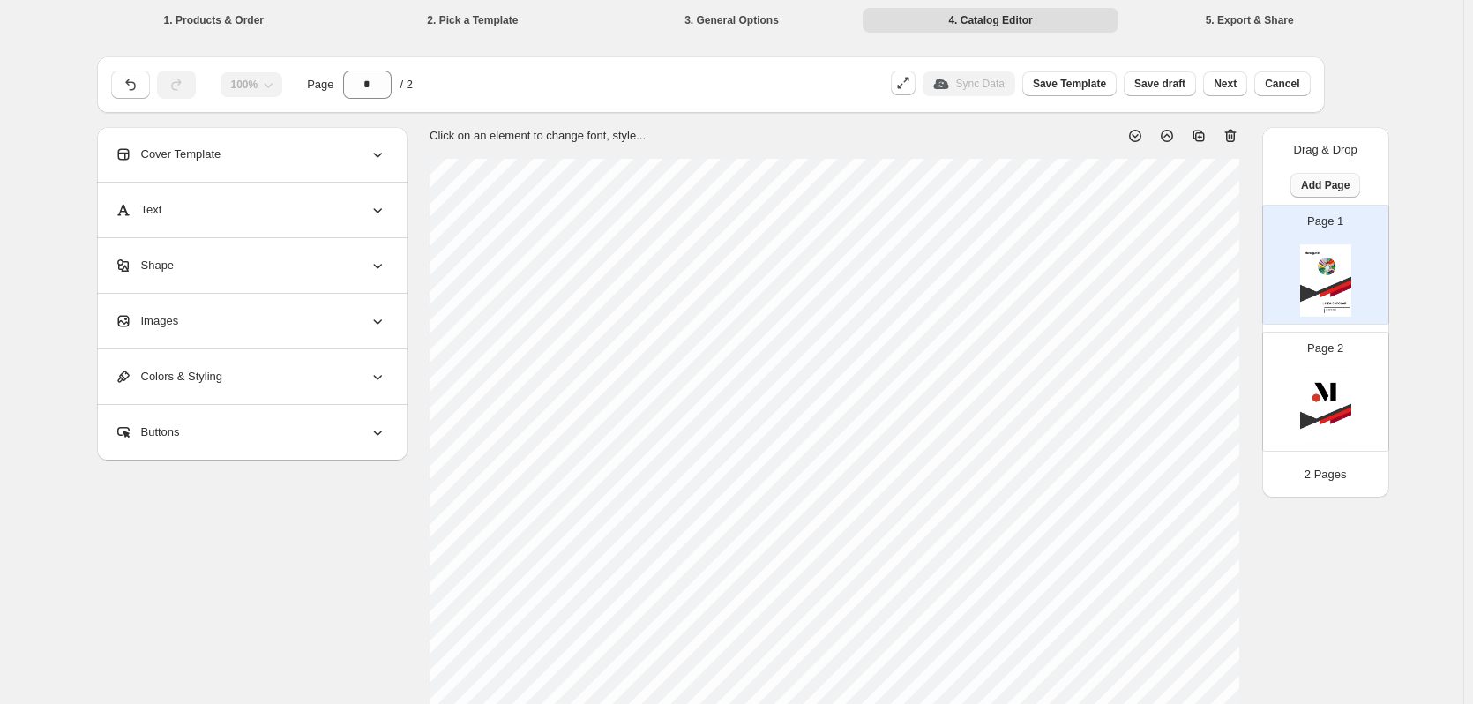
click at [1325, 191] on span "Add Page" at bounding box center [1325, 185] width 49 height 14
click at [1330, 250] on span "Product Grid Page" at bounding box center [1330, 251] width 94 height 13
click at [1344, 410] on div "Clothing Catalog Clothing Catalog | Page undefined" at bounding box center [1325, 407] width 51 height 72
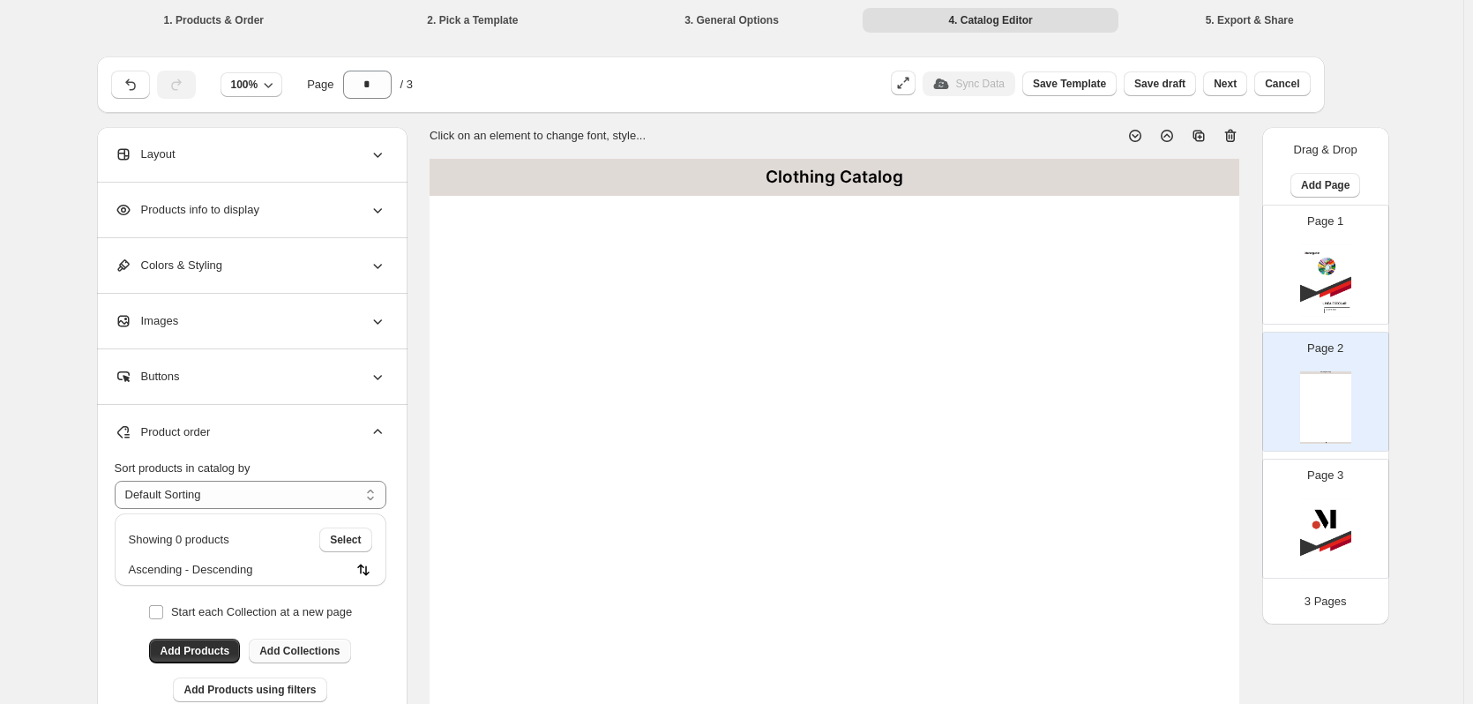
click at [317, 649] on span "Add Collections" at bounding box center [299, 651] width 80 height 14
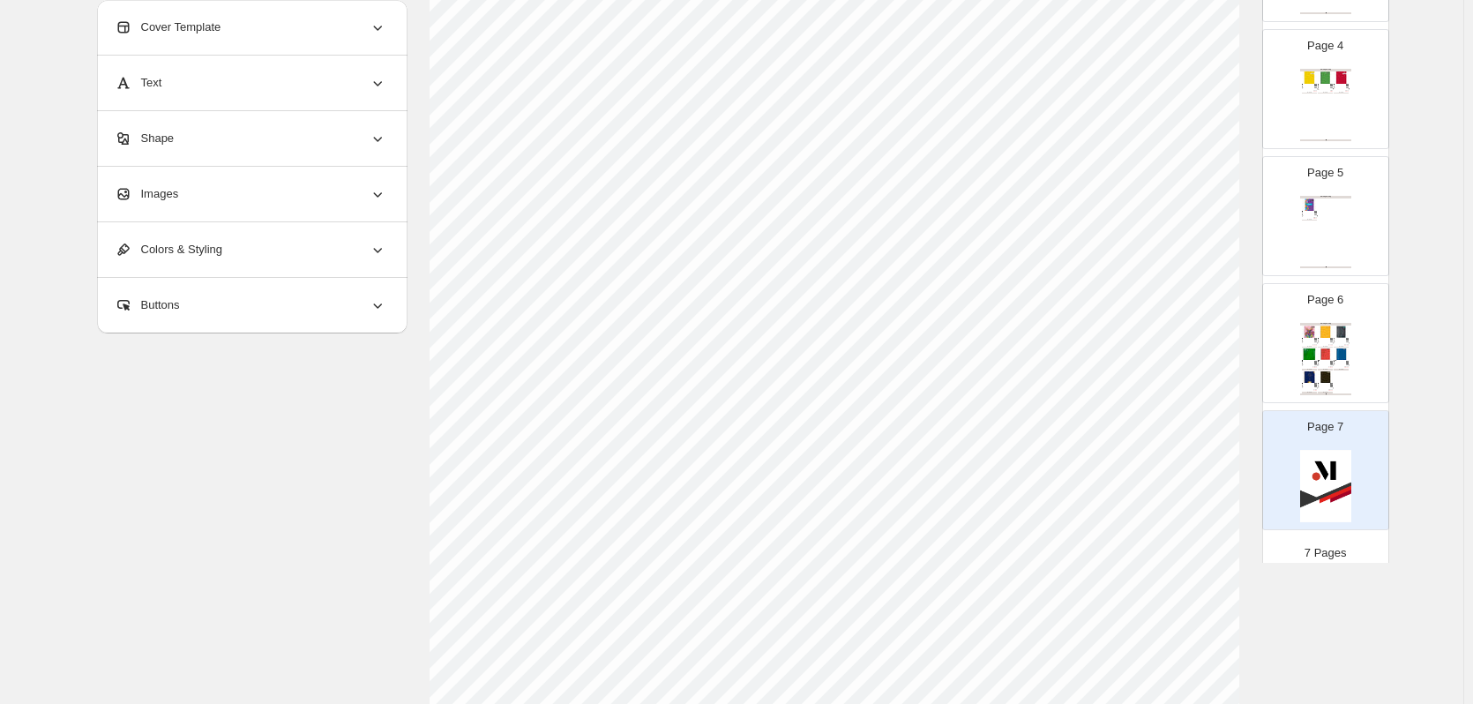
scroll to position [443, 0]
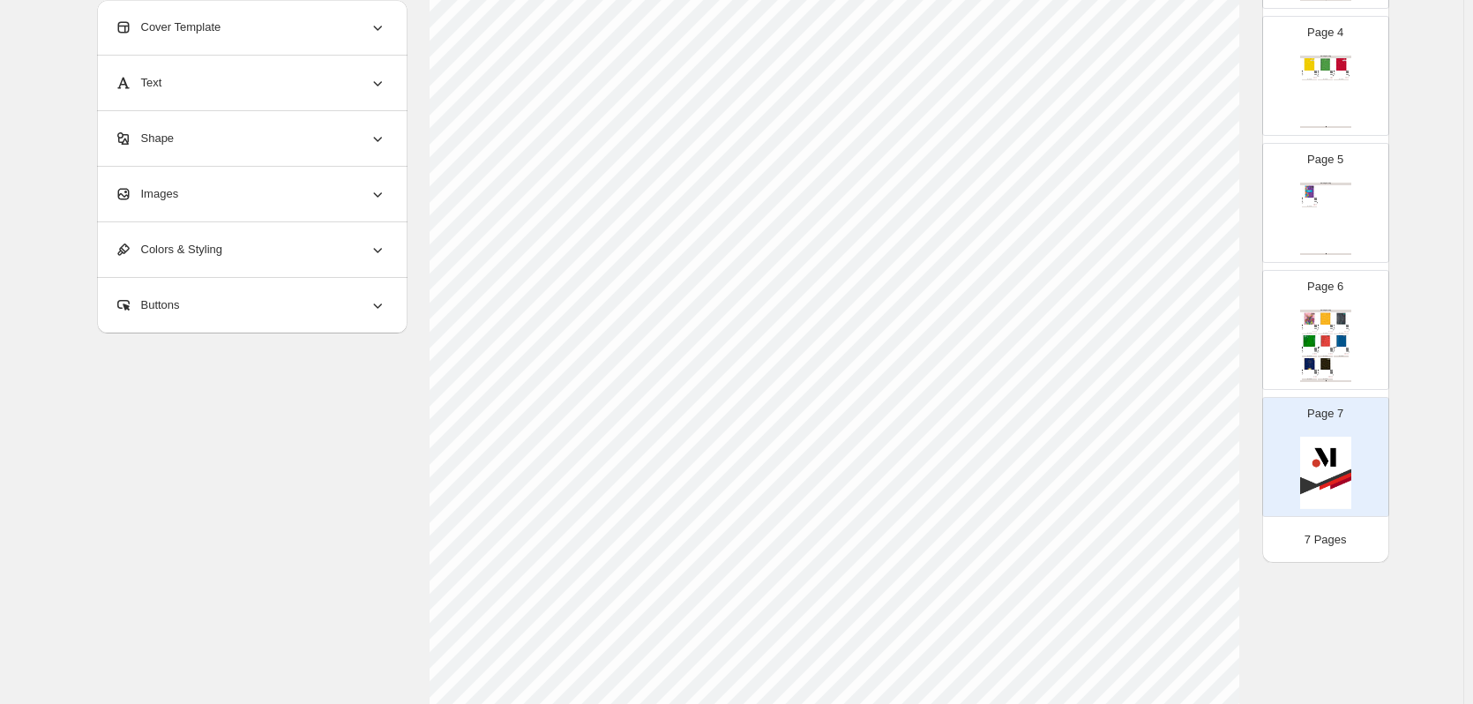
click at [1314, 333] on div "BUY NOW" at bounding box center [1309, 334] width 15 height 2
type input "*"
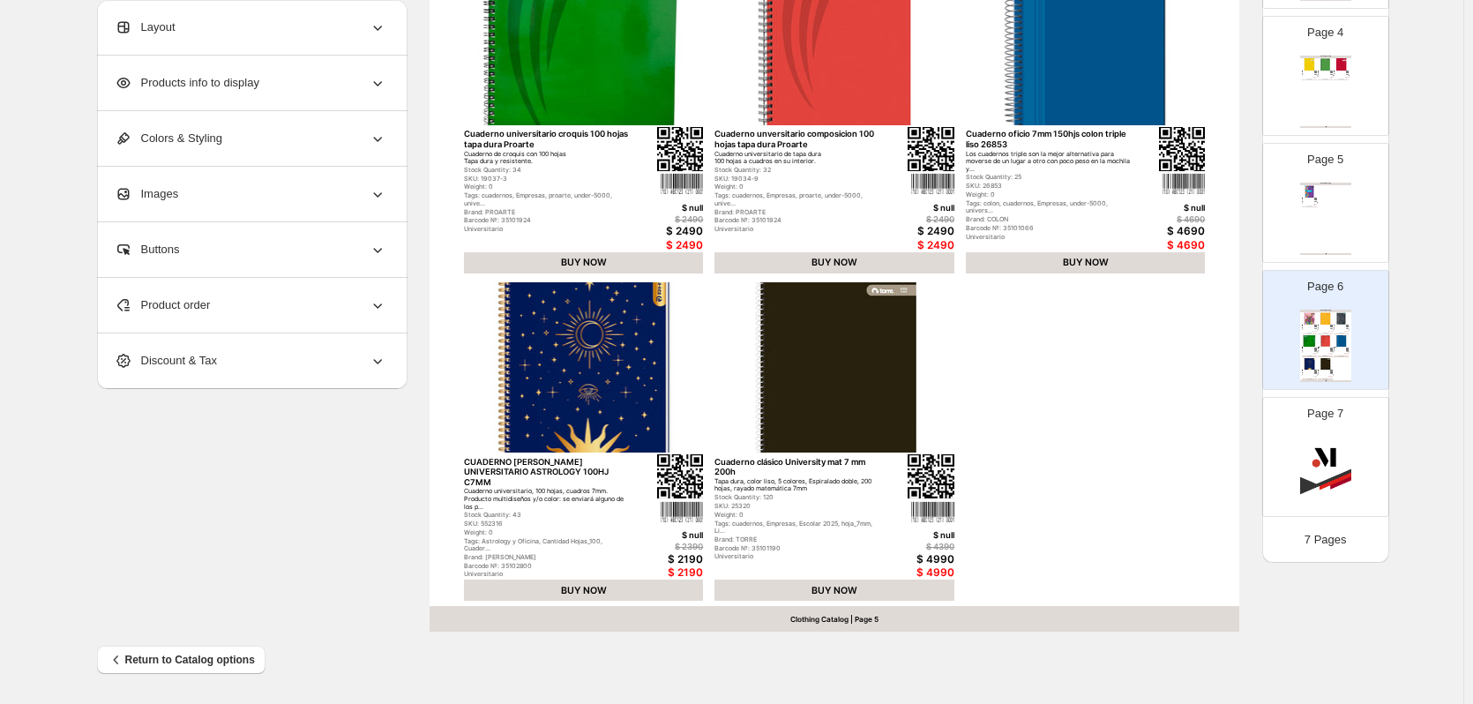
click at [1340, 376] on div "Clothing Catalog Cuaderno universitario color 7mm 100 hojas torre • Tapas dura …" at bounding box center [1325, 346] width 51 height 72
click at [226, 300] on div "Product order" at bounding box center [251, 305] width 272 height 55
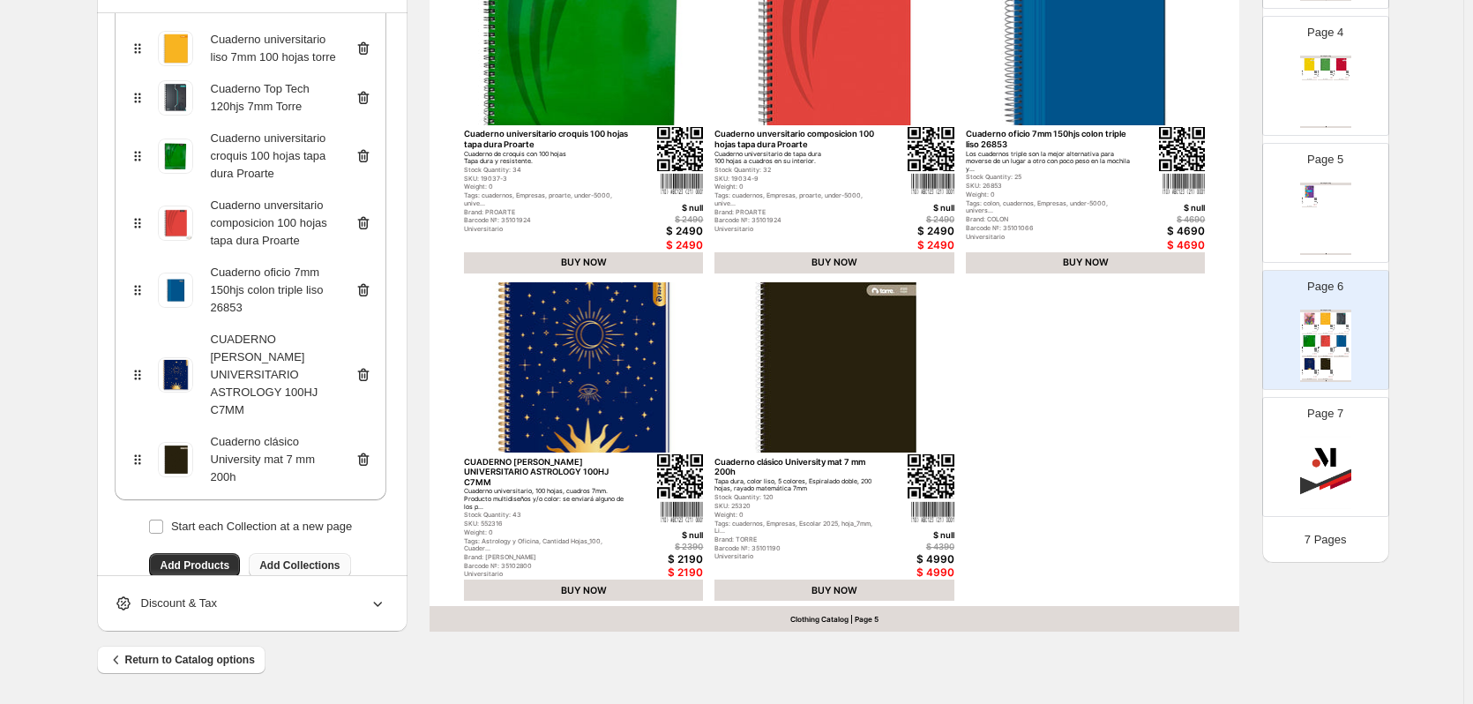
scroll to position [300, 0]
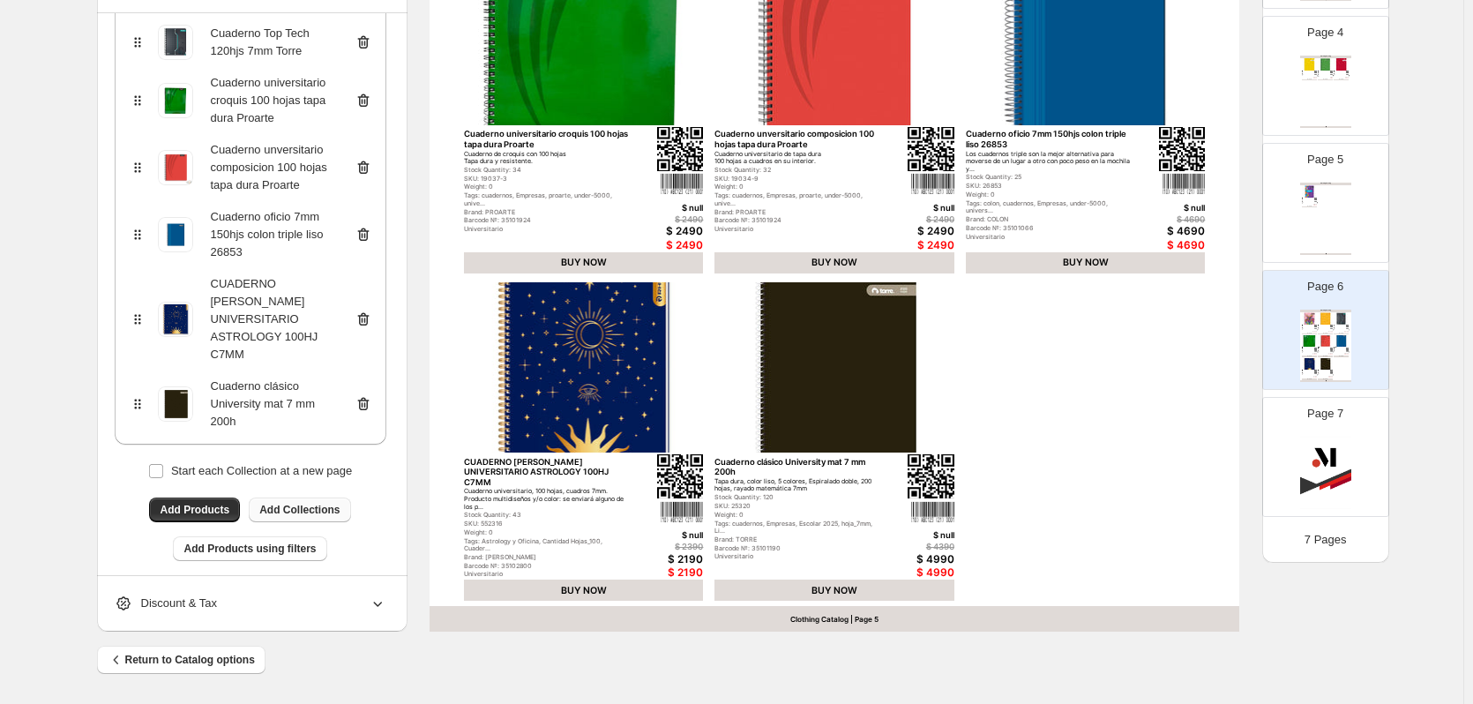
click at [325, 503] on span "Add Collections" at bounding box center [299, 510] width 80 height 14
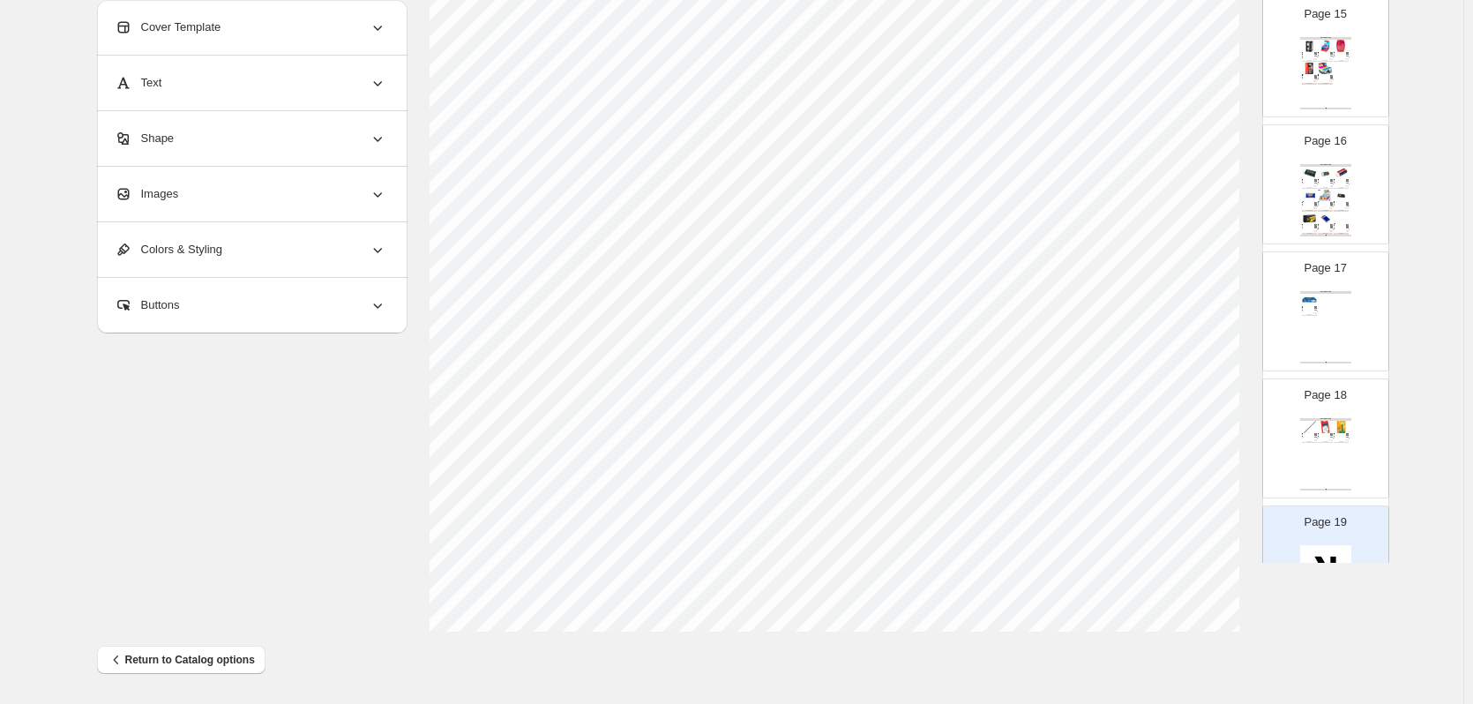
scroll to position [1967, 0]
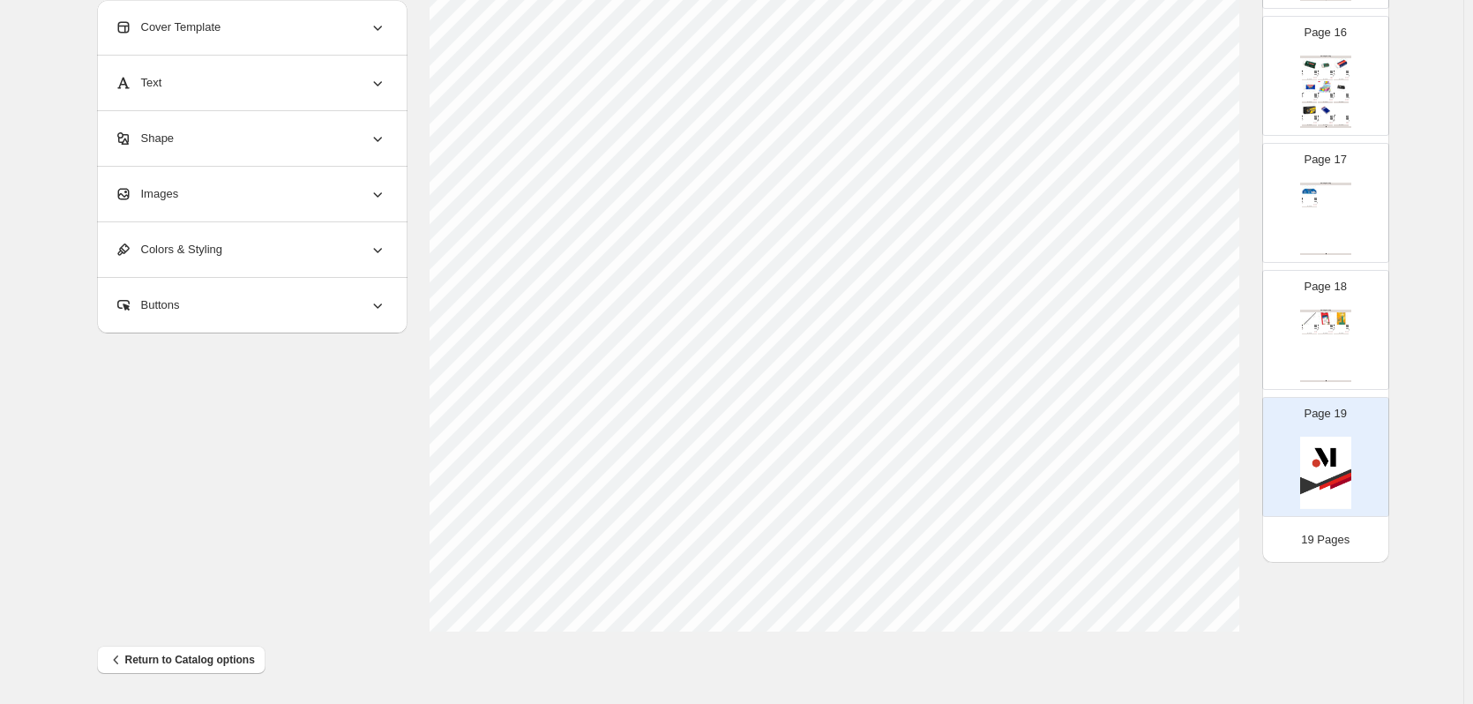
click at [1287, 324] on div "Page 18 Clothing Catalog Lápiz grafito grip triangular Lápiz grafito con puntos…" at bounding box center [1318, 323] width 111 height 118
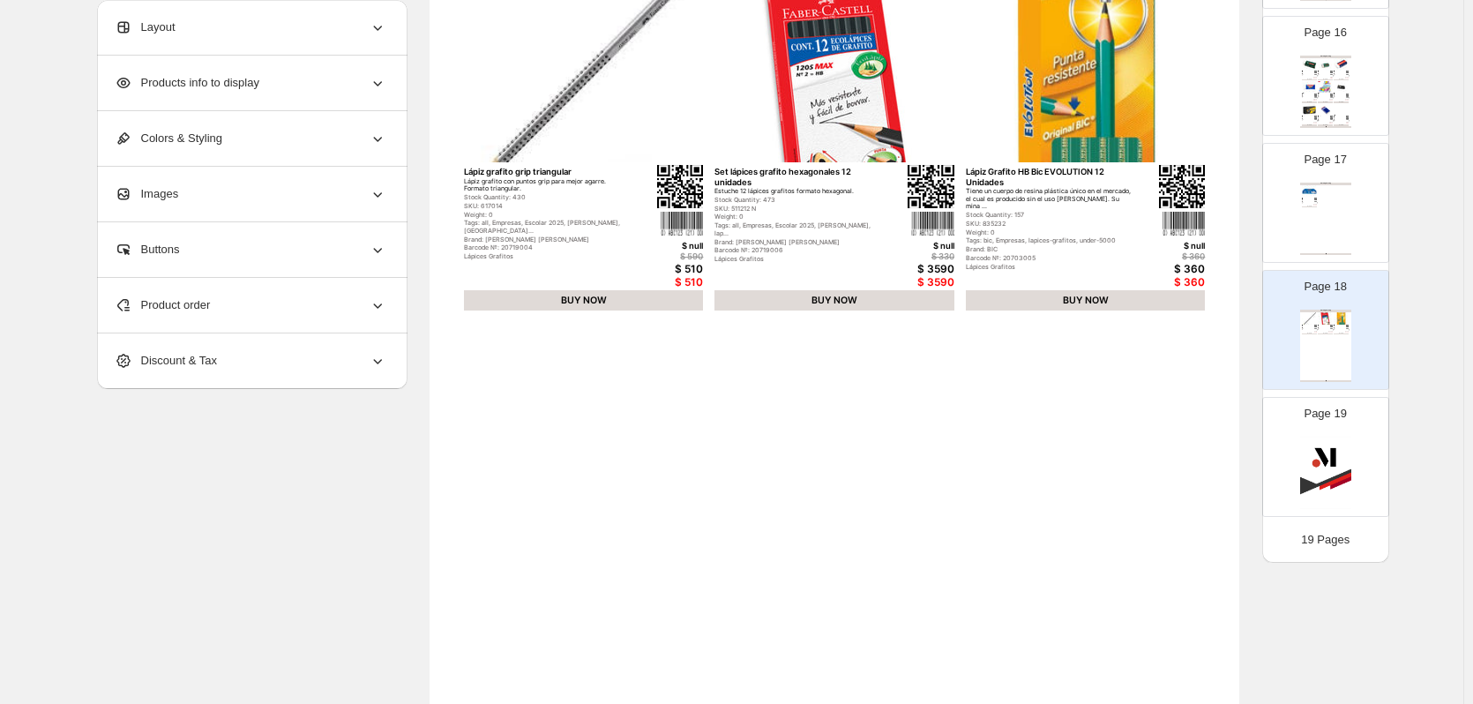
scroll to position [46, 0]
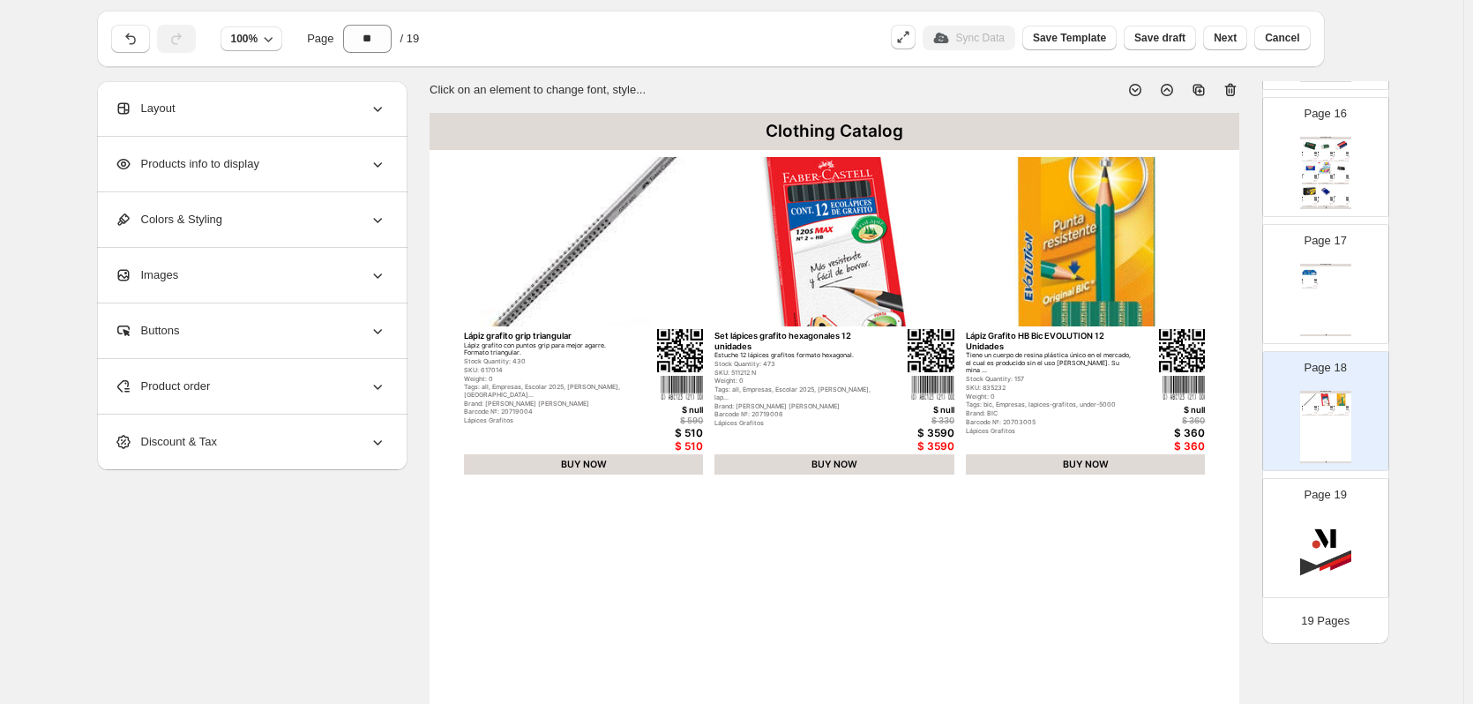
click at [217, 394] on div "Product order" at bounding box center [251, 386] width 272 height 55
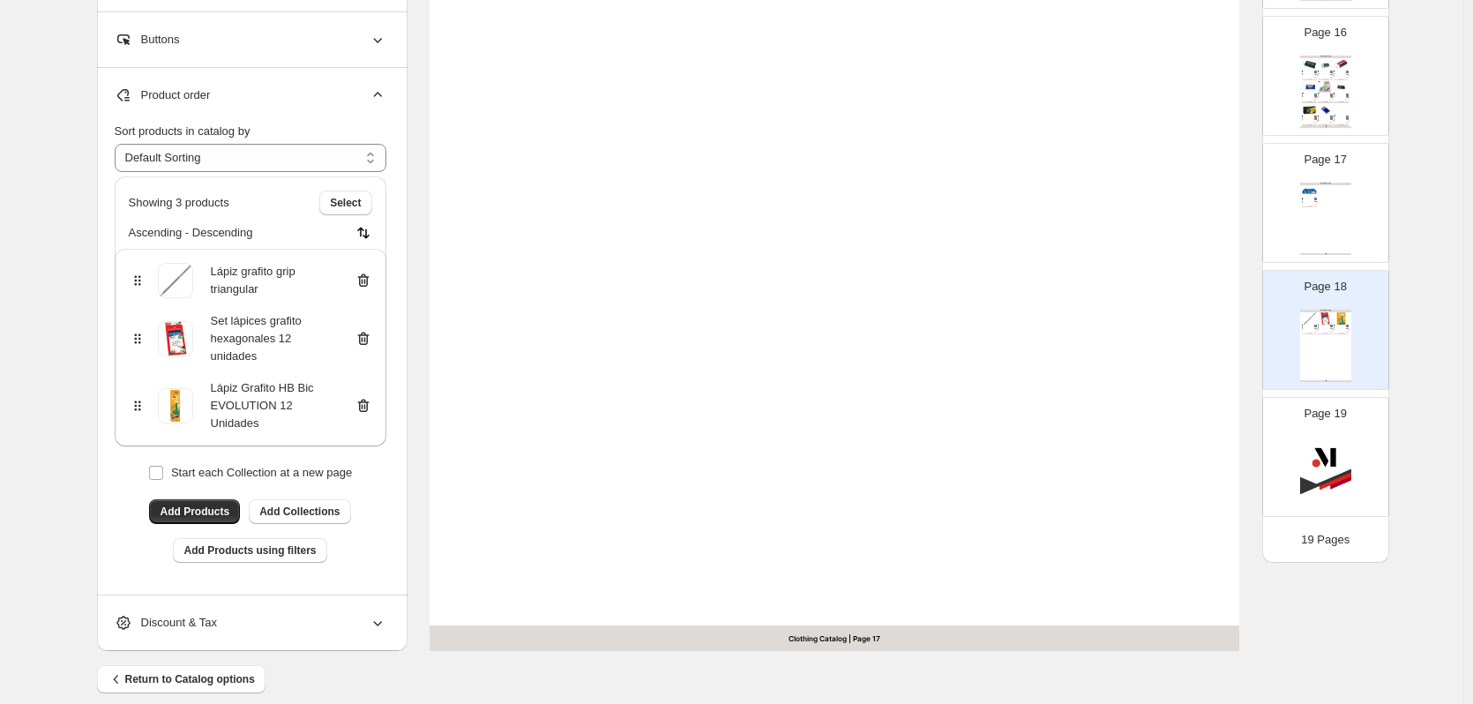
scroll to position [575, 0]
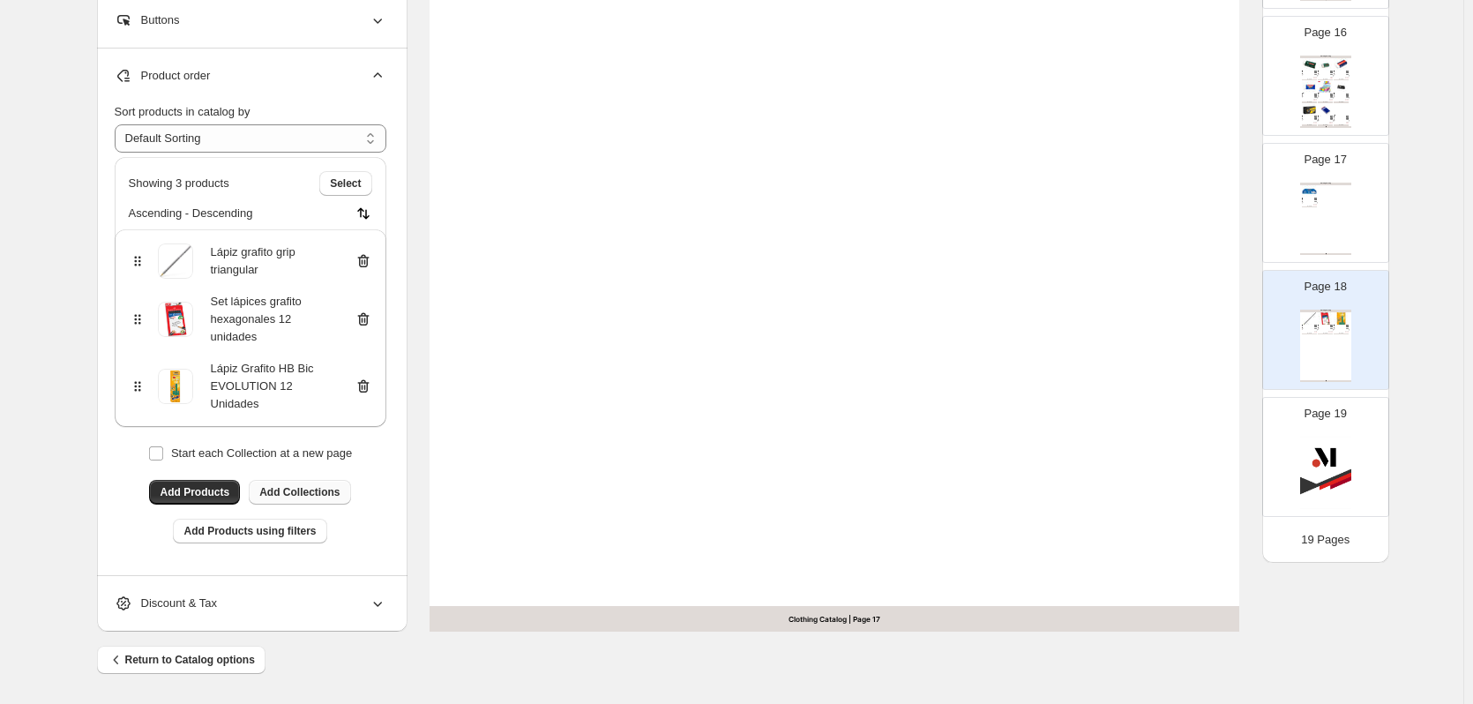
click at [311, 491] on span "Add Collections" at bounding box center [299, 492] width 80 height 14
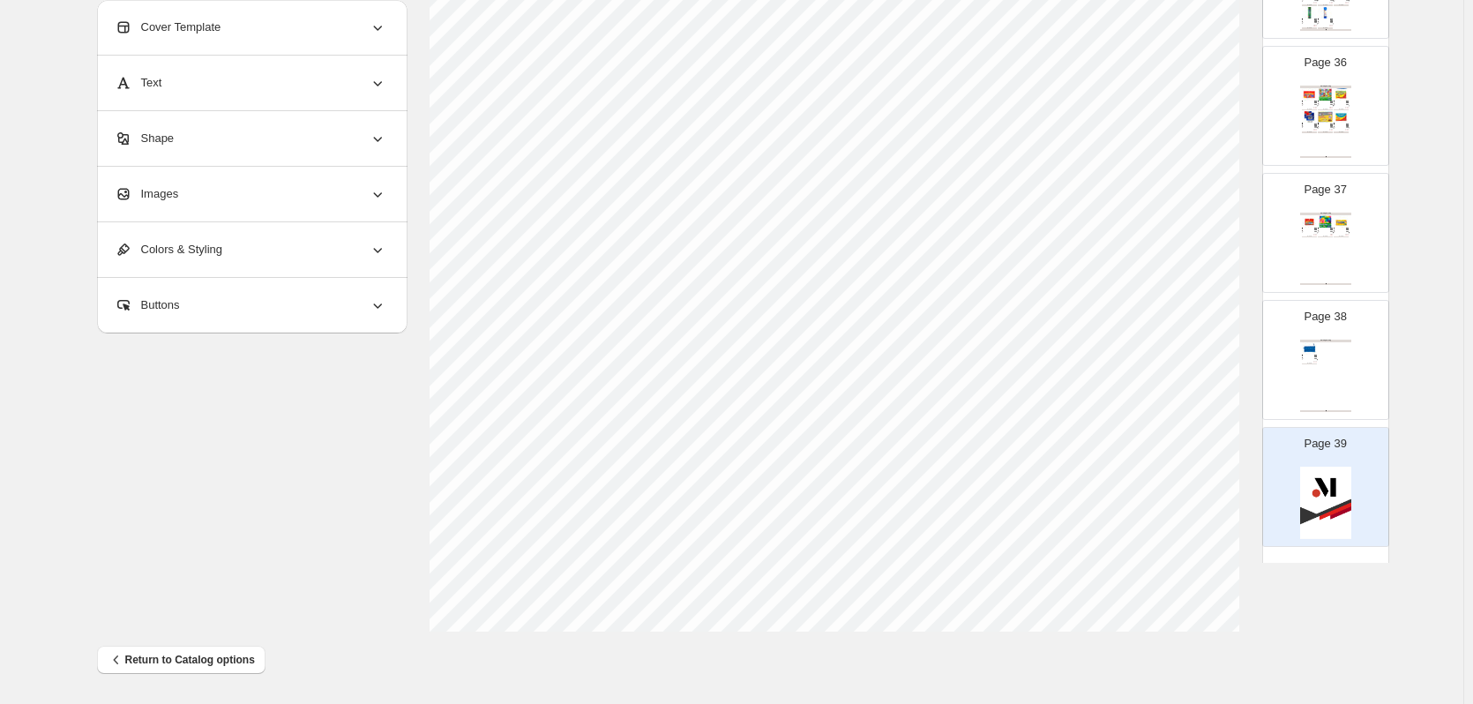
scroll to position [4508, 0]
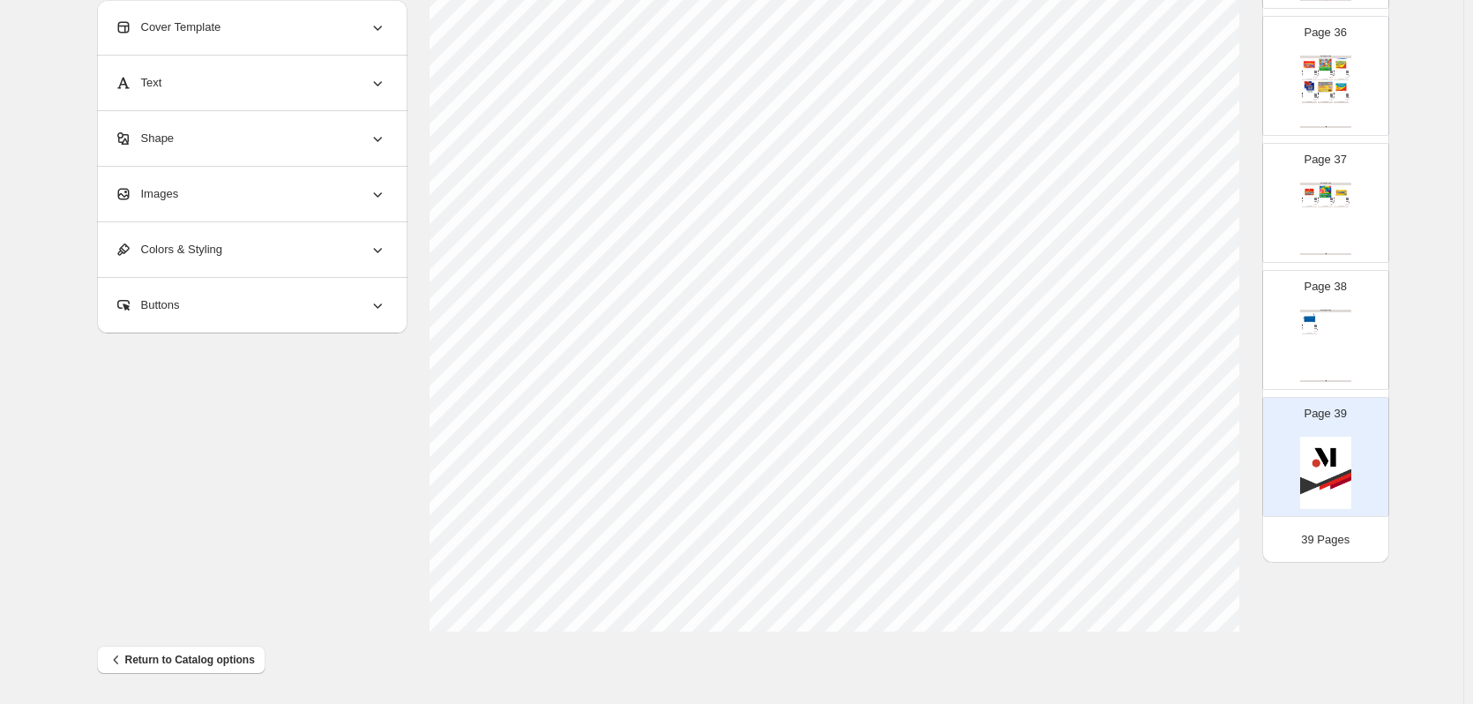
click at [1327, 355] on div "Clothing Catalog Estuche escolar PVC azul Perfecto para guardar útiles escolare…" at bounding box center [1325, 346] width 51 height 72
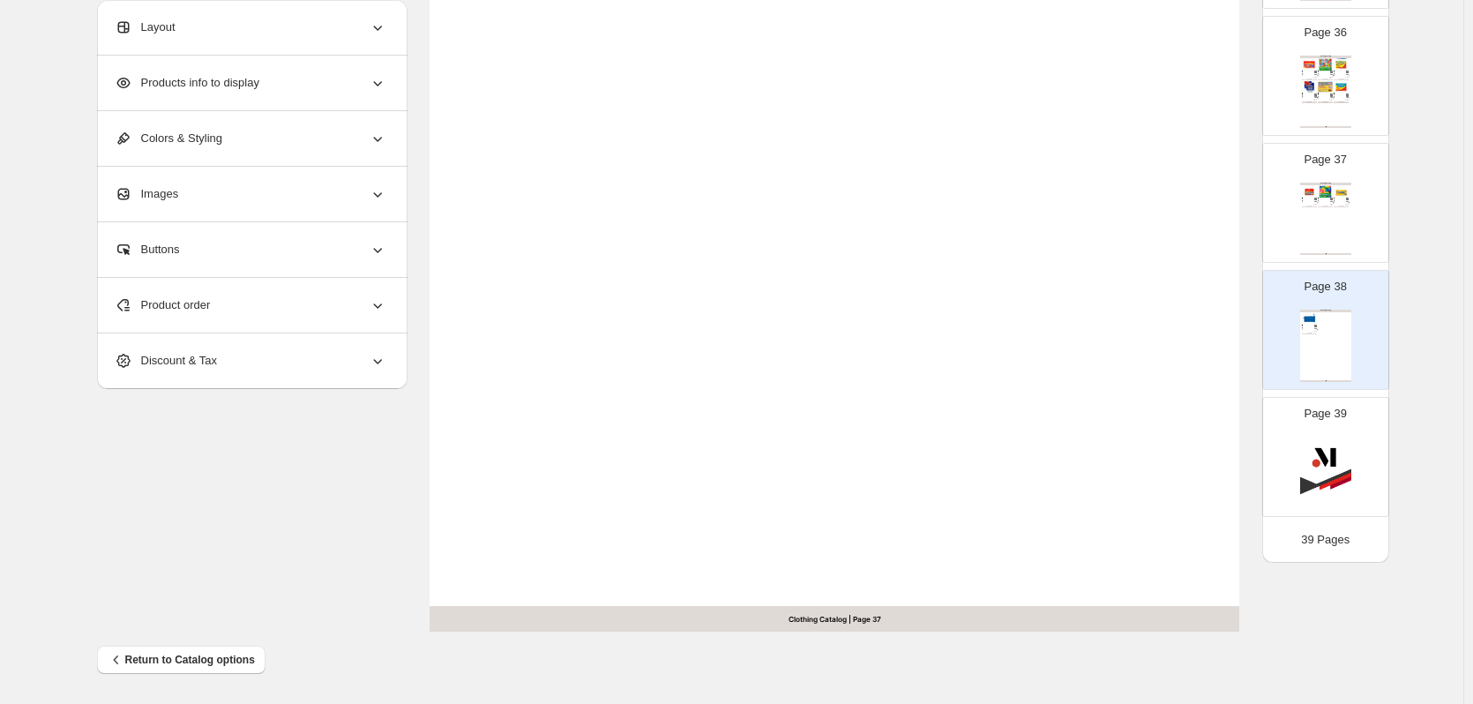
click at [1323, 214] on div "Clothing Catalog Plasticina 12 colores jumbo triangular La Plasticina Faber-Cas…" at bounding box center [1325, 219] width 51 height 72
type input "**"
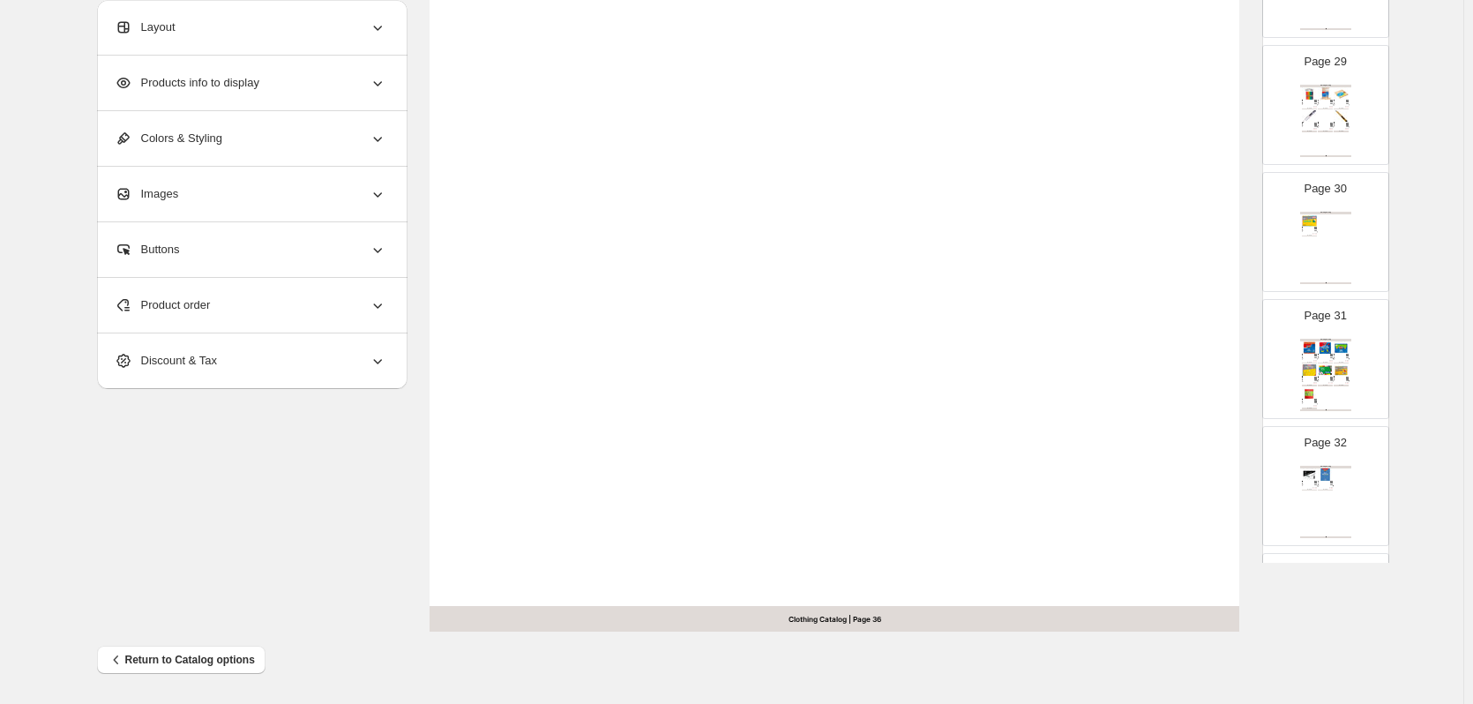
scroll to position [3463, 0]
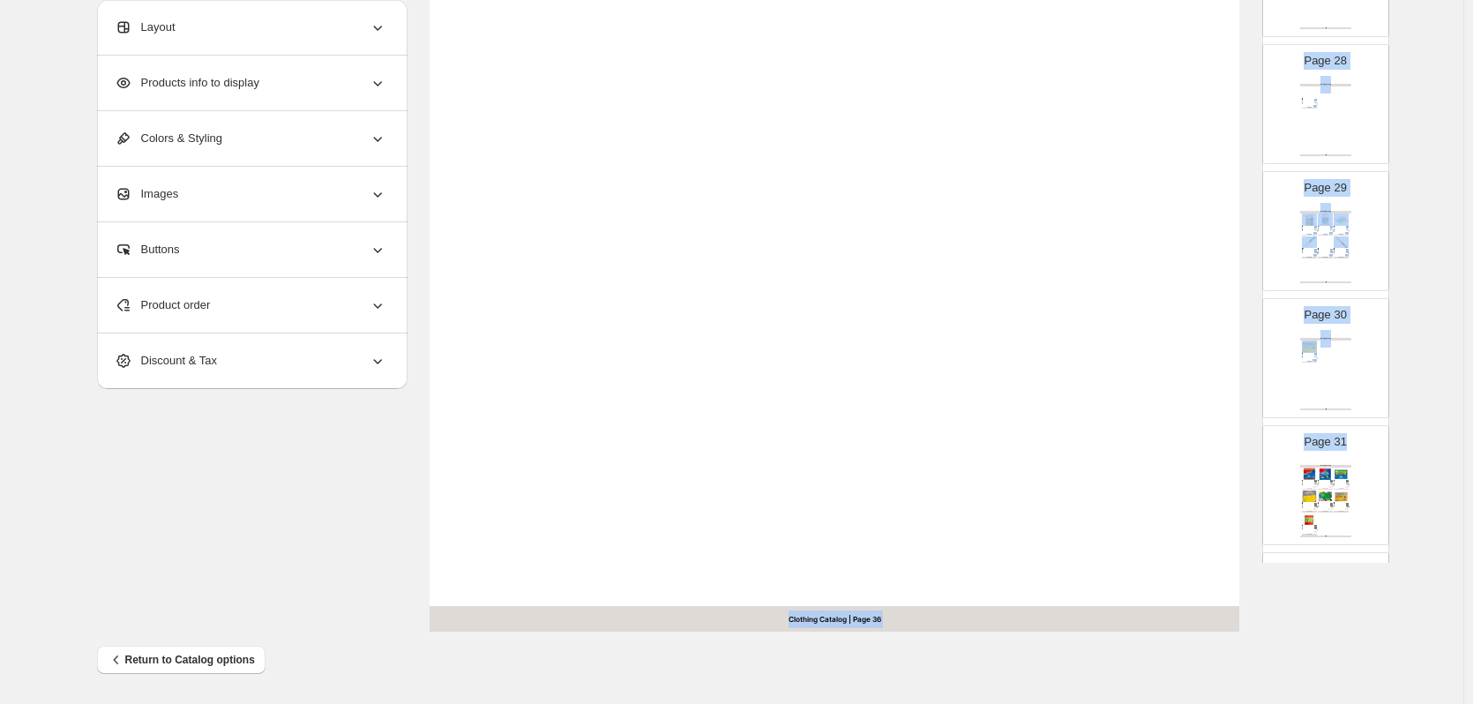
drag, startPoint x: 1418, startPoint y: 397, endPoint x: 1412, endPoint y: 89, distance: 307.9
click at [1412, 89] on div "**********" at bounding box center [731, 64] width 1463 height 1279
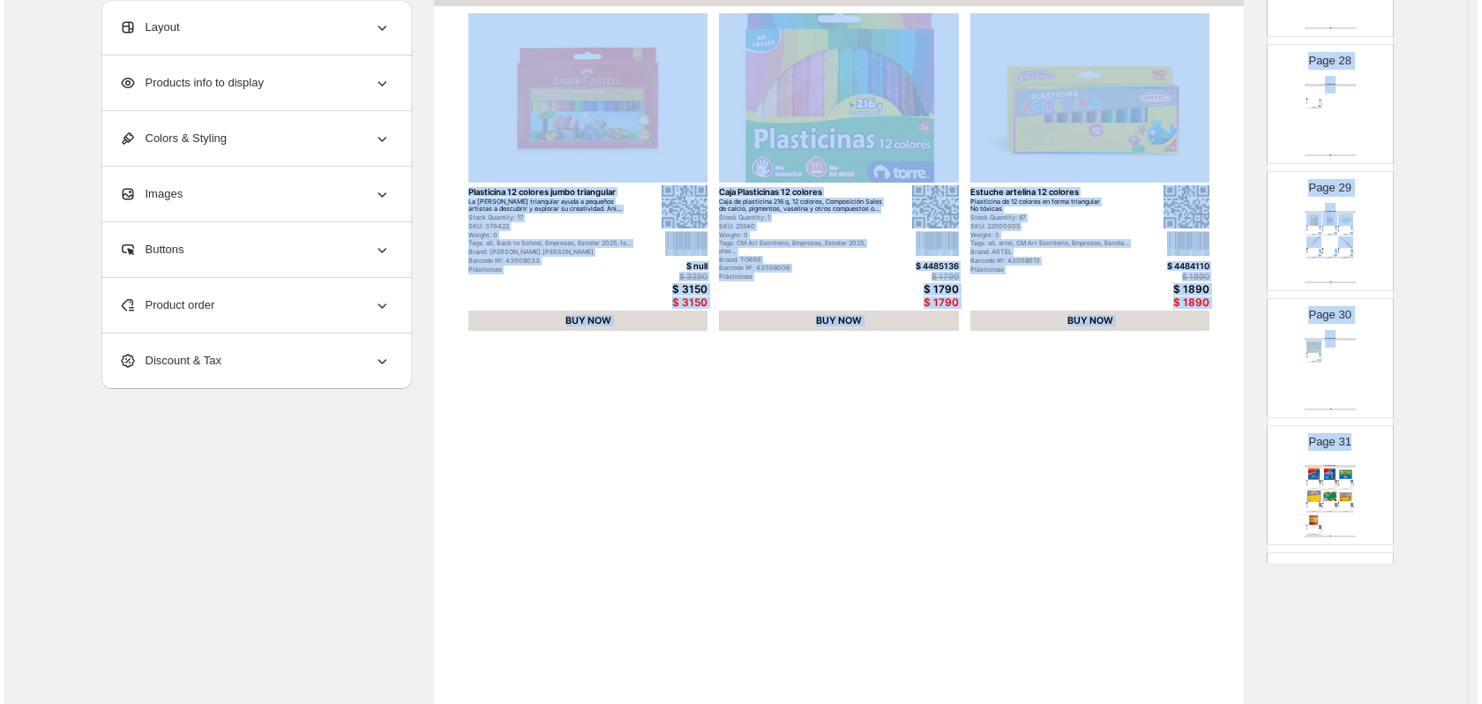
scroll to position [0, 0]
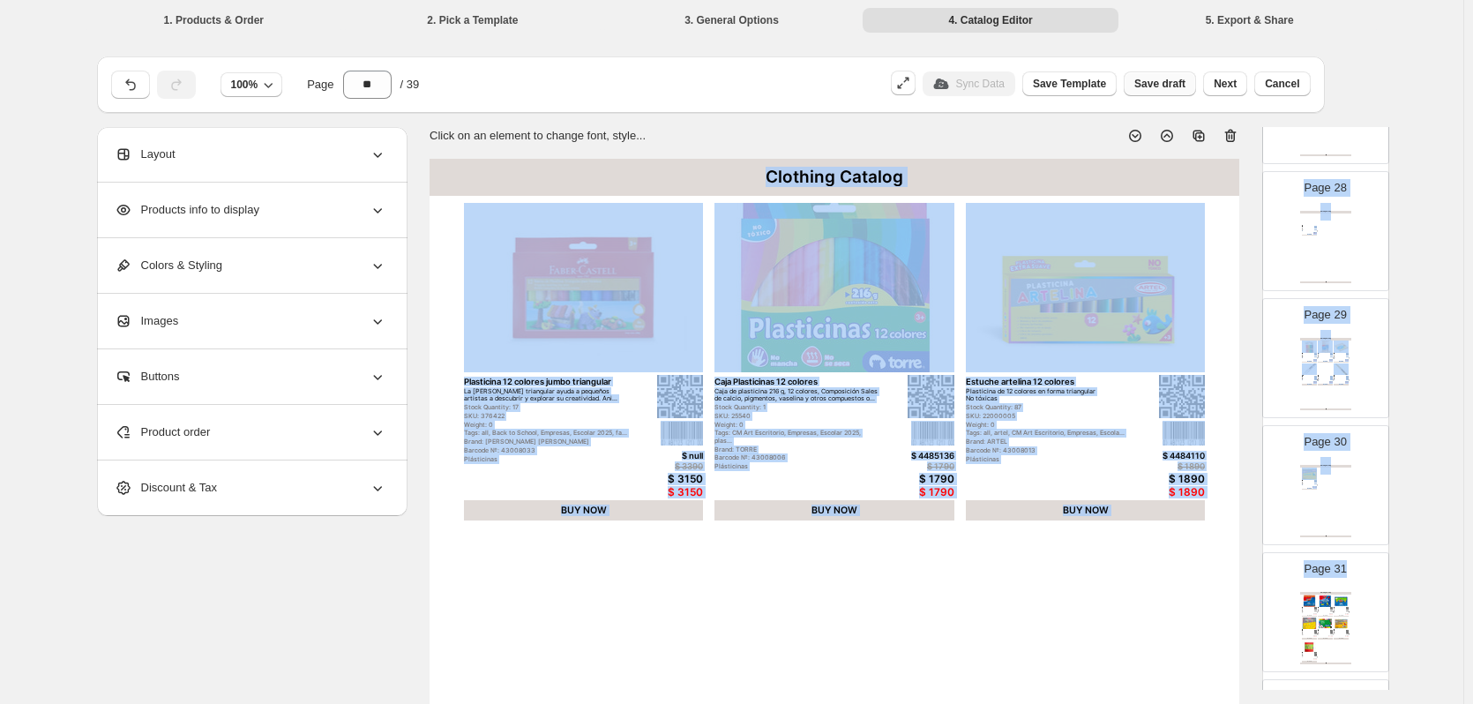
click at [1166, 83] on span "Save draft" at bounding box center [1159, 84] width 51 height 14
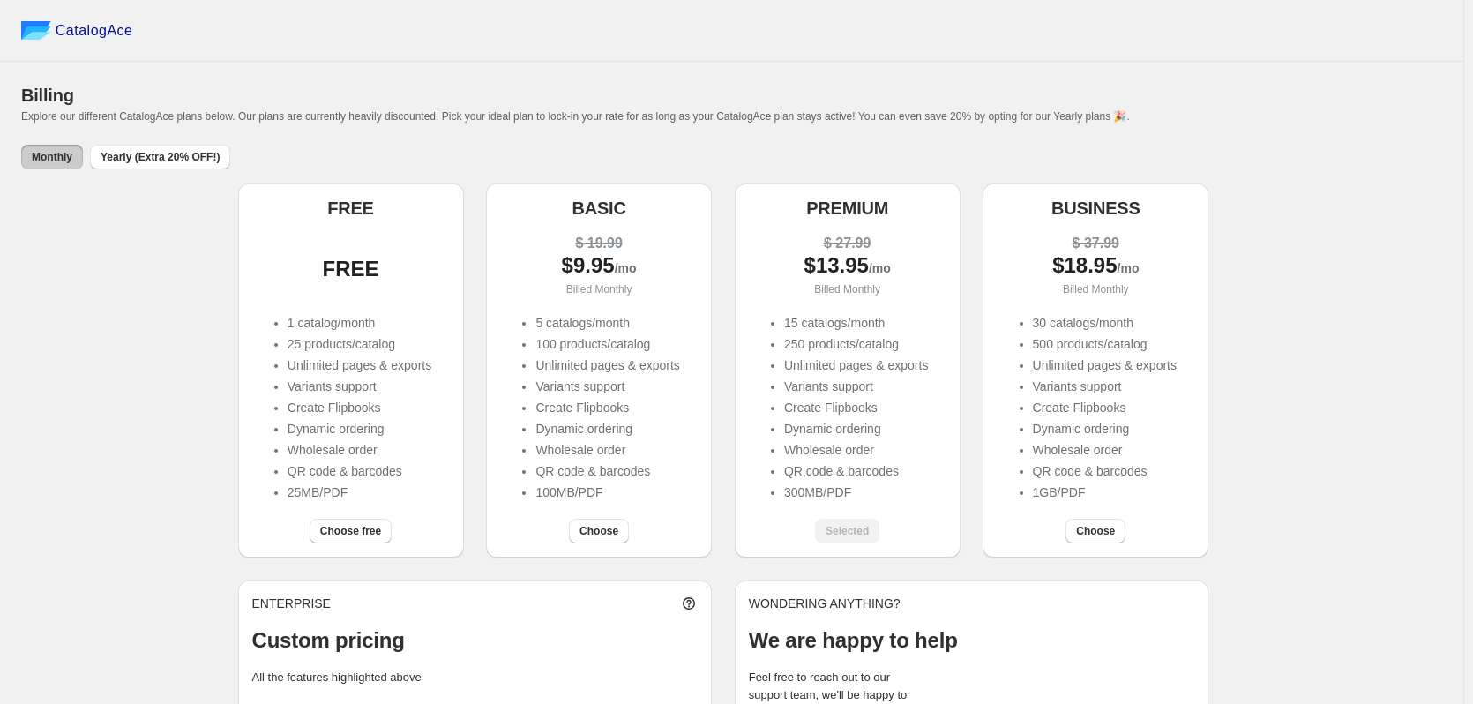
scroll to position [88, 0]
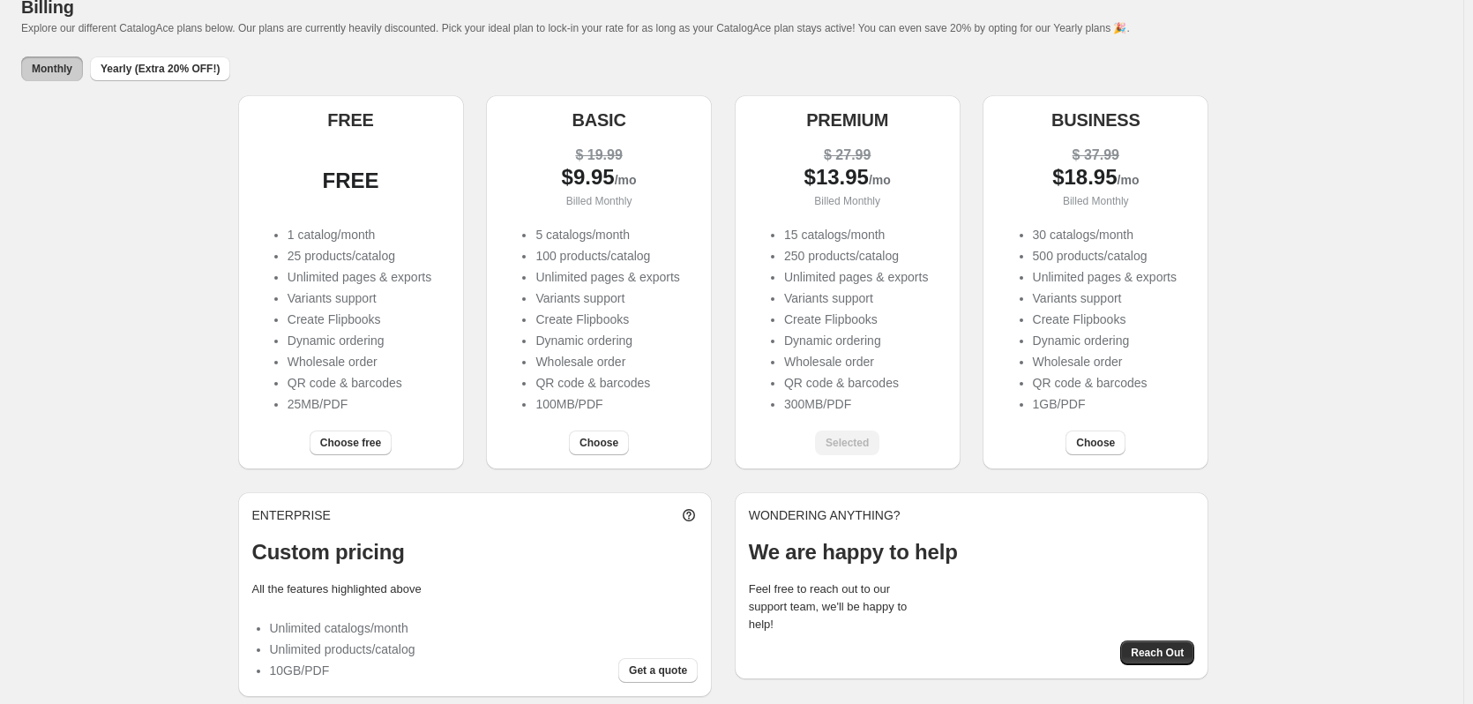
click at [836, 321] on li "Create Flipbooks" at bounding box center [856, 320] width 144 height 18
click at [836, 337] on li "Dynamic ordering" at bounding box center [856, 341] width 144 height 18
click at [834, 367] on li "Wholesale order" at bounding box center [856, 362] width 144 height 18
click at [842, 389] on li "QR code & barcodes" at bounding box center [856, 383] width 144 height 18
click at [829, 403] on li "300MB/PDF" at bounding box center [856, 404] width 144 height 18
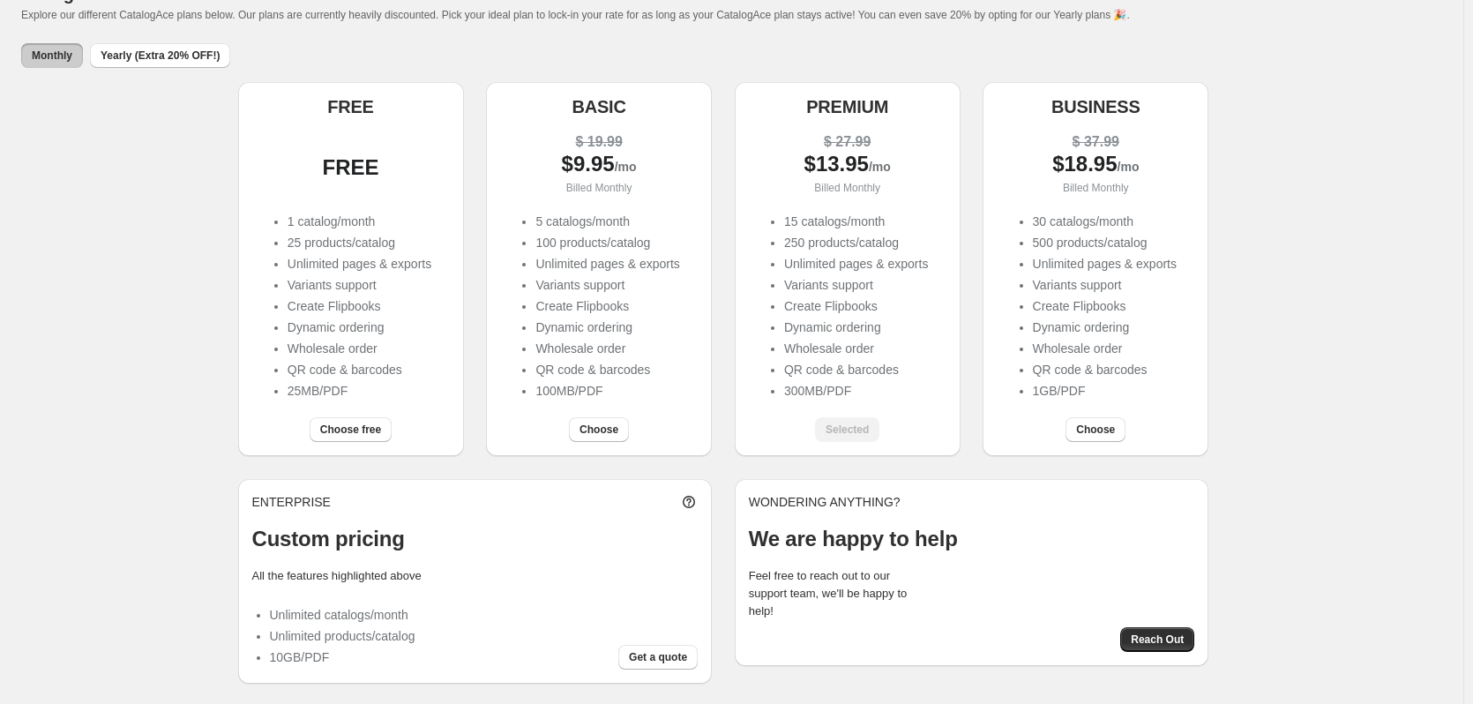
scroll to position [105, 0]
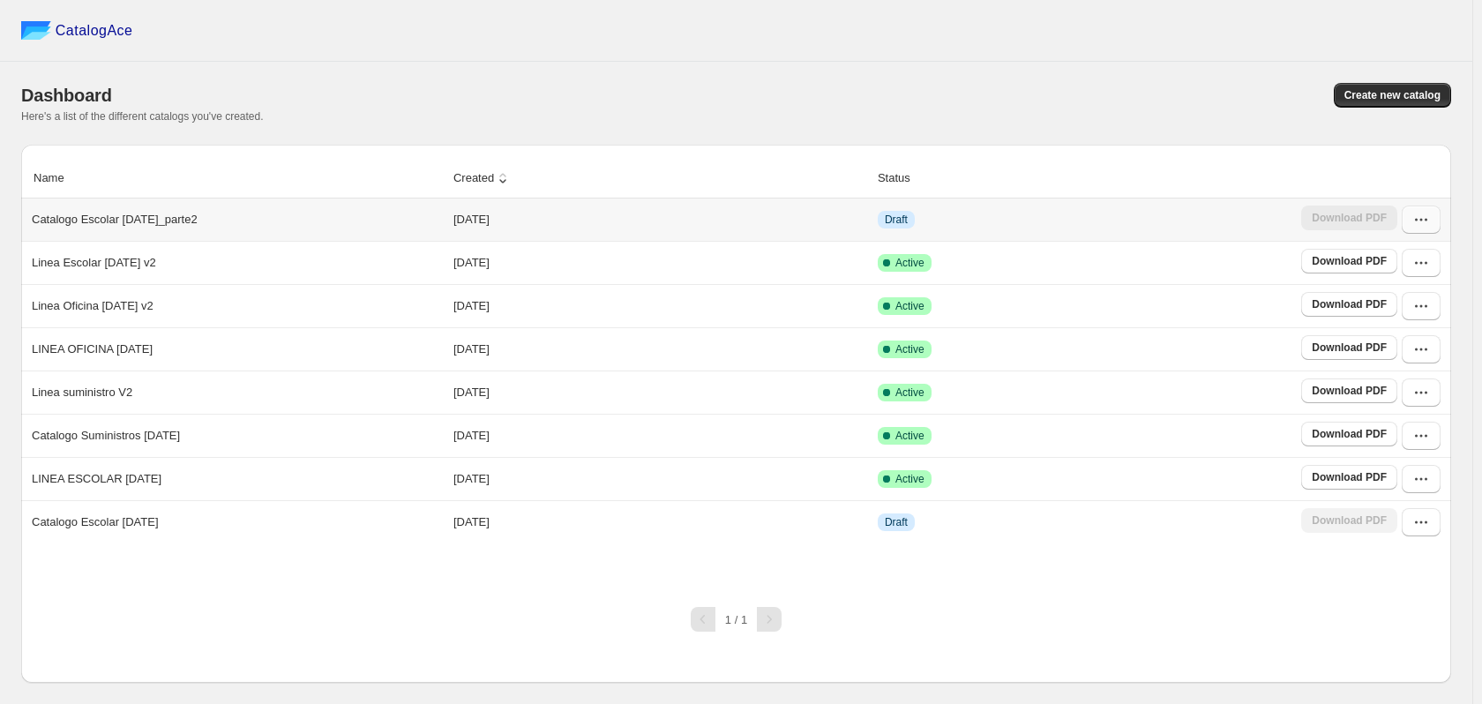
click at [1426, 213] on icon "button" at bounding box center [1421, 220] width 18 height 18
click at [264, 616] on div "1 / 1" at bounding box center [729, 612] width 1444 height 39
click at [1433, 265] on button "button" at bounding box center [1421, 263] width 39 height 28
click at [1404, 369] on span "Duplicate Catalog" at bounding box center [1398, 384] width 48 height 31
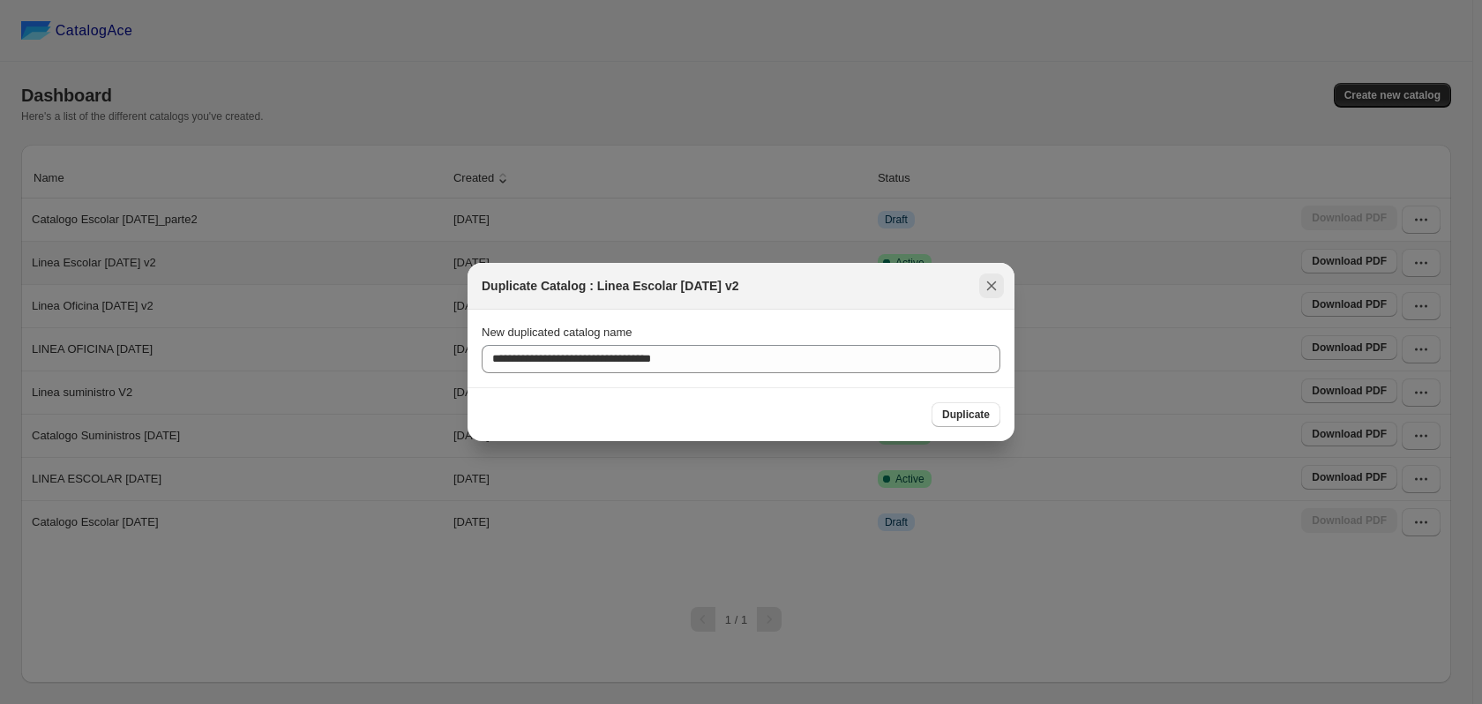
click at [992, 281] on icon ":r5:" at bounding box center [992, 286] width 18 height 18
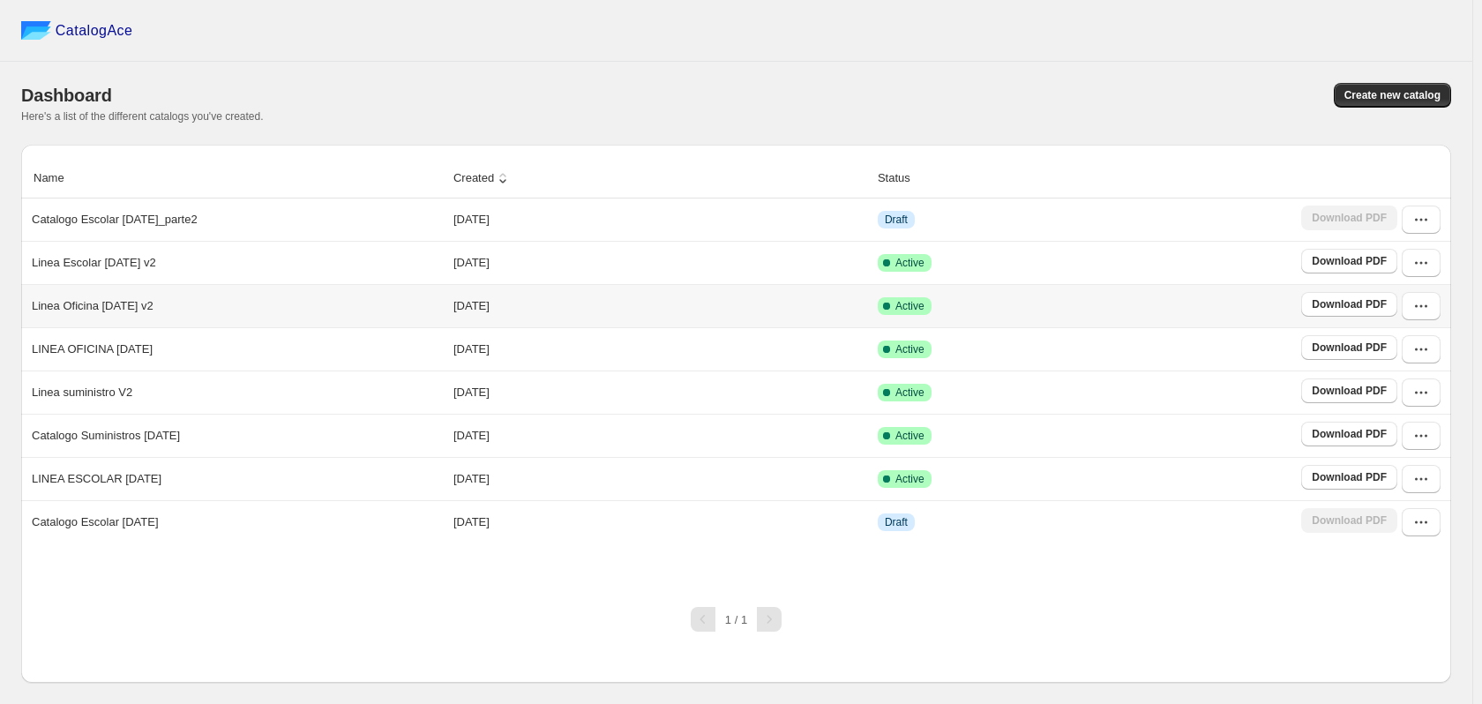
click at [221, 306] on div "Linea Oficina [DATE] v2" at bounding box center [234, 302] width 418 height 25
click at [1417, 312] on icon "button" at bounding box center [1421, 306] width 18 height 18
click at [1422, 412] on span "Duplicate Catalog" at bounding box center [1398, 427] width 48 height 31
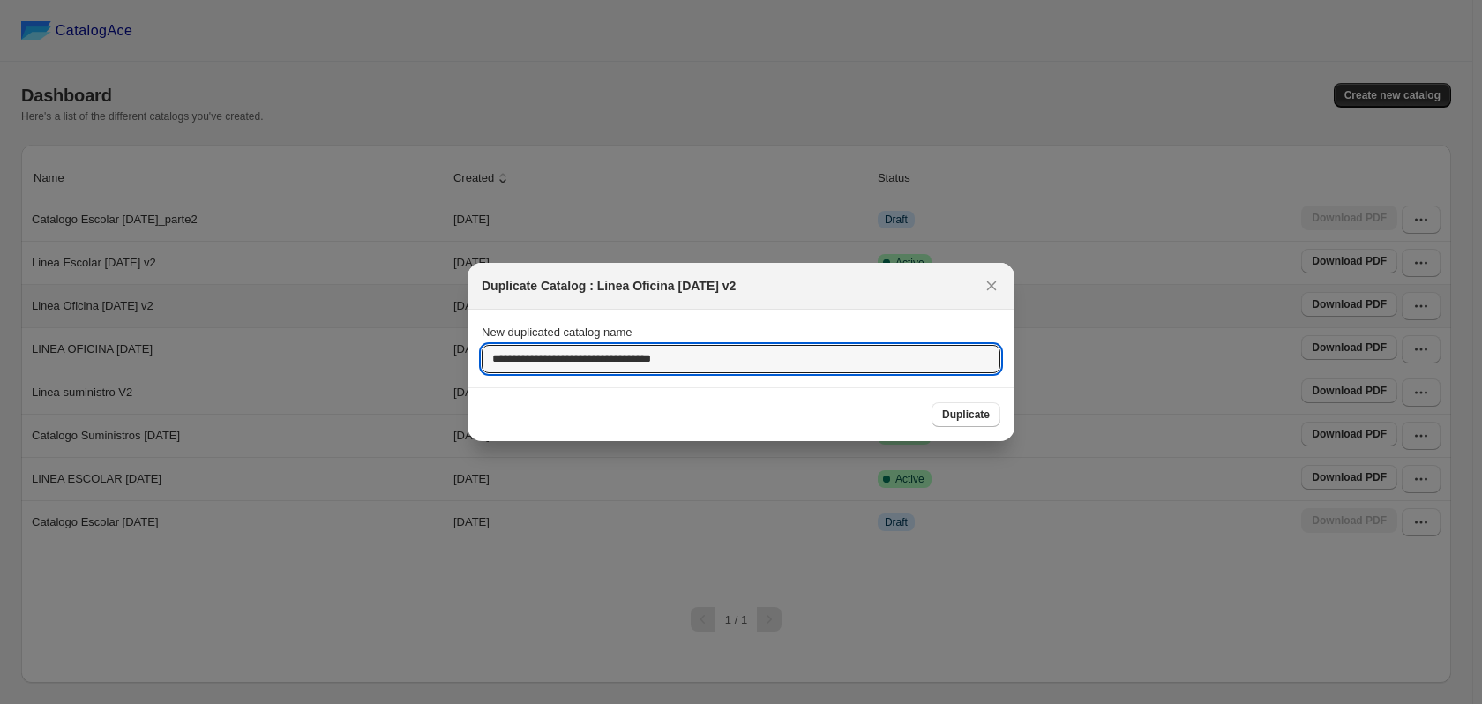
drag, startPoint x: 555, startPoint y: 363, endPoint x: 348, endPoint y: 364, distance: 206.4
click at [353, 703] on div "**********" at bounding box center [741, 704] width 1482 height 0
type input "**********"
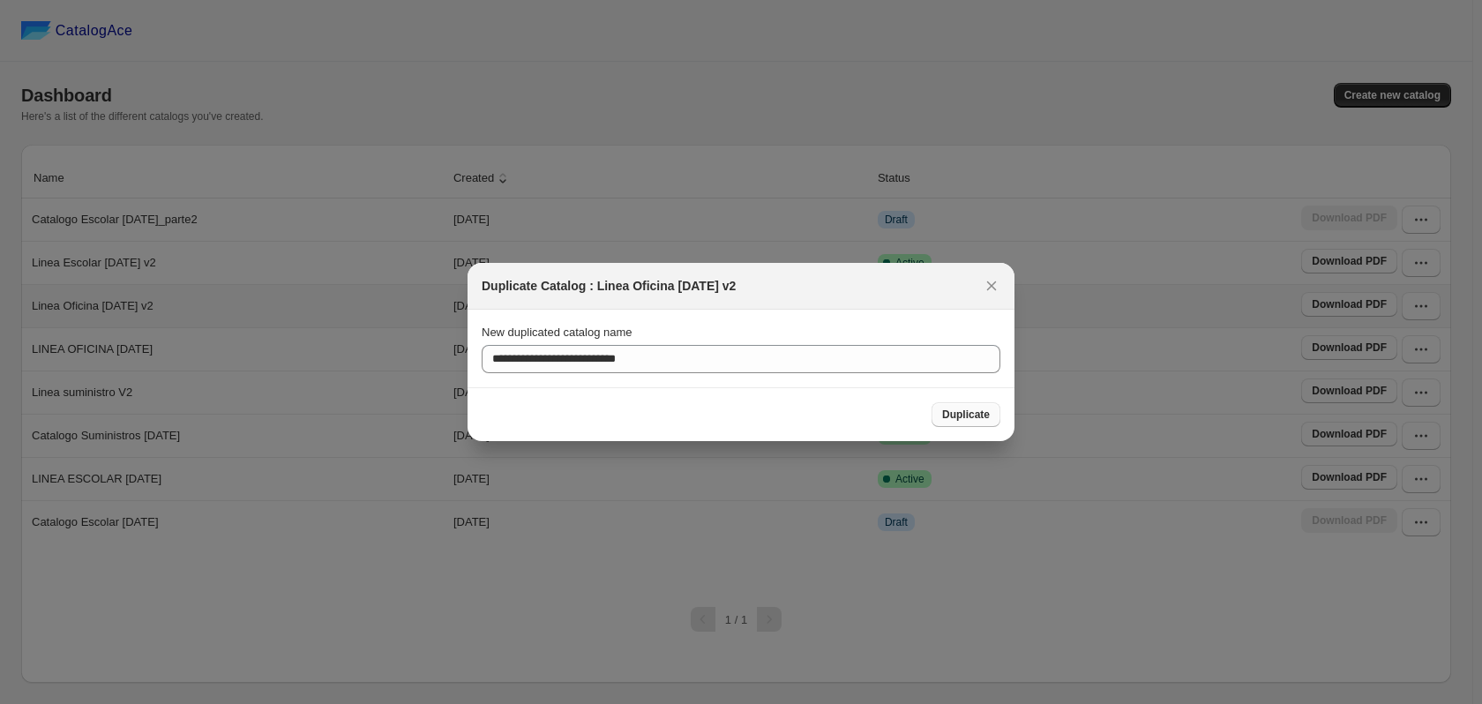
click at [969, 414] on span "Duplicate" at bounding box center [966, 415] width 48 height 14
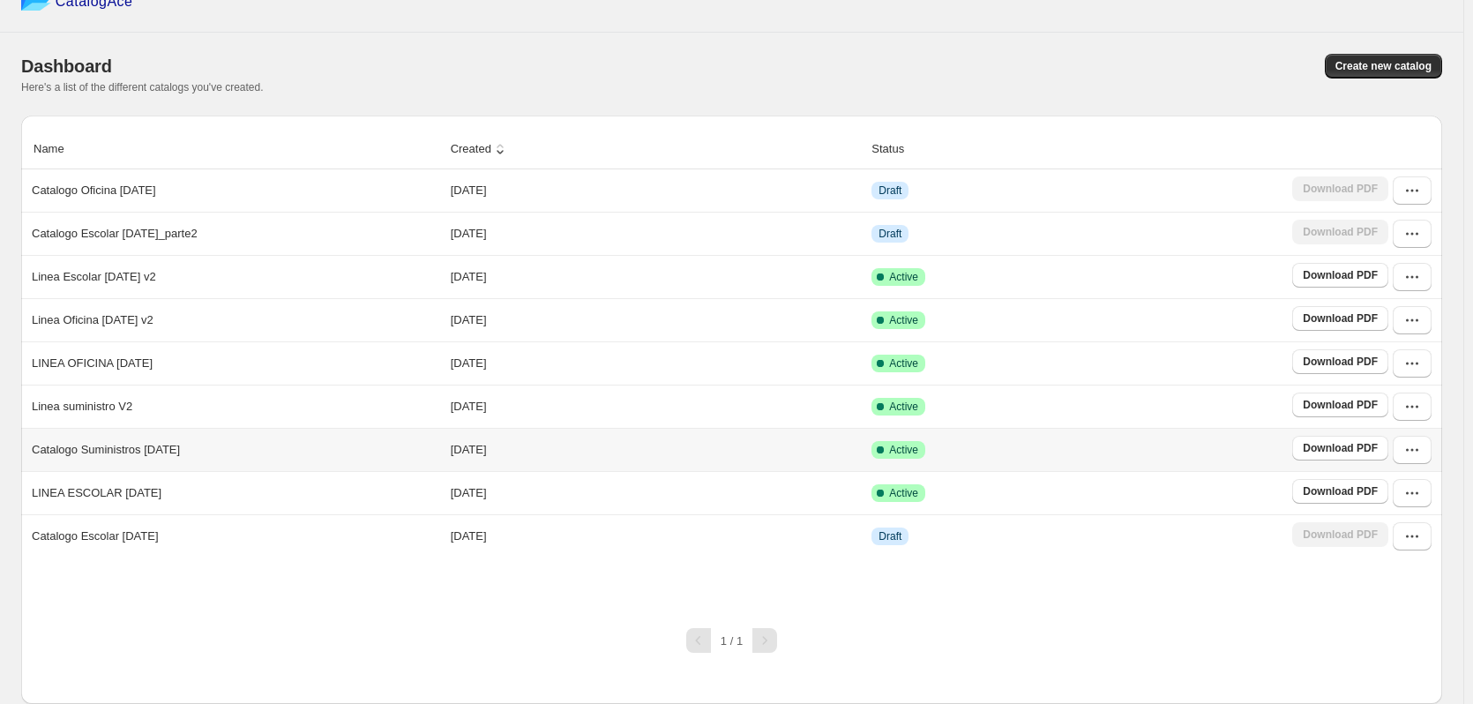
scroll to position [48, 0]
click at [1421, 182] on icon "button" at bounding box center [1412, 191] width 18 height 18
click at [1400, 341] on span "Edit" at bounding box center [1411, 350] width 90 height 18
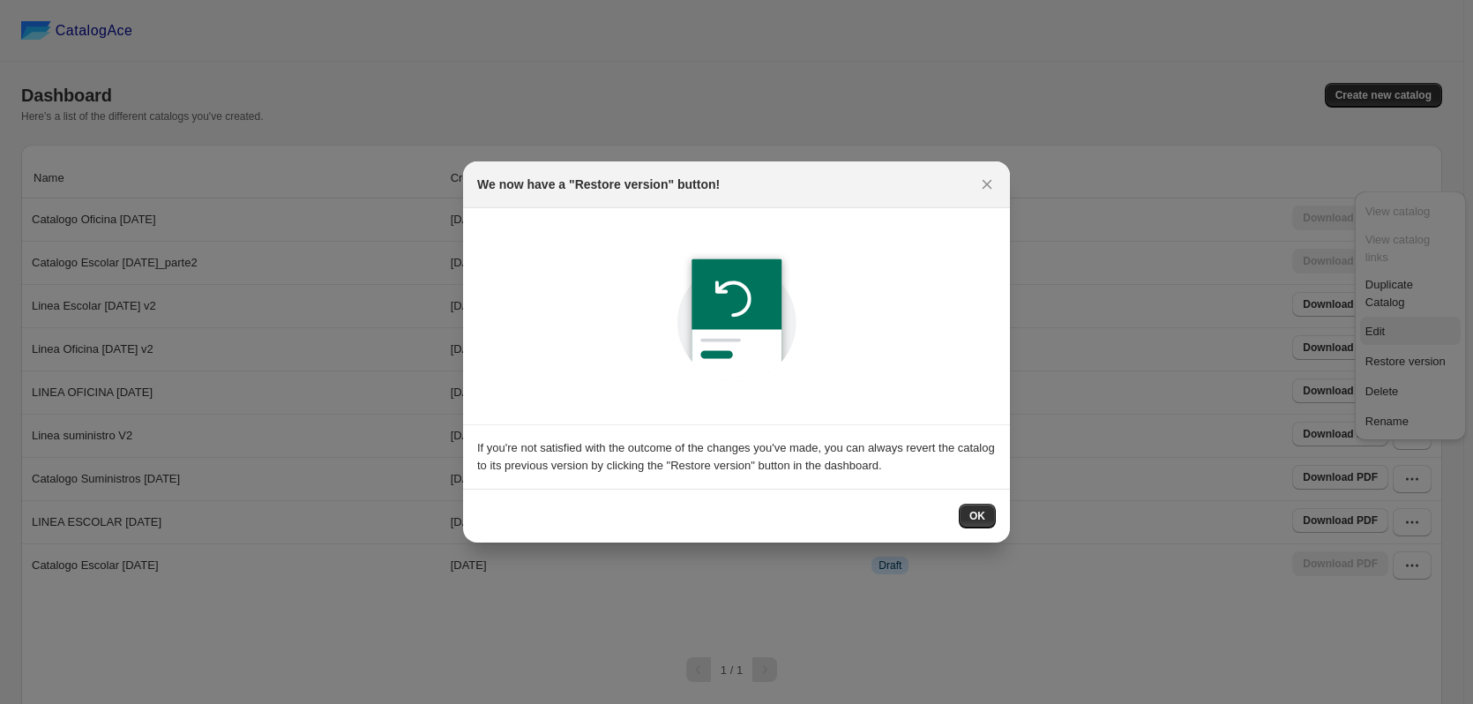
scroll to position [0, 0]
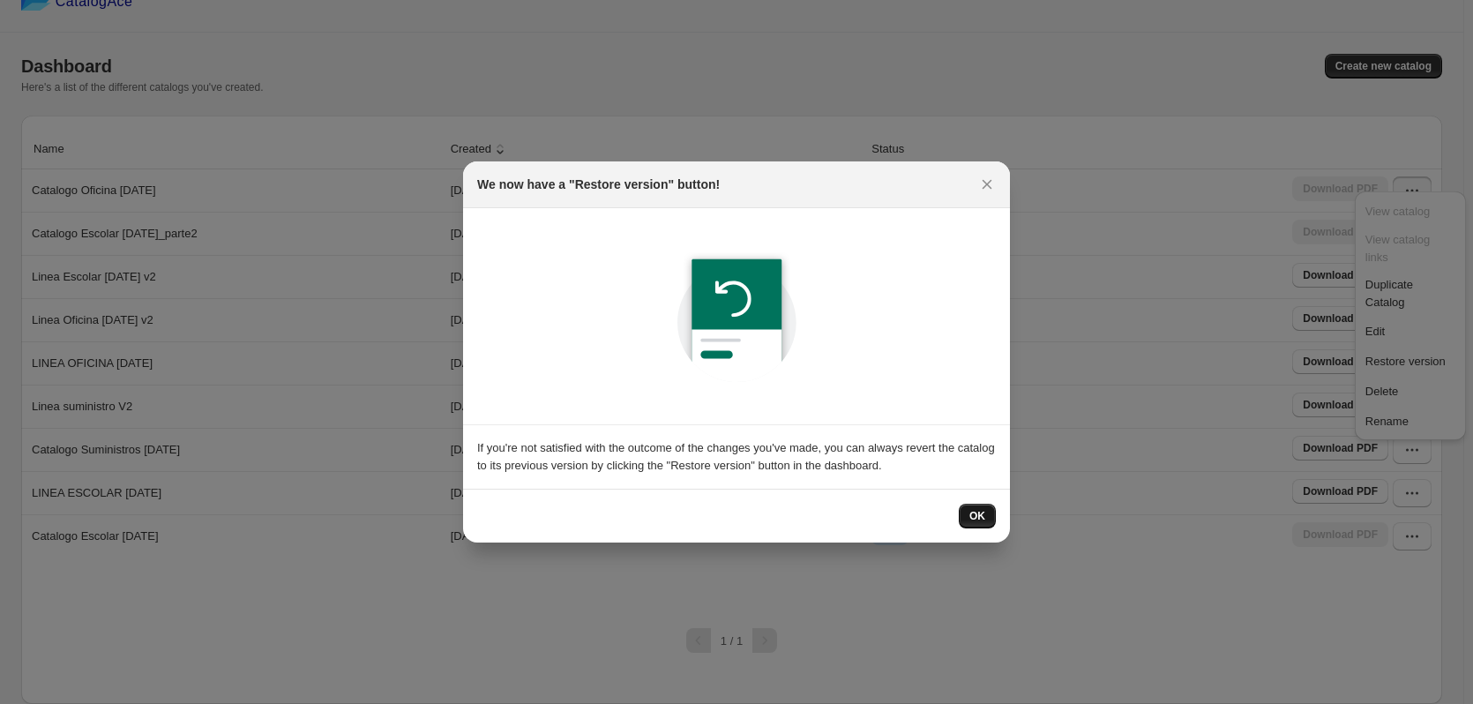
click at [980, 511] on span "OK" at bounding box center [977, 516] width 16 height 14
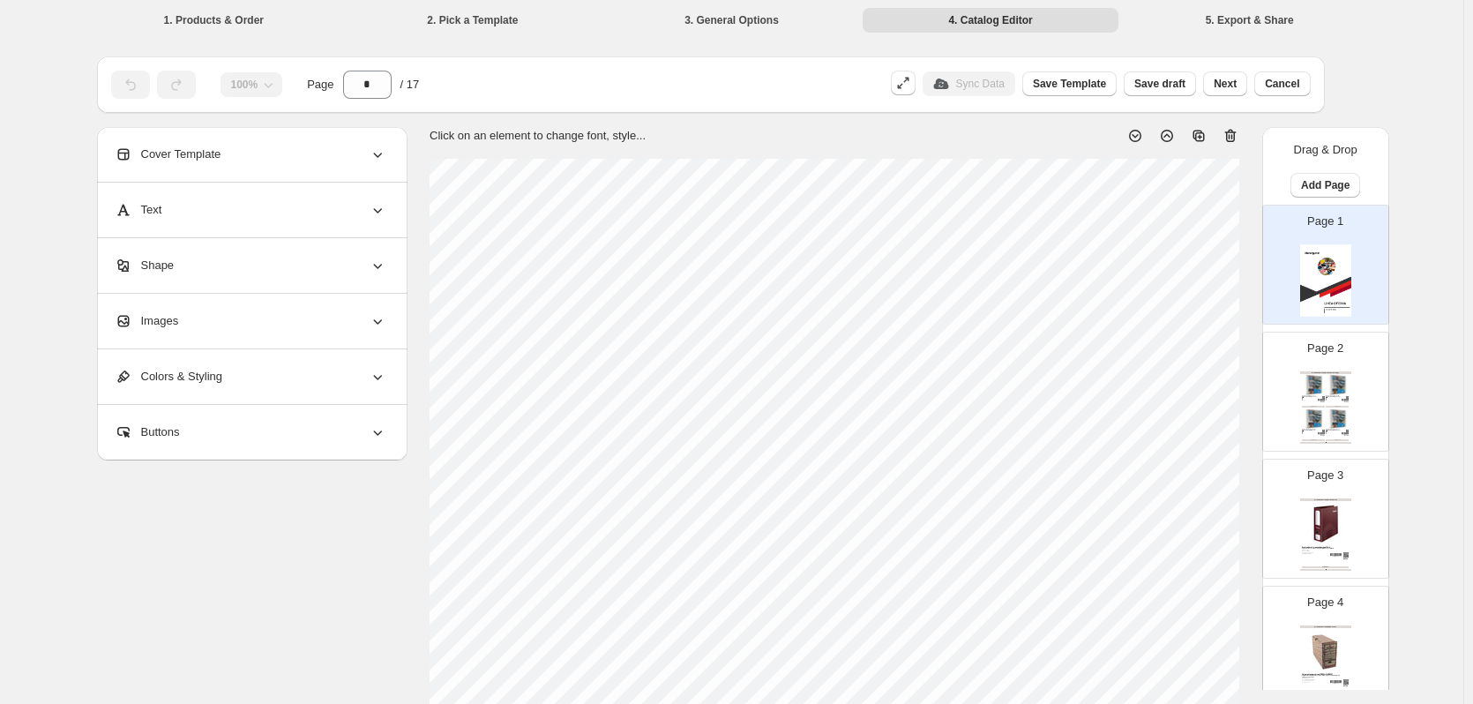
click at [1310, 393] on img at bounding box center [1313, 384] width 23 height 21
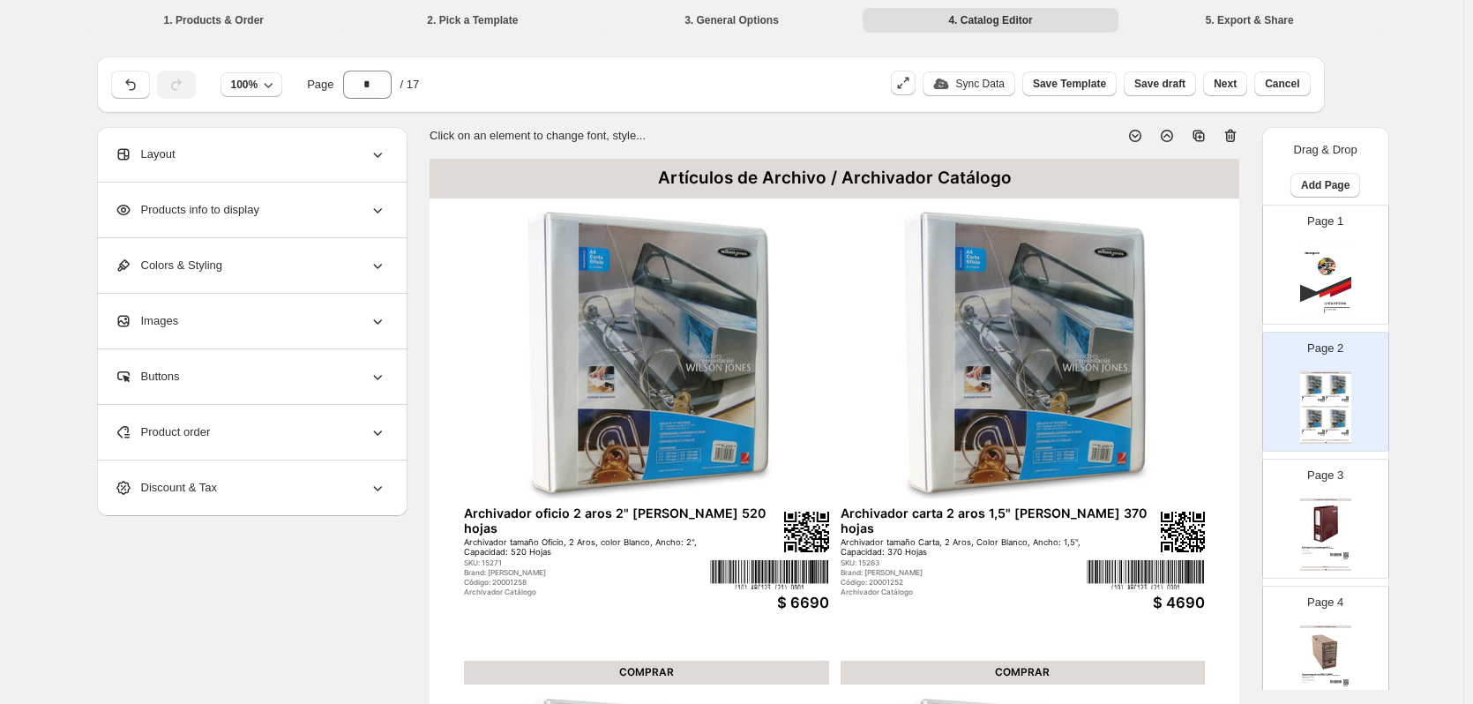
click at [1231, 131] on icon at bounding box center [1231, 136] width 18 height 18
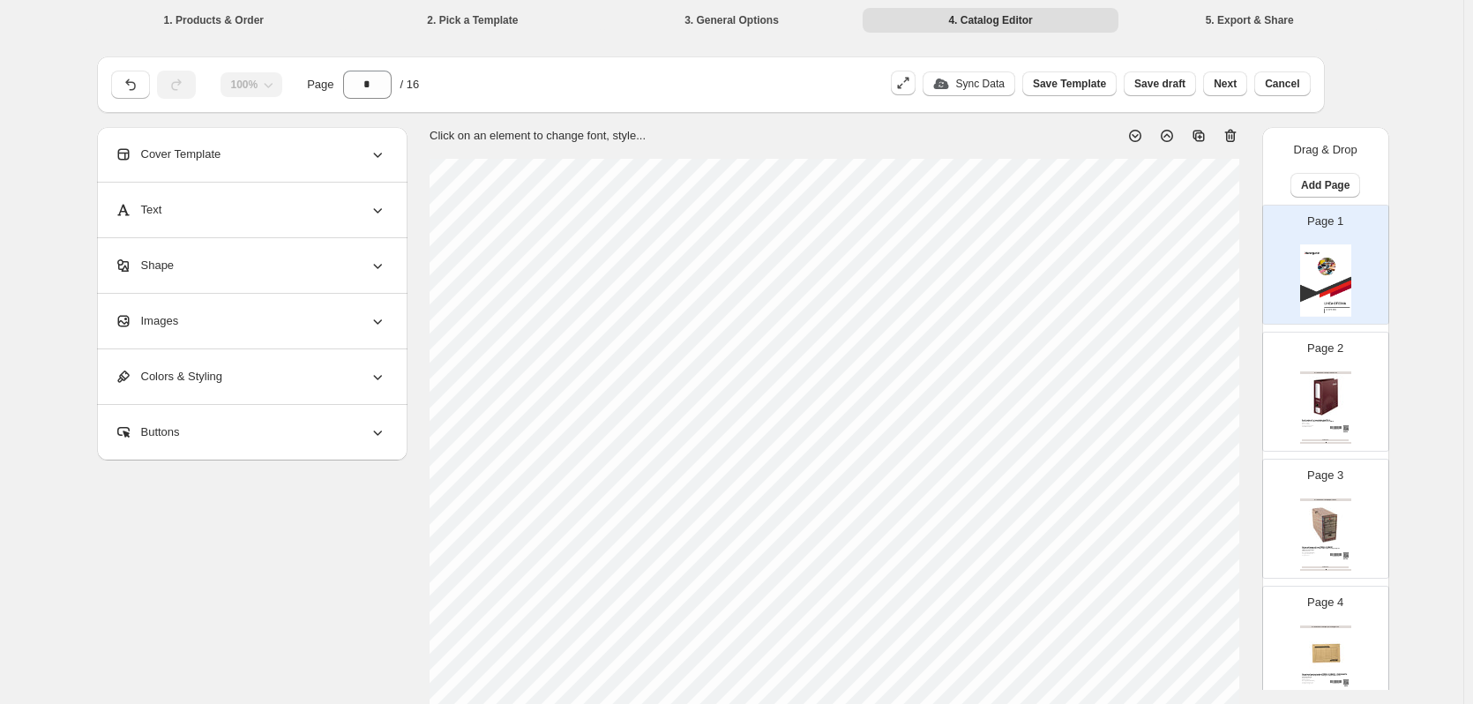
click at [1346, 387] on img at bounding box center [1325, 396] width 47 height 43
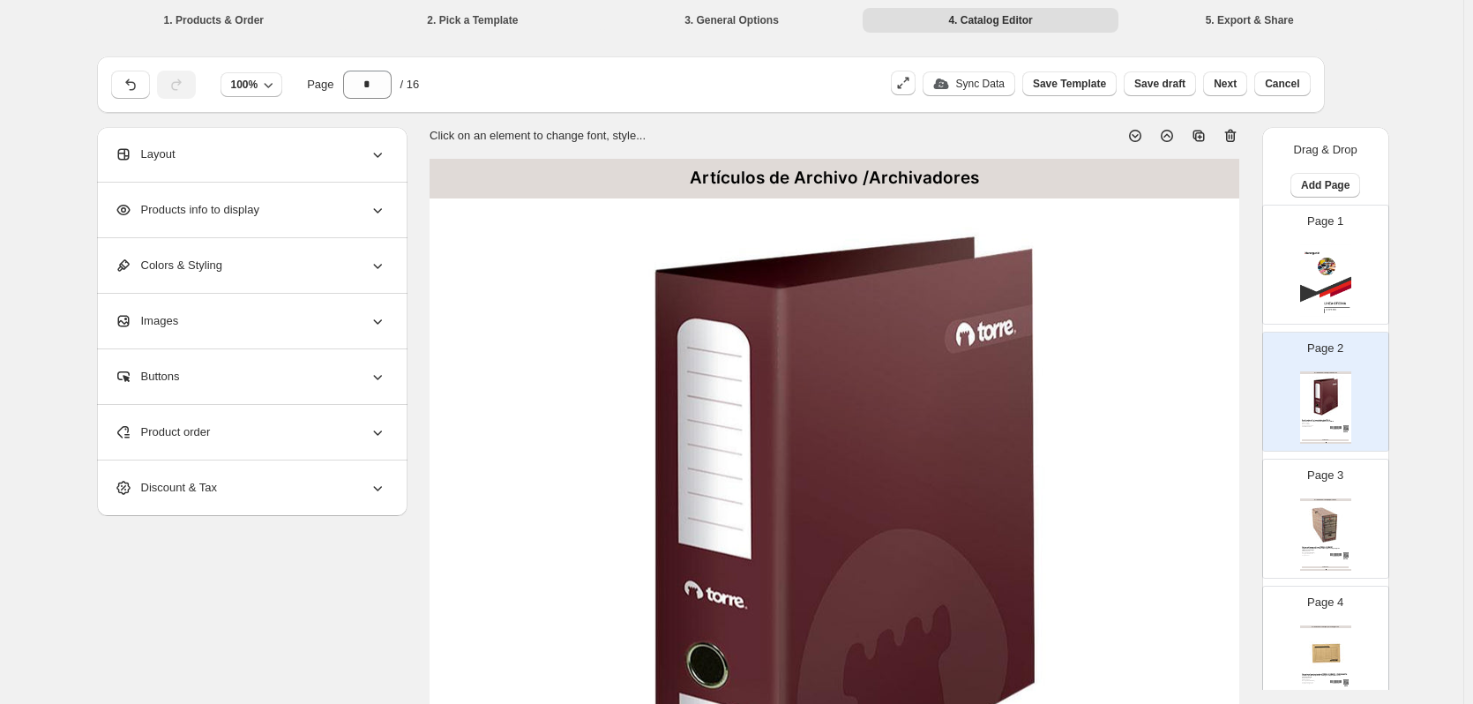
click at [1231, 137] on icon at bounding box center [1230, 136] width 2 height 5
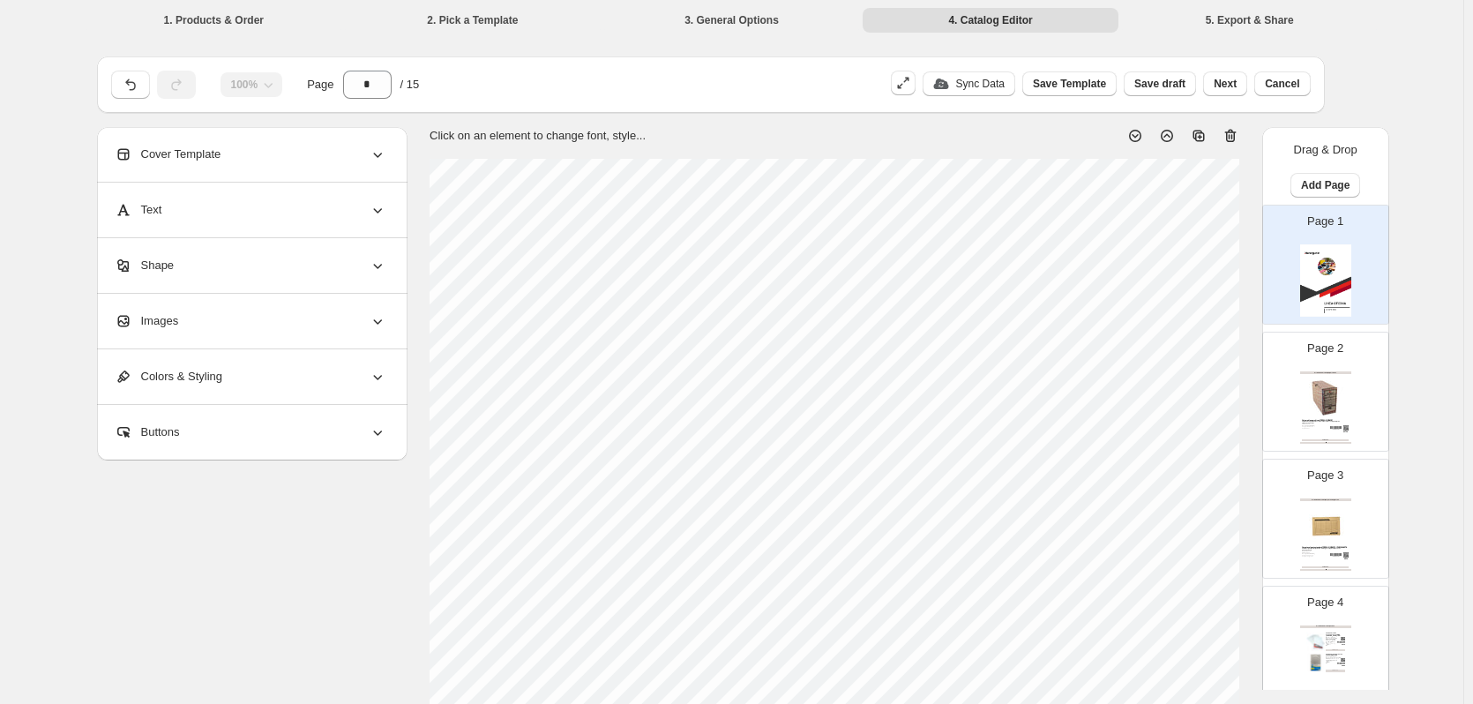
click at [1331, 373] on div "Artículos de Archivo /Caja Archivos" at bounding box center [1325, 372] width 51 height 3
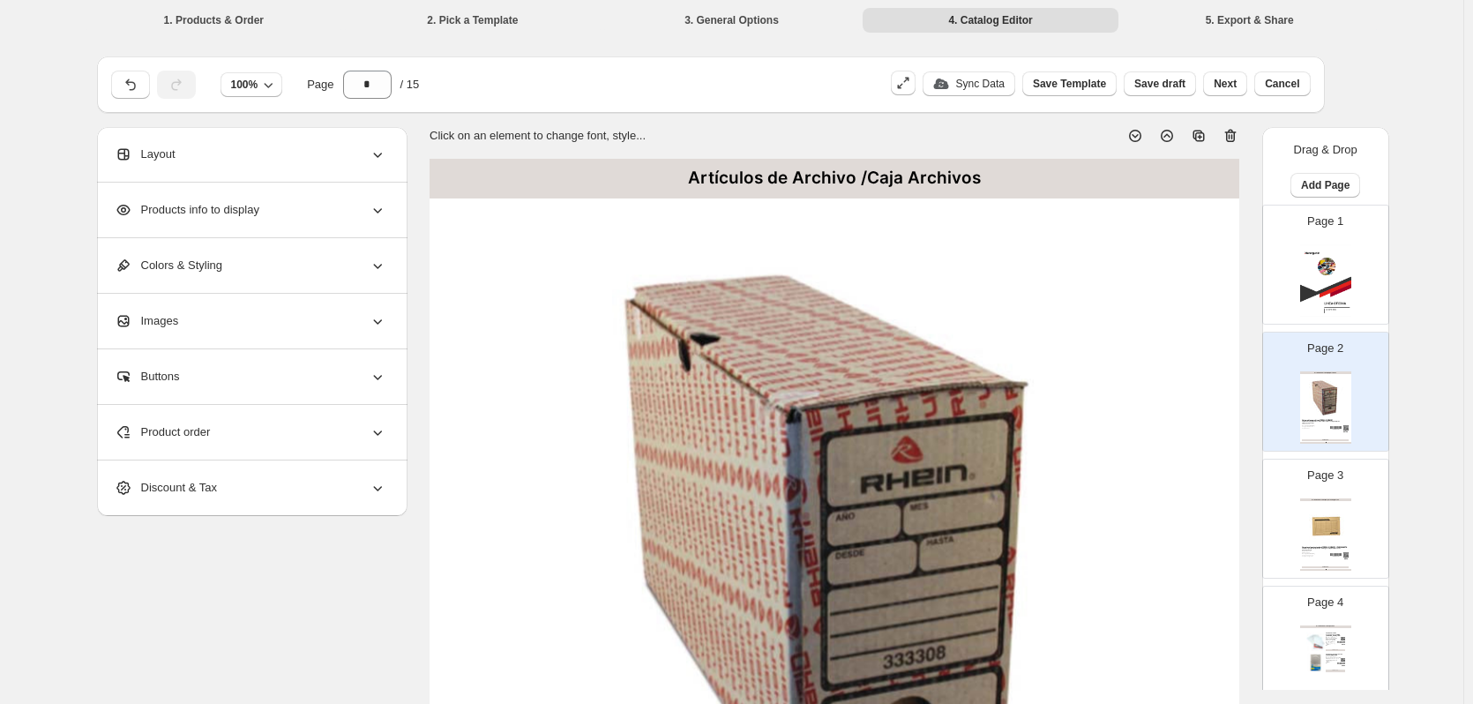
click at [1232, 138] on icon at bounding box center [1231, 136] width 18 height 18
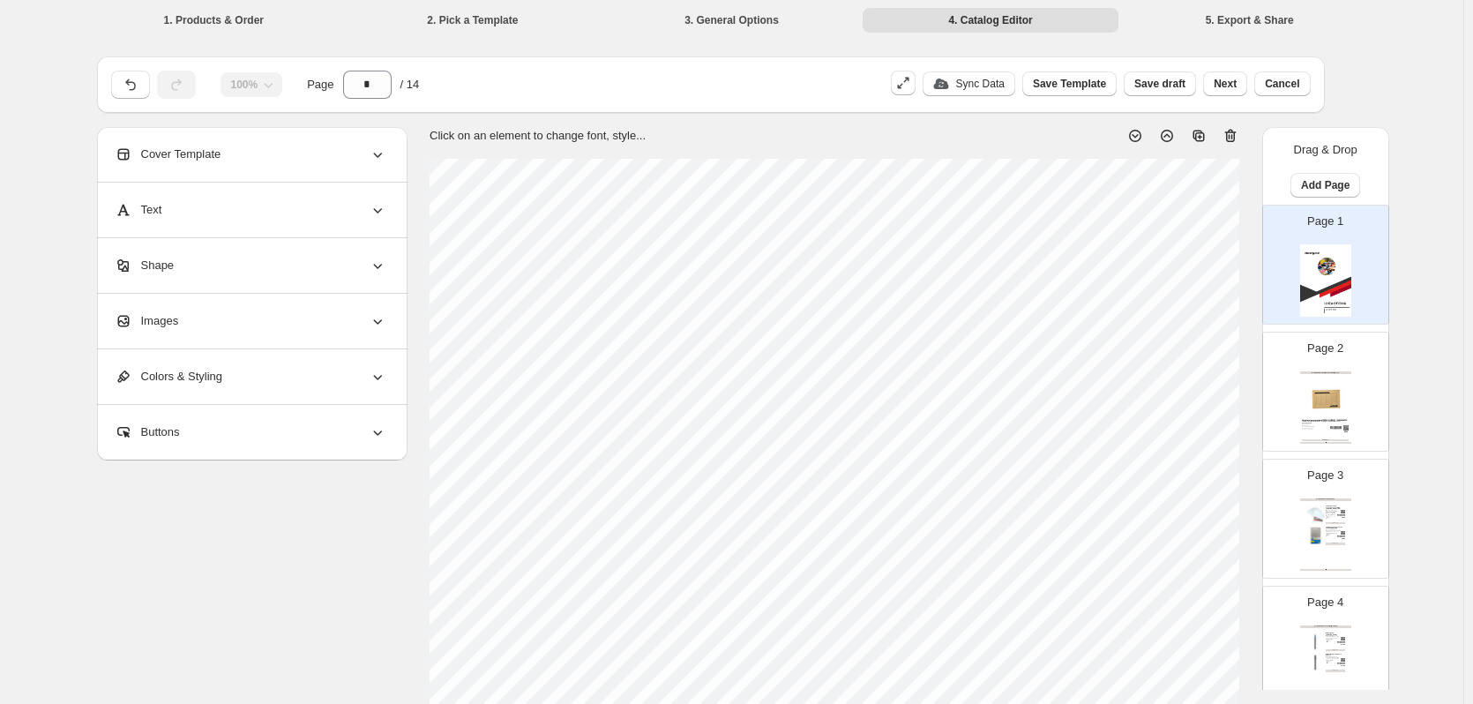
click at [1334, 378] on img at bounding box center [1325, 396] width 47 height 43
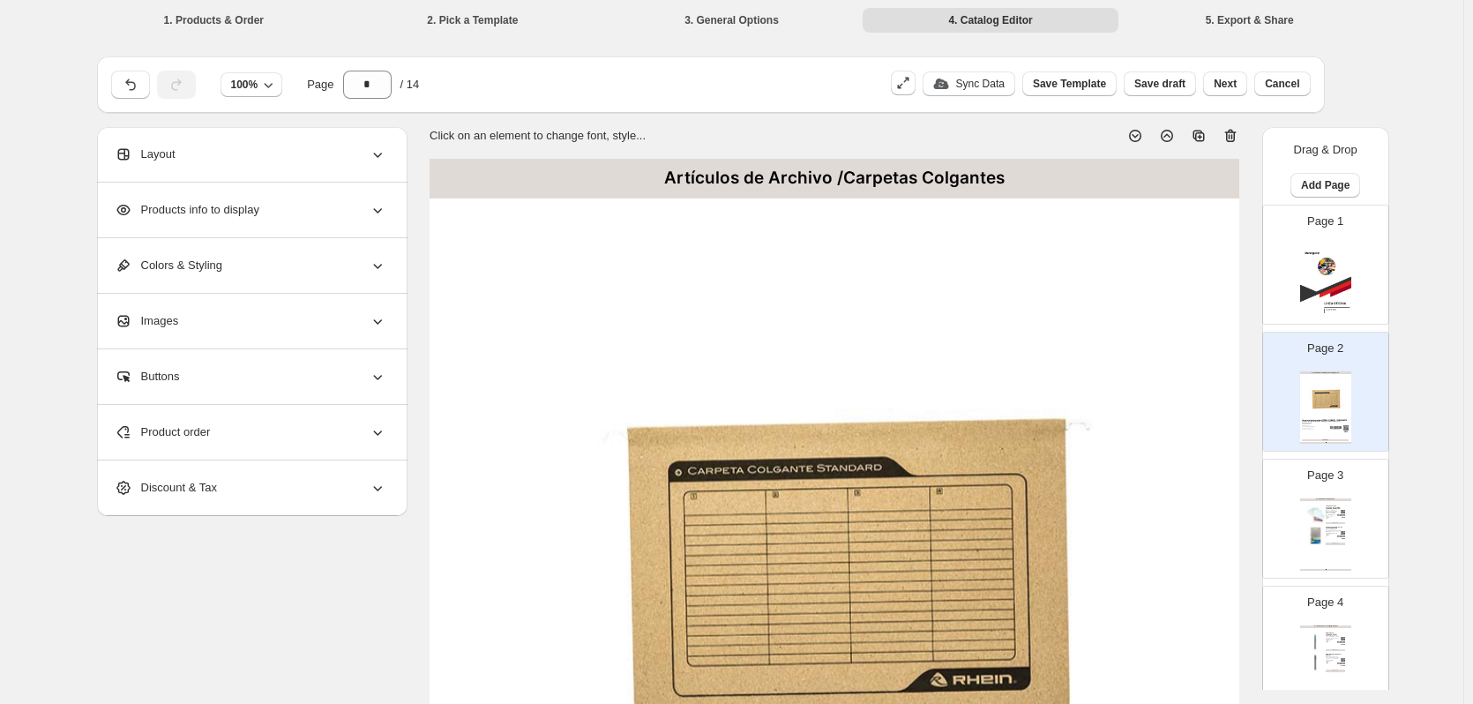
click at [1226, 135] on icon at bounding box center [1231, 136] width 18 height 18
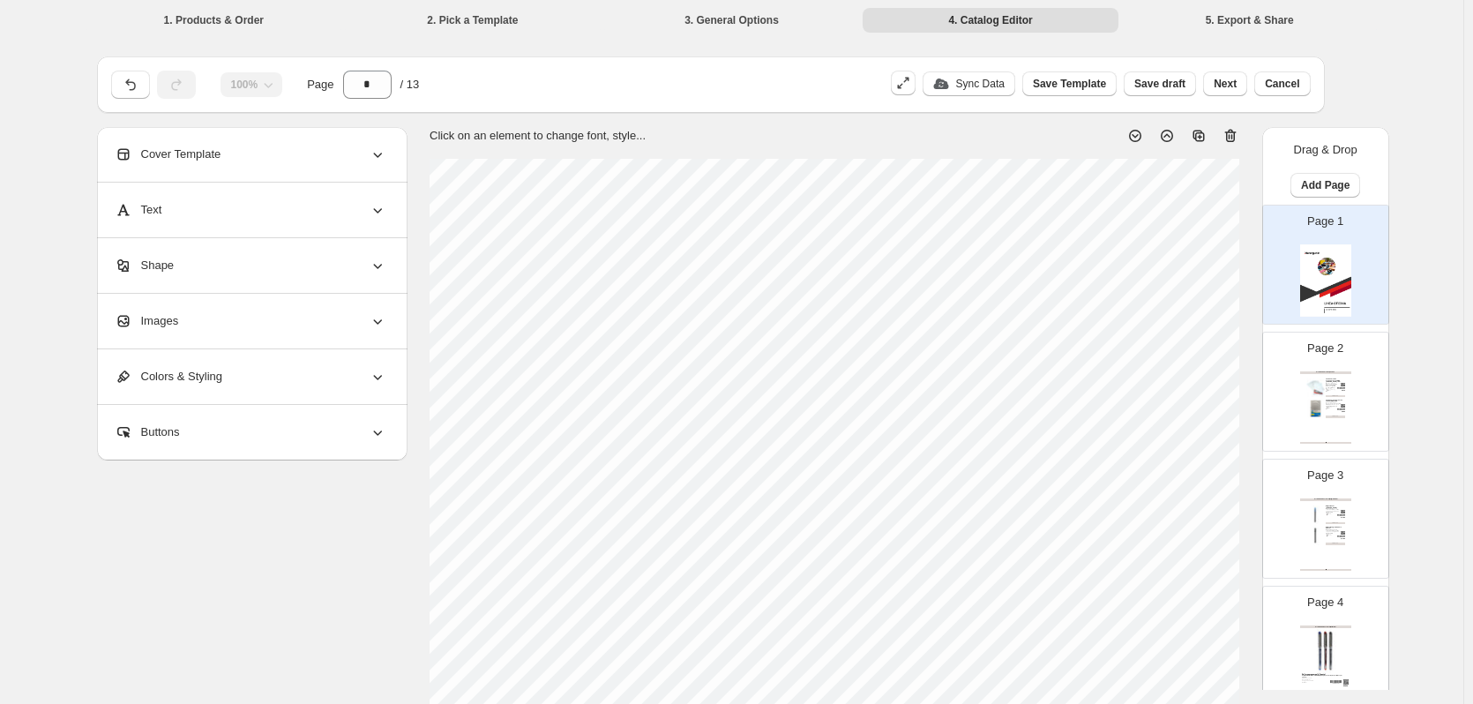
click at [1306, 366] on div "Page 2 Artículos de Archivo /Fundas Fundas Archivo Transparentes Oficio [PERSON…" at bounding box center [1318, 384] width 111 height 118
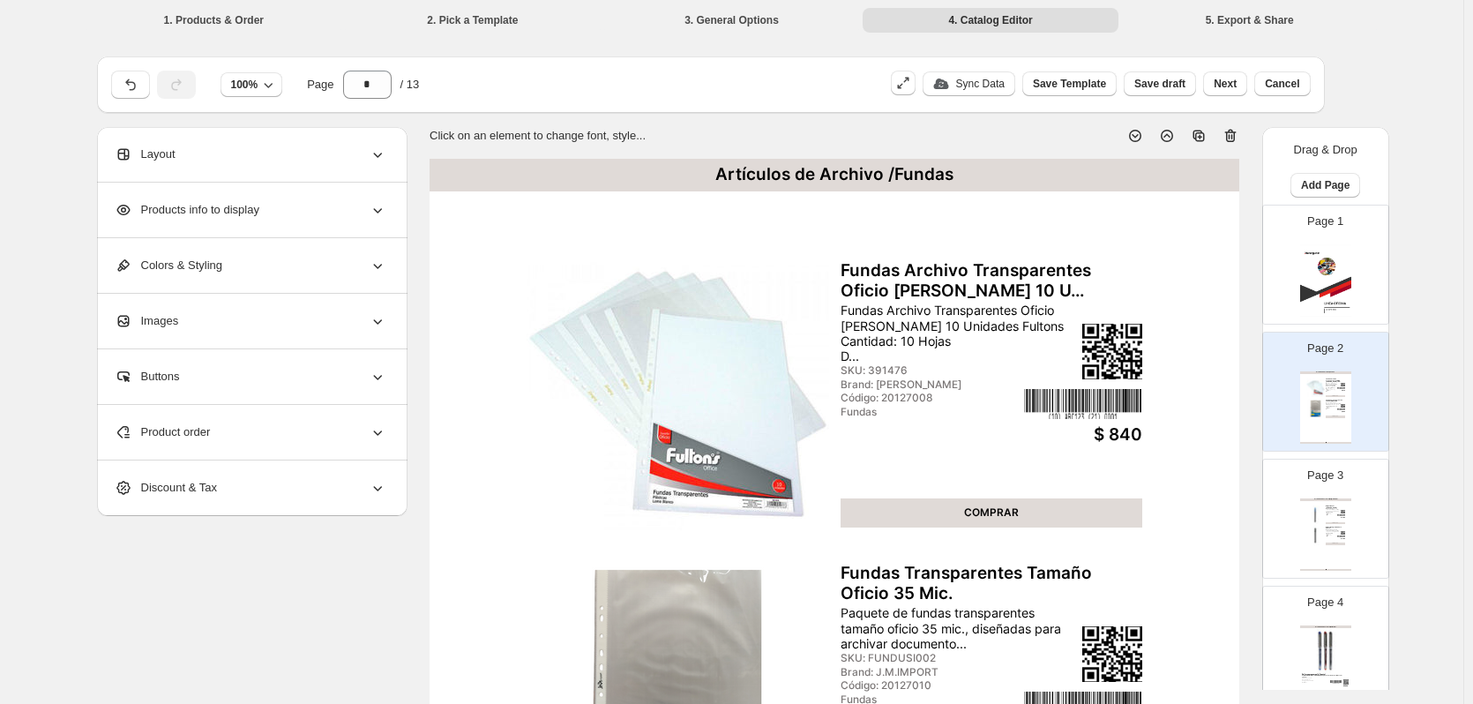
click at [1237, 132] on icon at bounding box center [1230, 136] width 11 height 13
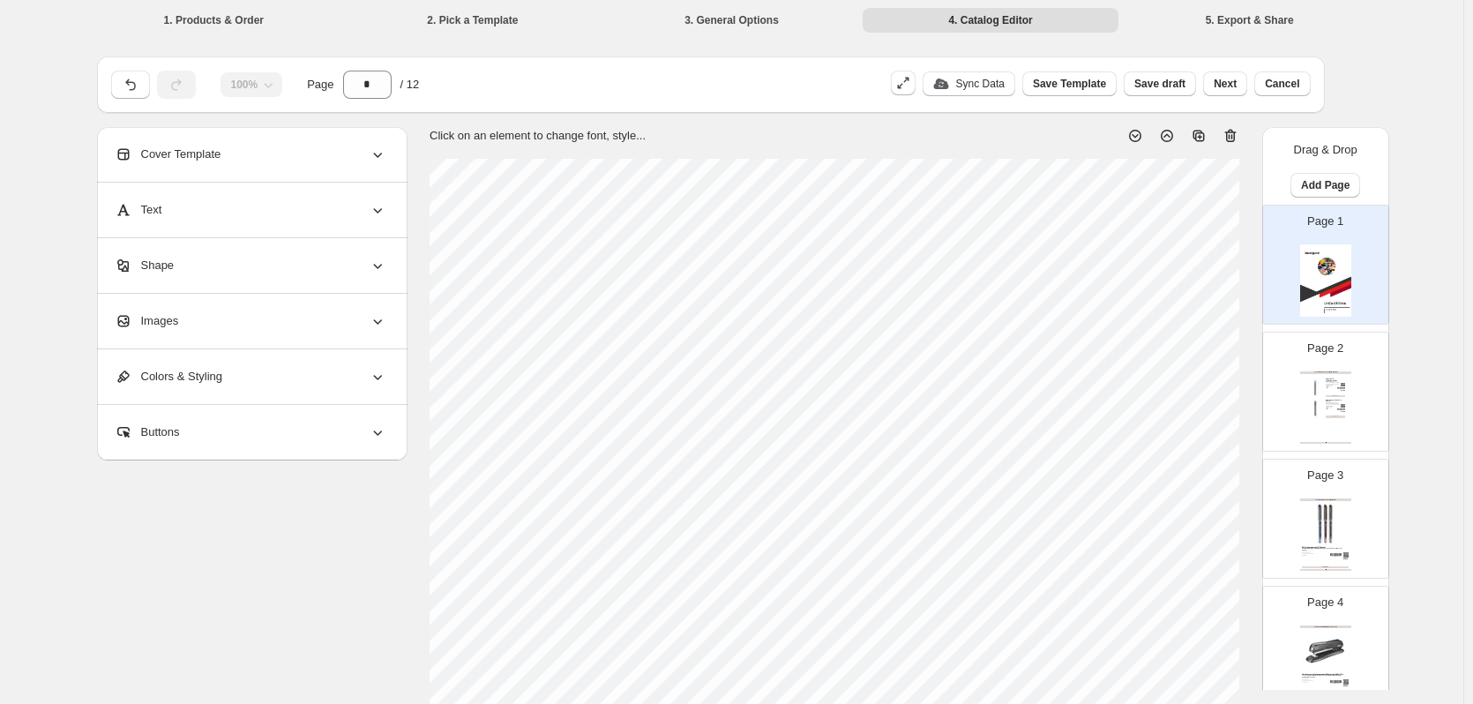
click at [1347, 415] on div "Artículos de Escritura /Boligrafos Gel Bolígrafo azul makkuro pentel Boligrafo …" at bounding box center [1325, 407] width 51 height 72
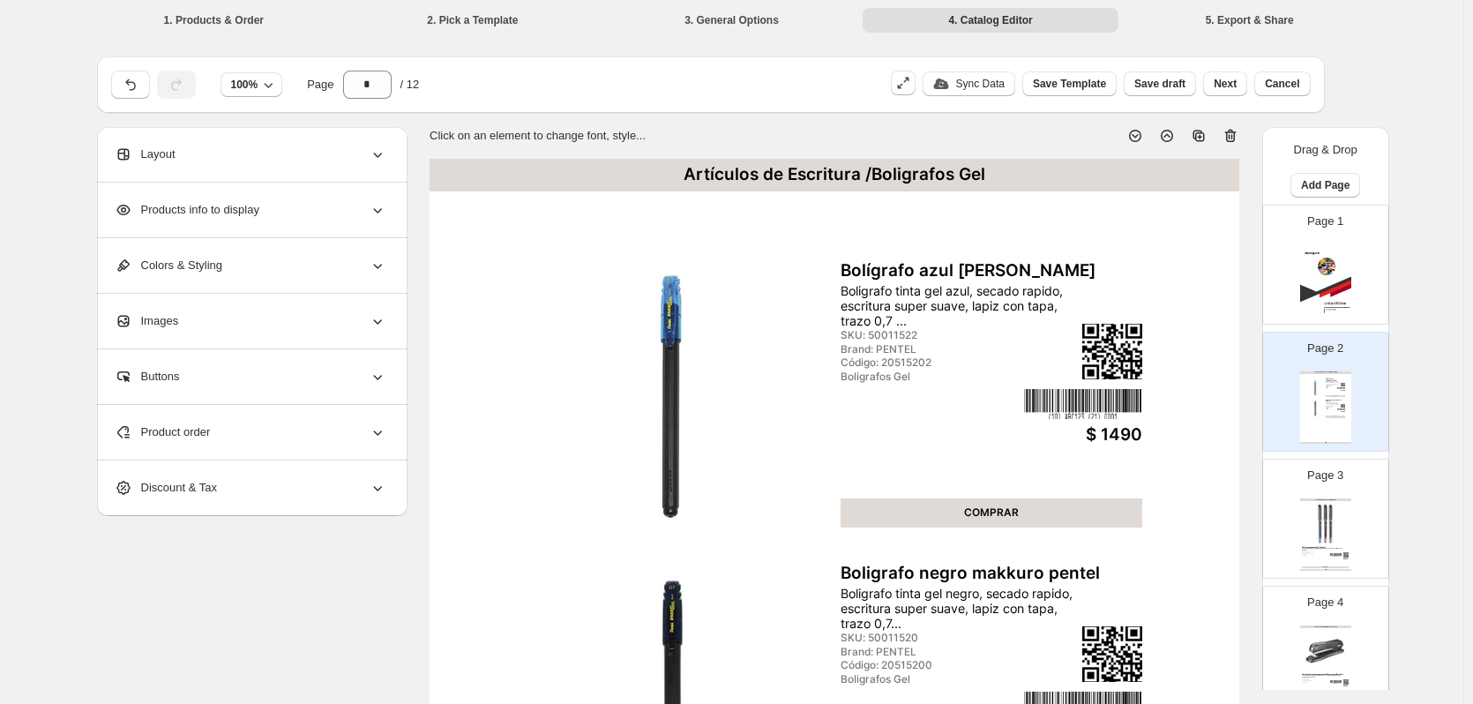
click at [1233, 138] on icon at bounding box center [1232, 136] width 2 height 5
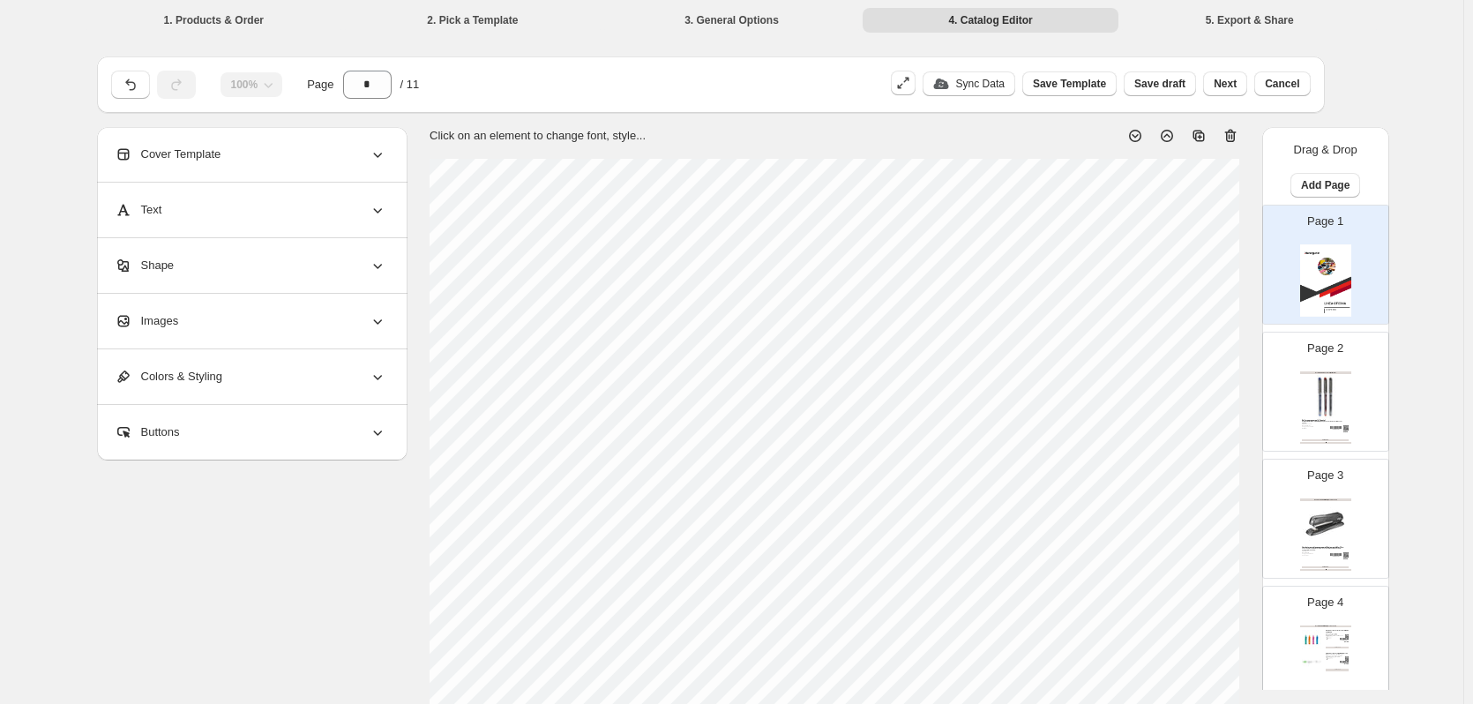
click at [1343, 429] on img at bounding box center [1345, 427] width 5 height 5
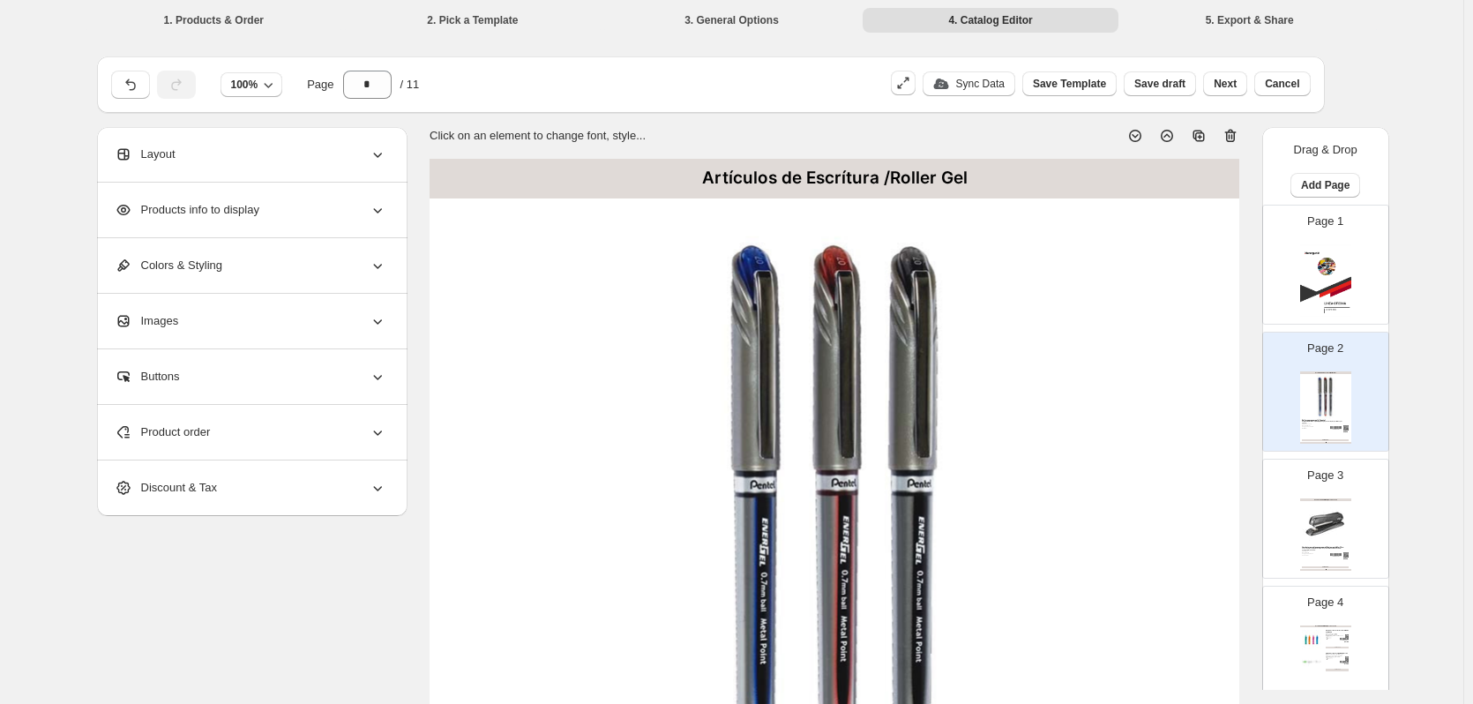
click at [1233, 133] on icon at bounding box center [1231, 136] width 18 height 18
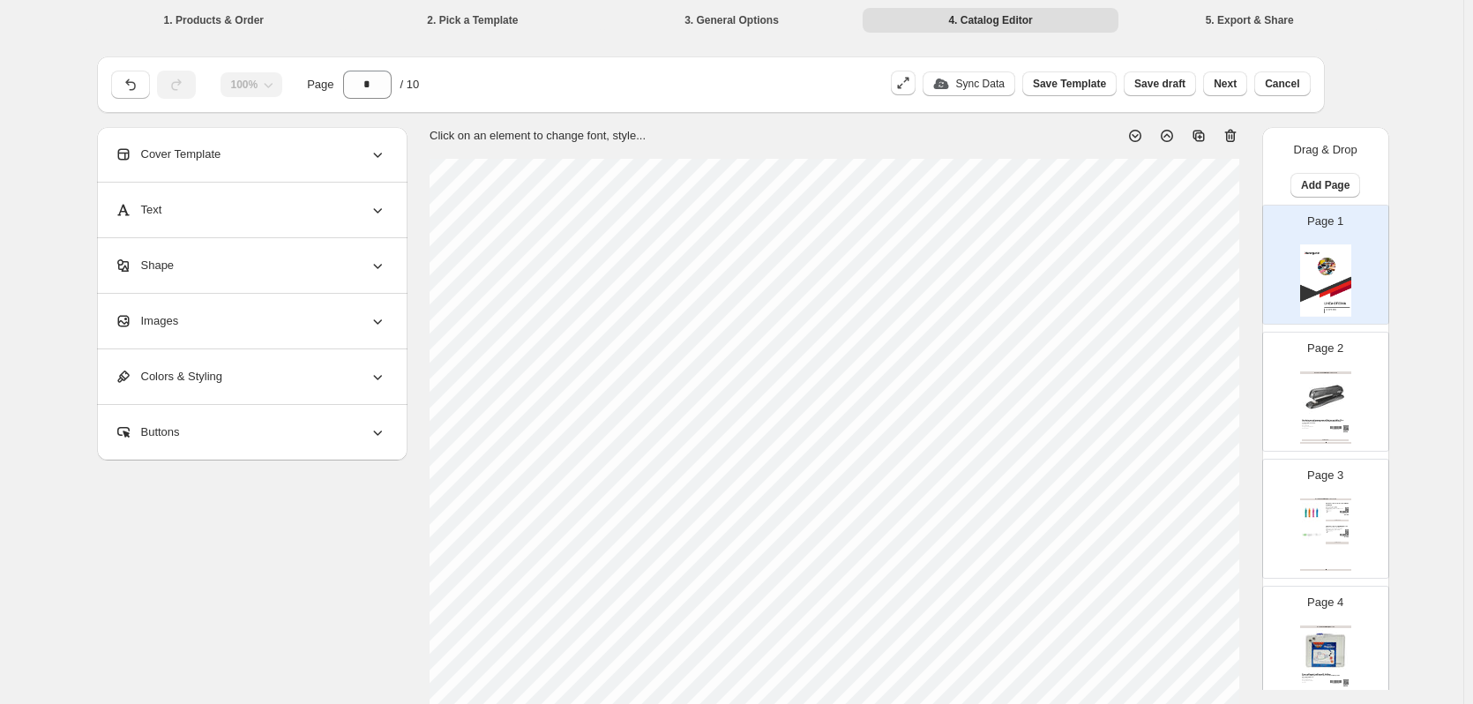
click at [1324, 409] on img at bounding box center [1325, 396] width 47 height 43
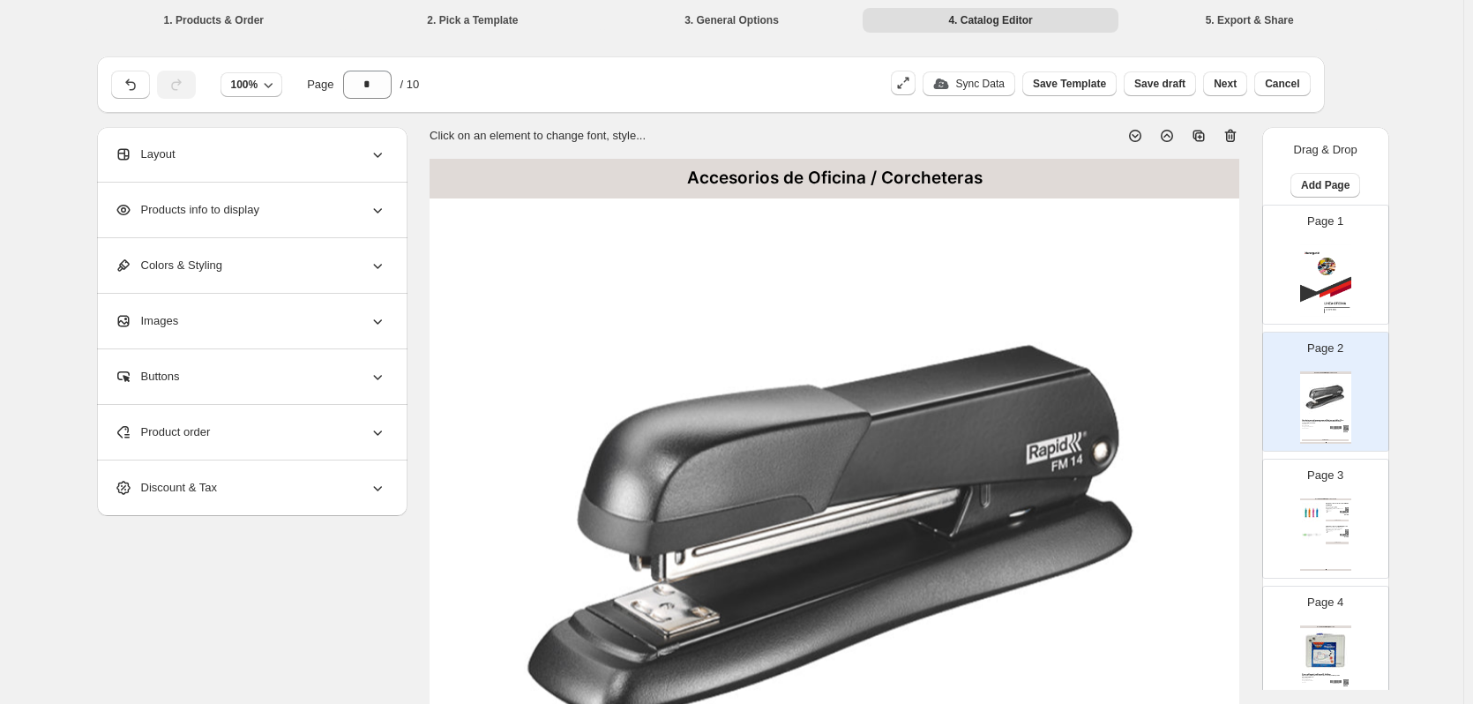
click at [1239, 136] on icon at bounding box center [1231, 136] width 18 height 18
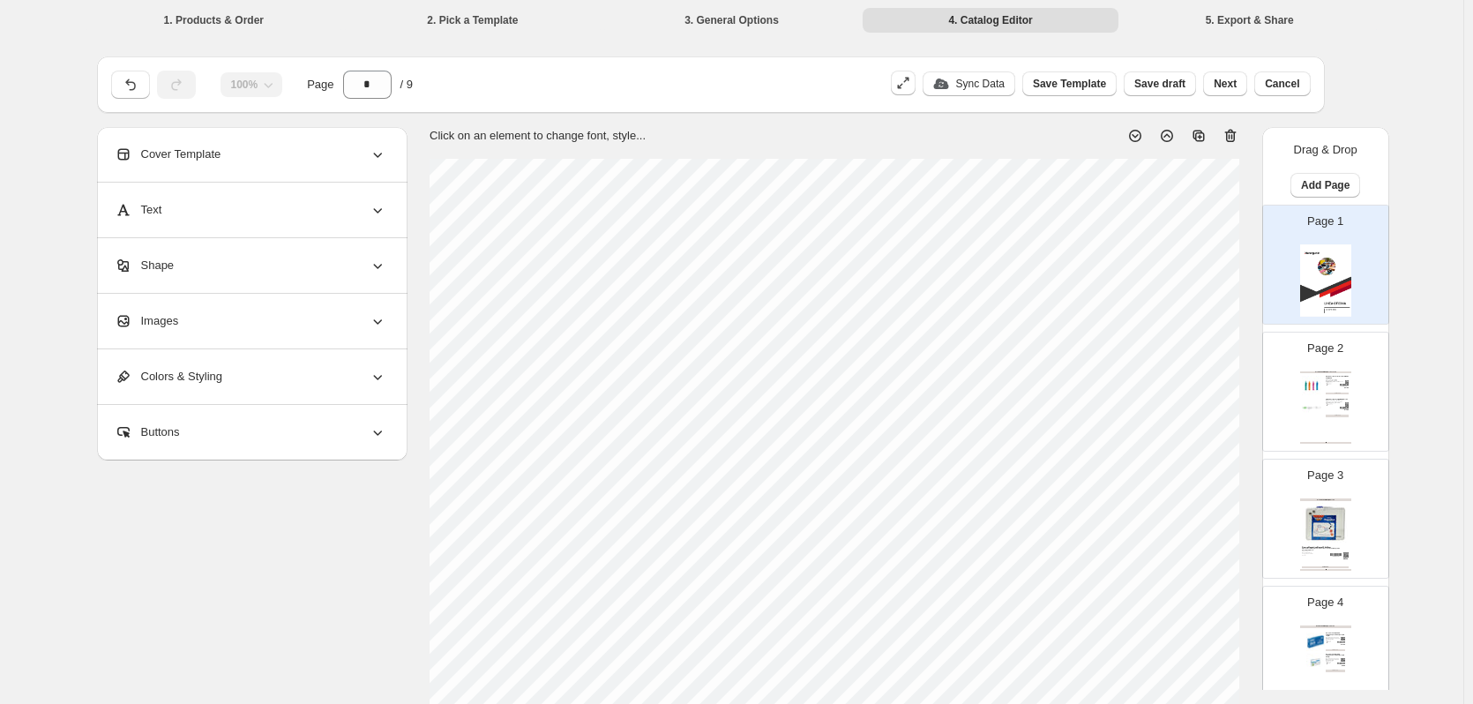
click at [1308, 412] on img at bounding box center [1311, 408] width 19 height 19
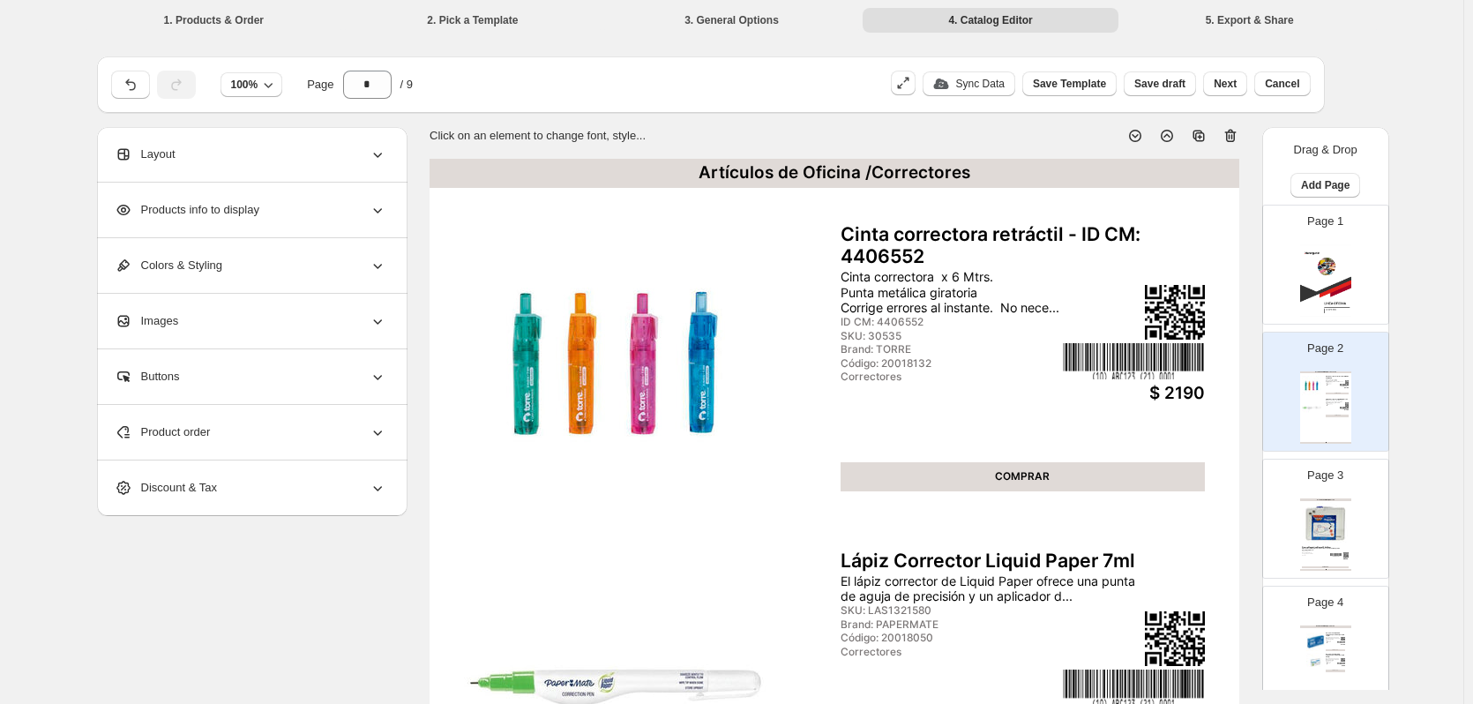
click at [1237, 135] on icon at bounding box center [1230, 136] width 11 height 13
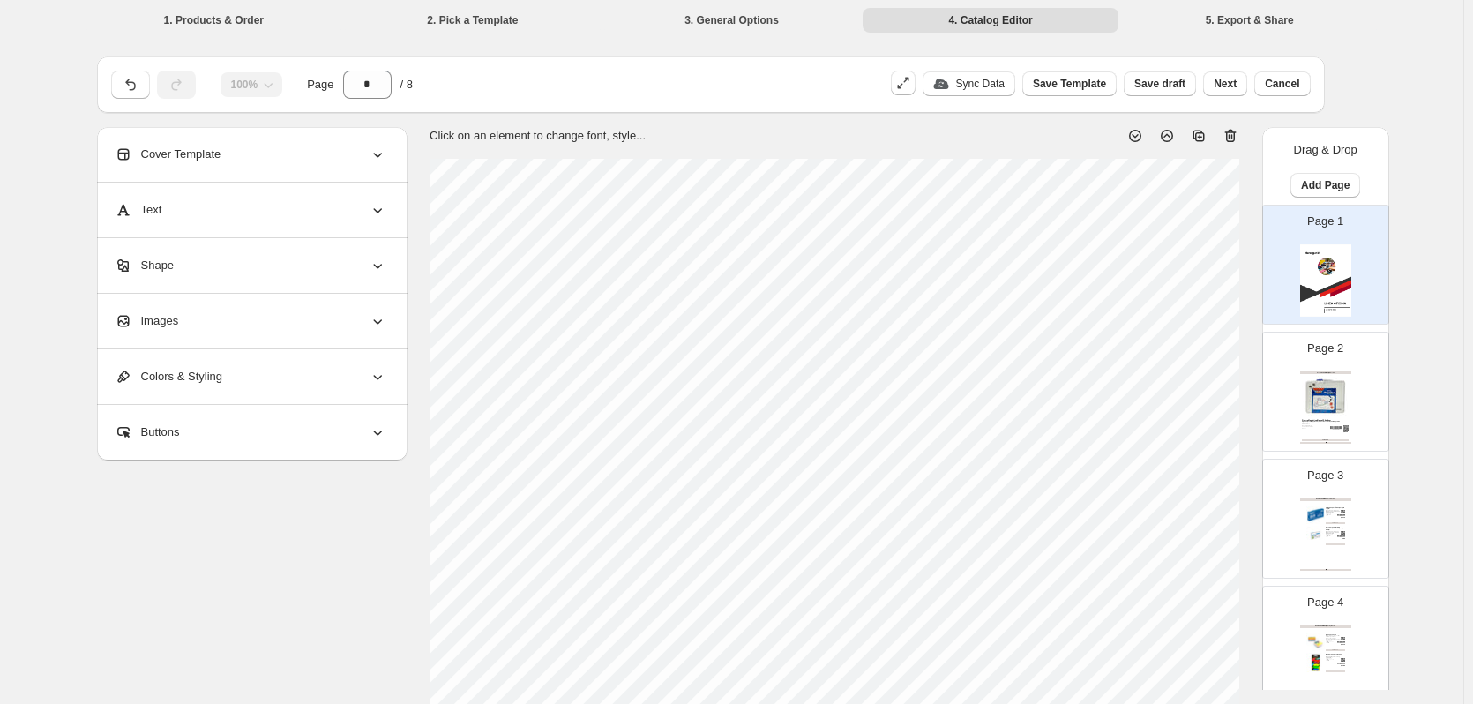
click at [1344, 371] on div "Artículos de Oficina /Pizarras" at bounding box center [1325, 372] width 51 height 3
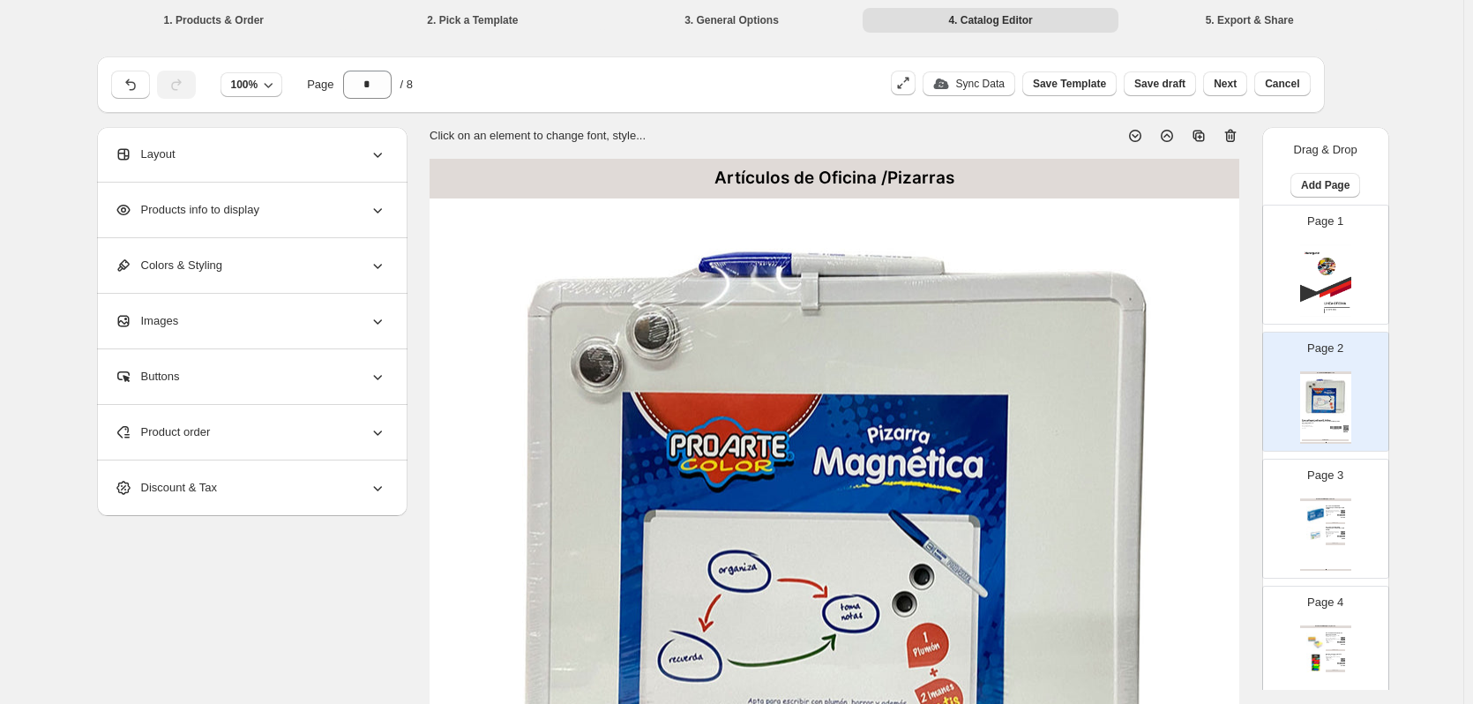
click at [1233, 137] on icon at bounding box center [1232, 136] width 2 height 5
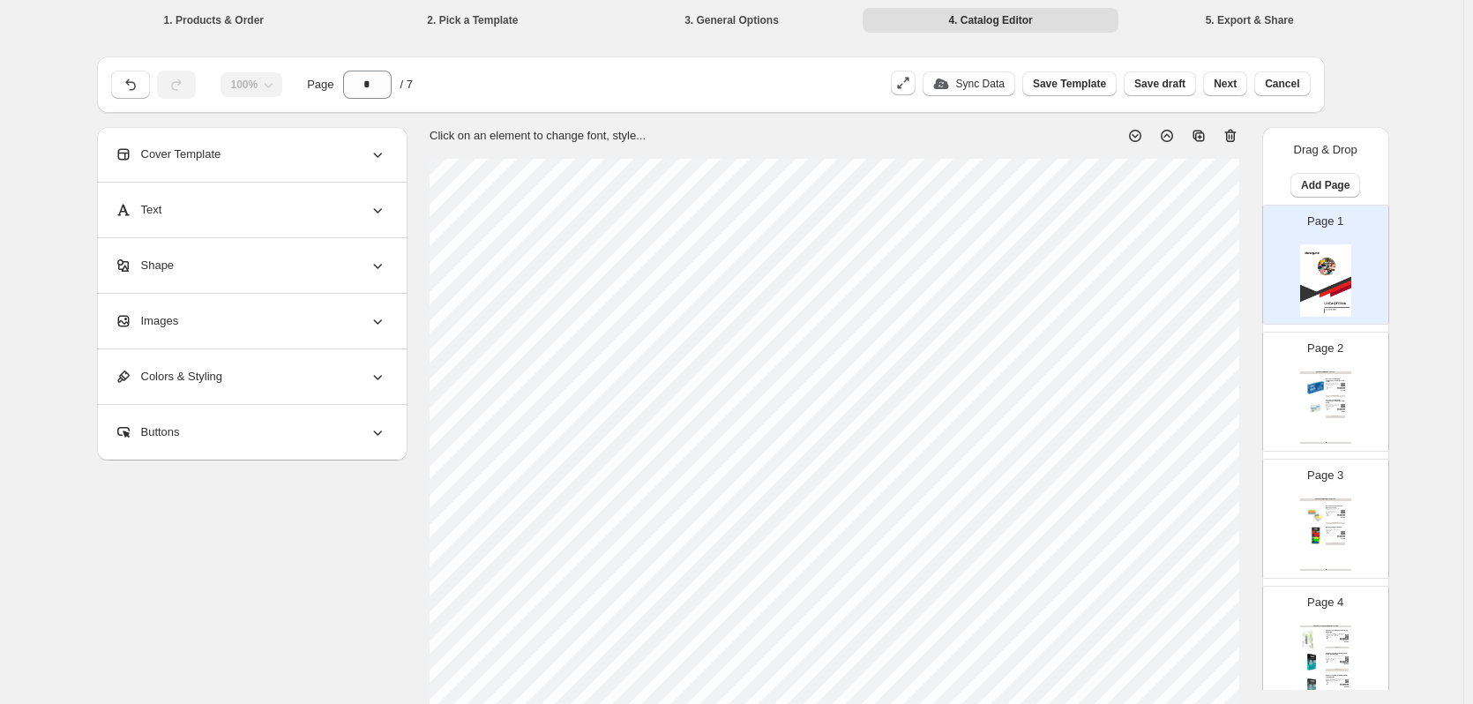
click at [1326, 407] on div "ID CM: 4405184" at bounding box center [1331, 407] width 11 height 1
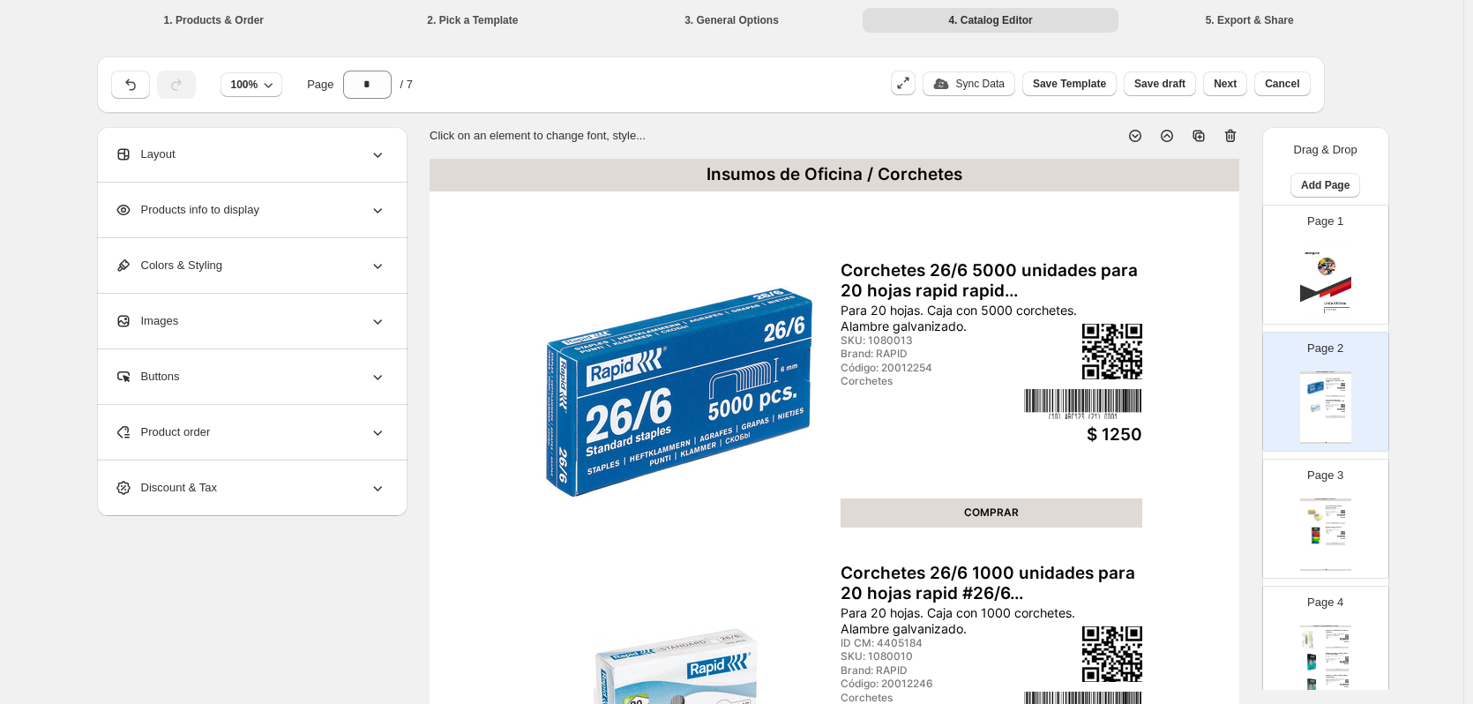
click at [1232, 133] on icon at bounding box center [1231, 136] width 18 height 18
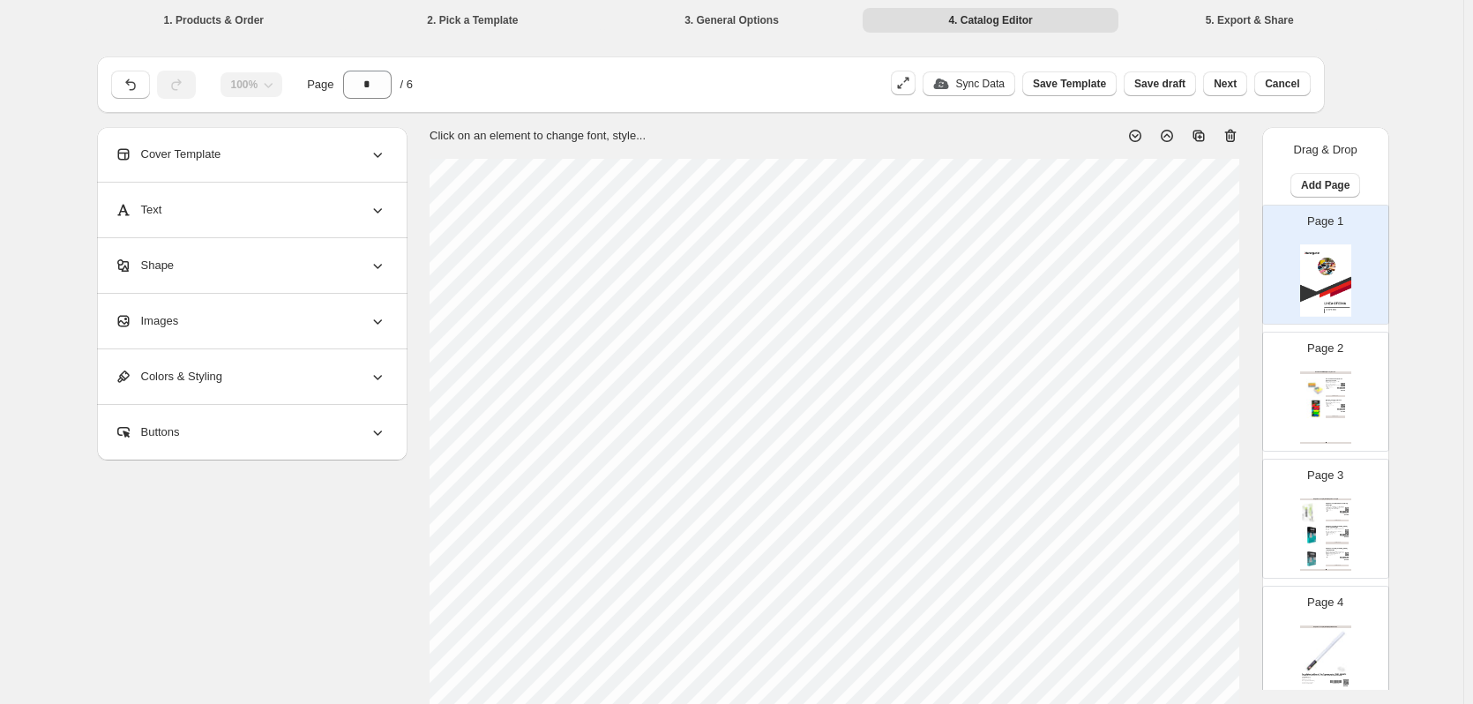
click at [1300, 403] on div "Insumos de Oficina / Post It y Notas Notas Adhesivas Colores Neón 75 x 75 cms N…" at bounding box center [1325, 407] width 51 height 72
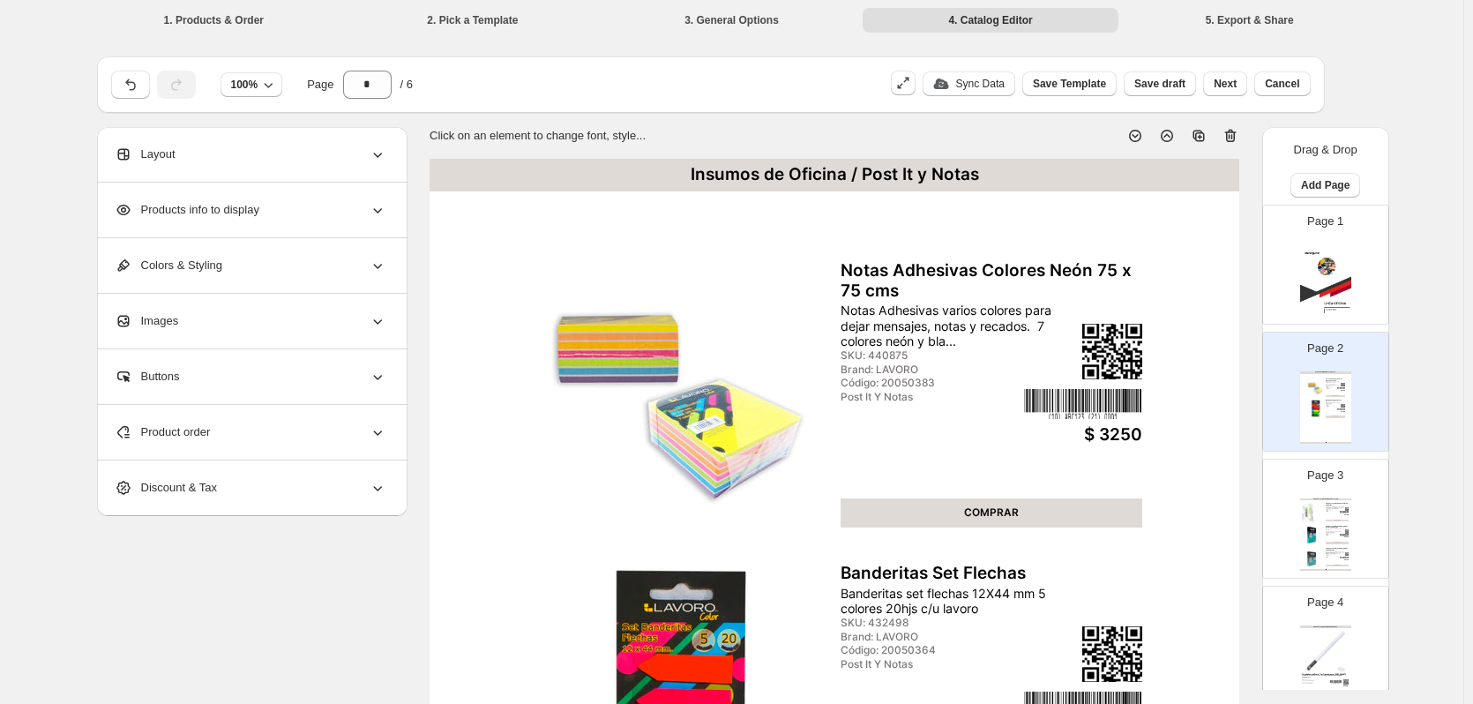
click at [1231, 135] on icon at bounding box center [1230, 136] width 2 height 5
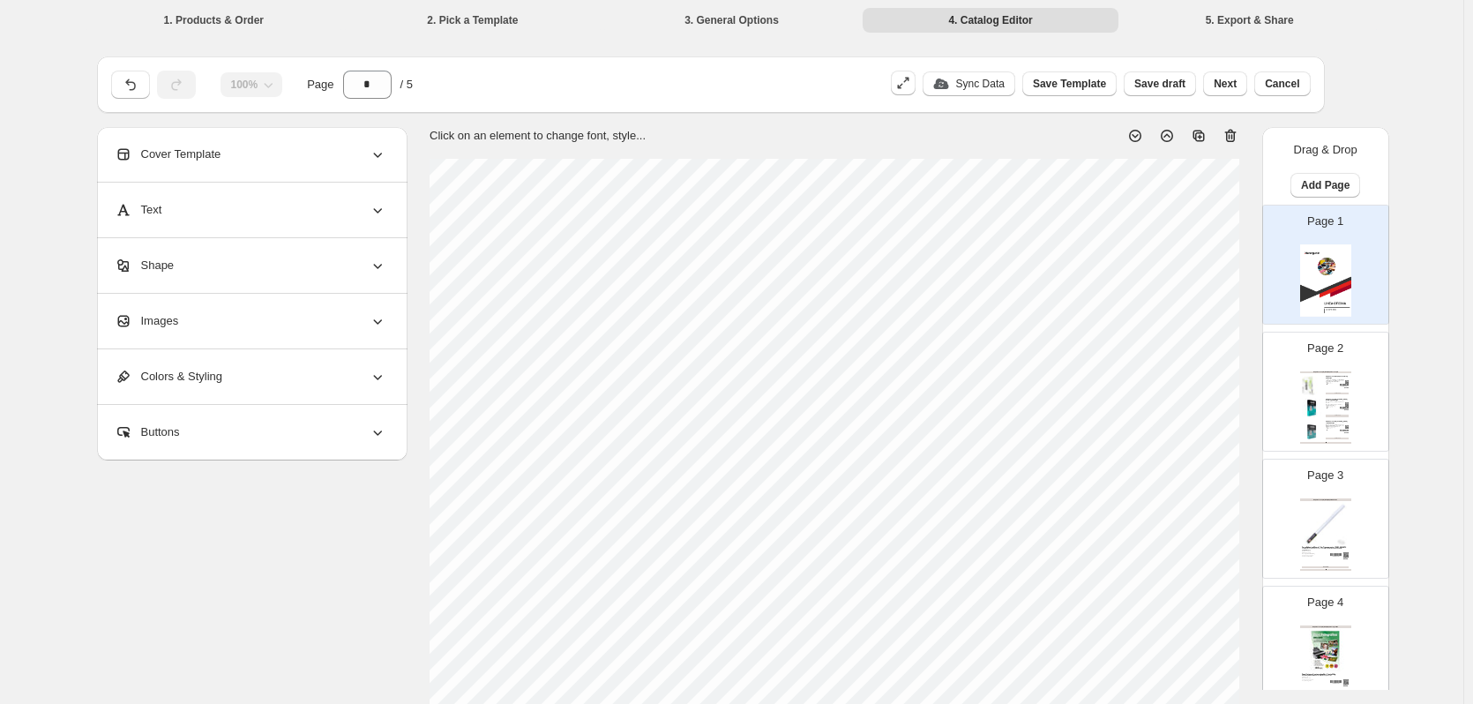
click at [1314, 419] on div "Papel Fotocopia y más / Papel Fotocopia Papel Fotocopia Epaper Oficiio 75 g 500…" at bounding box center [1325, 407] width 51 height 72
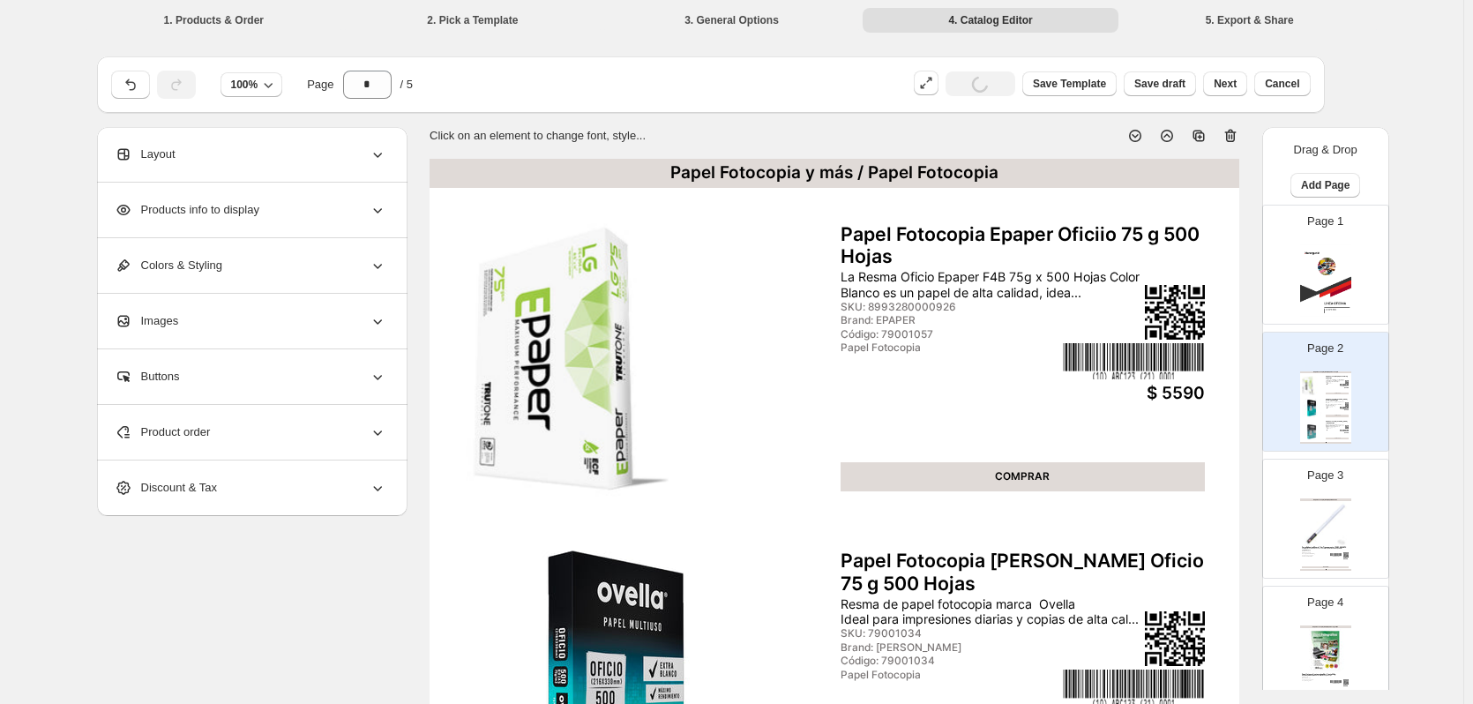
click at [1238, 131] on icon at bounding box center [1231, 136] width 18 height 18
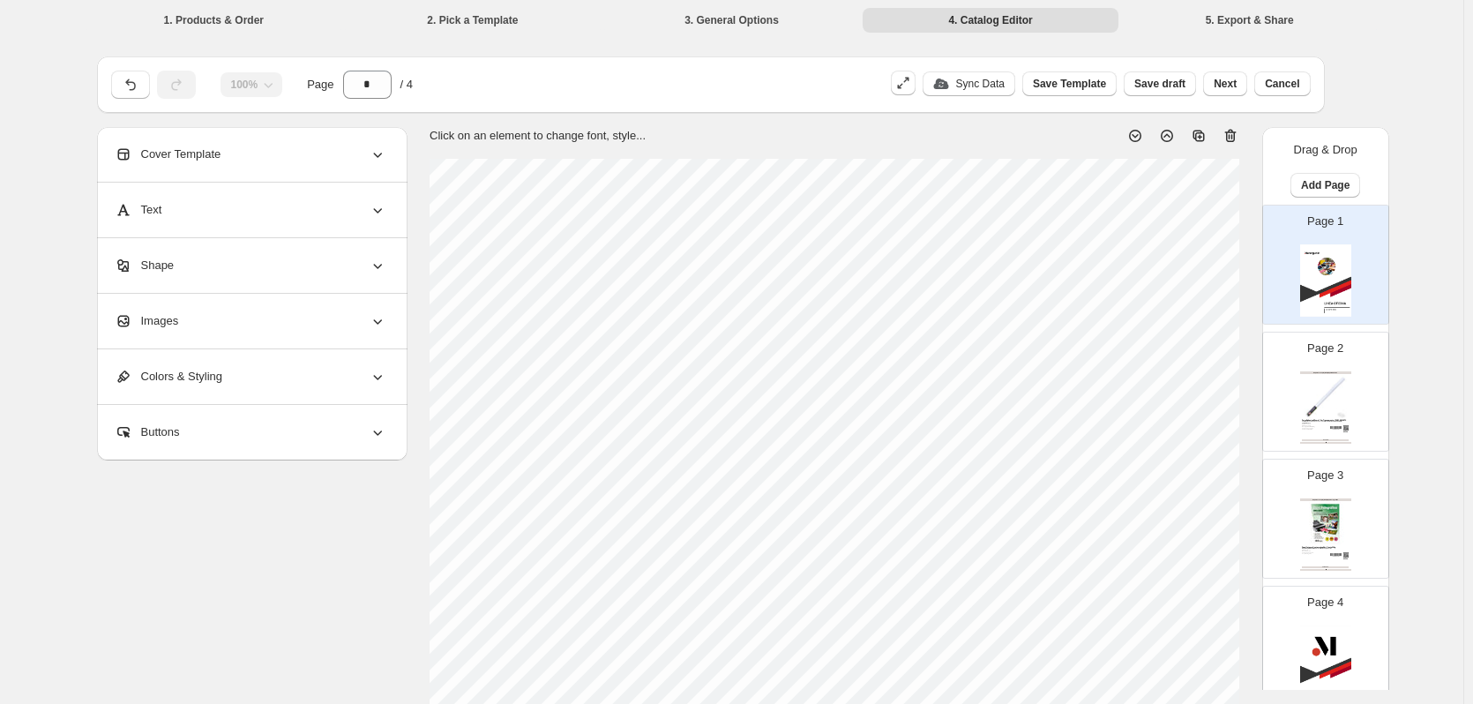
click at [1320, 379] on img at bounding box center [1325, 396] width 47 height 43
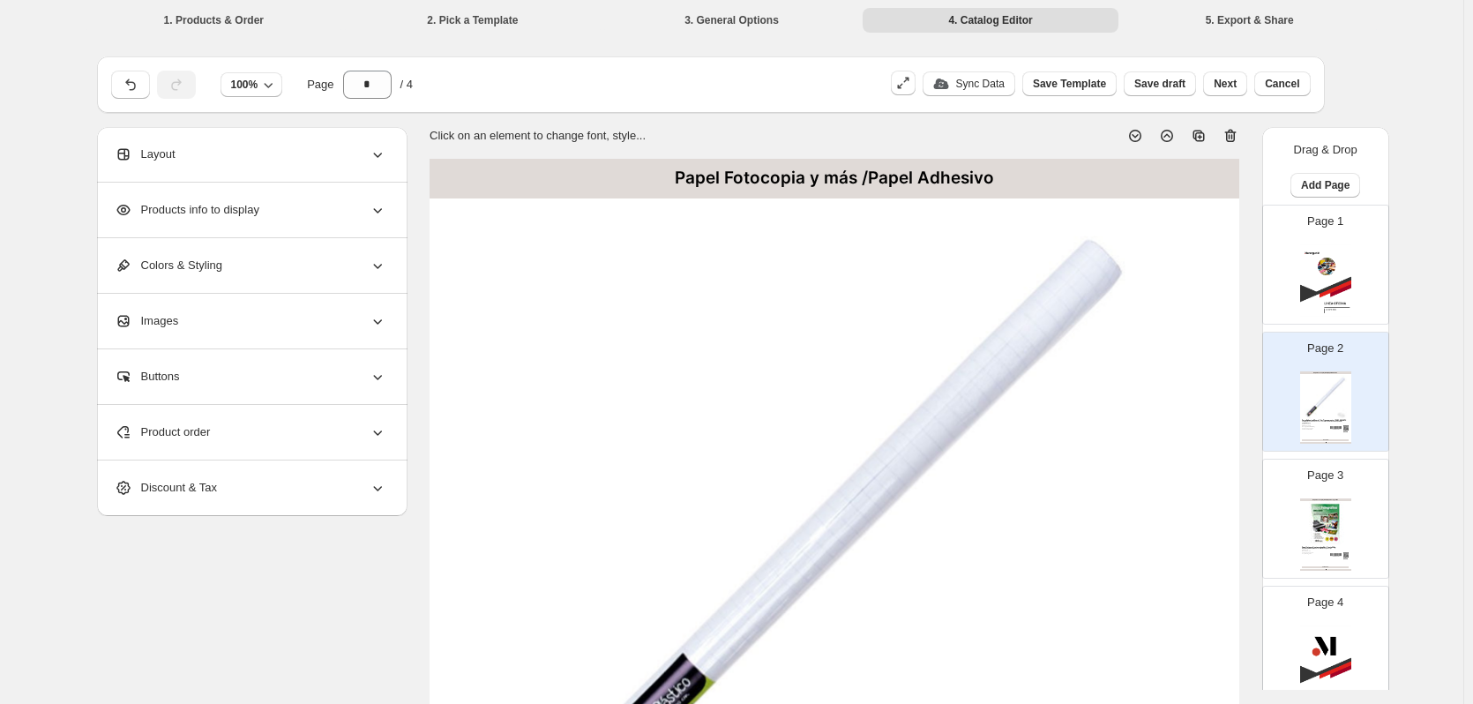
click at [1237, 138] on icon at bounding box center [1230, 136] width 11 height 13
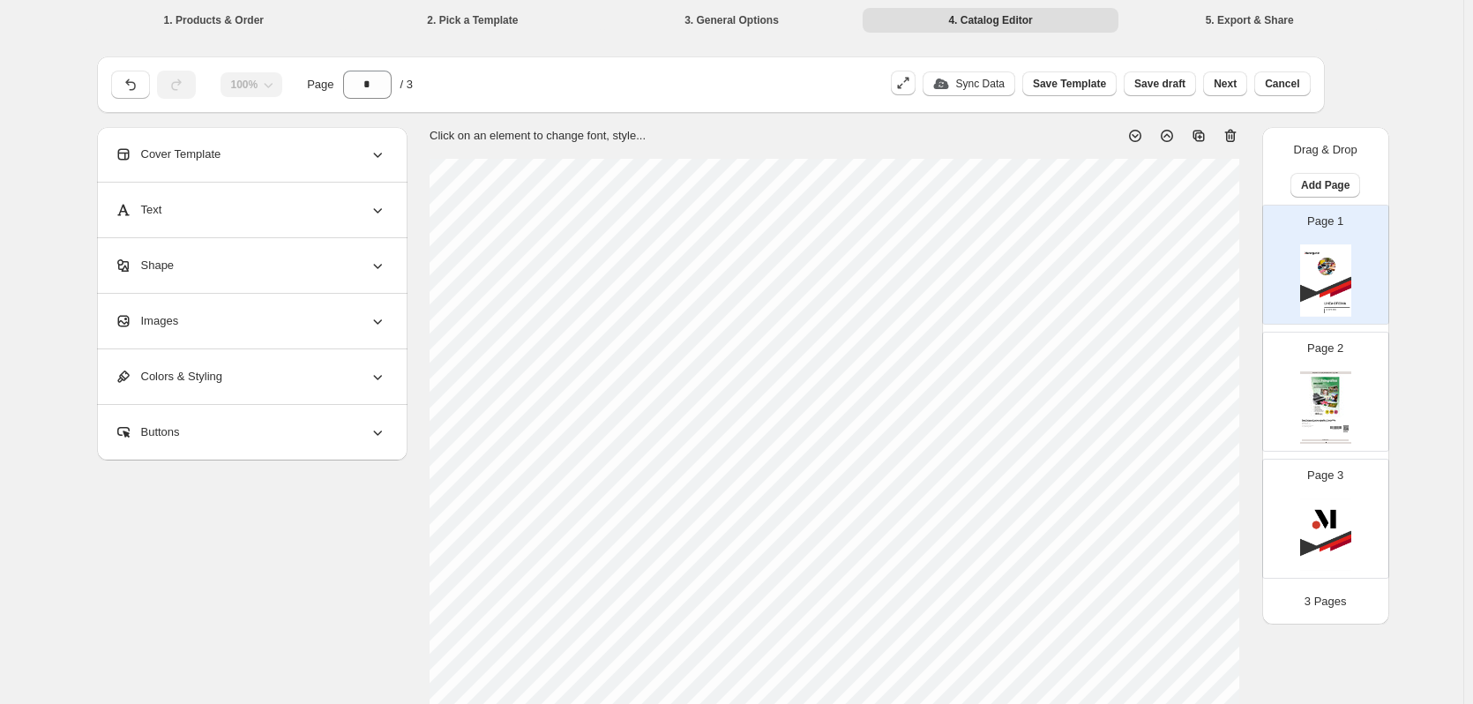
click at [1327, 396] on img at bounding box center [1325, 396] width 47 height 43
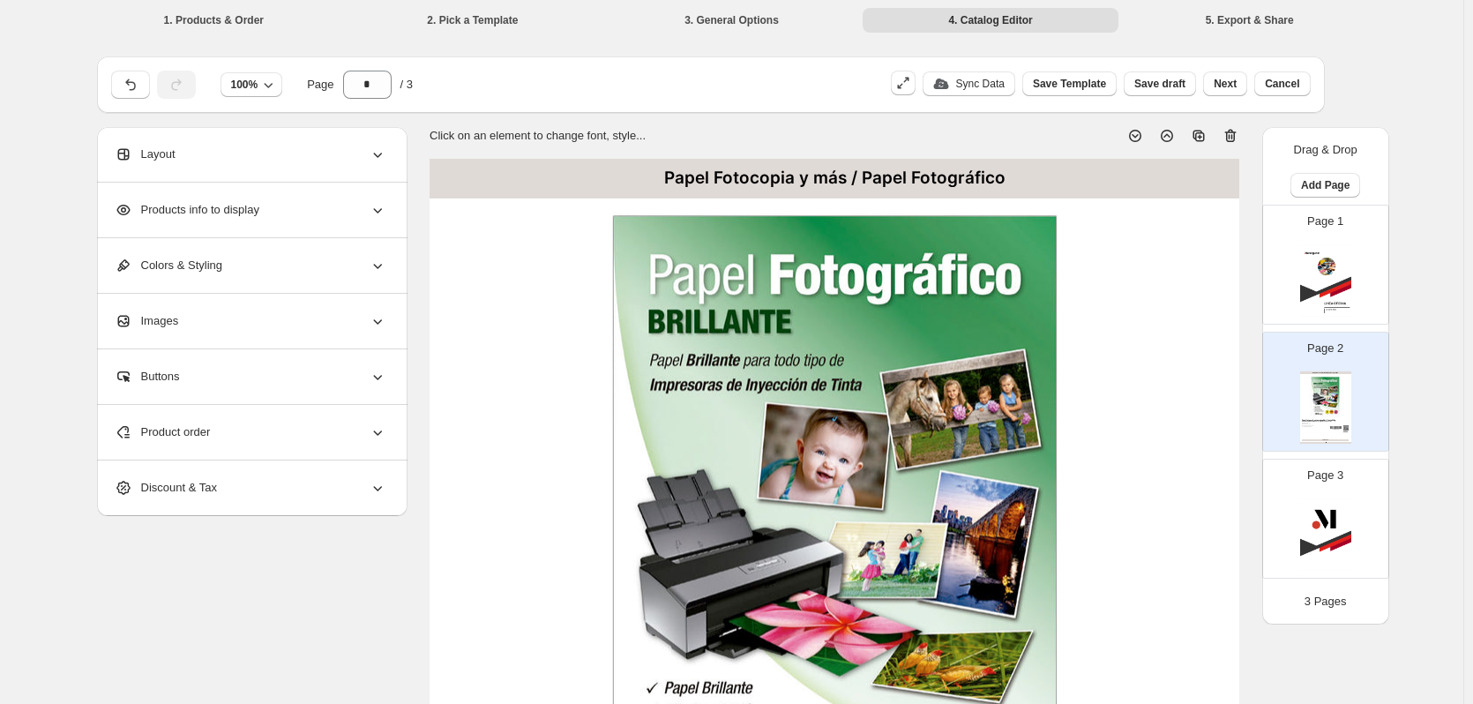
click at [1238, 137] on icon at bounding box center [1231, 136] width 18 height 18
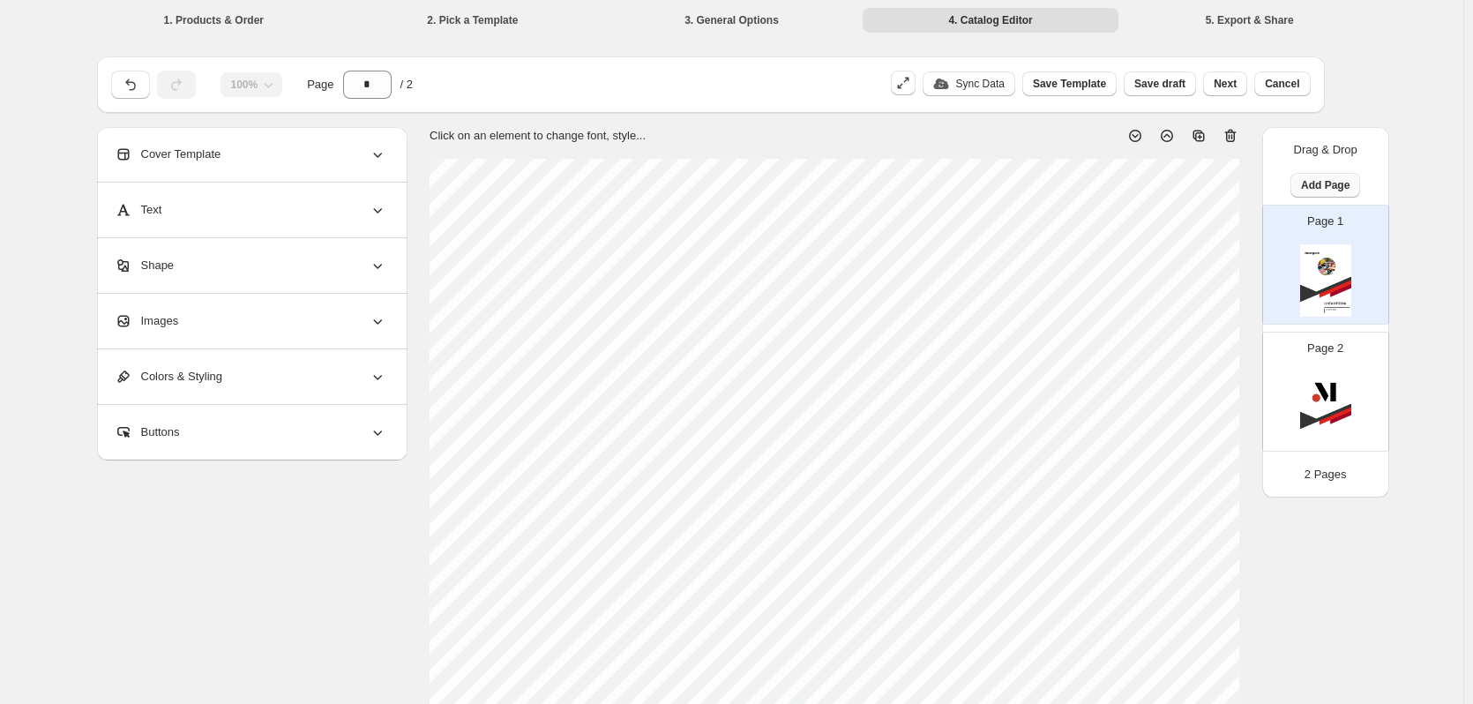
click at [1358, 182] on button "Add Page" at bounding box center [1326, 185] width 70 height 25
click at [1341, 254] on span "Product Grid Page" at bounding box center [1330, 251] width 94 height 13
click at [1346, 405] on div "Clothing Catalog Clothing Catalog | Page undefined" at bounding box center [1325, 407] width 51 height 72
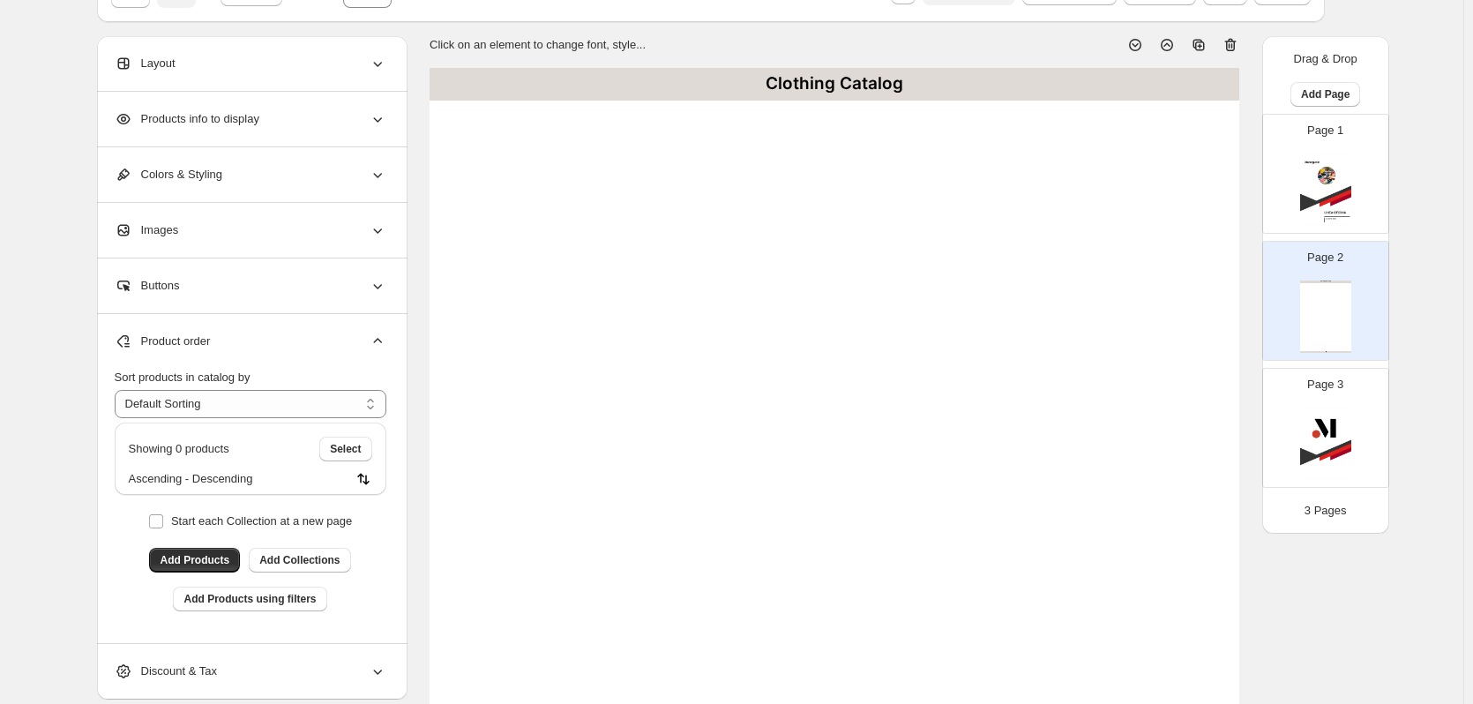
scroll to position [176, 0]
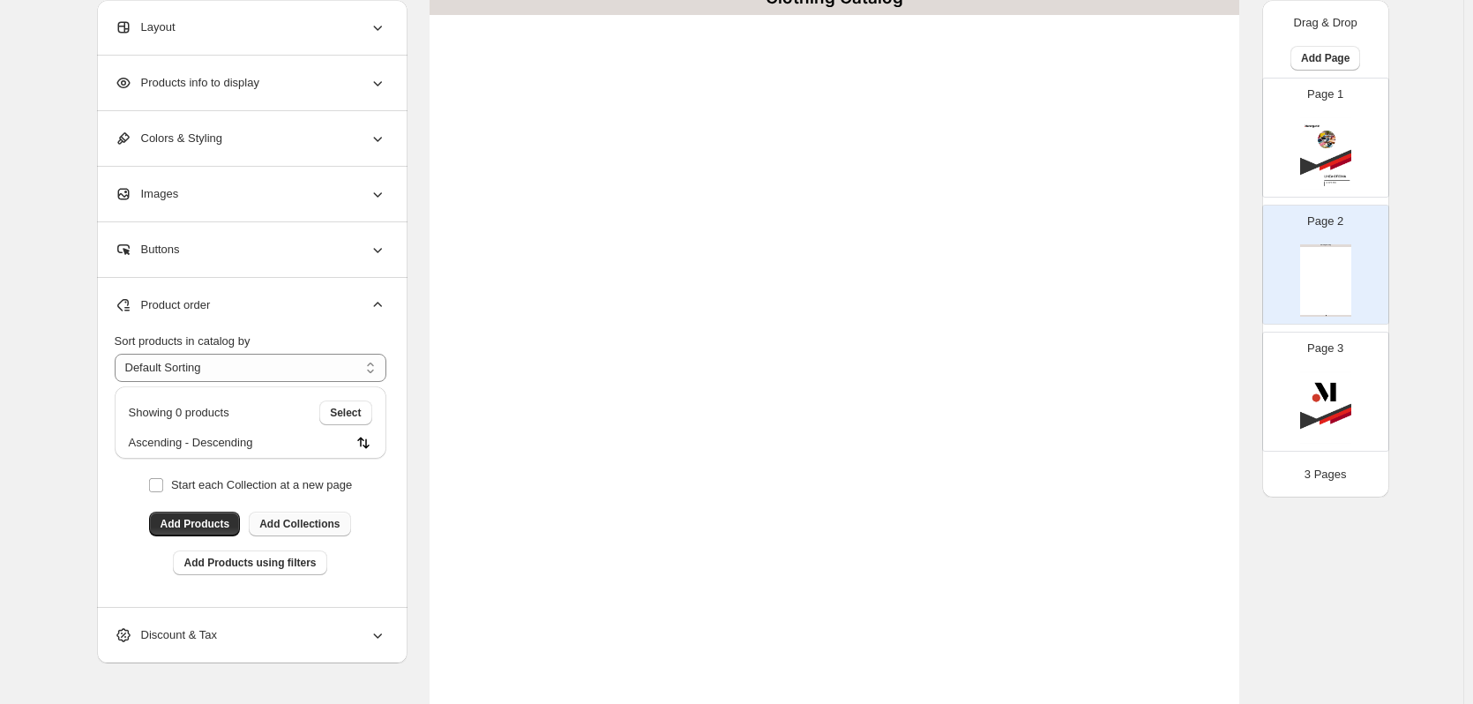
click at [339, 519] on span "Add Collections" at bounding box center [299, 524] width 80 height 14
click at [1324, 274] on div "Clothing Catalog Clothing Catalog | Page undefined" at bounding box center [1325, 280] width 51 height 72
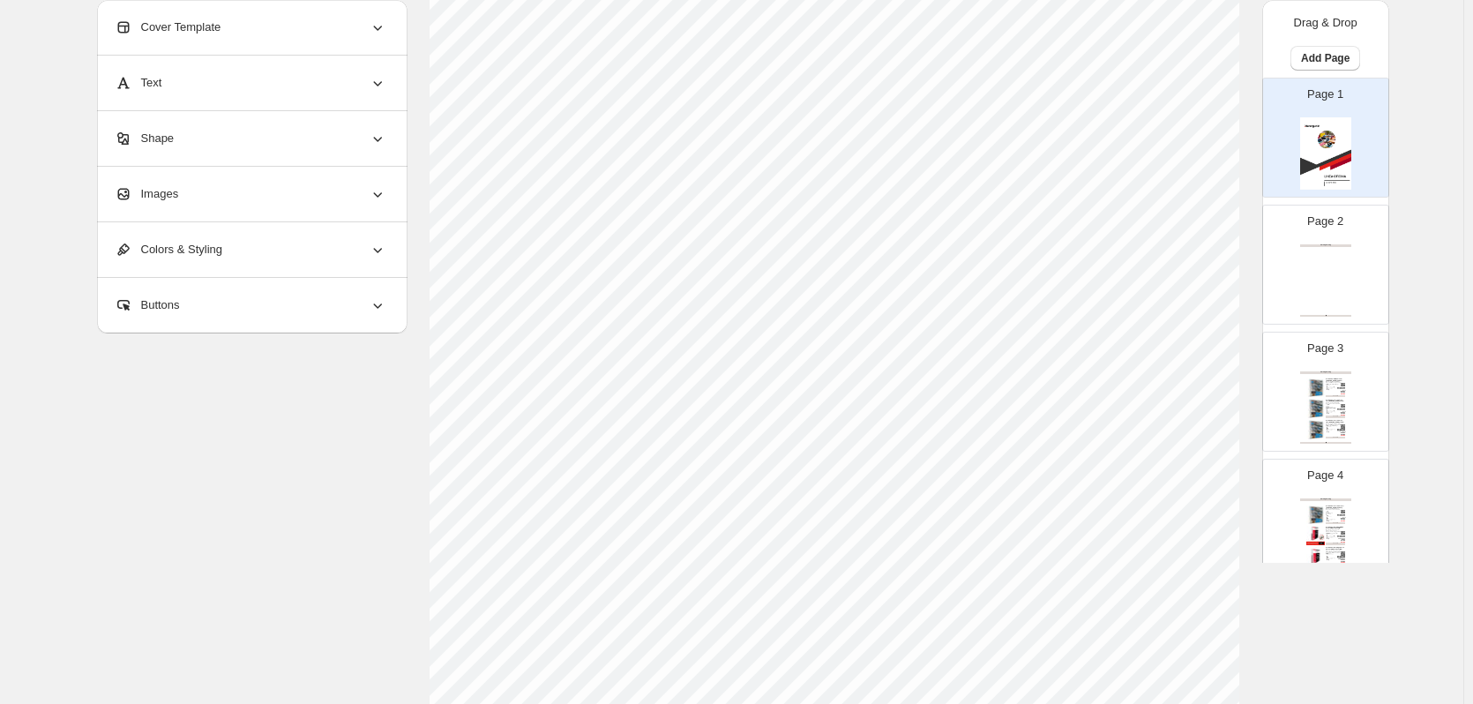
scroll to position [441, 0]
click at [1327, 273] on div "Clothing Catalog Clothing Catalog | Page undefined" at bounding box center [1325, 280] width 51 height 72
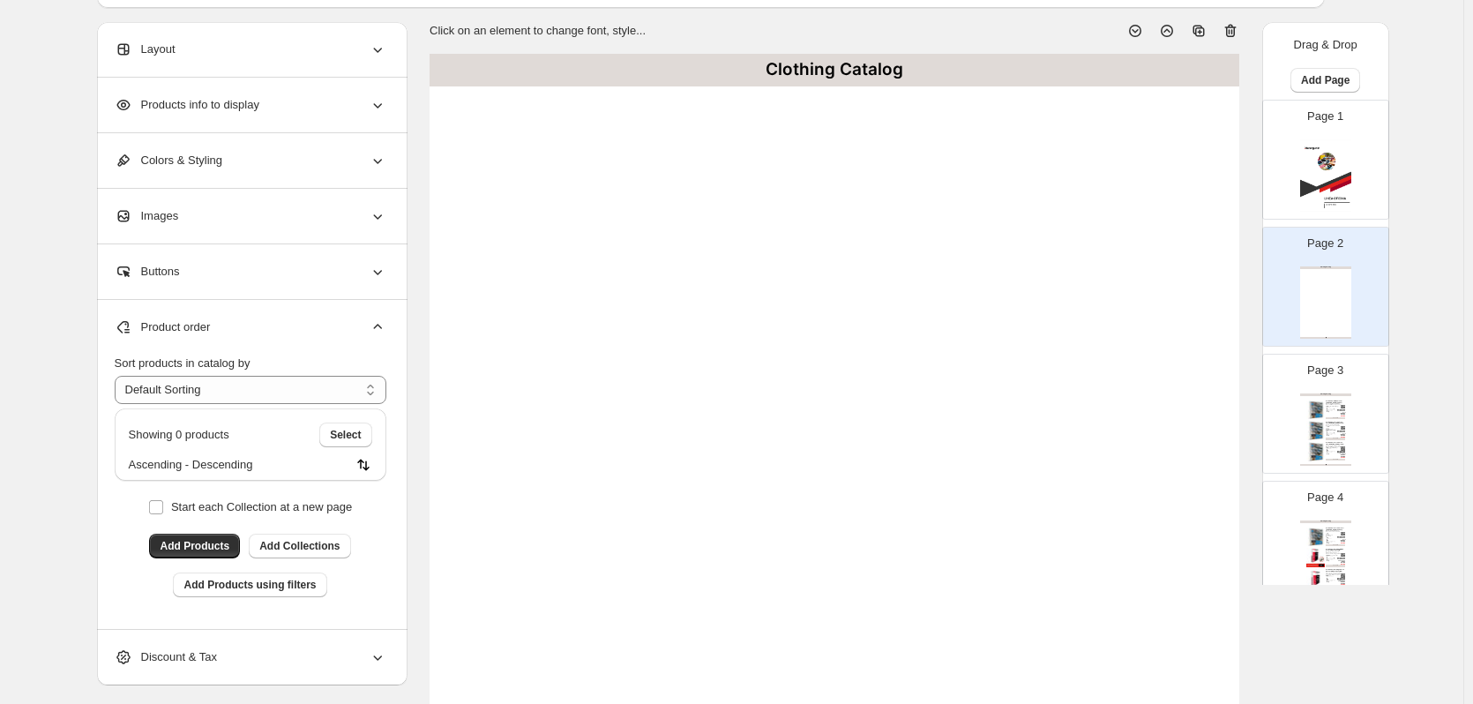
scroll to position [0, 0]
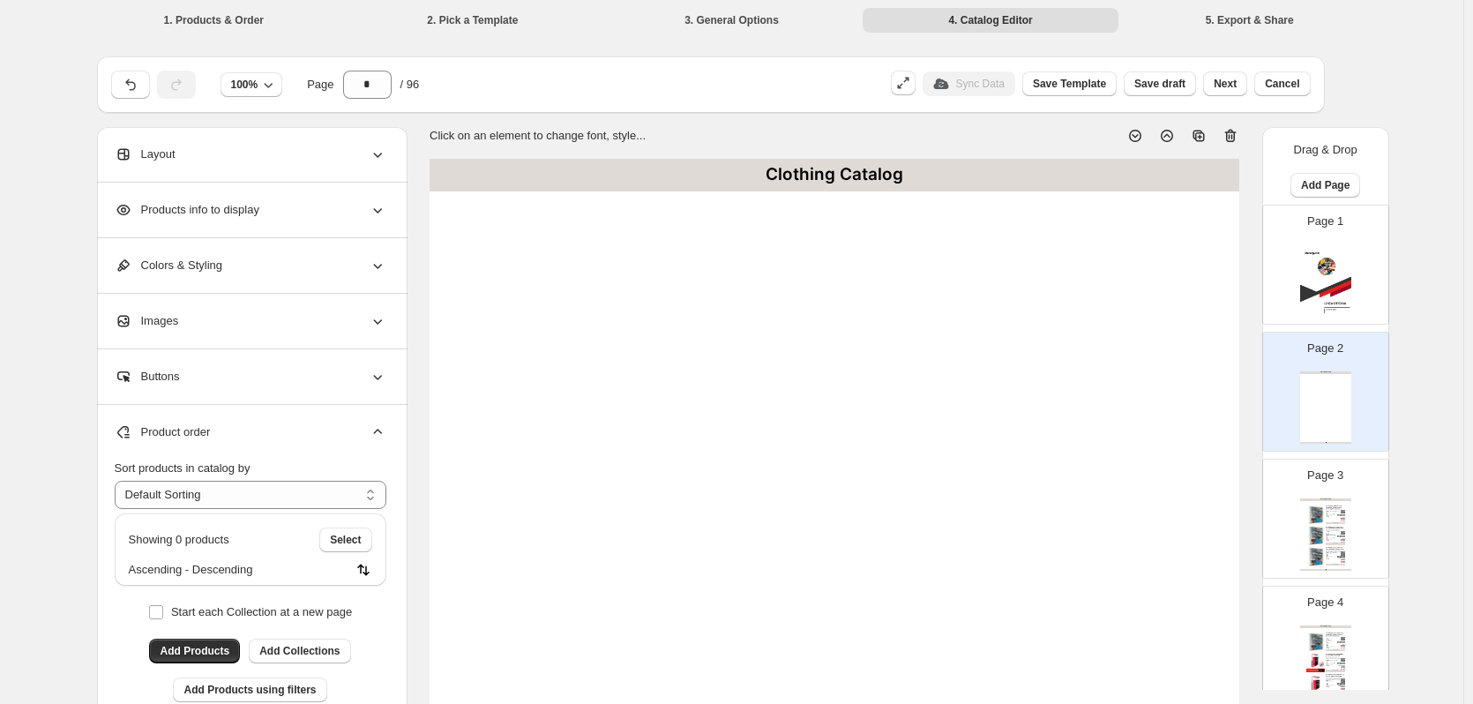
click at [1231, 135] on icon at bounding box center [1230, 136] width 2 height 5
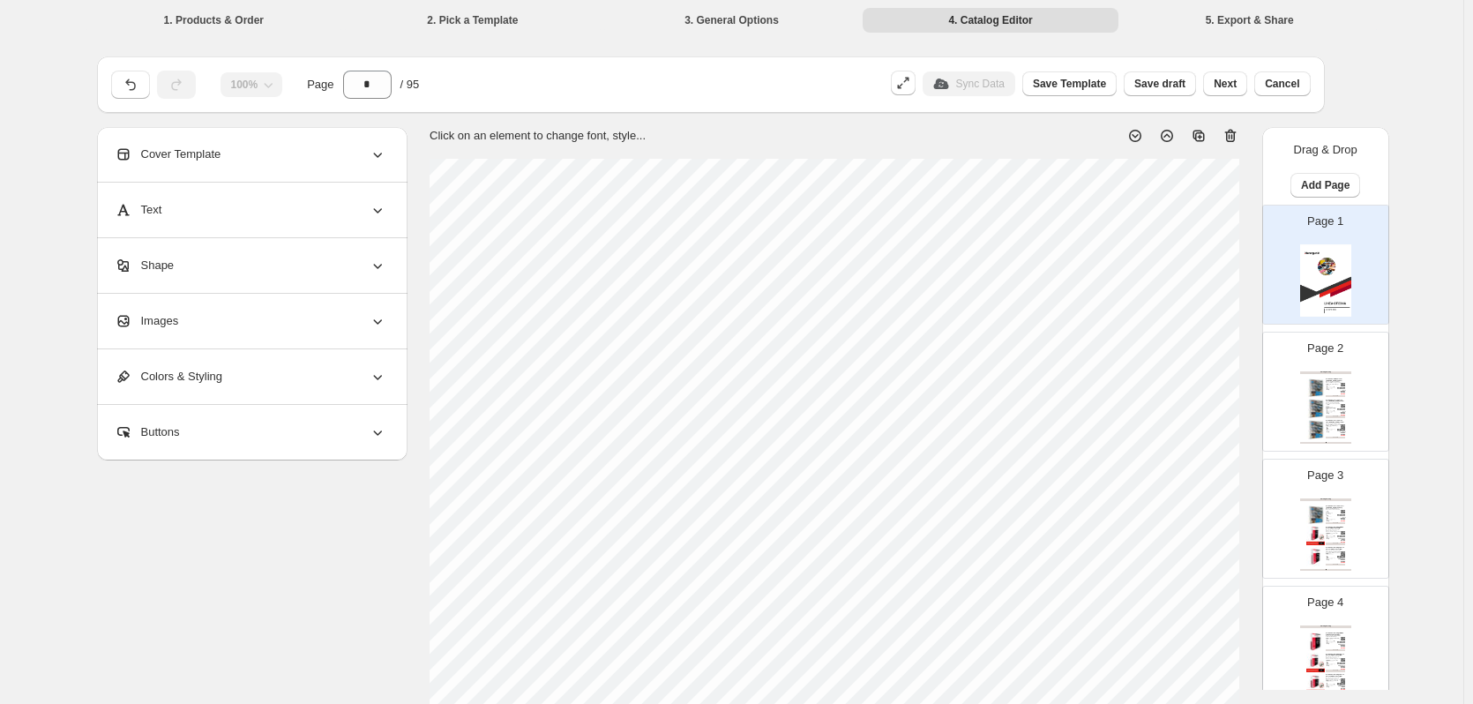
click at [1334, 410] on div "Archivador carta 2 aros 1,5" [PERSON_NAME] 370 h... Archivador modelo 385 Tamañ…" at bounding box center [1335, 408] width 19 height 16
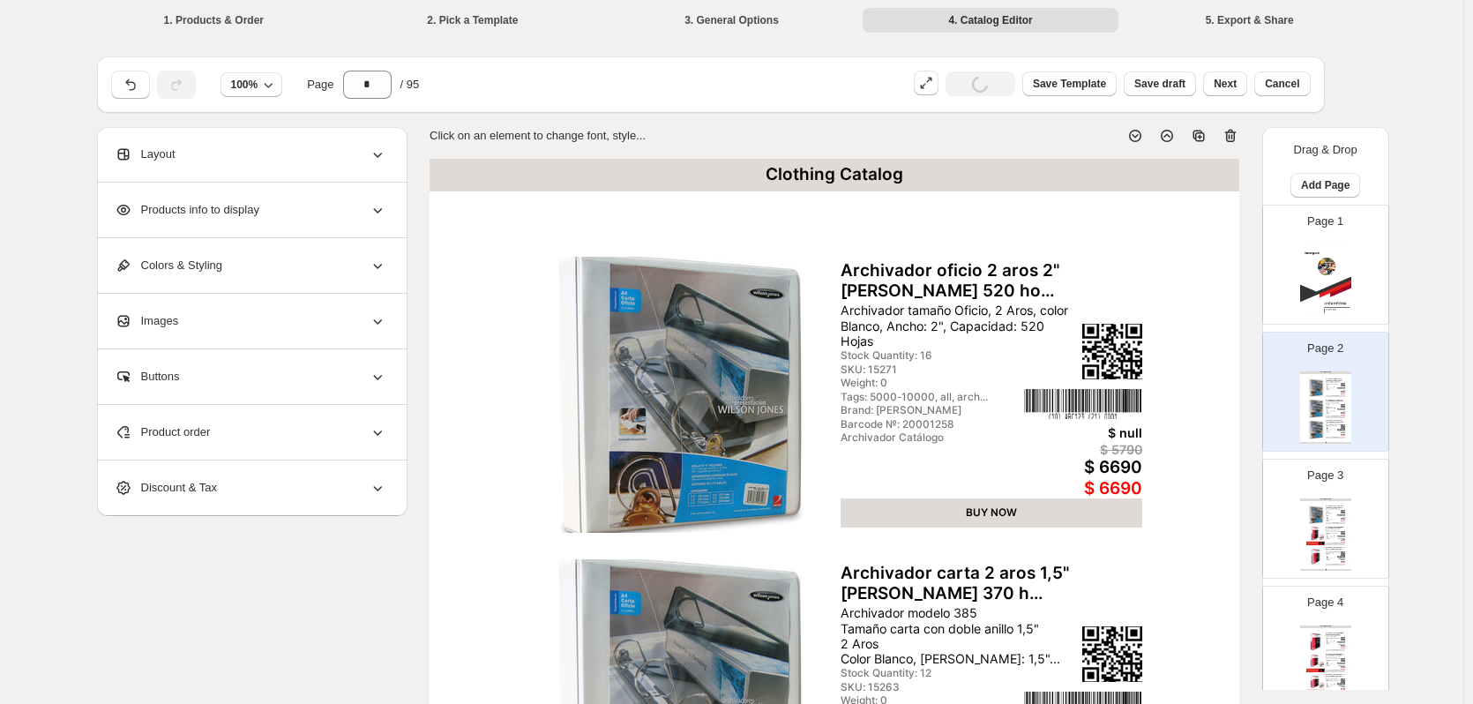
click at [1306, 505] on img at bounding box center [1315, 514] width 19 height 19
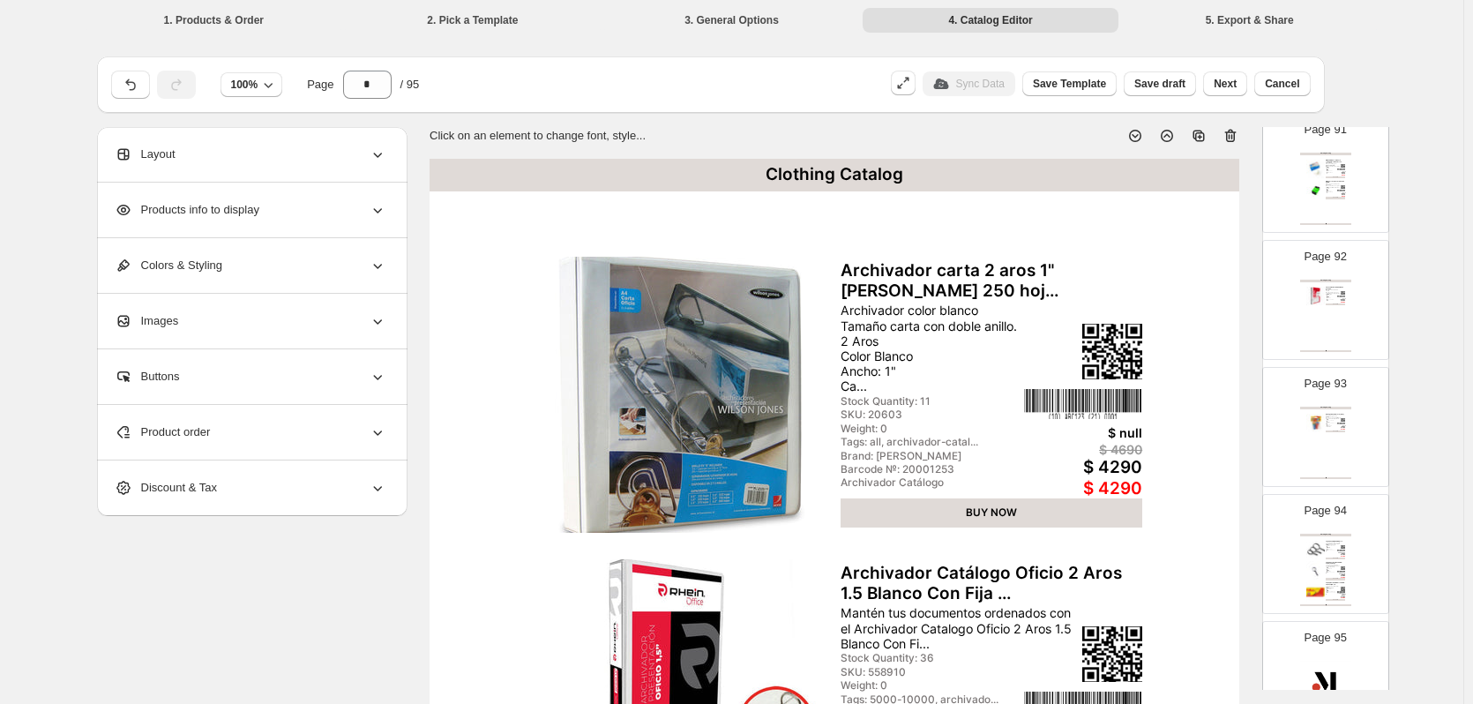
scroll to position [11621, 0]
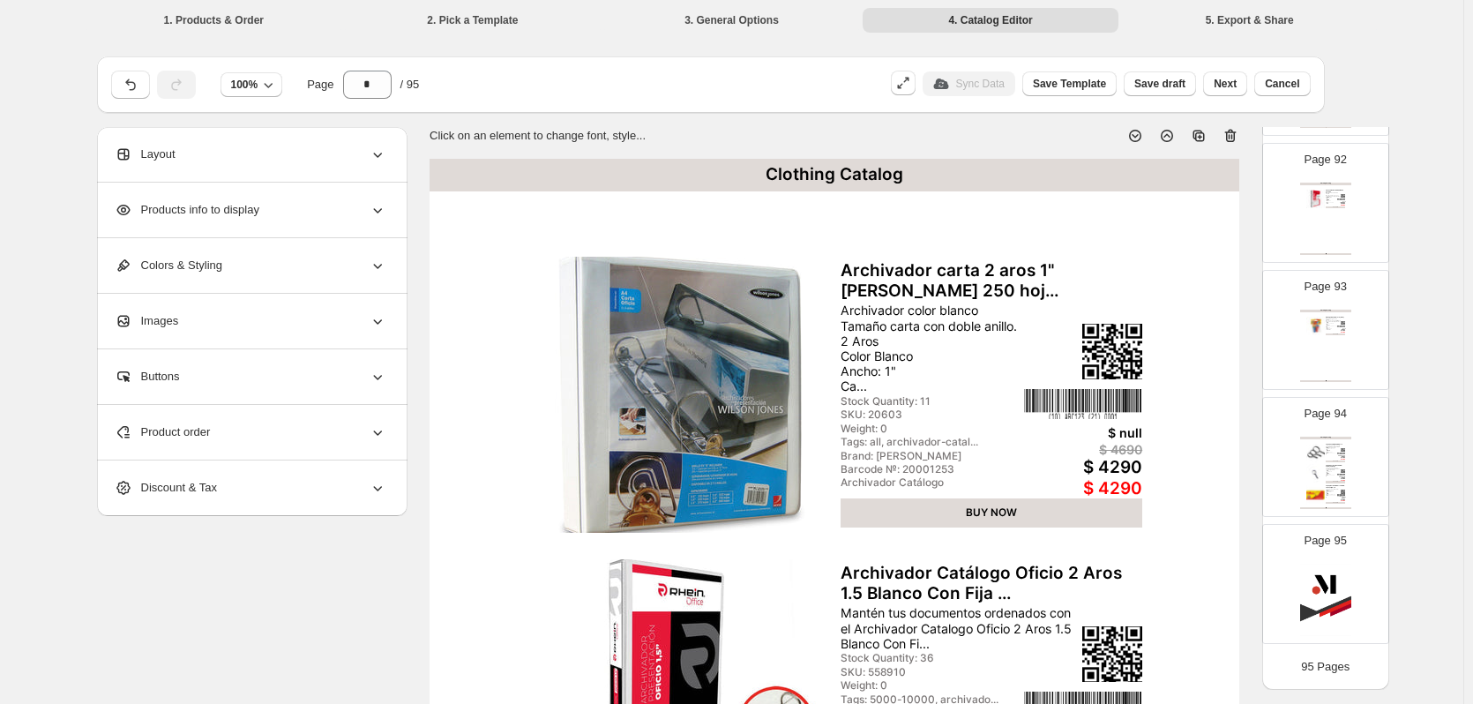
click at [1331, 508] on div "Clothing Catalog | Page undefined" at bounding box center [1325, 508] width 51 height 2
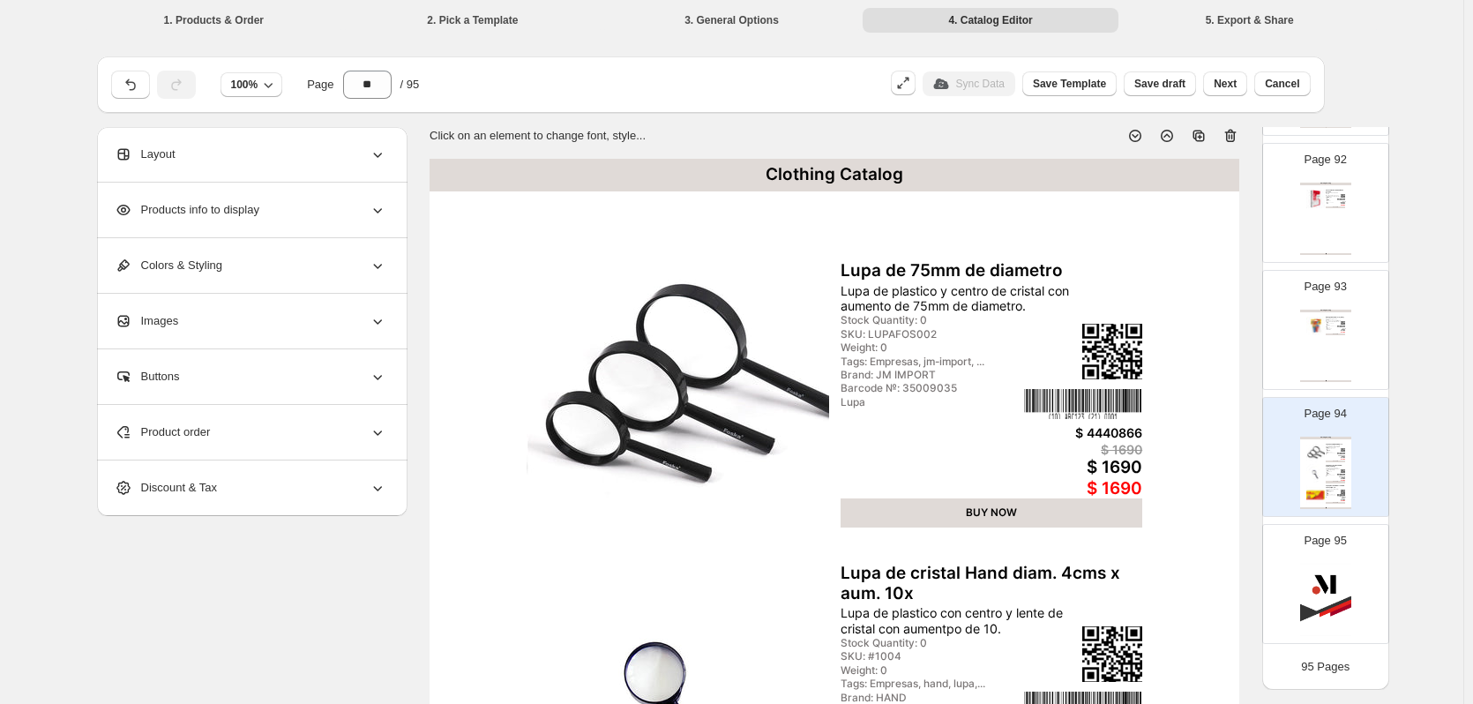
click at [1351, 342] on div "Page 93 Clothing Catalog Dedo goma numero 13 (004) Dedos de goma de colores Ide…" at bounding box center [1318, 323] width 111 height 118
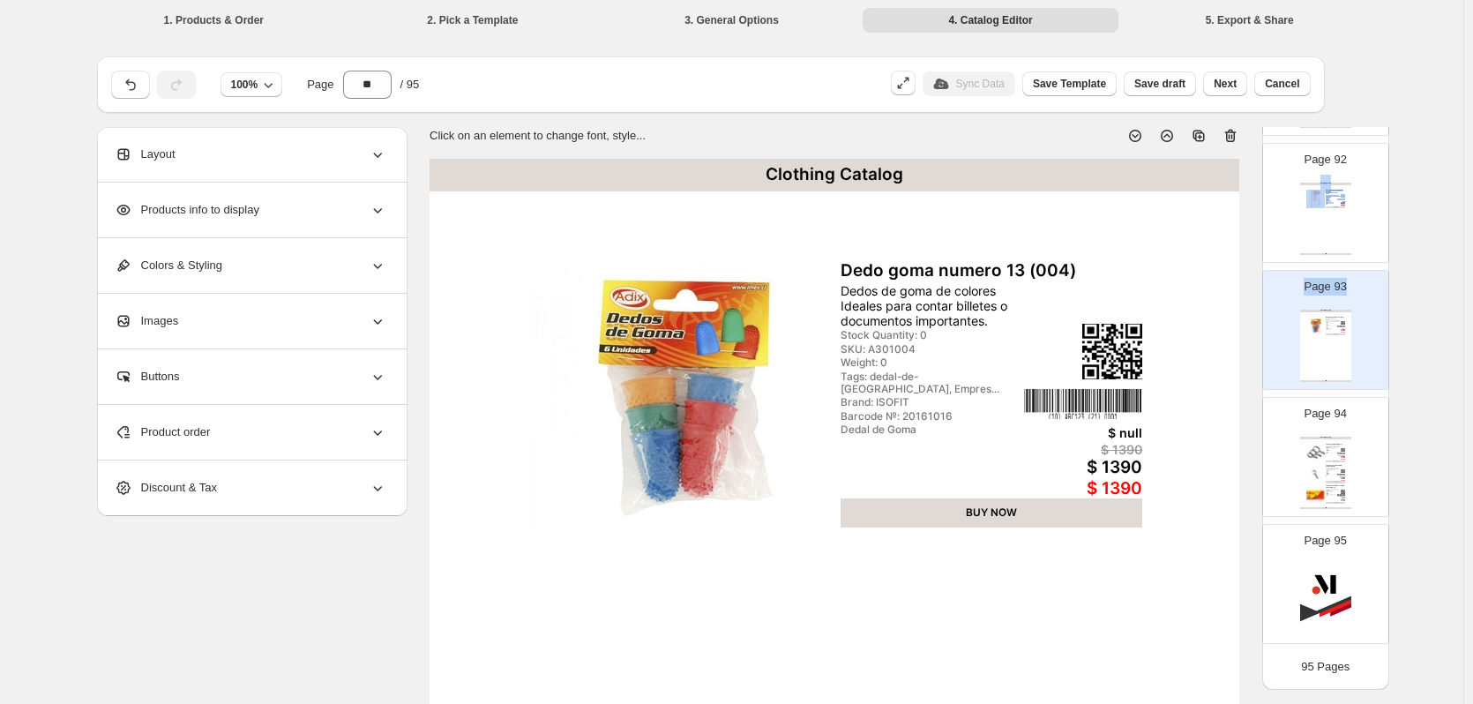
click at [1343, 220] on div "Clothing Catalog Taco calendario 2025 Buho grande Taco calendario año 2025. Ide…" at bounding box center [1325, 219] width 51 height 72
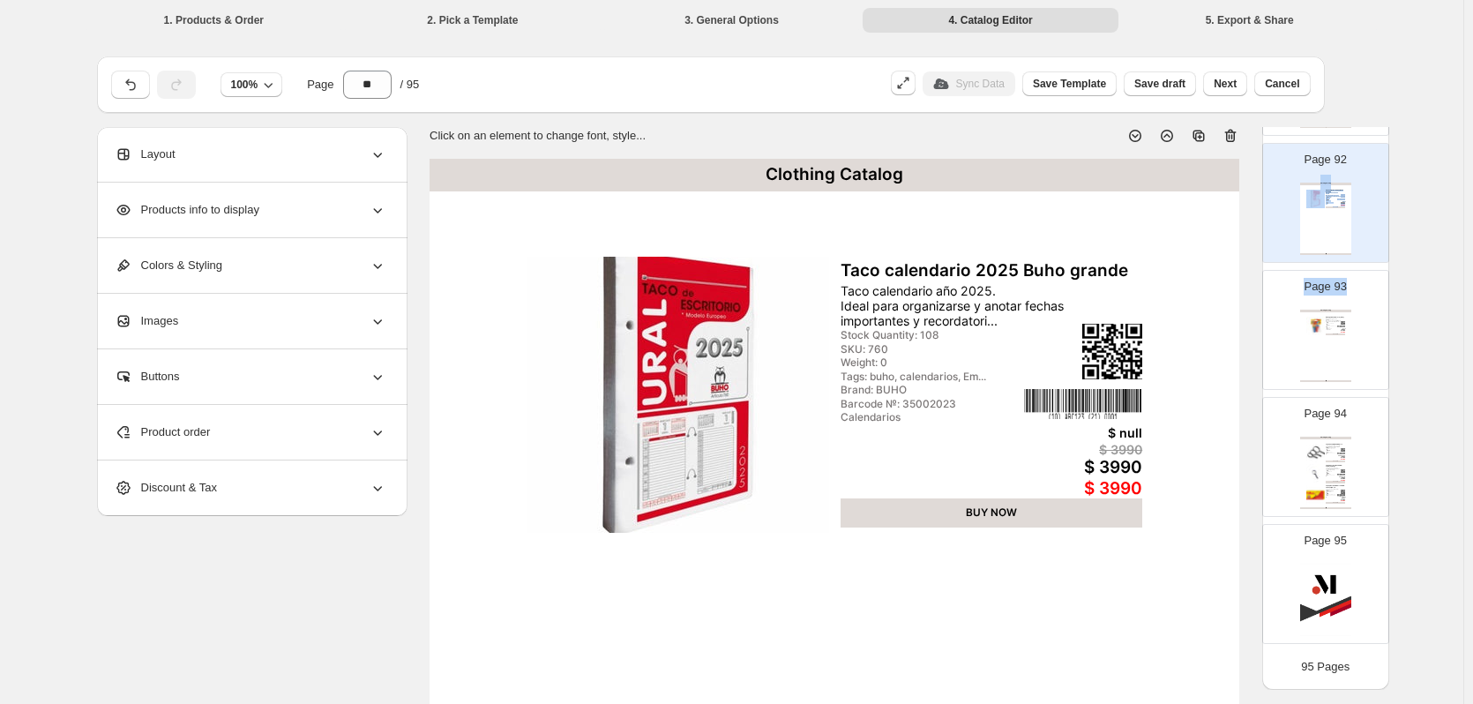
click at [1322, 425] on div "Page 94 Clothing Catalog Lupa de 75mm de diametro Lupa de plastico y centro de …" at bounding box center [1318, 450] width 111 height 118
type input "**"
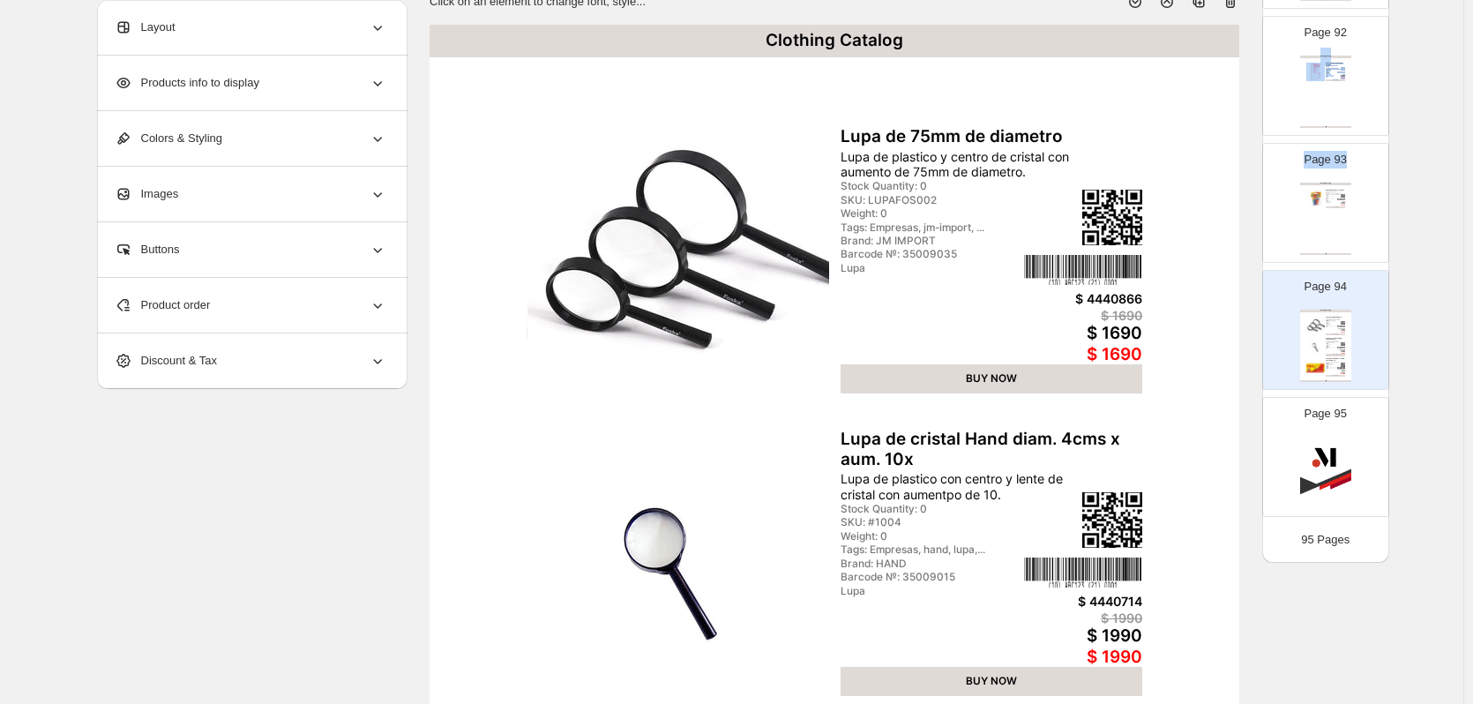
scroll to position [0, 0]
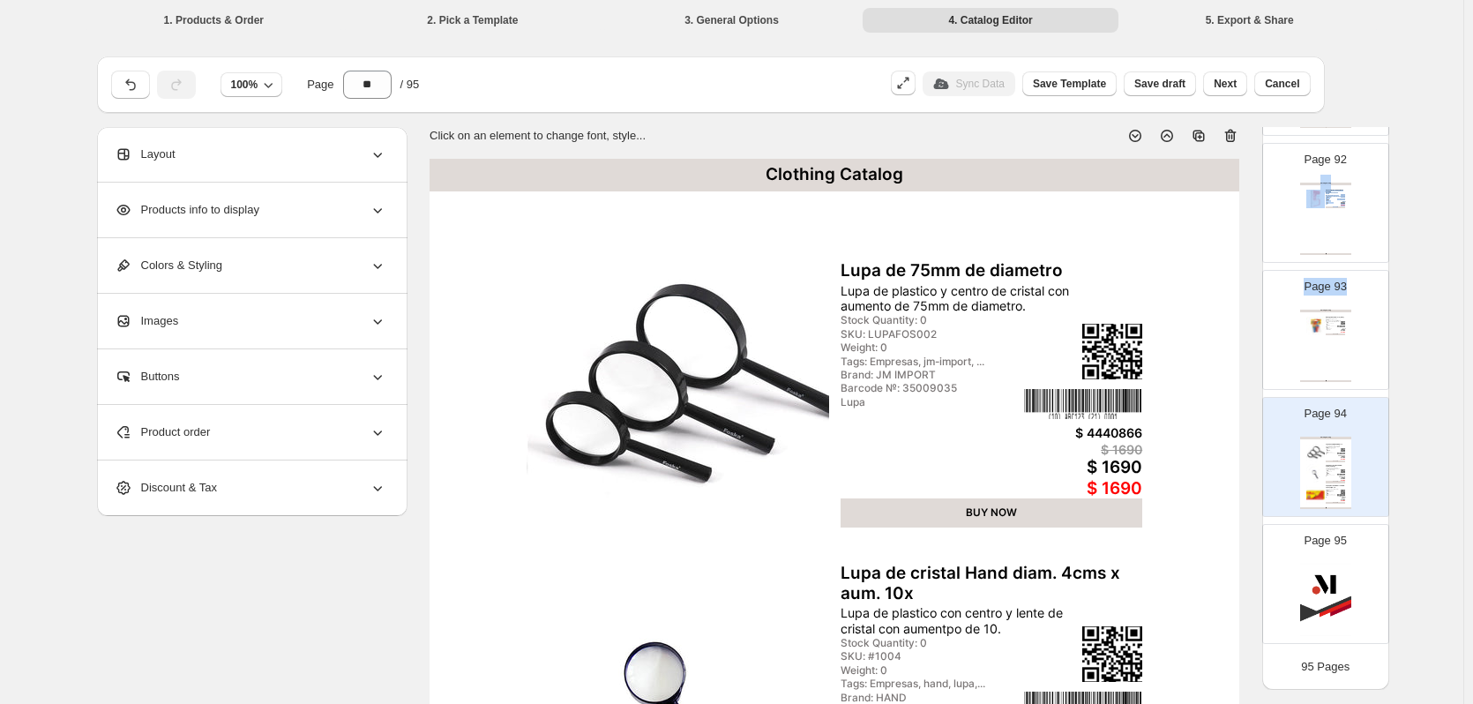
click at [1395, 306] on div "**********" at bounding box center [731, 639] width 1463 height 1279
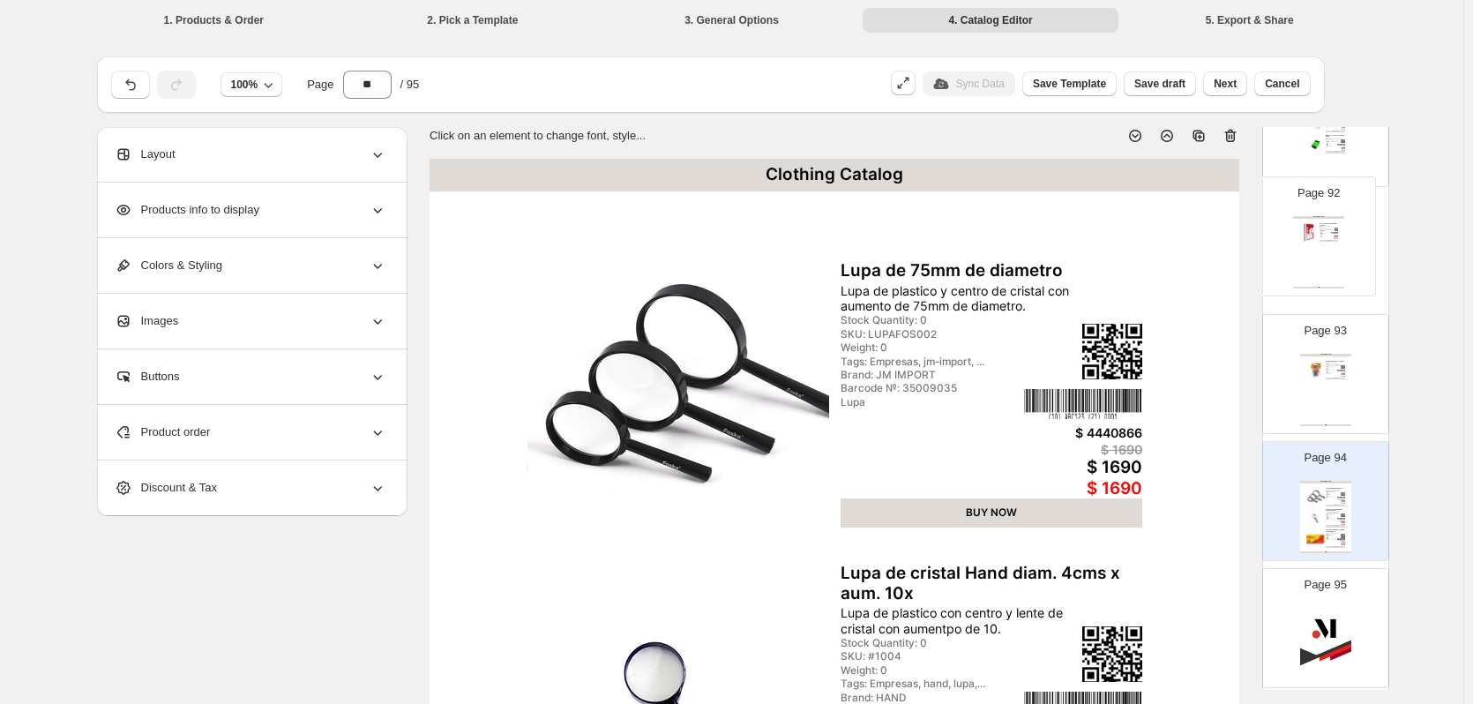
drag, startPoint x: 1371, startPoint y: 144, endPoint x: 1371, endPoint y: 178, distance: 34.4
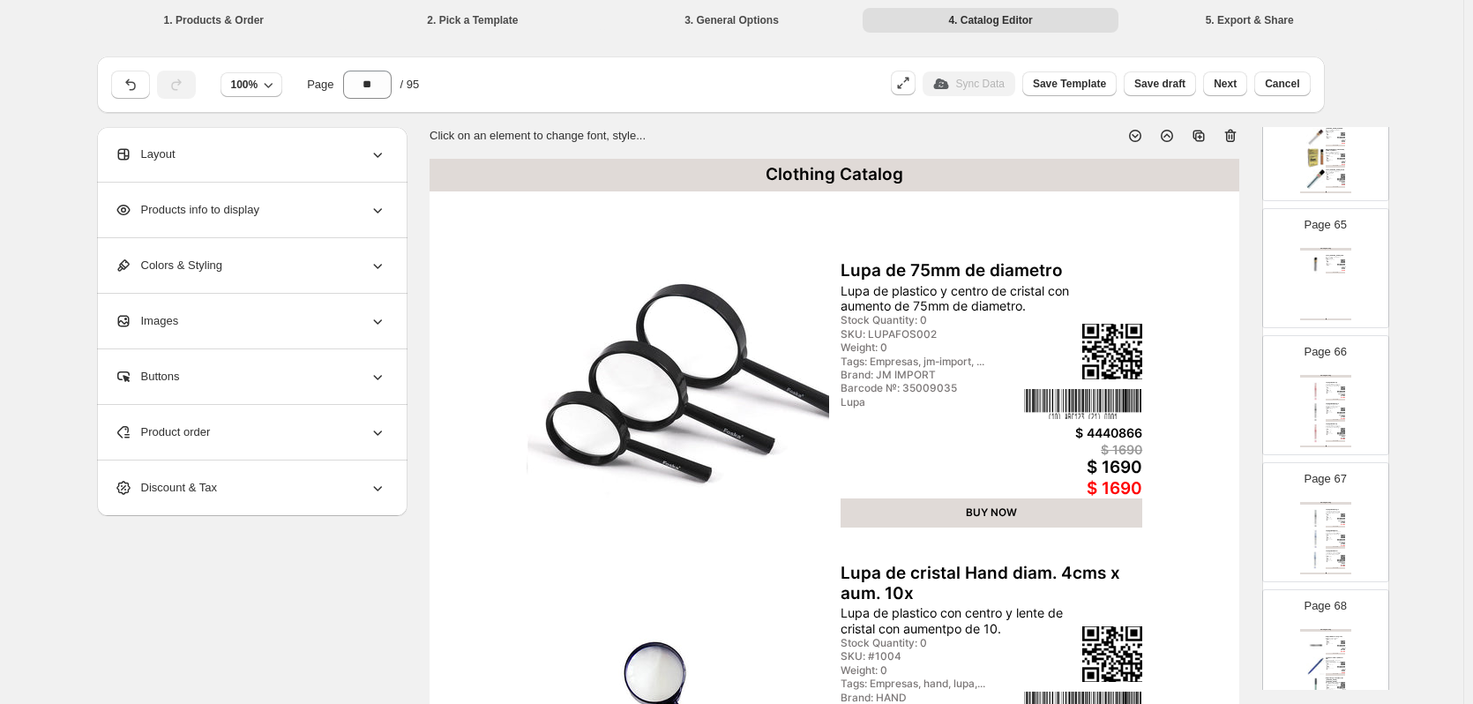
scroll to position [8122, 0]
click at [1288, 75] on button "Cancel" at bounding box center [1282, 83] width 56 height 25
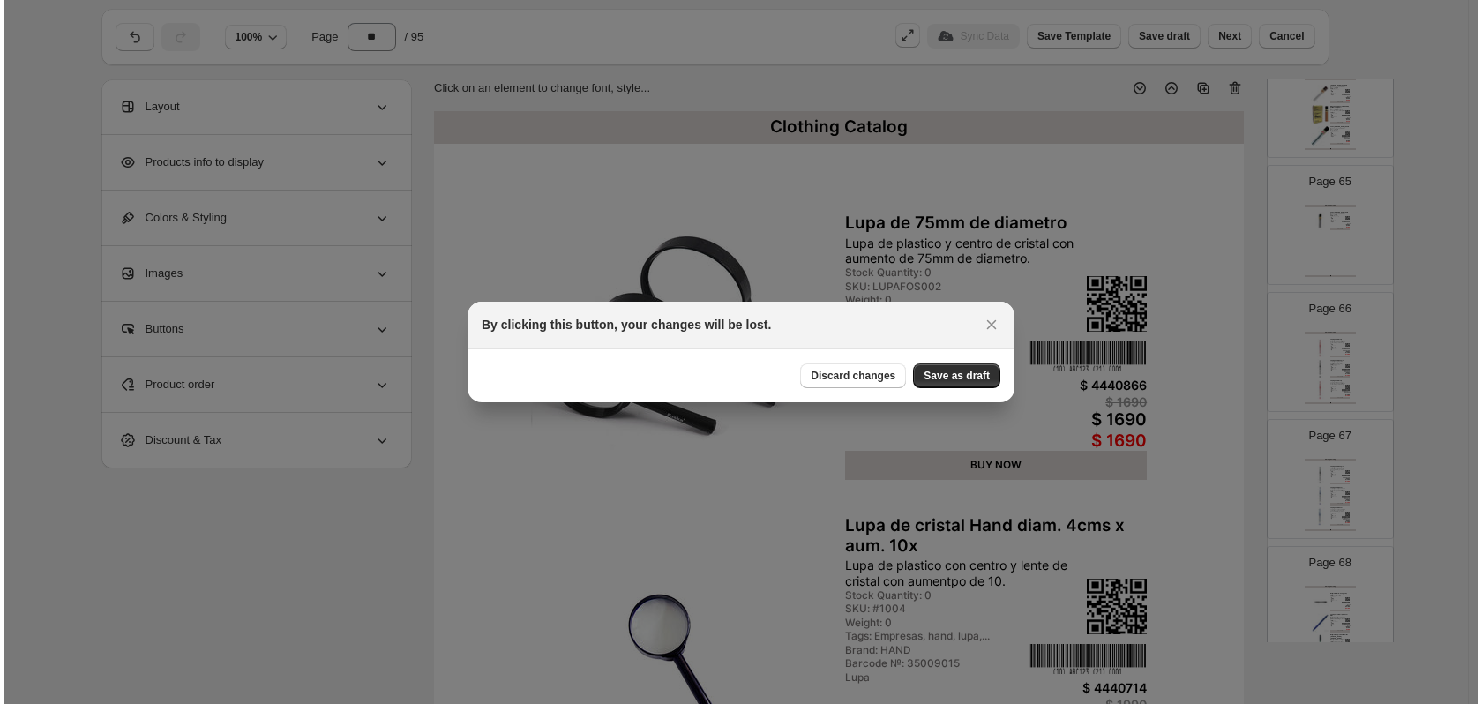
scroll to position [0, 0]
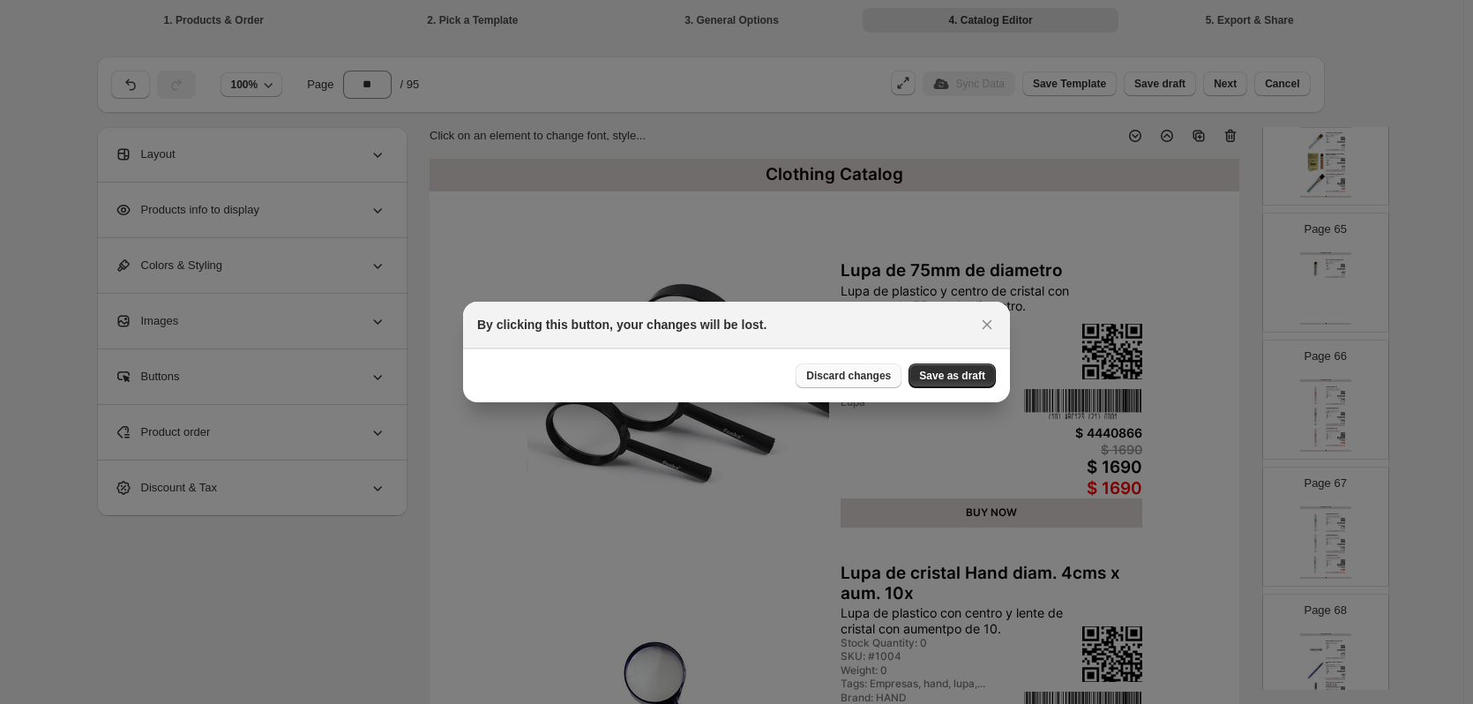
click at [876, 376] on span "Discard changes" at bounding box center [848, 376] width 85 height 14
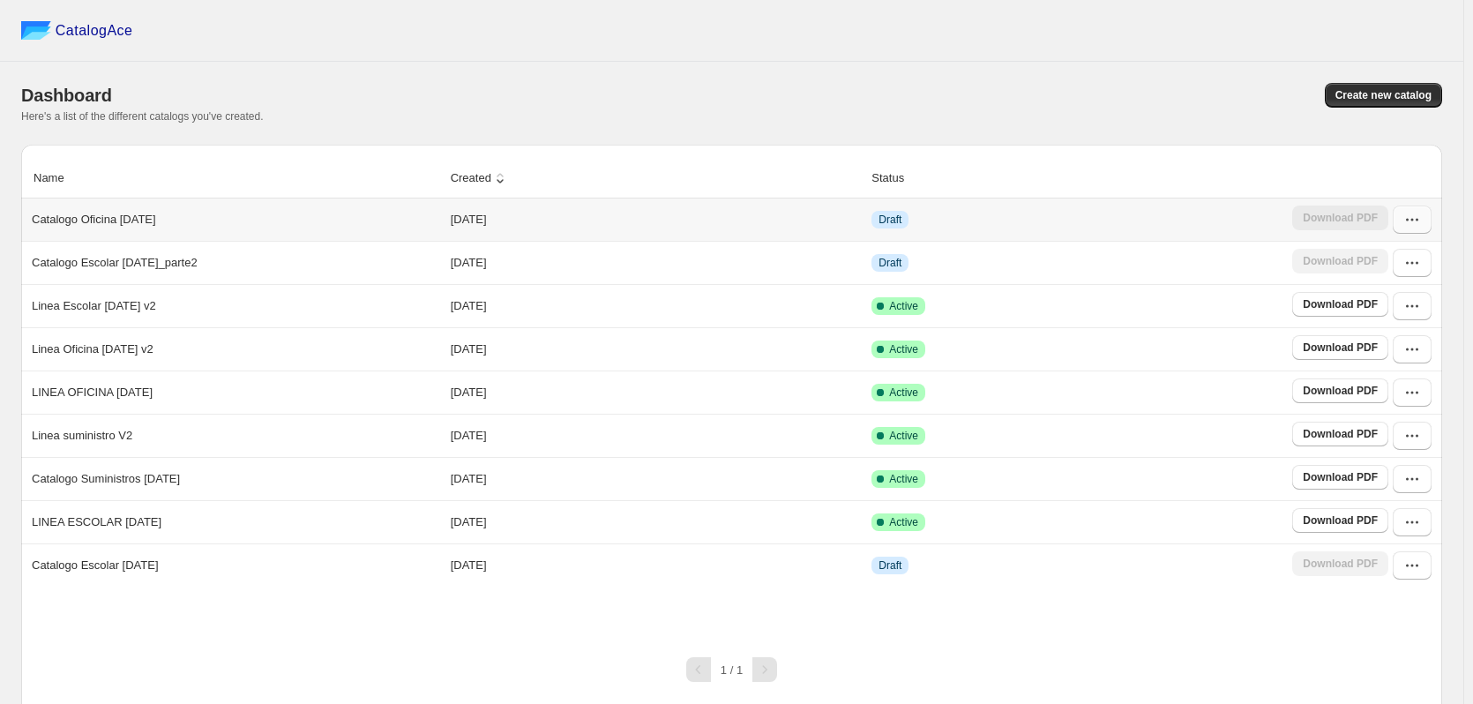
click at [1421, 221] on icon "button" at bounding box center [1412, 220] width 18 height 18
click at [1398, 430] on span "Delete" at bounding box center [1411, 439] width 90 height 18
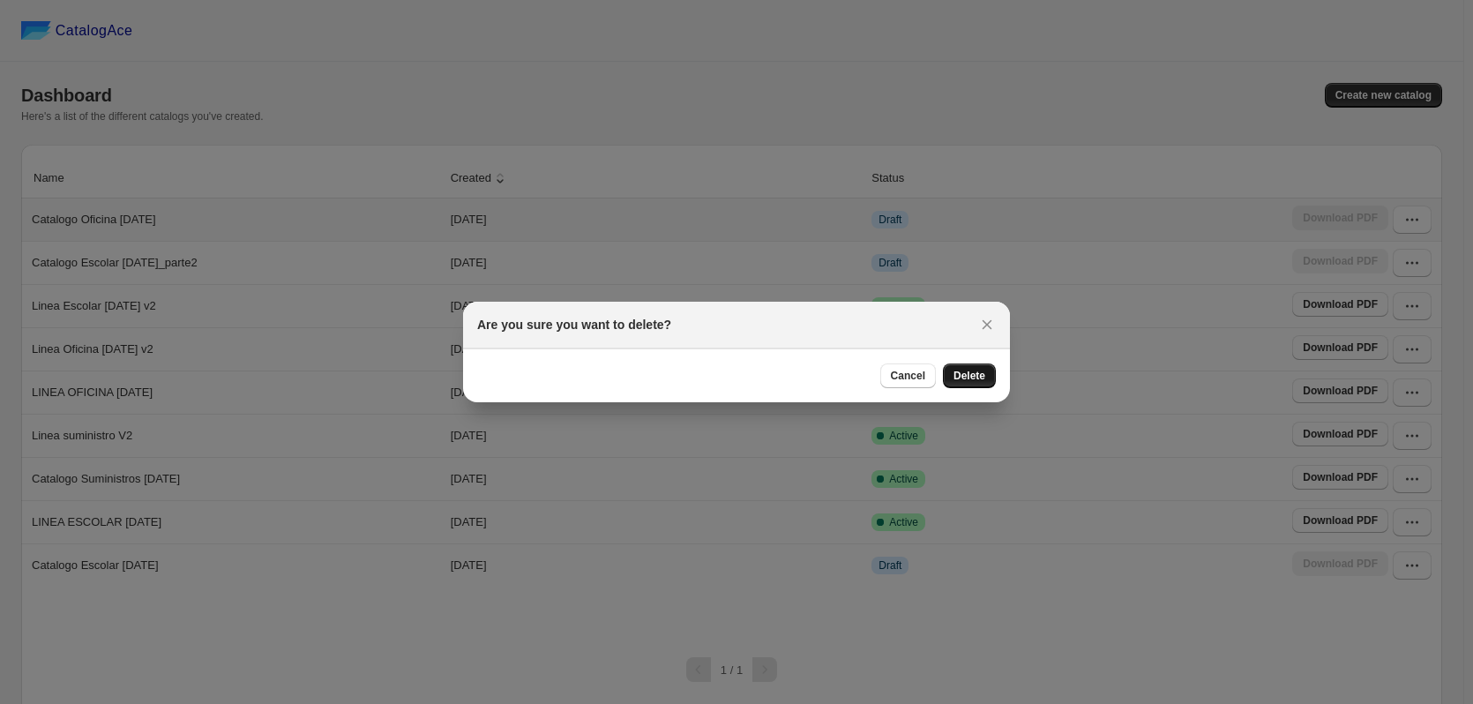
click at [976, 380] on span "Delete" at bounding box center [970, 376] width 32 height 14
